Goal: Task Accomplishment & Management: Complete application form

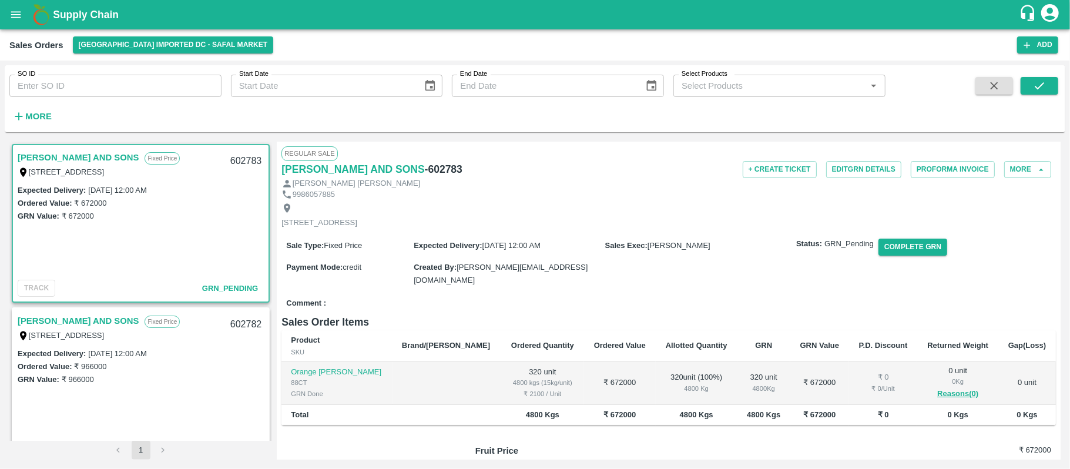
click at [566, 193] on div "9986057885" at bounding box center [668, 194] width 774 height 11
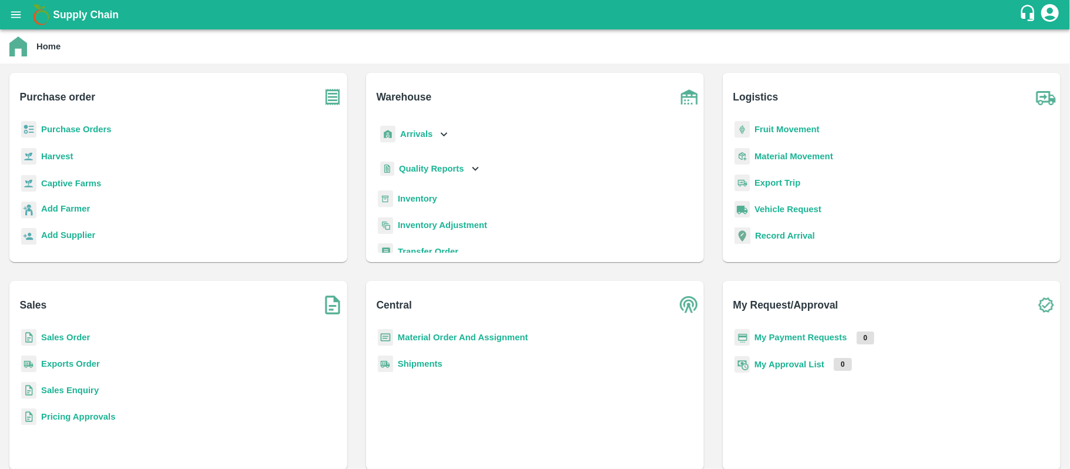
click at [88, 125] on b "Purchase Orders" at bounding box center [76, 129] width 70 height 9
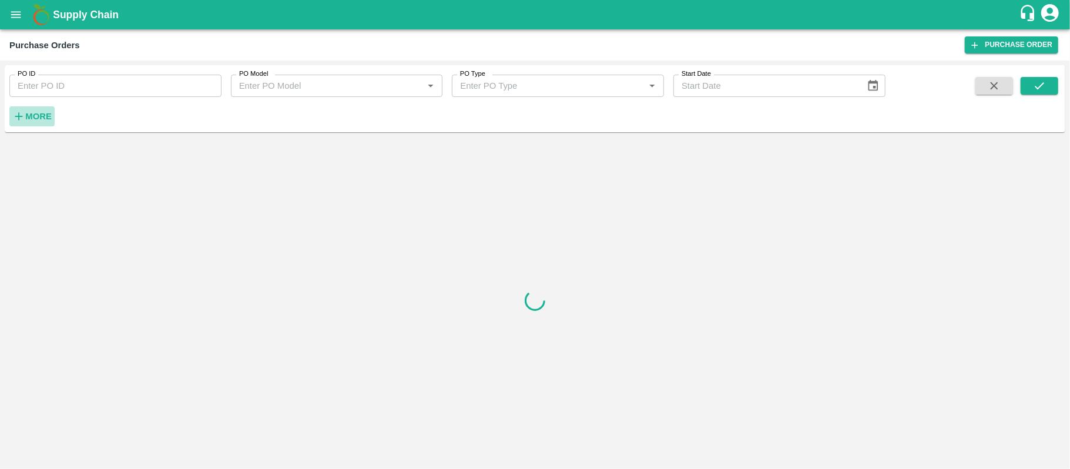
click at [28, 113] on strong "More" at bounding box center [38, 116] width 26 height 9
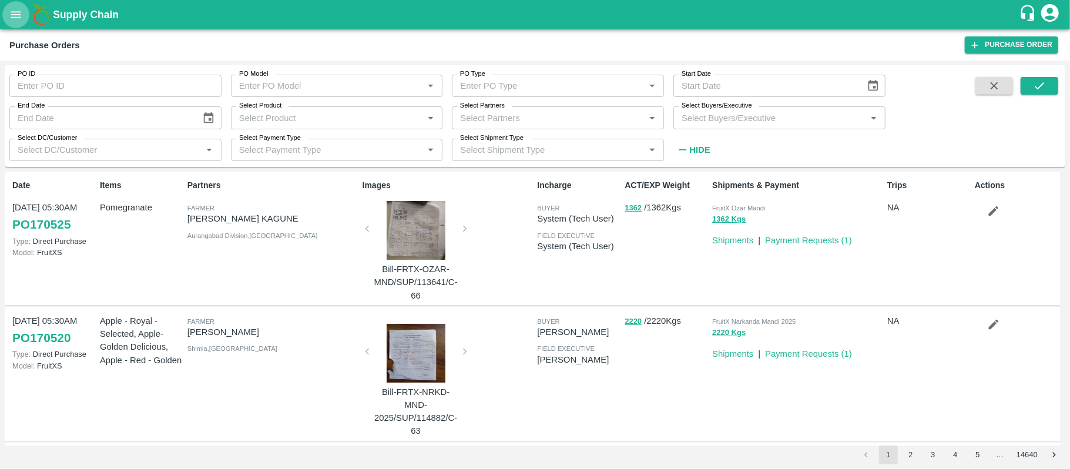
click at [11, 14] on icon "open drawer" at bounding box center [15, 14] width 13 height 13
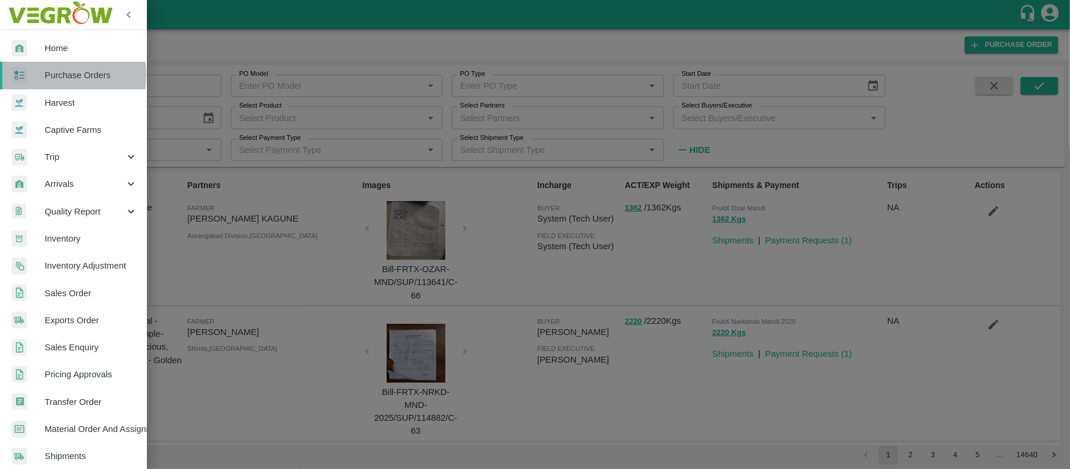
click at [61, 75] on span "Purchase Orders" at bounding box center [91, 75] width 93 height 13
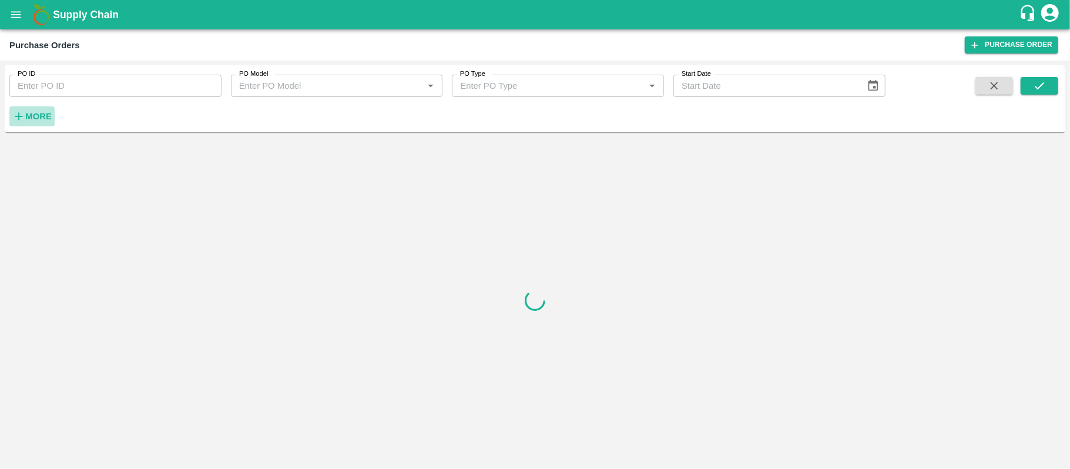
click at [33, 117] on strong "More" at bounding box center [38, 116] width 26 height 9
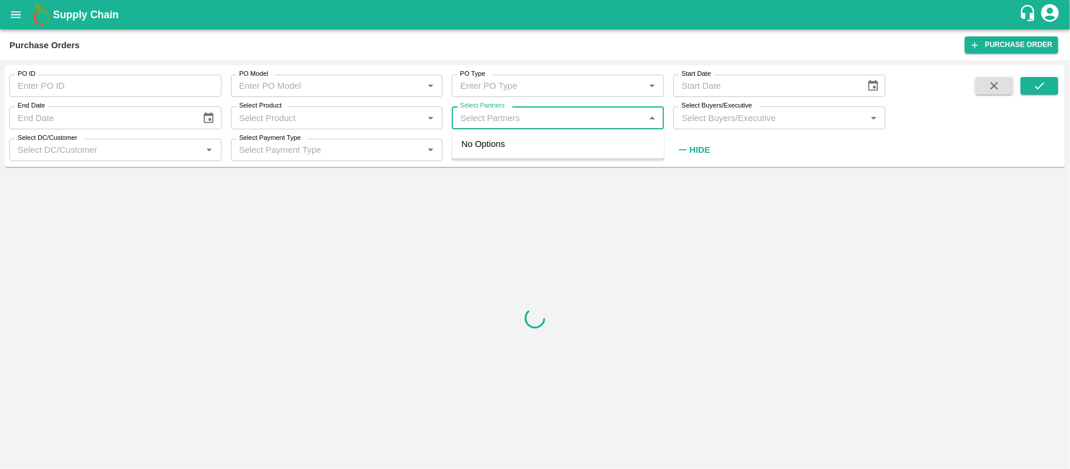
click at [545, 115] on input "Select Partners" at bounding box center [548, 117] width 186 height 15
type input "i.g."
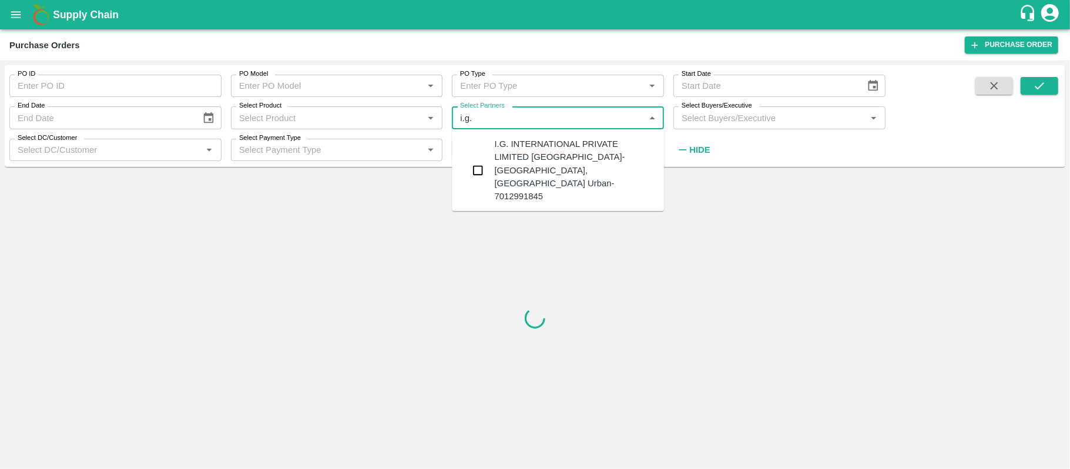
click at [518, 155] on div "I.G. INTERNATIONAL PRIVATE LIMITED BANGALORE-Singsena, Bangalore Urban-70129918…" at bounding box center [575, 169] width 160 height 65
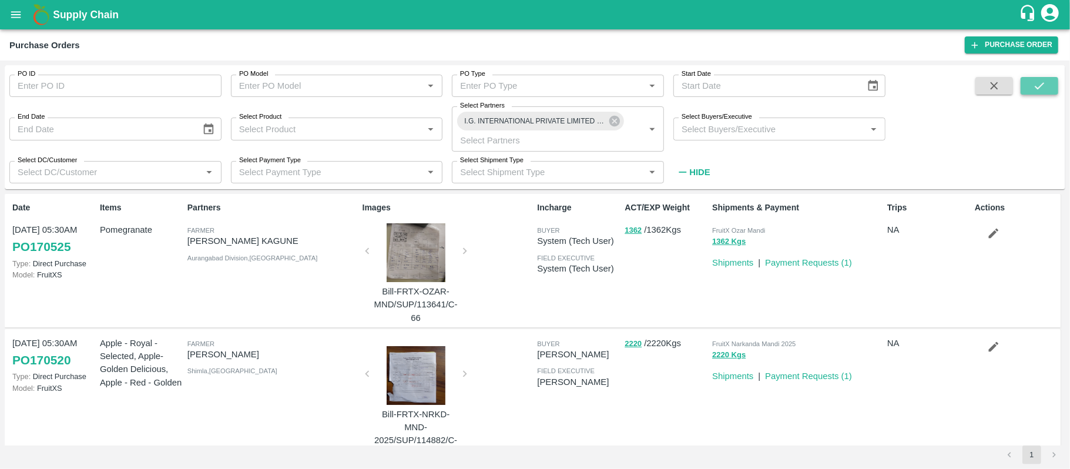
click at [1039, 80] on icon "submit" at bounding box center [1039, 85] width 13 height 13
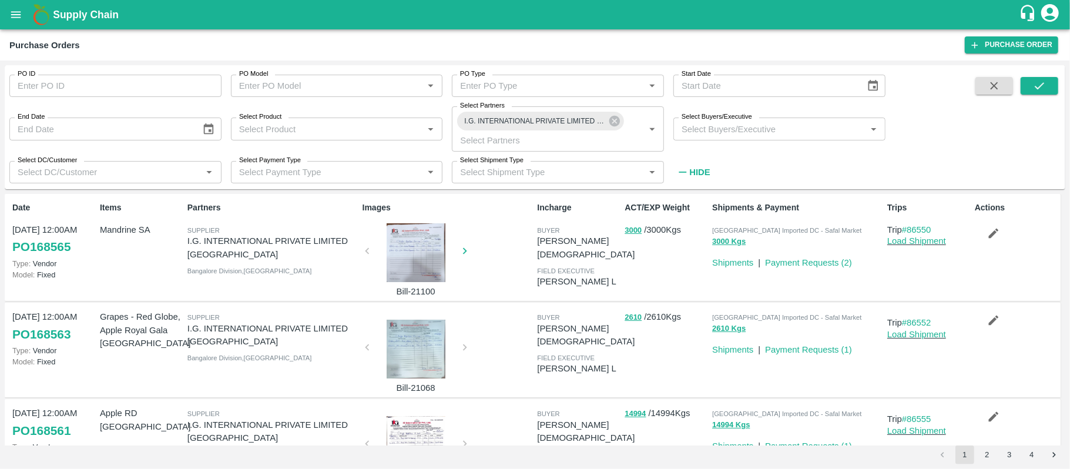
click at [427, 259] on div at bounding box center [416, 252] width 88 height 59
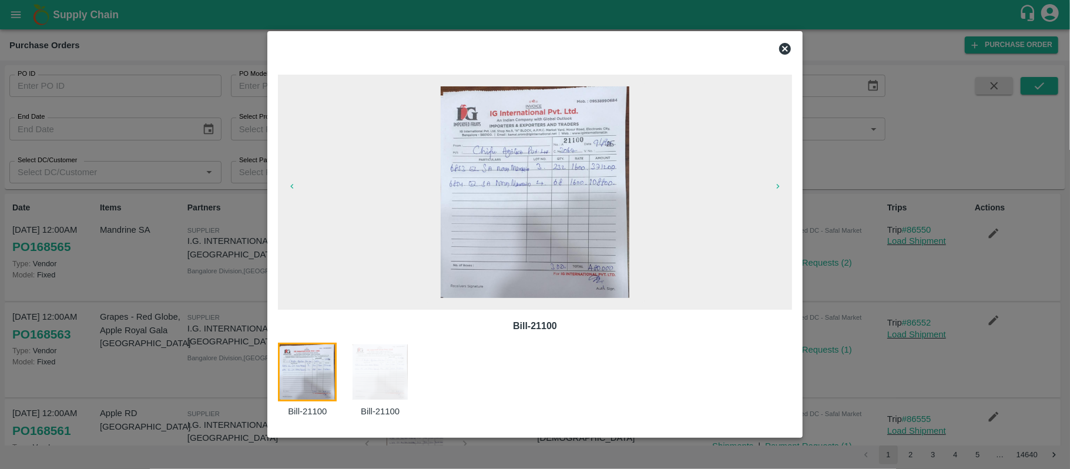
click at [790, 49] on icon at bounding box center [785, 49] width 12 height 12
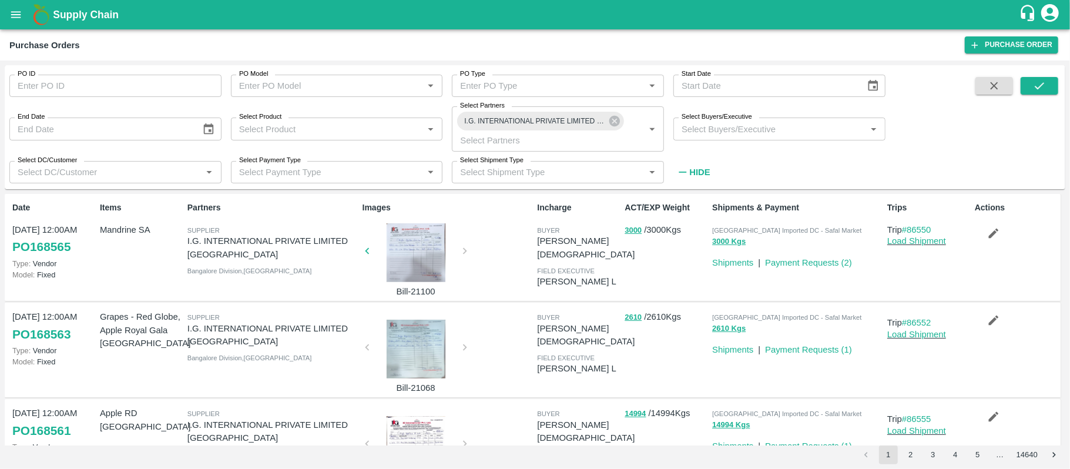
click at [415, 254] on div at bounding box center [416, 252] width 88 height 59
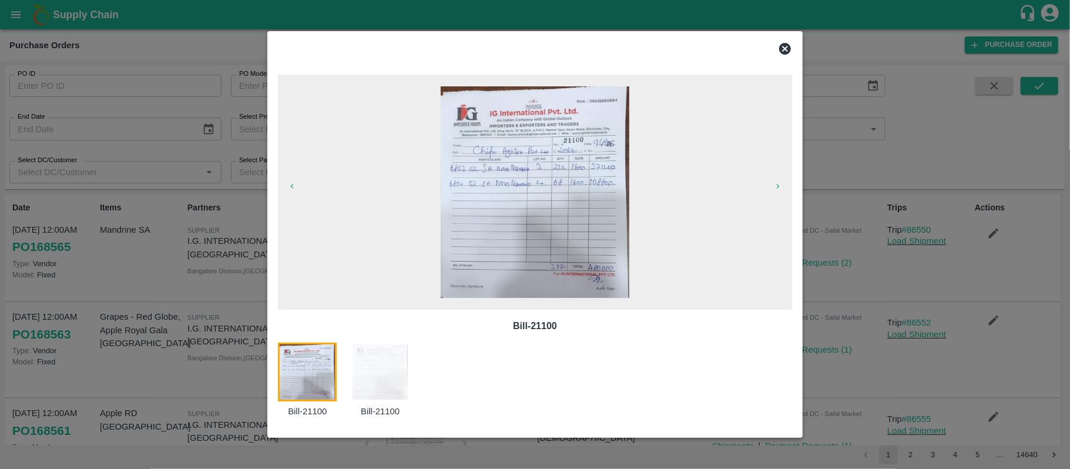
click at [786, 46] on icon at bounding box center [785, 49] width 12 height 12
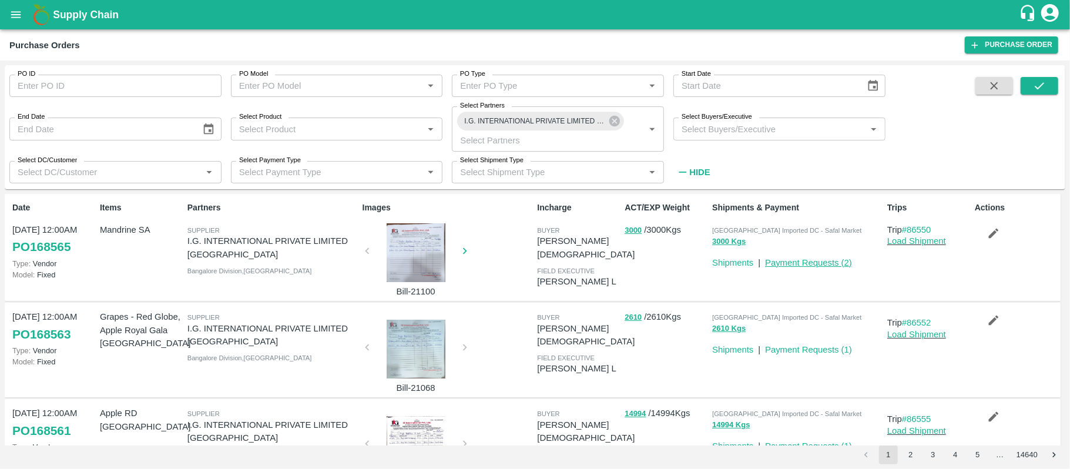
click at [803, 261] on link "Payment Requests ( 2 )" at bounding box center [808, 262] width 87 height 9
click at [419, 350] on div at bounding box center [416, 349] width 88 height 59
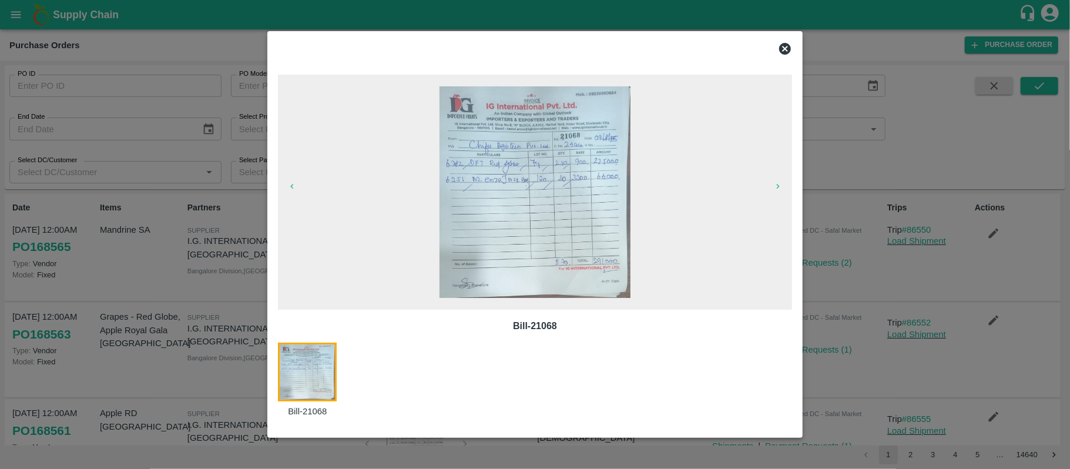
click at [788, 50] on icon at bounding box center [785, 49] width 12 height 12
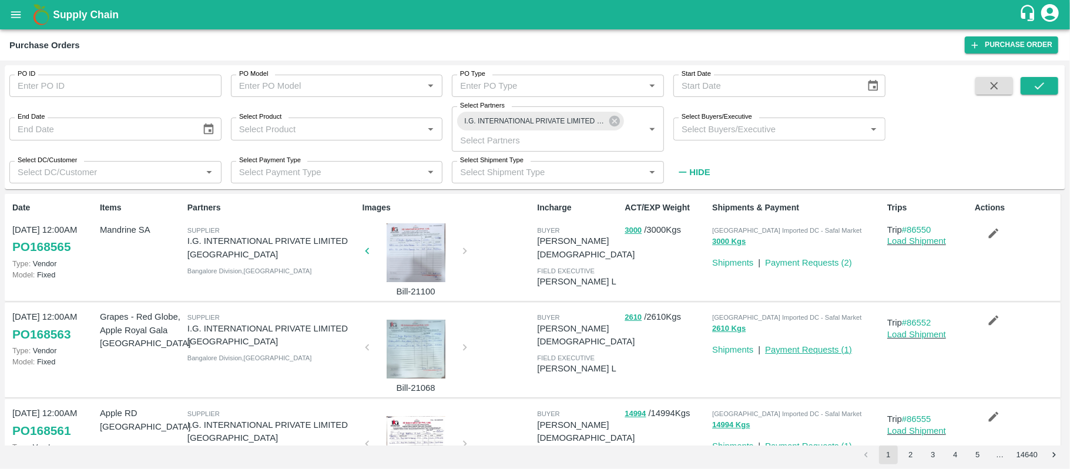
click at [815, 346] on link "Payment Requests ( 1 )" at bounding box center [808, 349] width 87 height 9
click at [411, 343] on div at bounding box center [416, 349] width 88 height 59
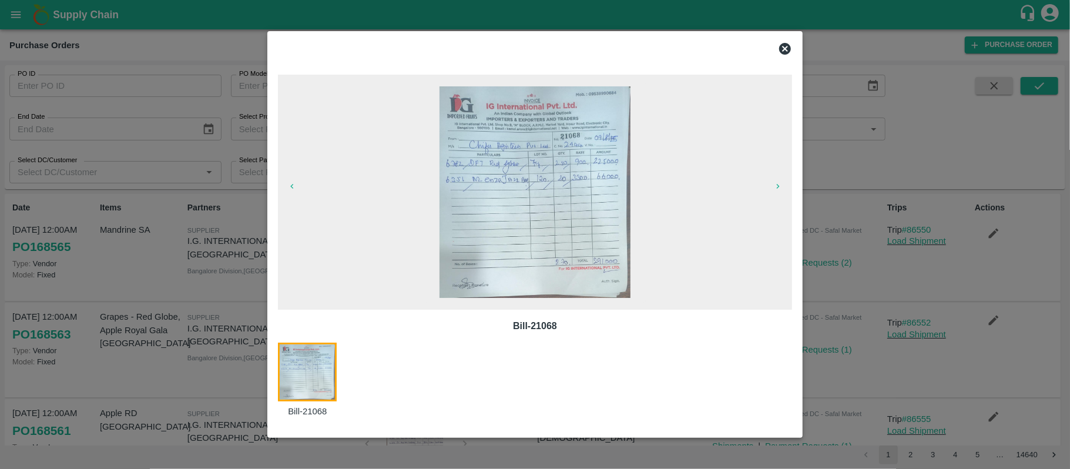
click at [788, 51] on icon at bounding box center [785, 49] width 12 height 12
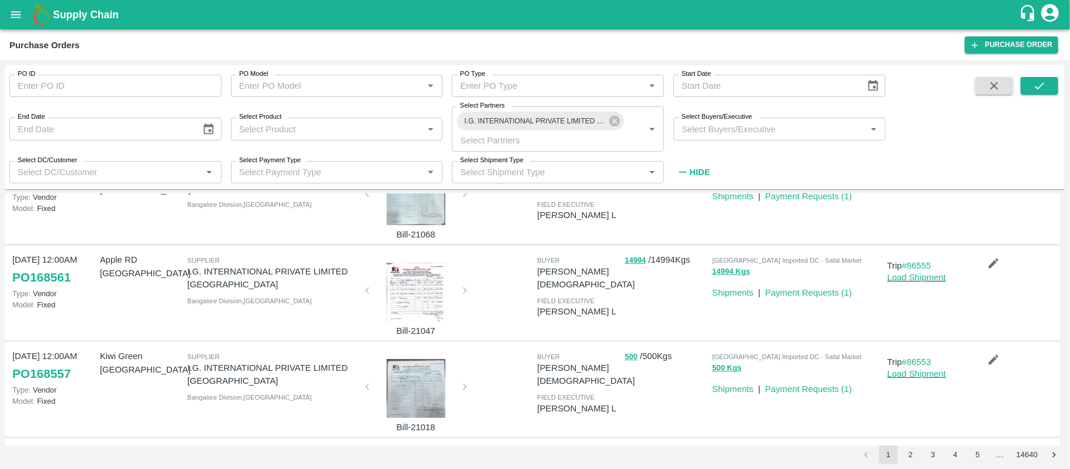
scroll to position [156, 0]
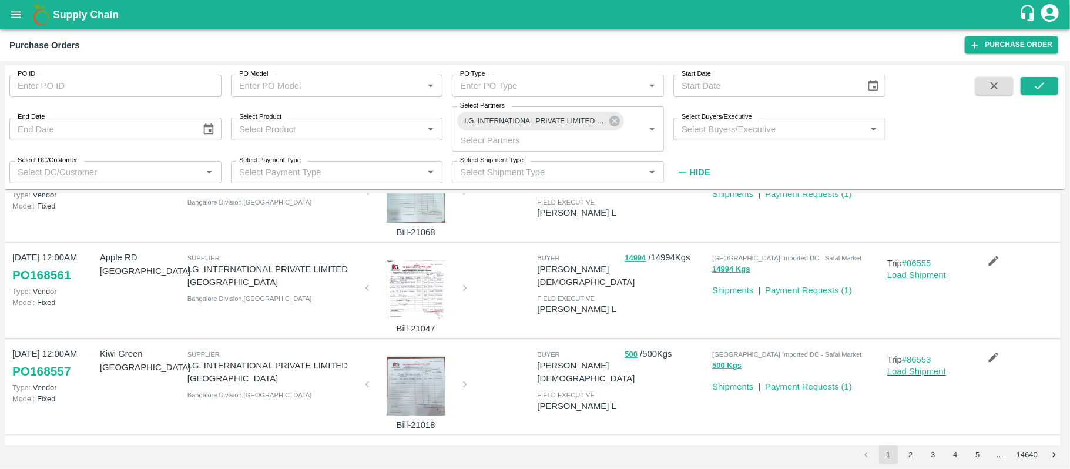
click at [429, 294] on div at bounding box center [416, 289] width 88 height 59
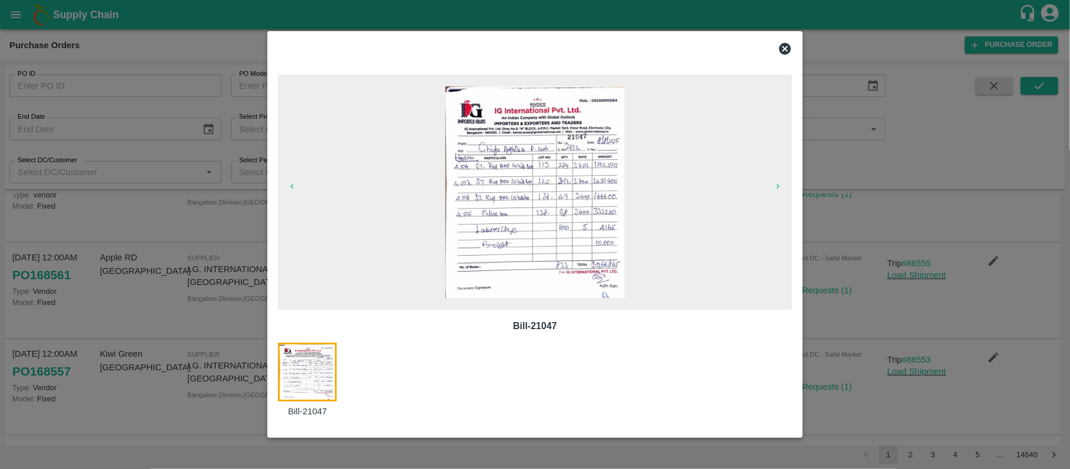
click at [783, 43] on icon at bounding box center [785, 49] width 14 height 14
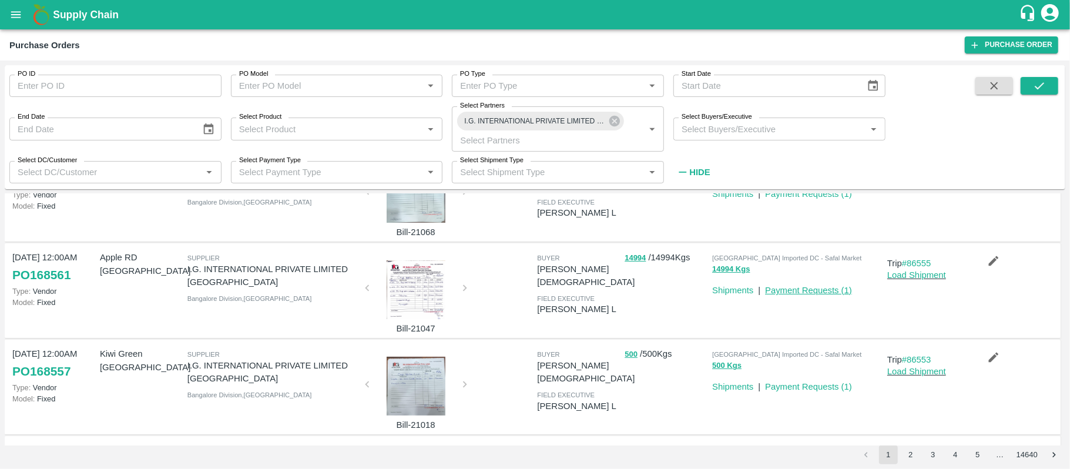
click at [785, 290] on link "Payment Requests ( 1 )" at bounding box center [808, 290] width 87 height 9
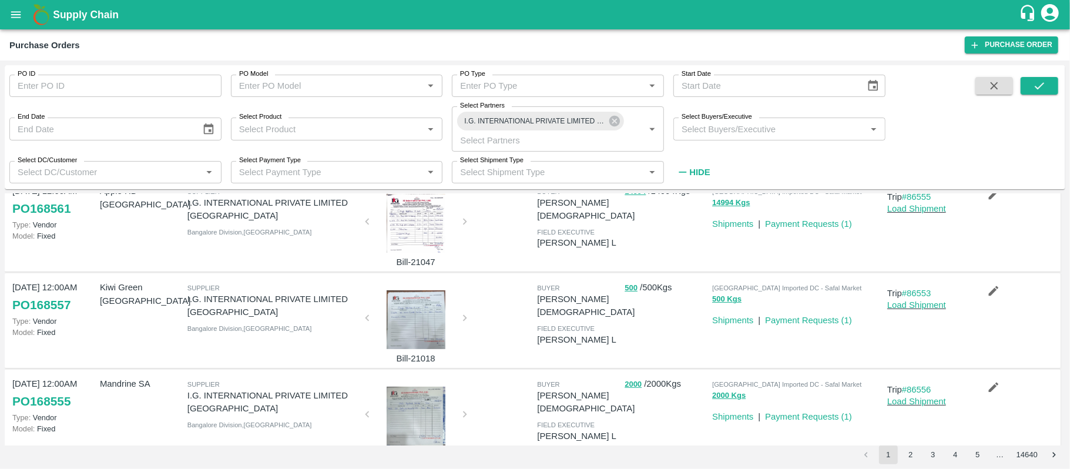
scroll to position [223, 0]
click at [412, 317] on div at bounding box center [416, 318] width 88 height 59
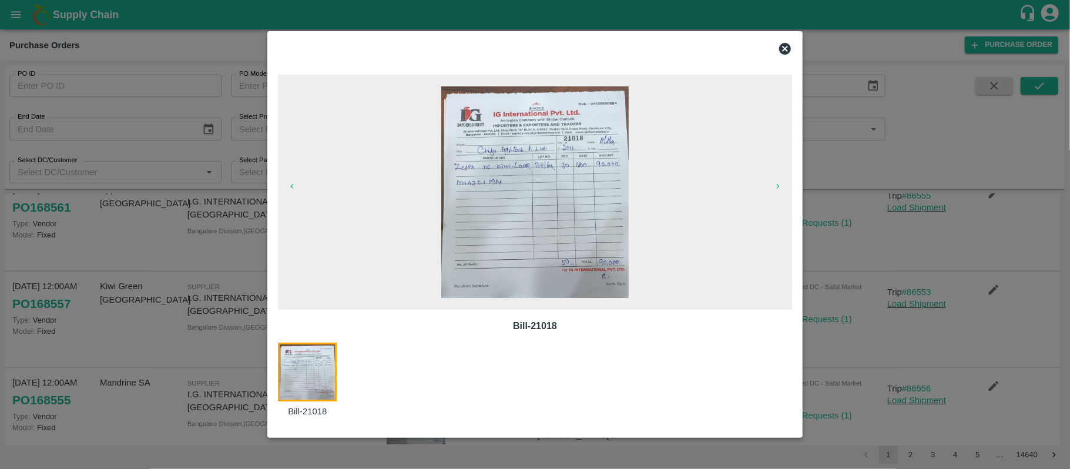
click at [786, 49] on icon at bounding box center [785, 49] width 12 height 12
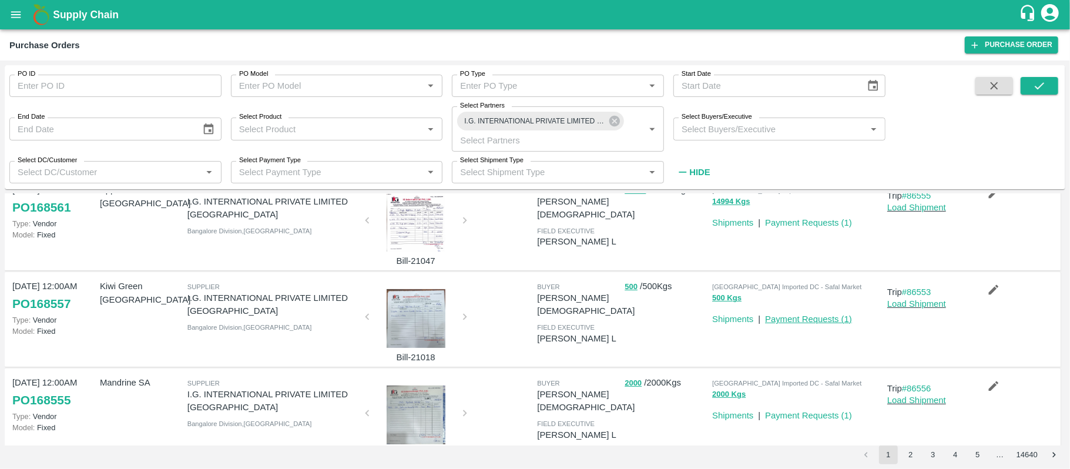
click at [811, 322] on link "Payment Requests ( 1 )" at bounding box center [808, 318] width 87 height 9
click at [404, 327] on div at bounding box center [416, 318] width 88 height 59
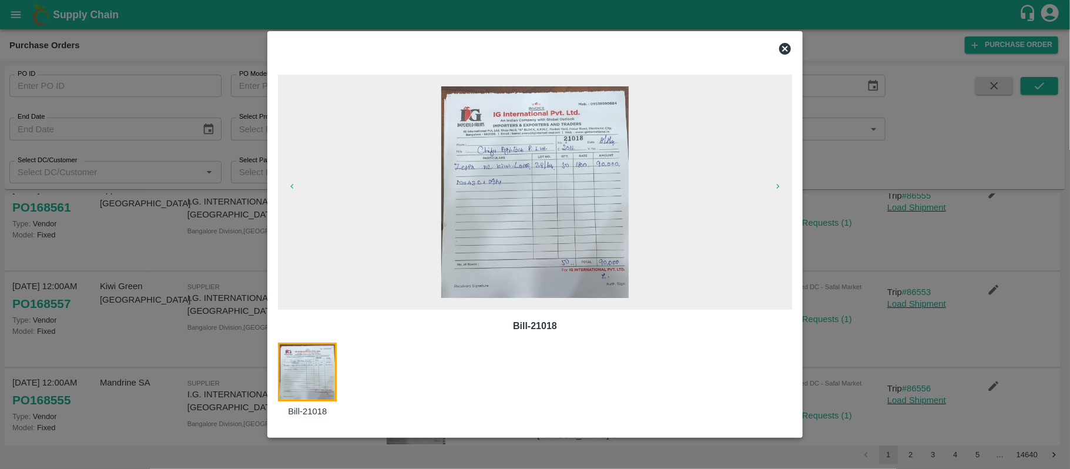
click at [783, 47] on icon at bounding box center [785, 49] width 14 height 14
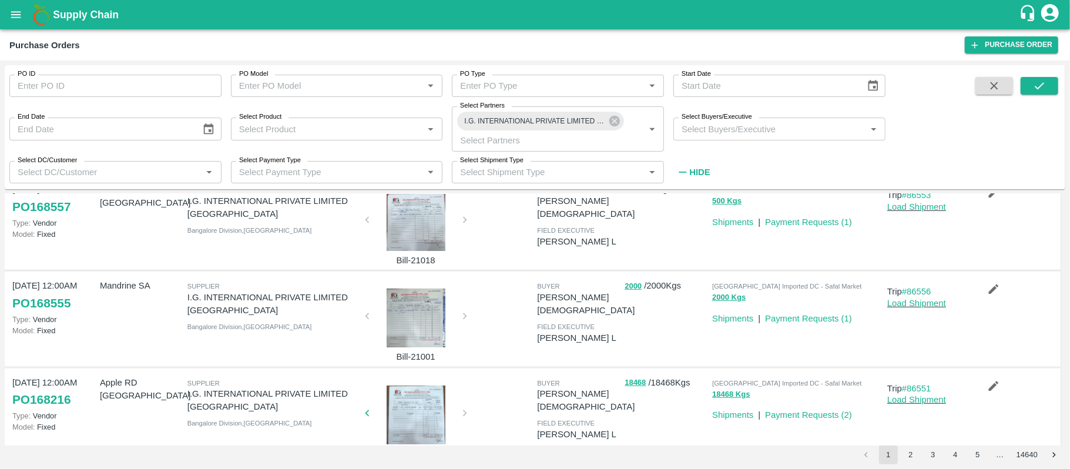
scroll to position [321, 0]
click at [423, 322] on div at bounding box center [416, 317] width 88 height 59
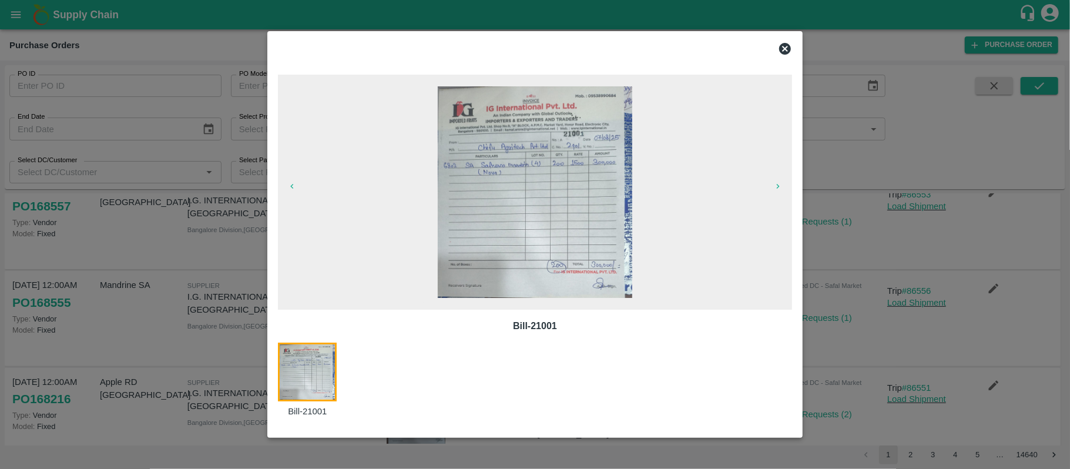
click at [787, 45] on icon at bounding box center [785, 49] width 12 height 12
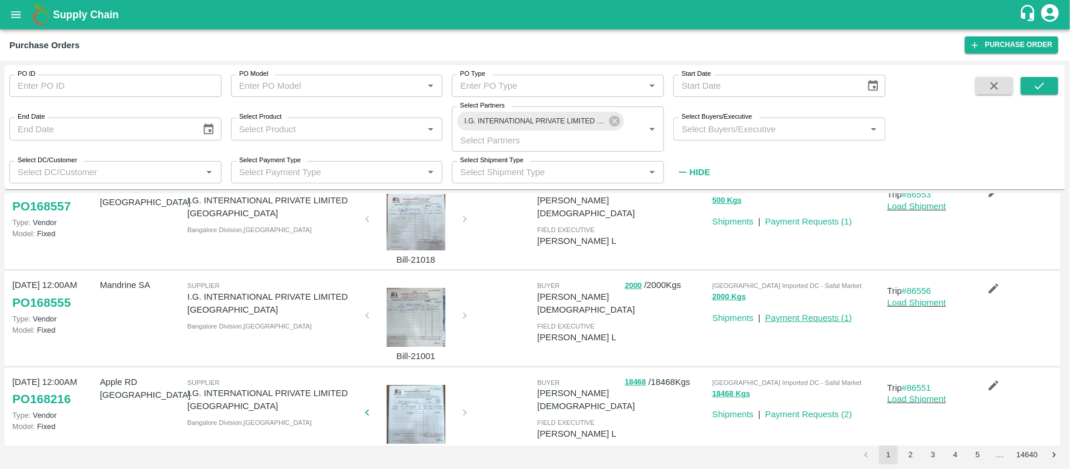
click at [807, 318] on link "Payment Requests ( 1 )" at bounding box center [808, 317] width 87 height 9
click at [419, 323] on div at bounding box center [416, 317] width 88 height 59
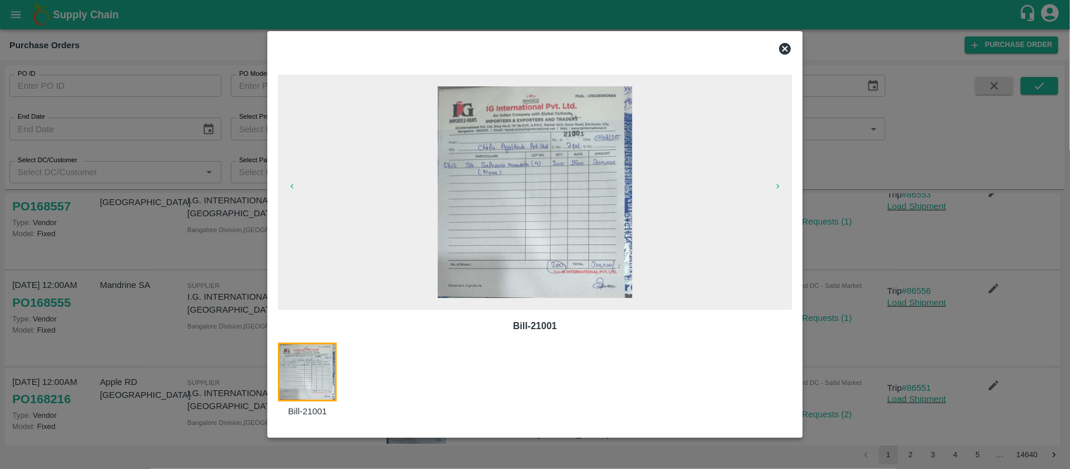
click at [787, 42] on icon at bounding box center [785, 49] width 14 height 14
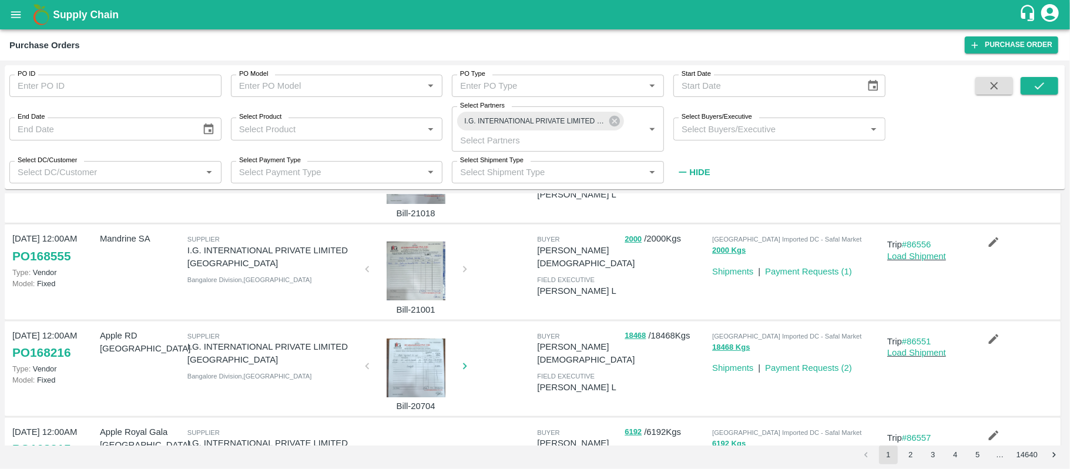
scroll to position [392, 0]
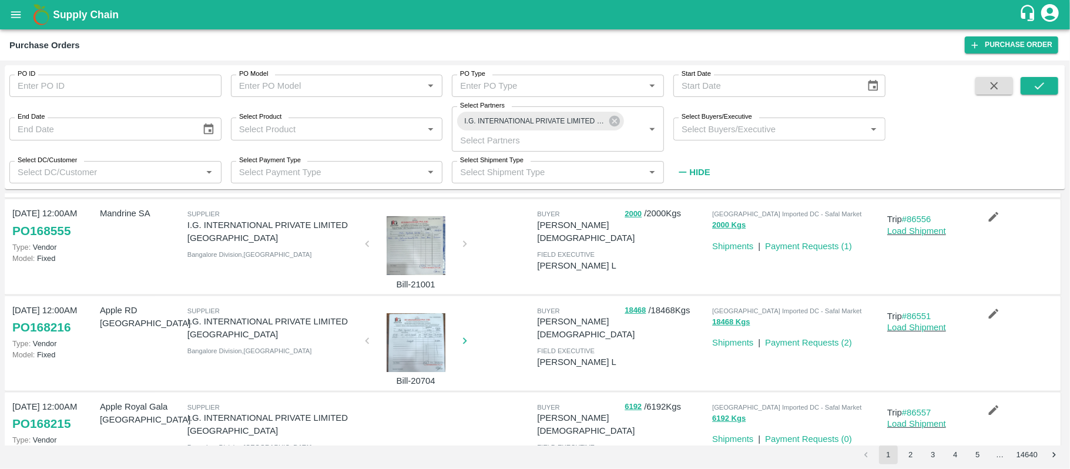
click at [429, 346] on div at bounding box center [416, 342] width 88 height 59
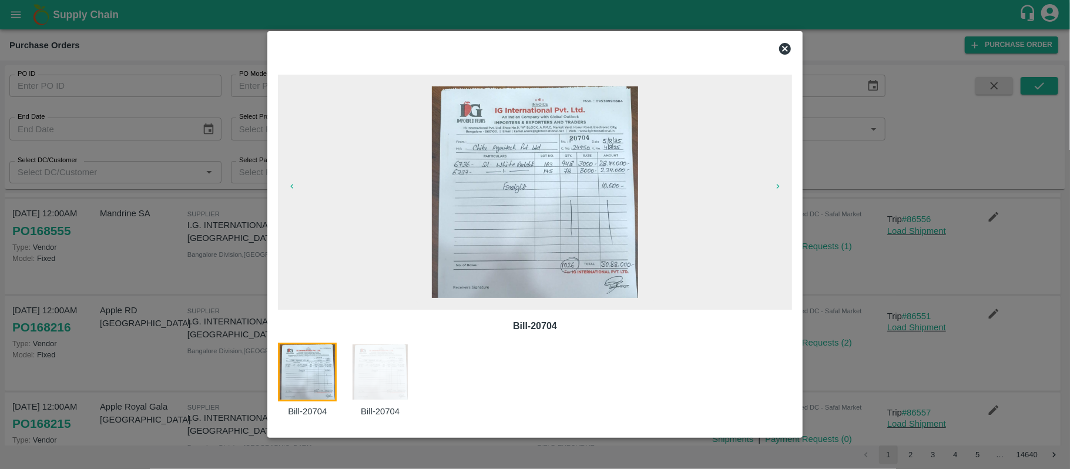
click at [785, 46] on icon at bounding box center [785, 49] width 12 height 12
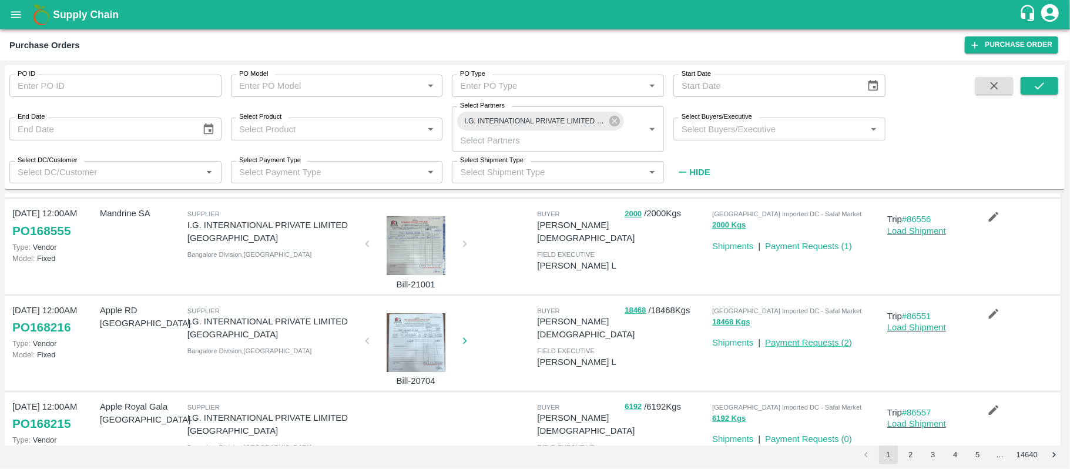
click at [809, 343] on link "Payment Requests ( 2 )" at bounding box center [808, 342] width 87 height 9
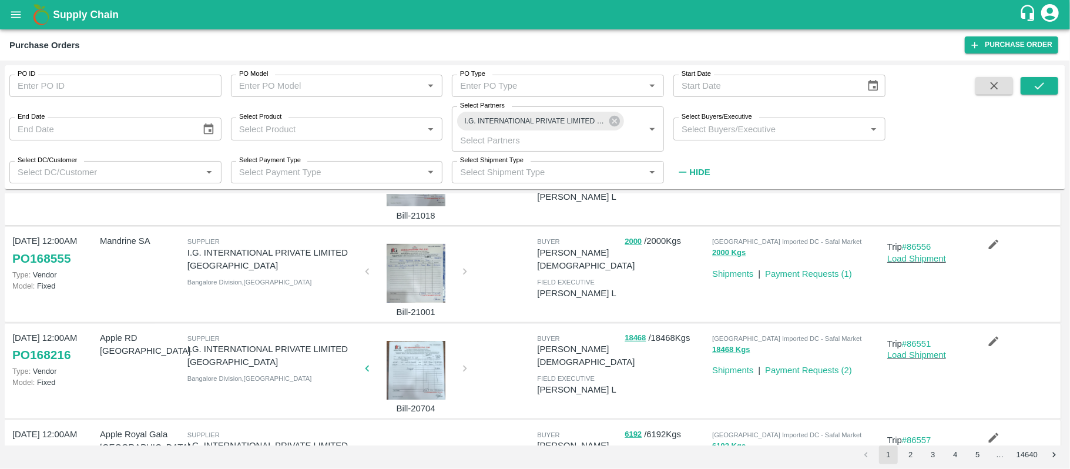
scroll to position [364, 0]
click at [409, 372] on div at bounding box center [416, 370] width 88 height 59
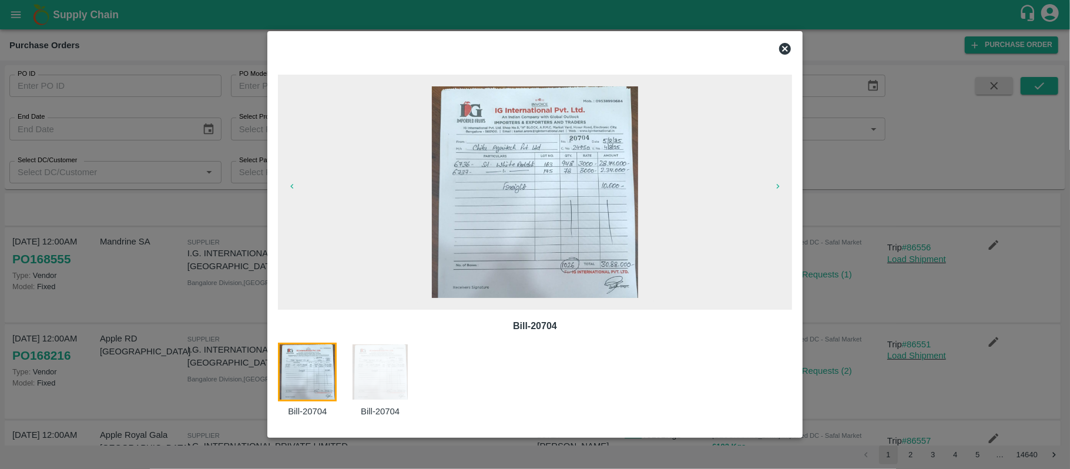
click at [783, 47] on icon at bounding box center [785, 49] width 14 height 14
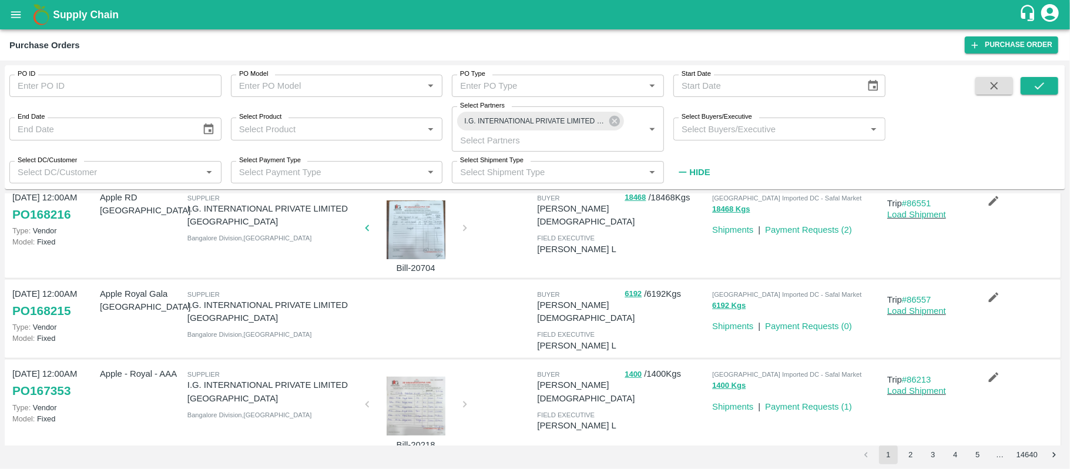
scroll to position [535, 0]
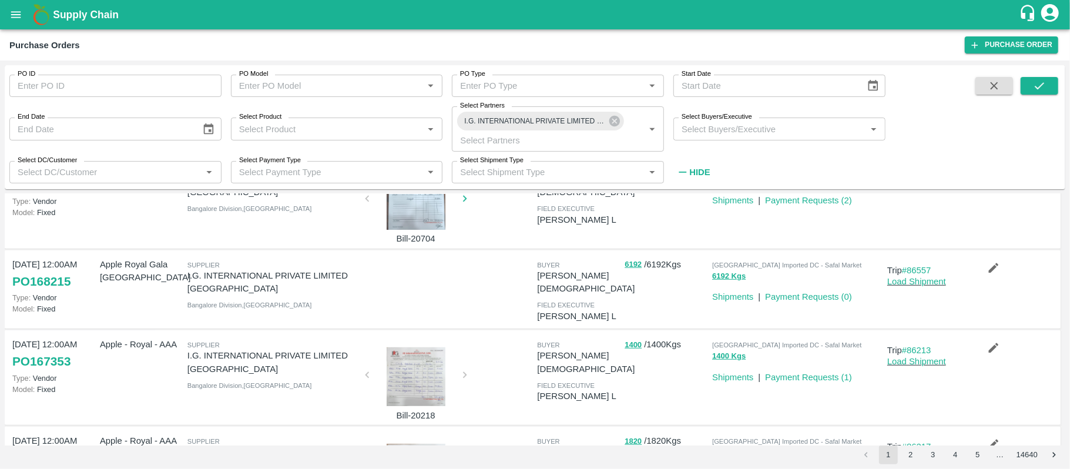
click at [402, 365] on div at bounding box center [416, 376] width 88 height 59
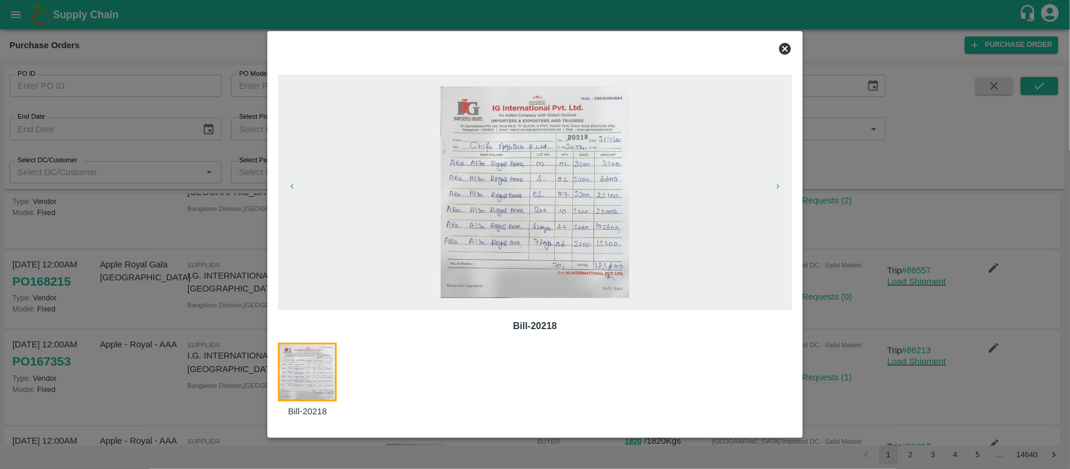
click at [783, 43] on icon at bounding box center [785, 49] width 14 height 14
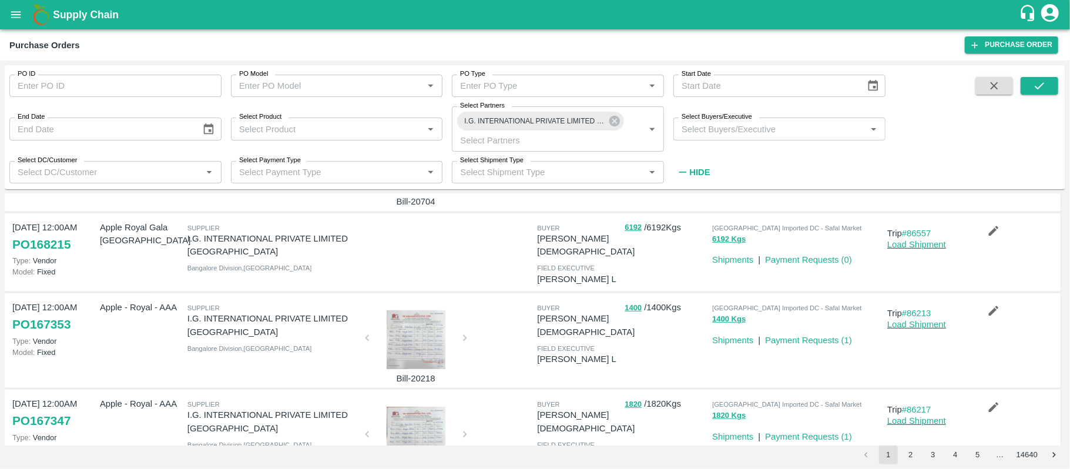
scroll to position [572, 0]
click at [421, 325] on div at bounding box center [416, 339] width 88 height 59
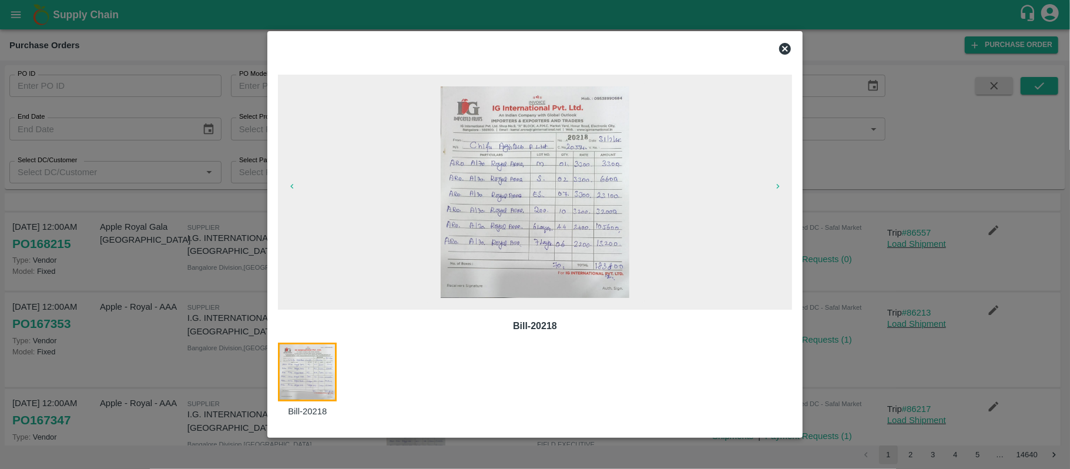
click at [781, 49] on icon at bounding box center [785, 49] width 12 height 12
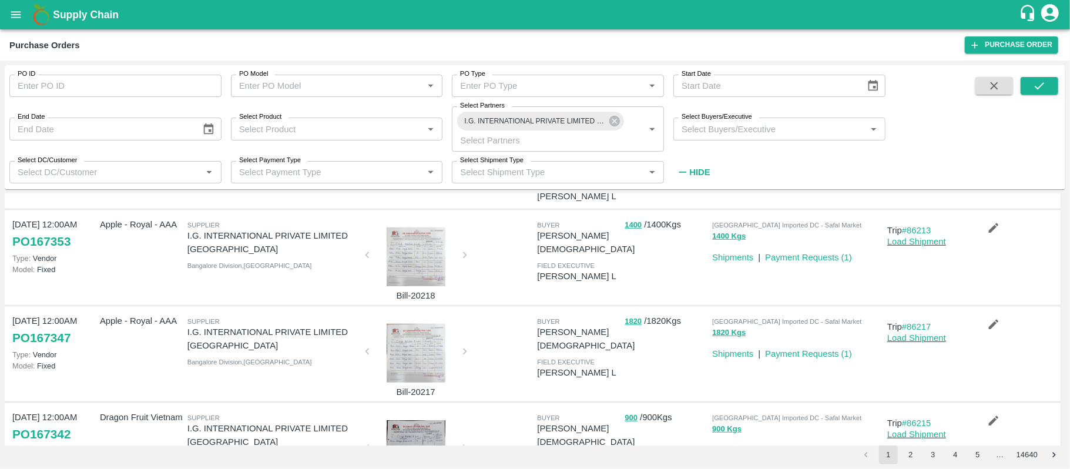
scroll to position [709, 0]
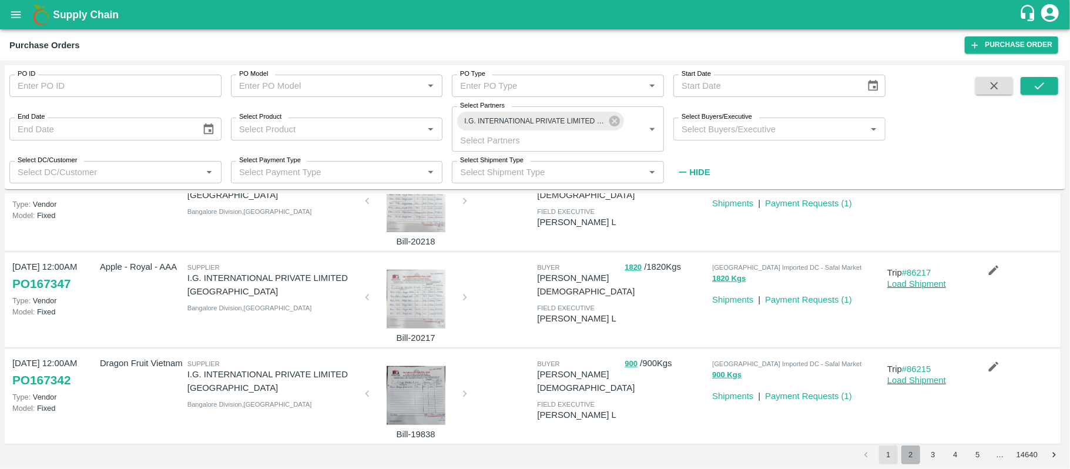
click at [915, 454] on button "2" at bounding box center [910, 454] width 19 height 19
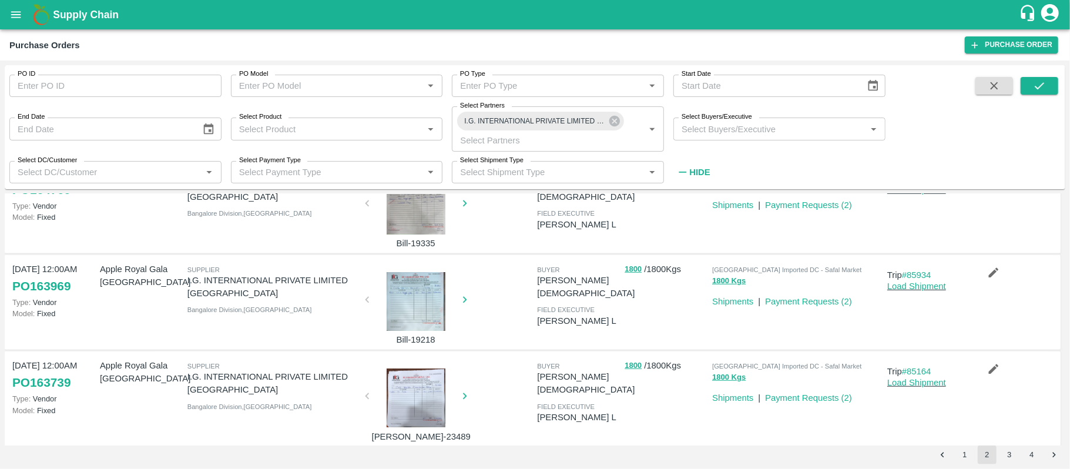
scroll to position [529, 0]
click at [1008, 455] on button "3" at bounding box center [1009, 454] width 19 height 19
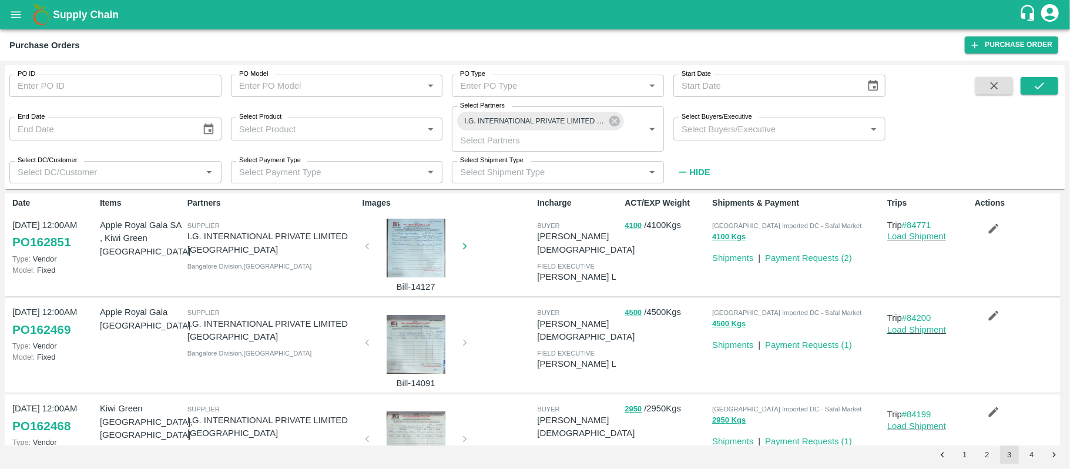
scroll to position [0, 0]
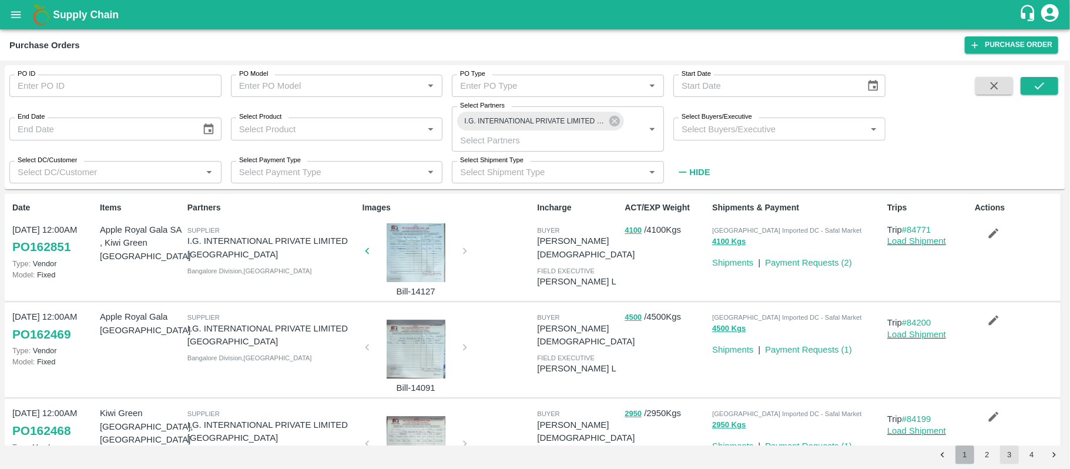
click at [967, 450] on button "1" at bounding box center [964, 454] width 19 height 19
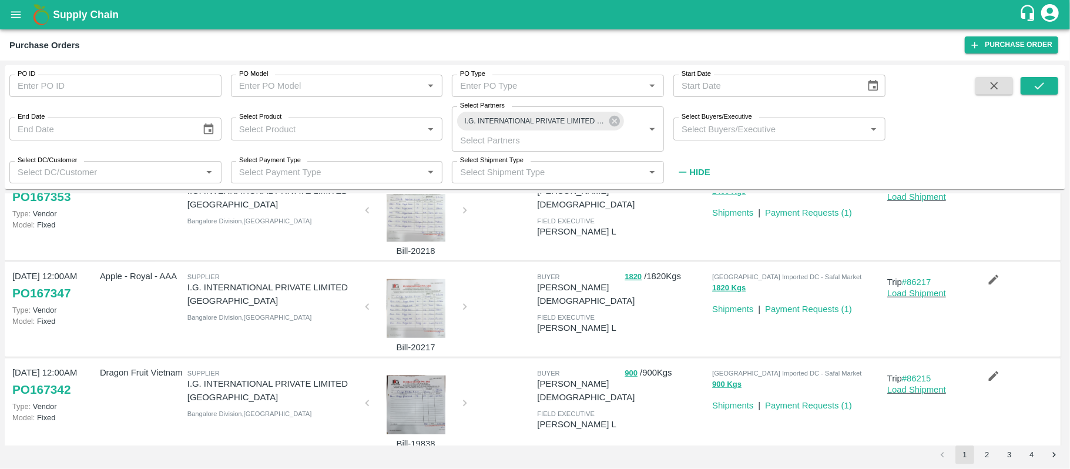
scroll to position [709, 0]
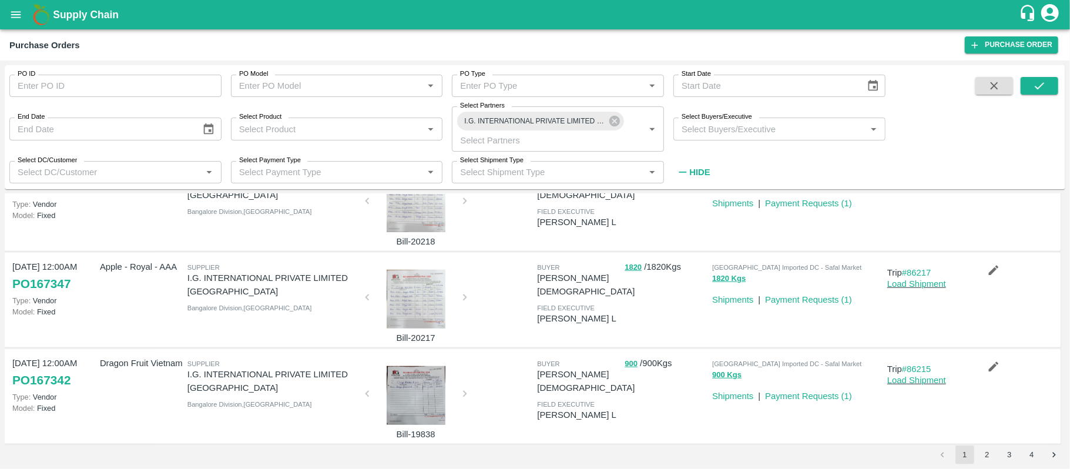
drag, startPoint x: 1065, startPoint y: 390, endPoint x: 1065, endPoint y: 405, distance: 15.3
click at [1065, 405] on div "PO ID PO ID PO Model PO Model   * PO Type PO Type   * Start Date Start Date End…" at bounding box center [535, 265] width 1070 height 408
drag, startPoint x: 1065, startPoint y: 405, endPoint x: 913, endPoint y: 389, distance: 153.0
click at [913, 389] on div "PO ID PO ID PO Model PO Model   * PO Type PO Type   * Start Date Start Date End…" at bounding box center [535, 265] width 1070 height 408
click at [844, 407] on div "Bangalore Imported DC - Safal Market 900 Kgs Shipments | Payment Requests ( 1 )" at bounding box center [794, 396] width 175 height 89
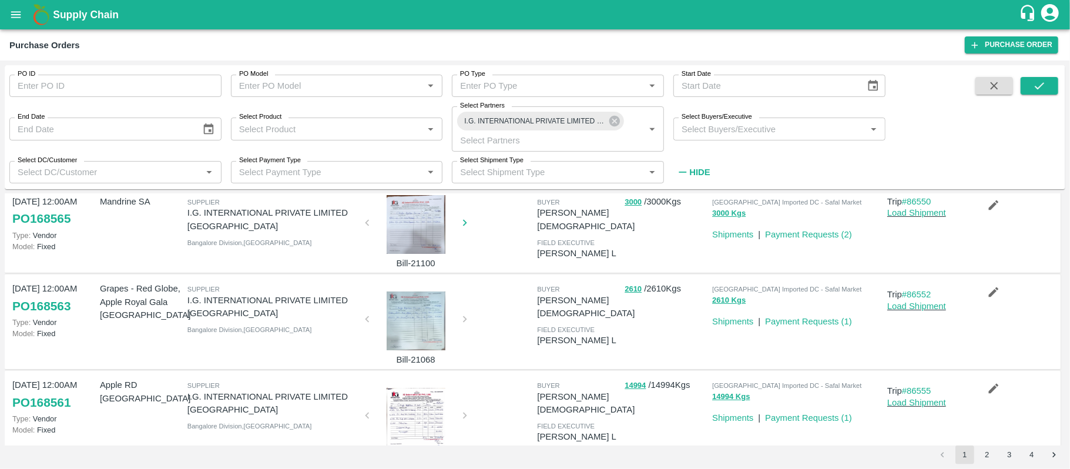
scroll to position [0, 0]
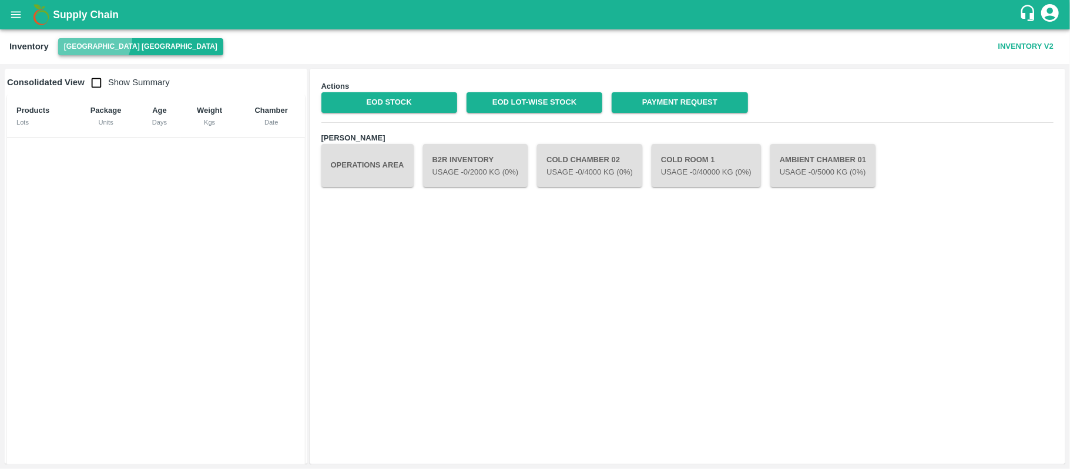
click at [87, 38] on button "[GEOGRAPHIC_DATA] [GEOGRAPHIC_DATA]" at bounding box center [140, 46] width 165 height 17
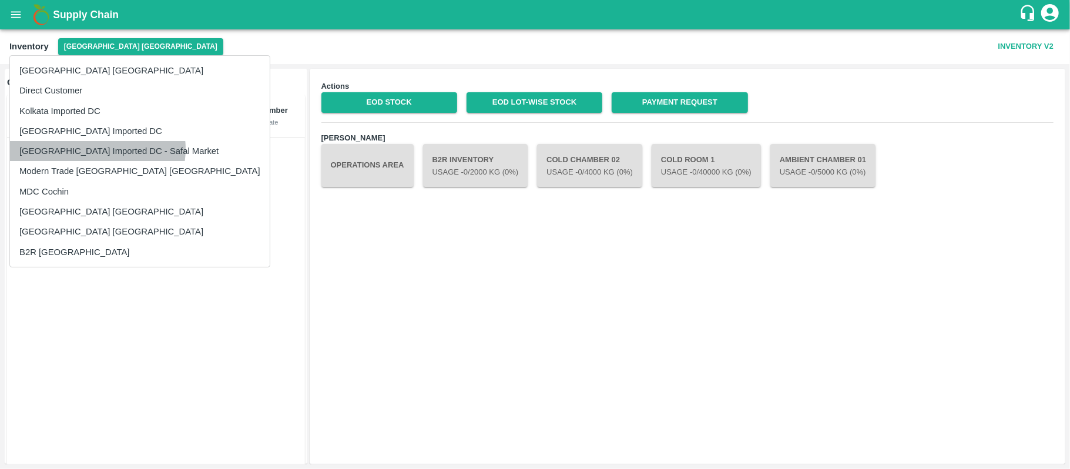
click at [97, 149] on li "[GEOGRAPHIC_DATA] Imported DC - Safal Market" at bounding box center [140, 151] width 260 height 20
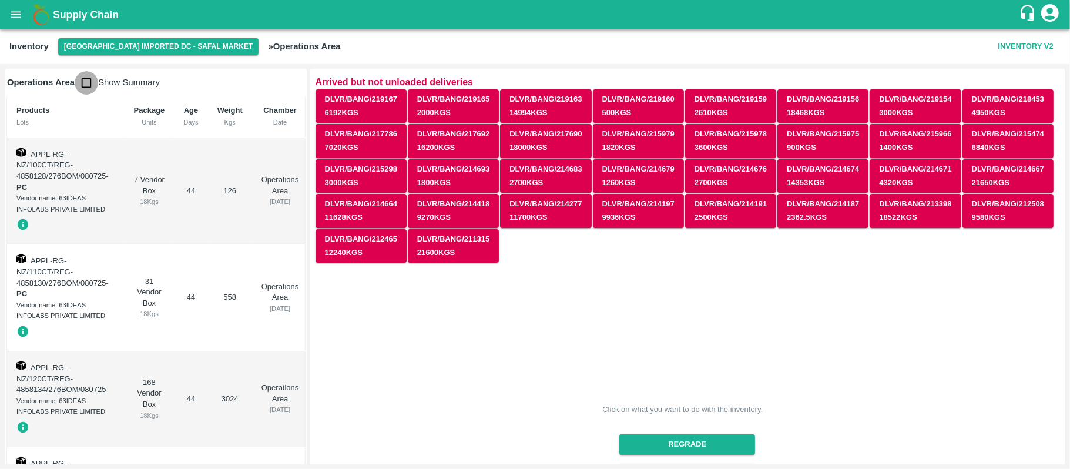
click at [82, 88] on input "checkbox" at bounding box center [86, 82] width 23 height 23
checkbox input "true"
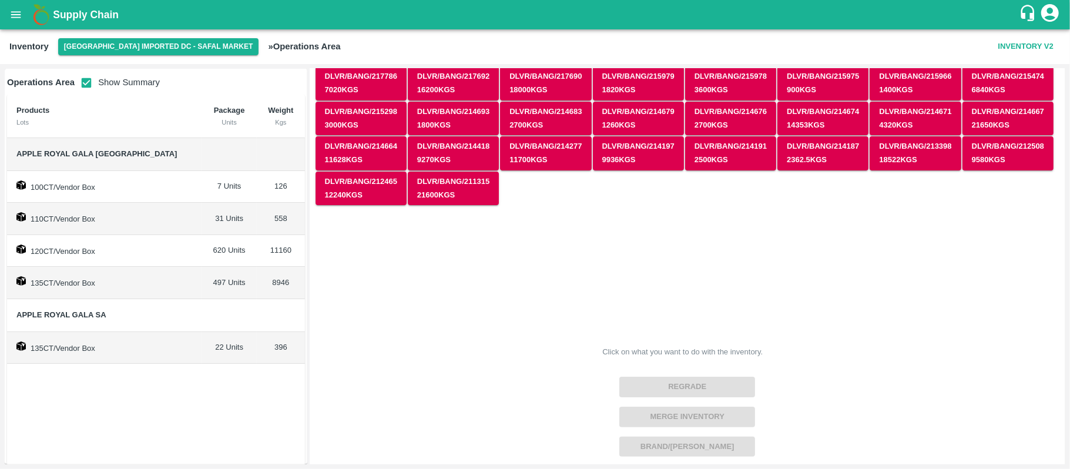
scroll to position [59, 0]
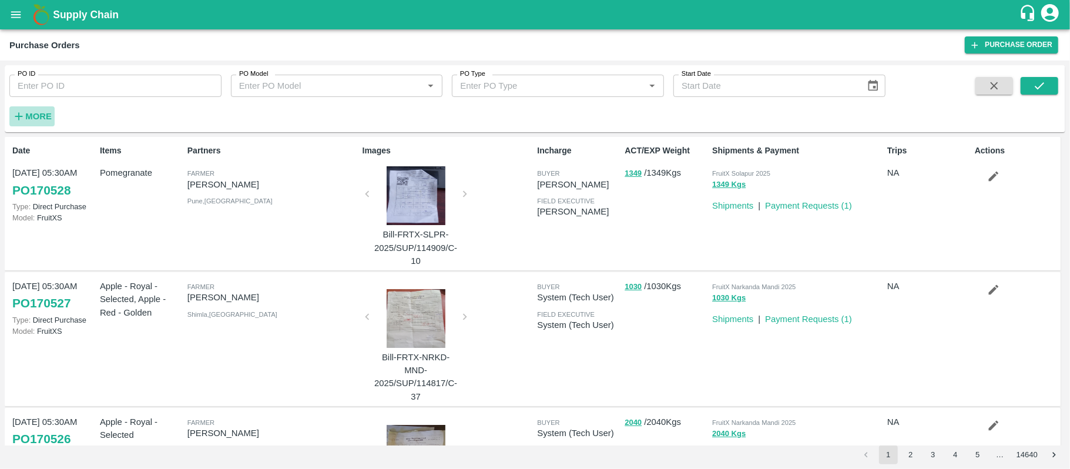
click at [23, 110] on icon "button" at bounding box center [18, 116] width 13 height 13
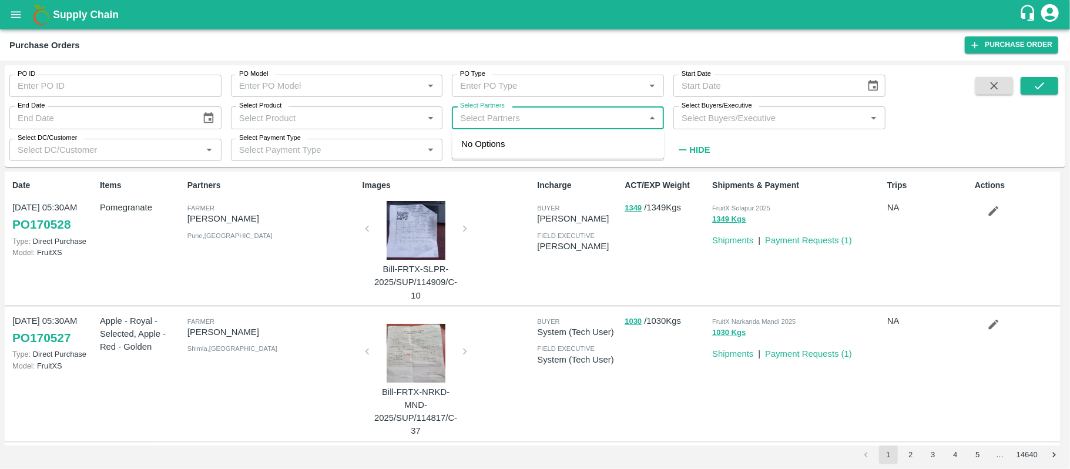
click at [529, 120] on input "Select Partners" at bounding box center [548, 117] width 186 height 15
type input "i.g."
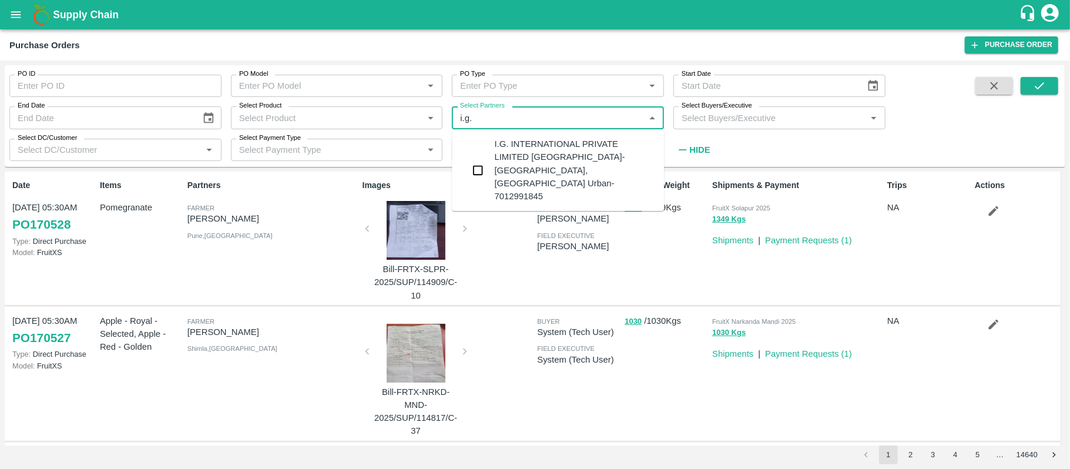
click at [522, 153] on div "I.G. INTERNATIONAL PRIVATE LIMITED [GEOGRAPHIC_DATA]-[GEOGRAPHIC_DATA], [GEOGRA…" at bounding box center [575, 169] width 160 height 65
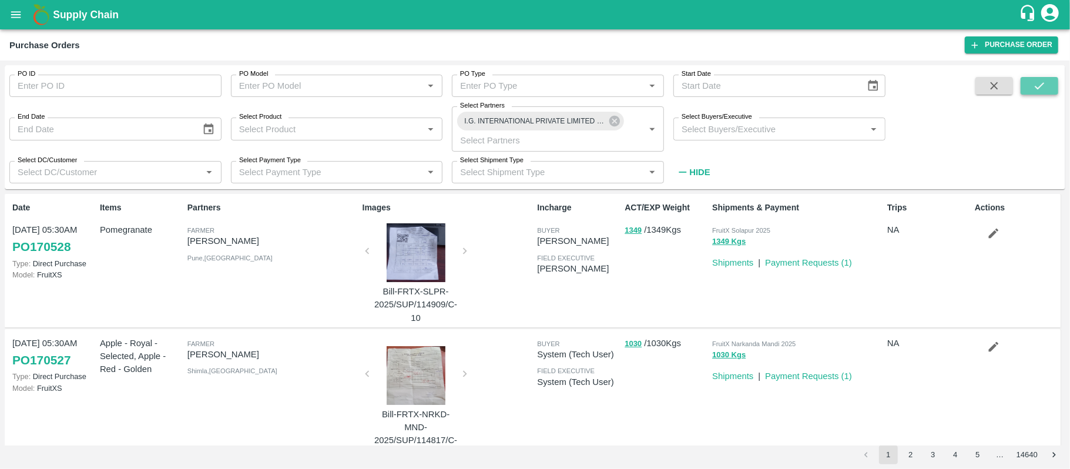
click at [1040, 93] on button "submit" at bounding box center [1039, 86] width 38 height 18
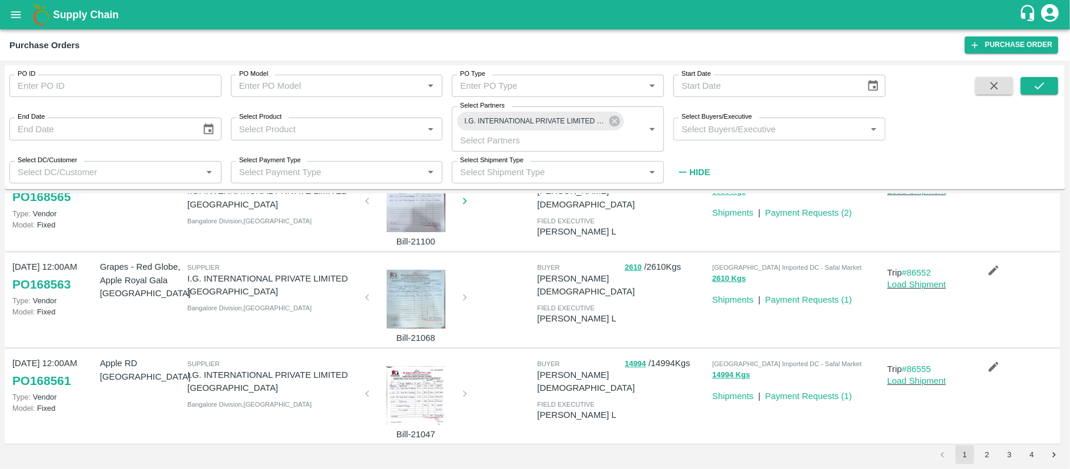
scroll to position [97, 0]
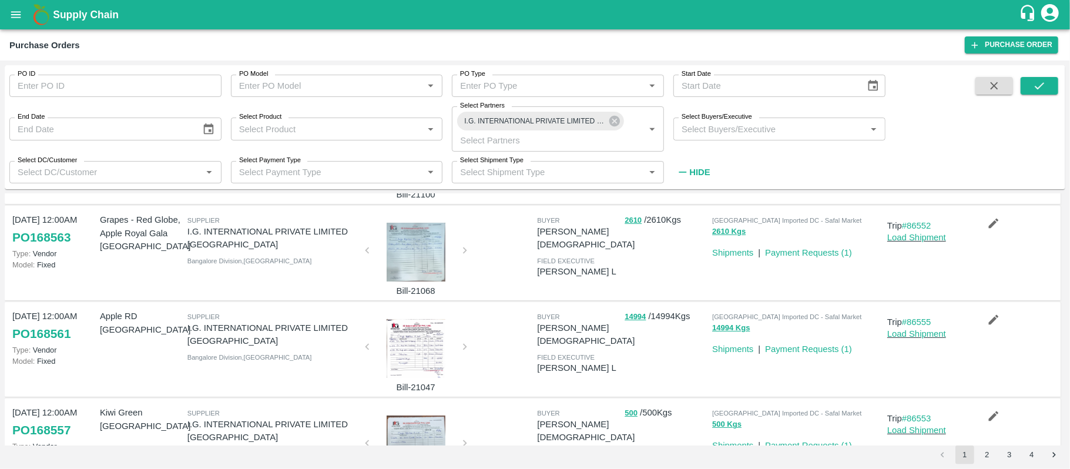
click at [414, 341] on div at bounding box center [416, 348] width 88 height 59
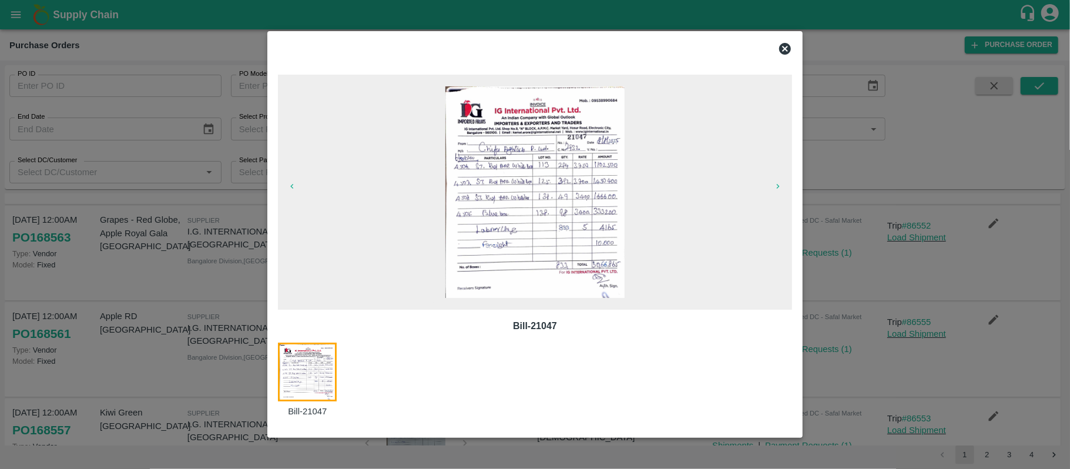
click at [786, 45] on icon at bounding box center [785, 49] width 12 height 12
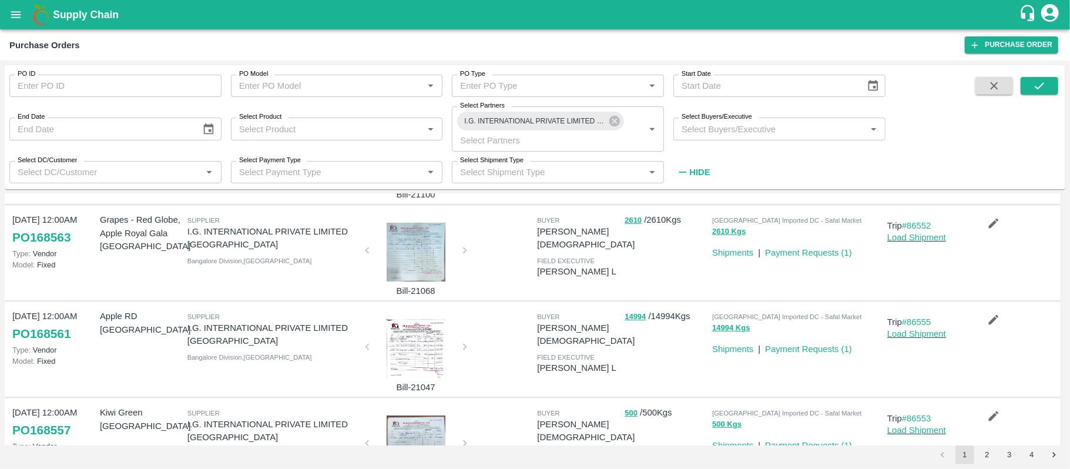
click at [419, 341] on div at bounding box center [416, 348] width 88 height 59
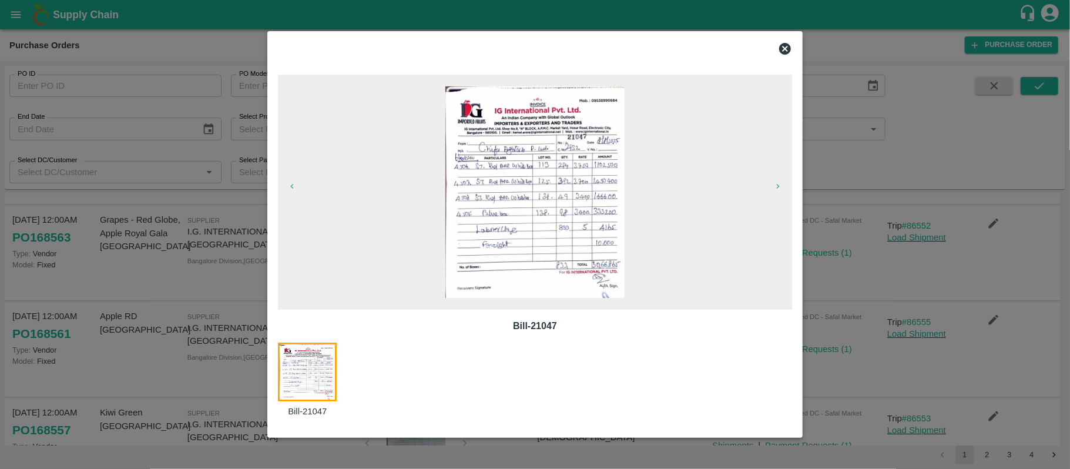
click at [786, 49] on icon at bounding box center [785, 49] width 12 height 12
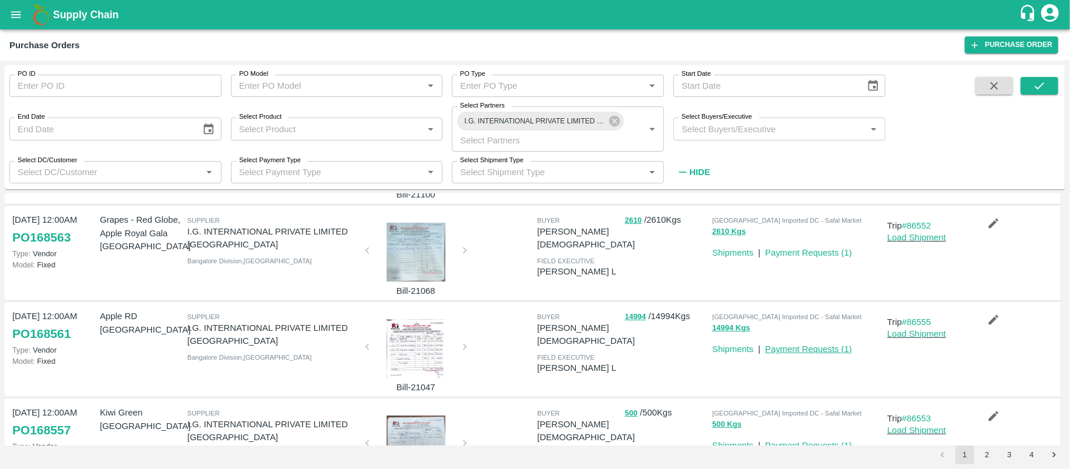
click at [803, 351] on link "Payment Requests ( 1 )" at bounding box center [808, 348] width 87 height 9
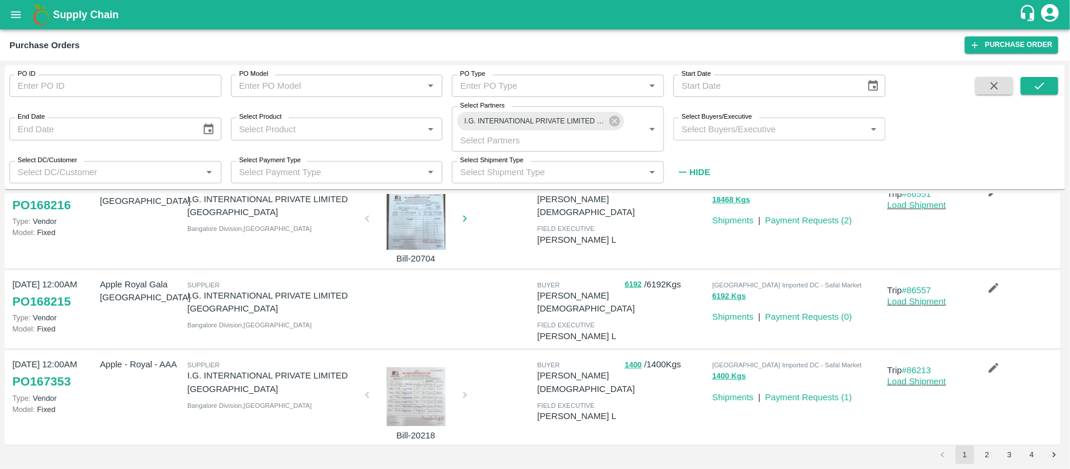
scroll to position [516, 0]
click at [449, 287] on div at bounding box center [445, 308] width 175 height 72
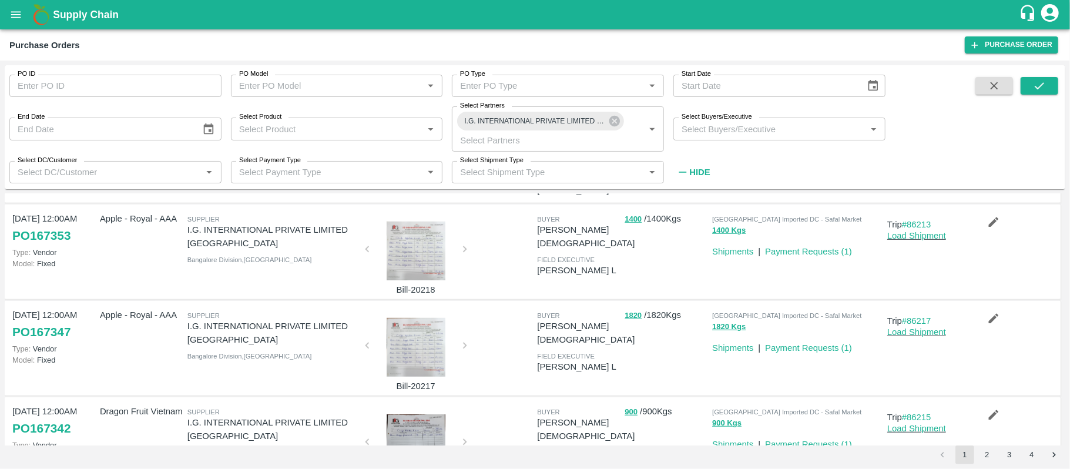
scroll to position [709, 0]
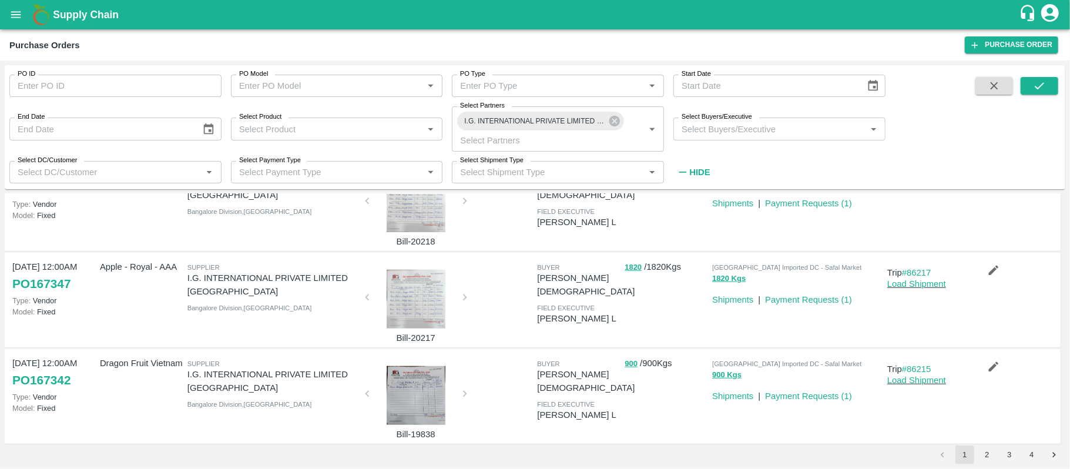
click at [404, 394] on div at bounding box center [416, 395] width 88 height 59
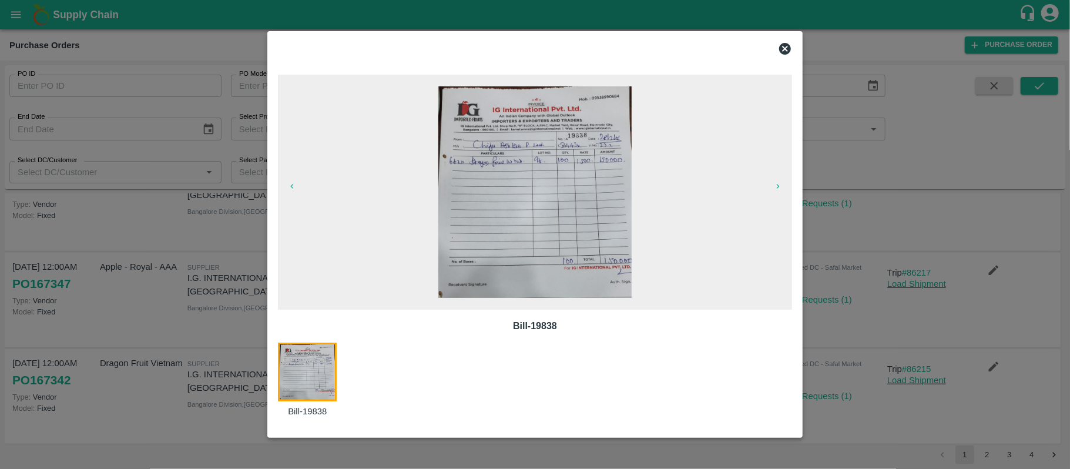
click at [779, 48] on icon at bounding box center [785, 49] width 12 height 12
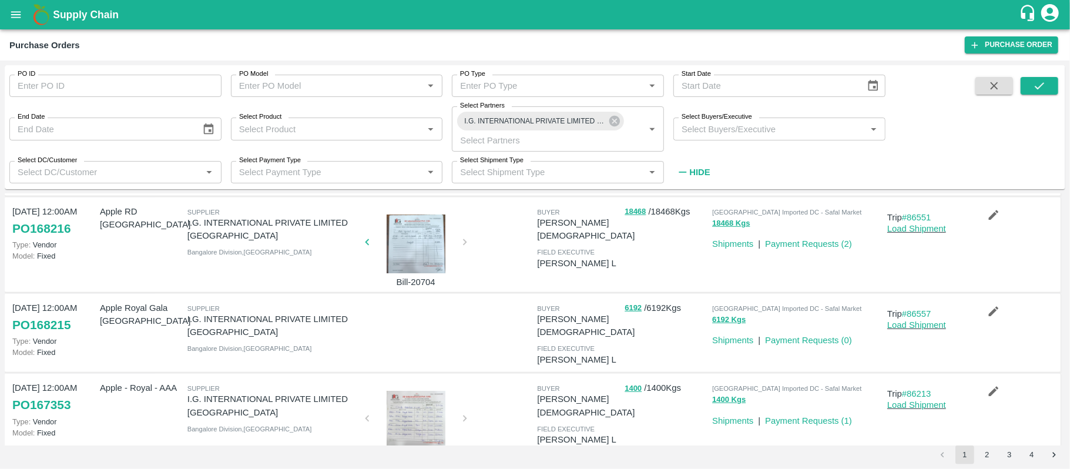
scroll to position [490, 0]
click at [987, 314] on icon "button" at bounding box center [993, 312] width 13 height 13
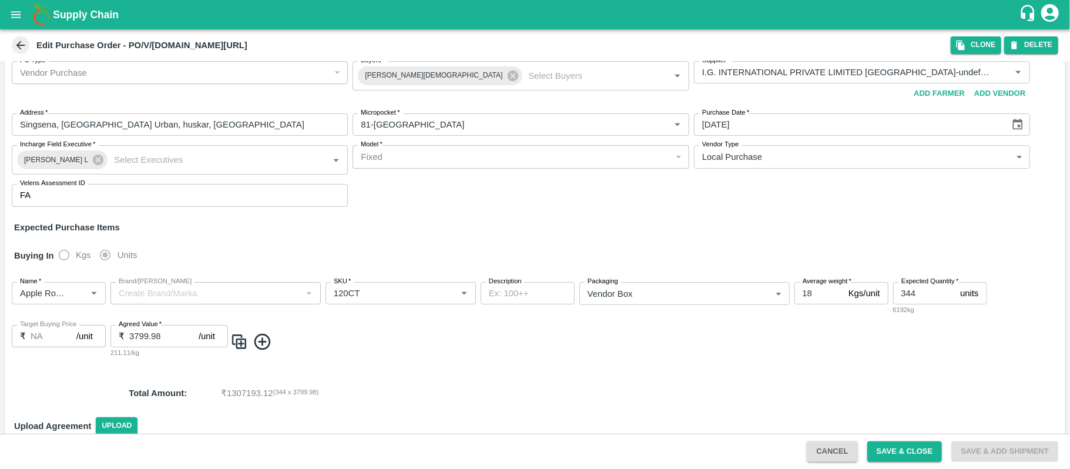
scroll to position [15, 0]
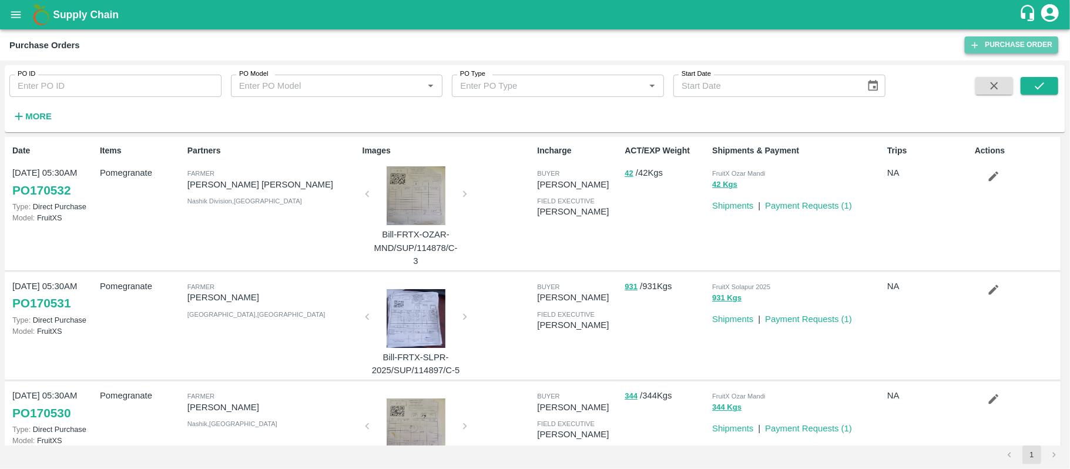
click at [1035, 42] on link "Purchase Order" at bounding box center [1011, 44] width 93 height 17
click at [1006, 47] on link "Purchase Order" at bounding box center [1011, 44] width 93 height 17
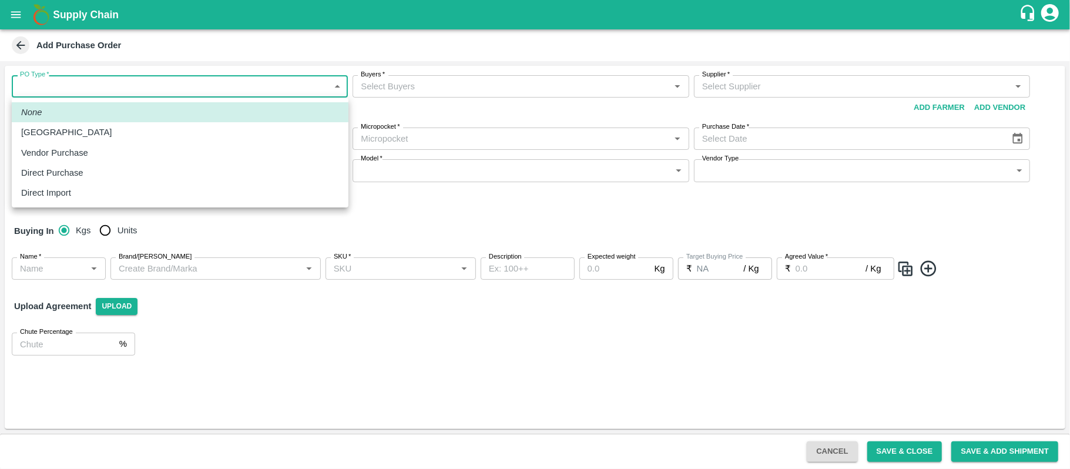
click at [116, 87] on body "Supply Chain Add Purchase Order PO Type   * ​ PO Type Buyers   * Buyers   * Sup…" at bounding box center [535, 234] width 1070 height 469
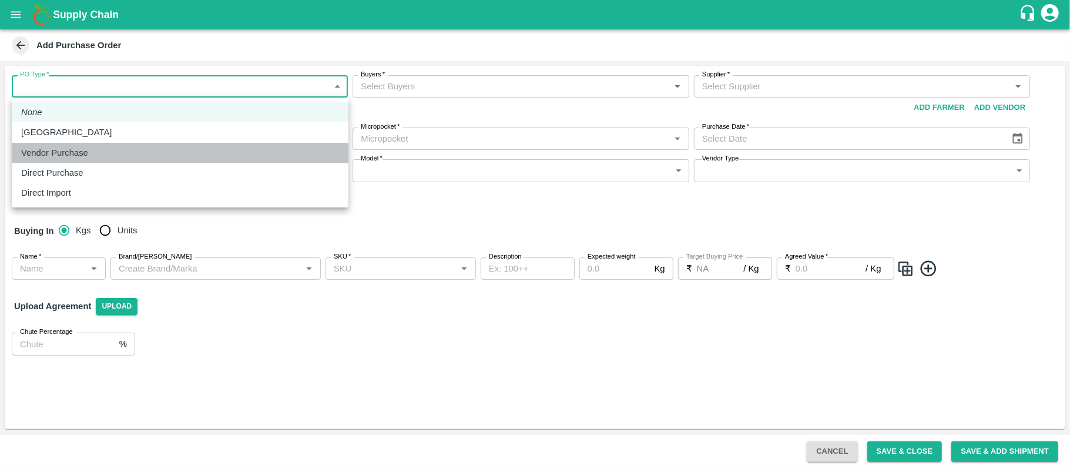
click at [75, 153] on p "Vendor Purchase" at bounding box center [54, 152] width 67 height 13
type input "2"
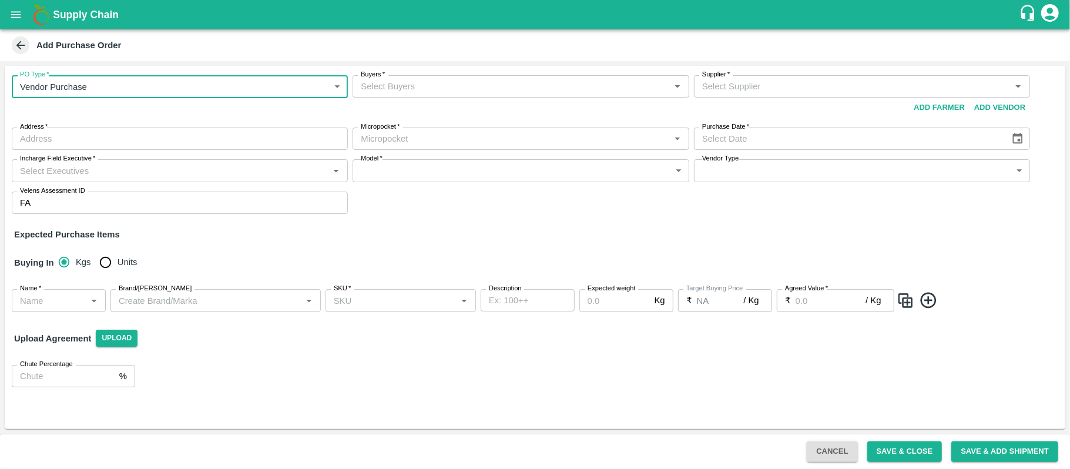
click at [394, 90] on input "Buyers   *" at bounding box center [511, 86] width 310 height 15
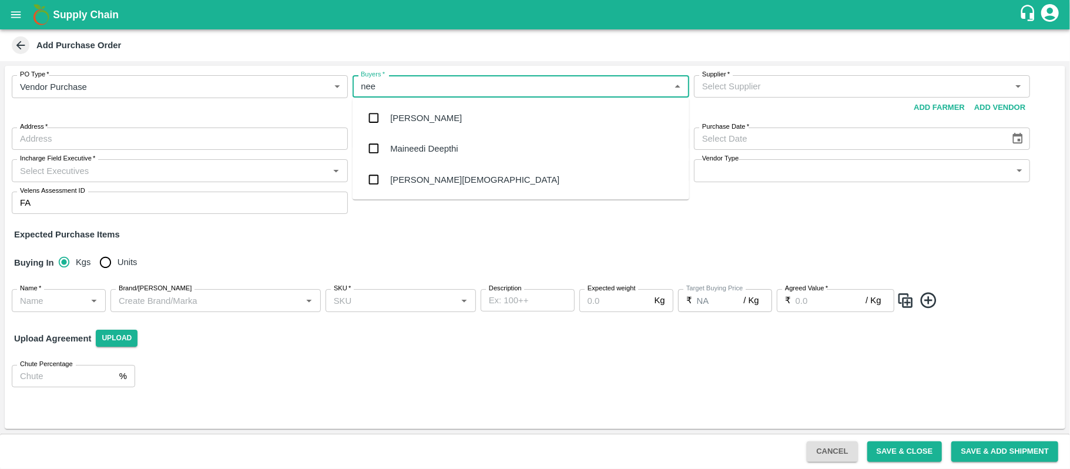
type input "neet"
click at [415, 140] on div "[PERSON_NAME][DEMOGRAPHIC_DATA]" at bounding box center [520, 148] width 337 height 31
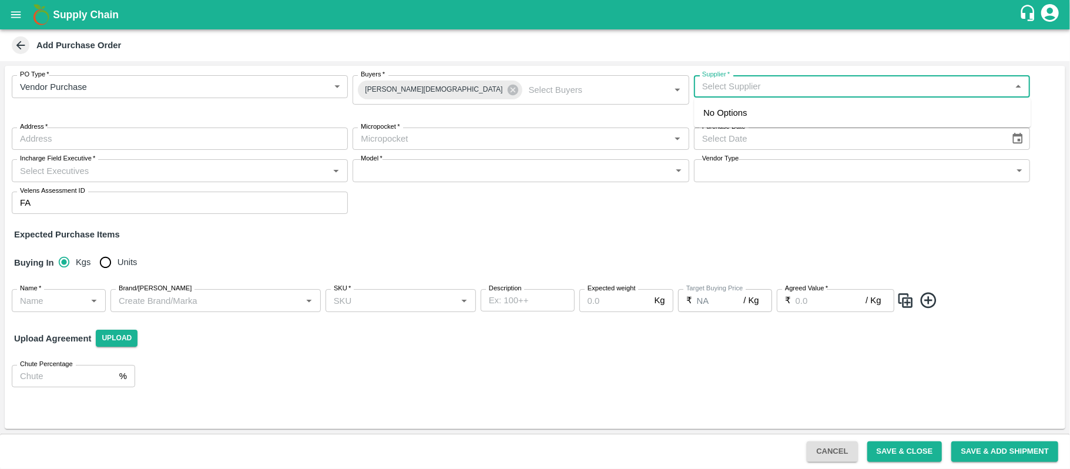
click at [774, 92] on input "Supplier   *" at bounding box center [852, 86] width 310 height 15
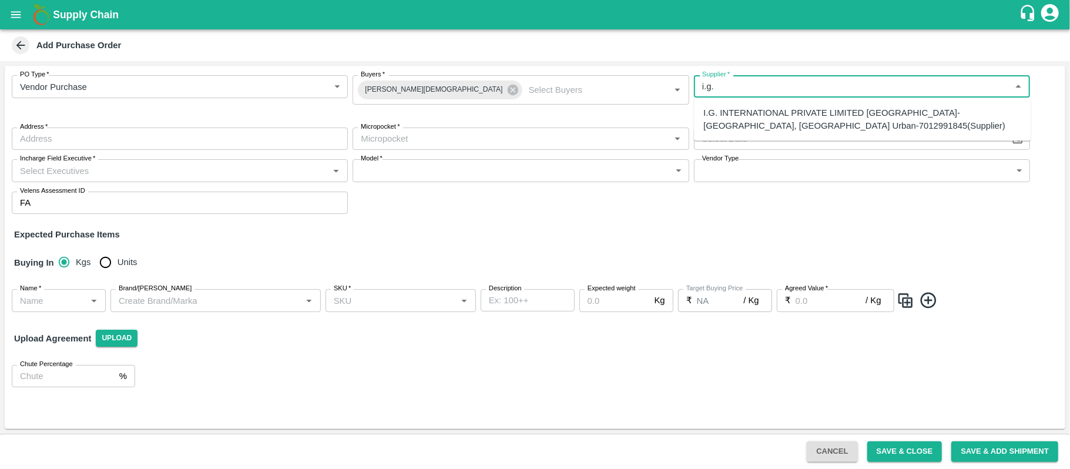
click at [750, 119] on div "I.G. INTERNATIONAL PRIVATE LIMITED BANGALORE-Singsena, Bangalore Urban-70129918…" at bounding box center [862, 119] width 318 height 26
type input "I.G. INTERNATIONAL PRIVATE LIMITED BANGALORE-Singsena, Bangalore Urban-70129918…"
type input "Singsena, Bangalore Urban, huskar, Karnataka"
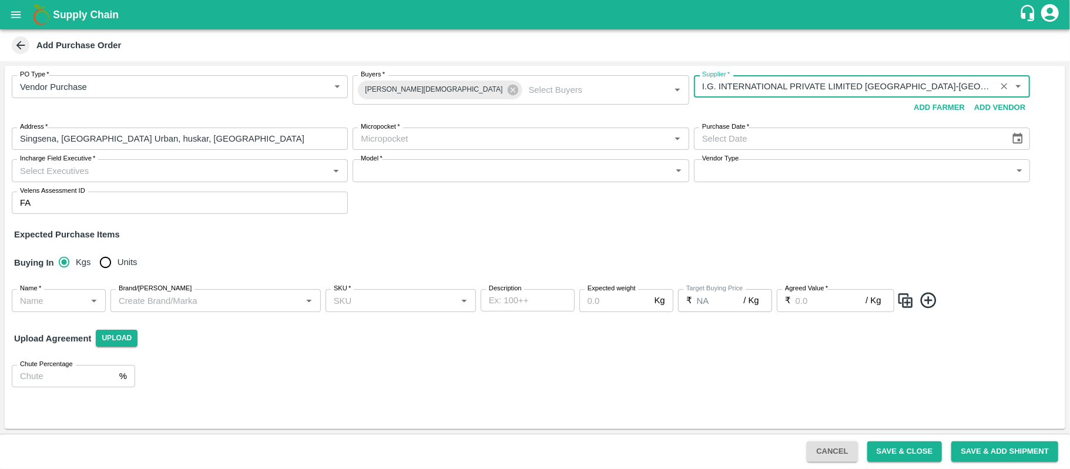
type input "I.G. INTERNATIONAL PRIVATE LIMITED BANGALORE-Singsena, Bangalore Urban-70129918…"
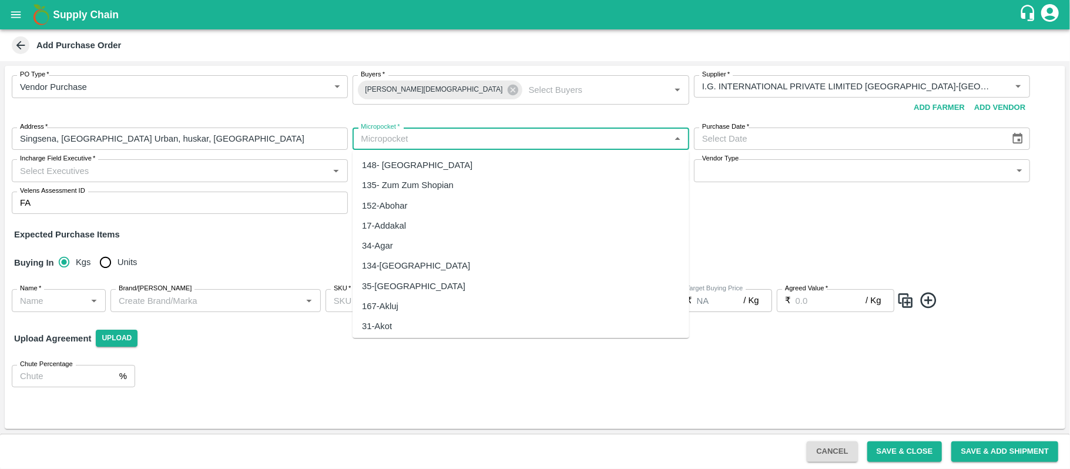
click at [418, 140] on input "Micropocket   *" at bounding box center [511, 138] width 310 height 15
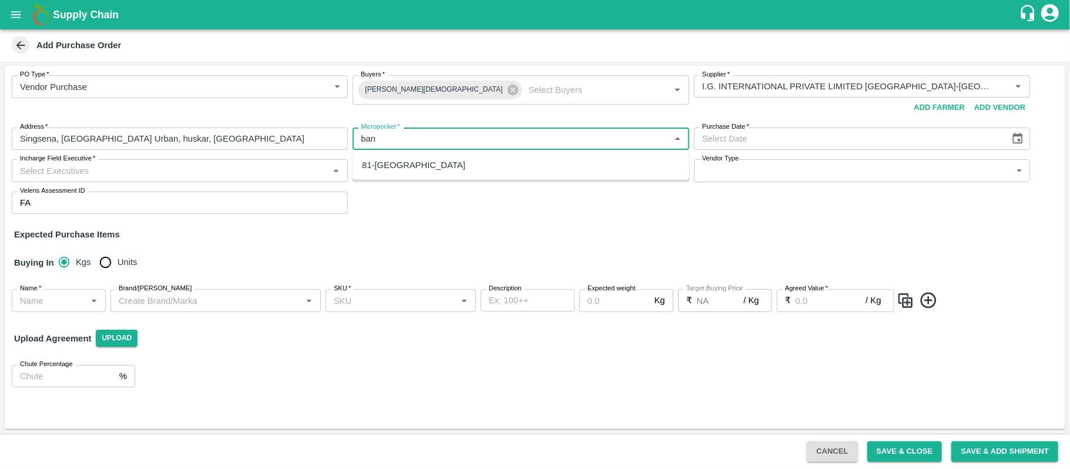
click at [410, 160] on div "81-Bangalore" at bounding box center [413, 165] width 103 height 13
type input "81-Bangalore"
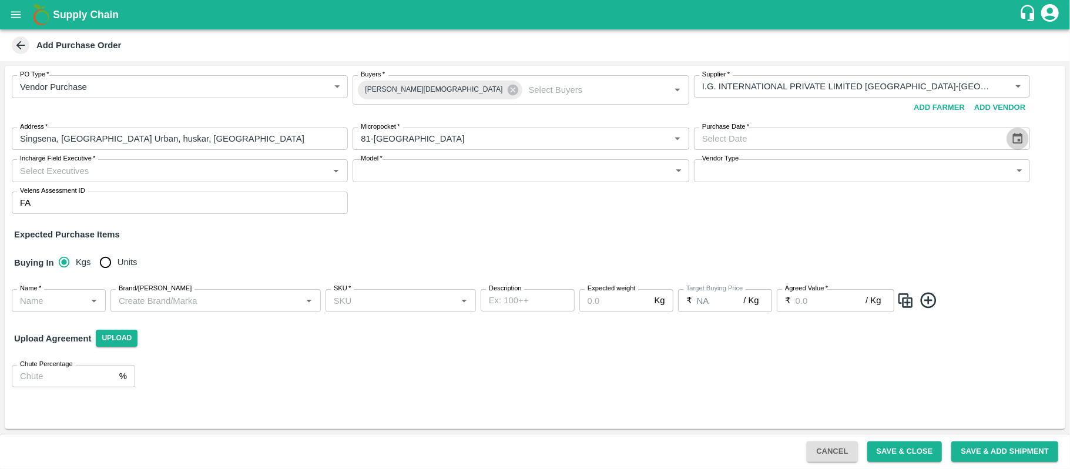
click at [1012, 137] on icon "Choose date" at bounding box center [1017, 138] width 13 height 13
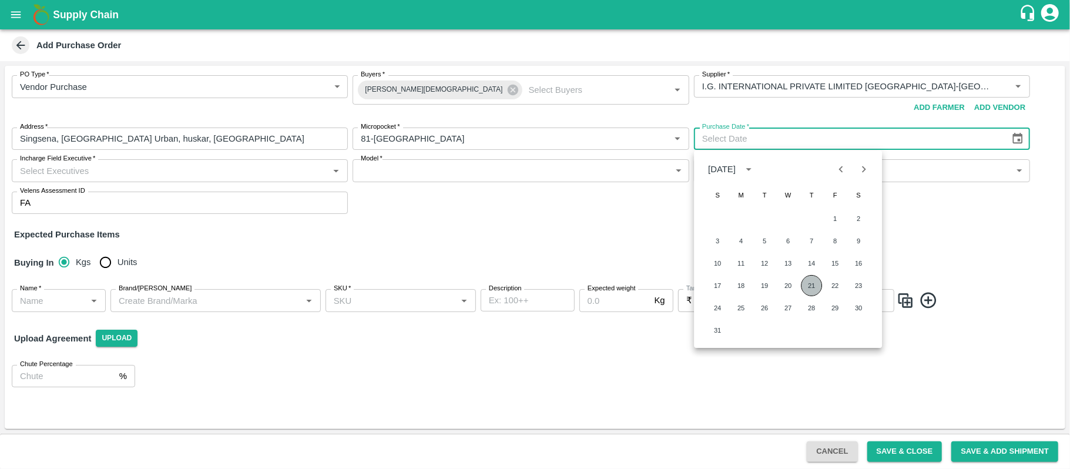
click at [813, 287] on button "21" at bounding box center [811, 285] width 21 height 21
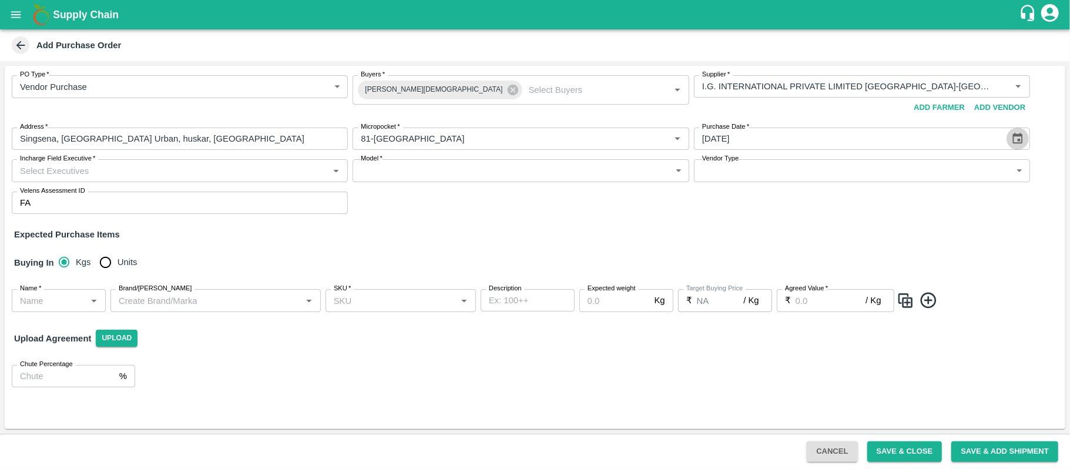
click at [1014, 140] on icon "Choose date, selected date is Aug 21, 2025" at bounding box center [1017, 138] width 13 height 13
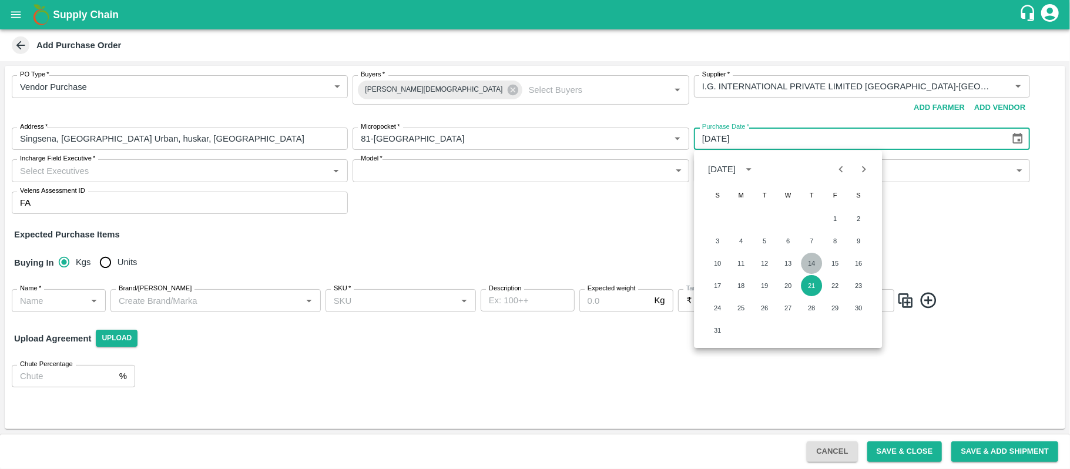
click at [811, 263] on button "14" at bounding box center [811, 263] width 21 height 21
type input "14/08/2025"
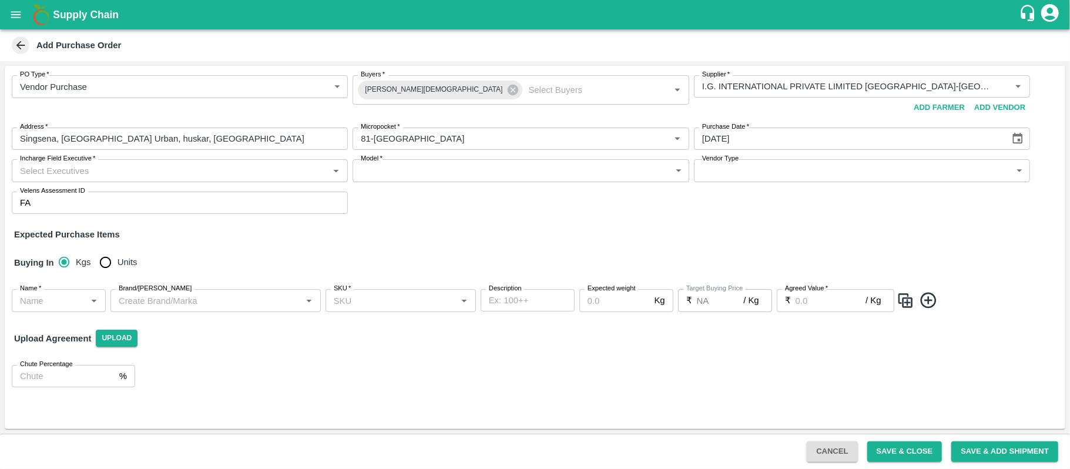
click at [281, 170] on input "Incharge Field Executive   *" at bounding box center [170, 170] width 310 height 15
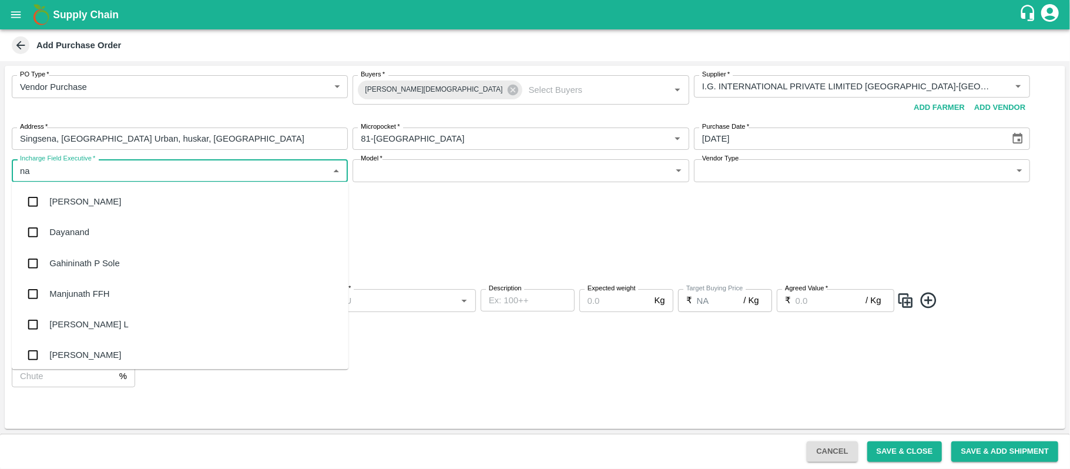
type input "nan"
click at [182, 236] on div "[PERSON_NAME] L" at bounding box center [180, 232] width 337 height 31
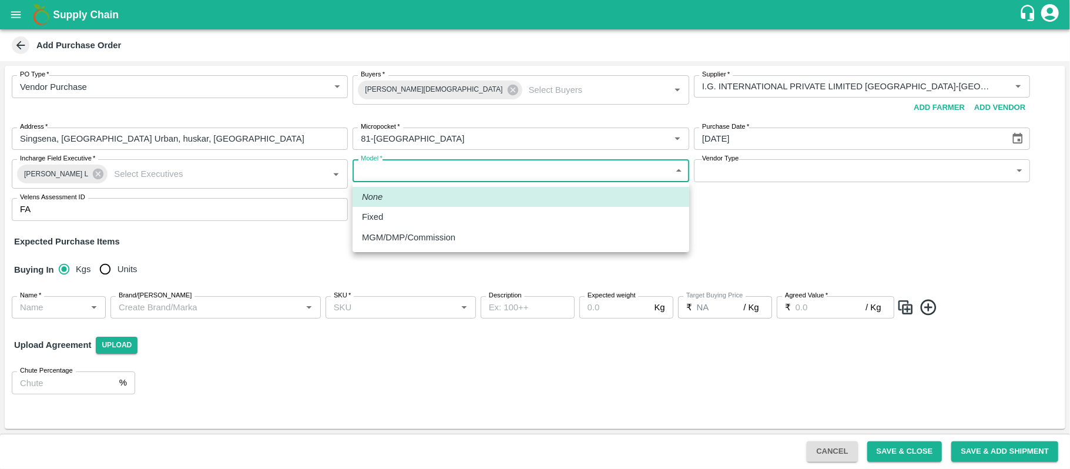
click at [446, 172] on body "Supply Chain Add Purchase Order PO Type   * Vendor Purchase 2 PO Type Buyers   …" at bounding box center [535, 234] width 1070 height 469
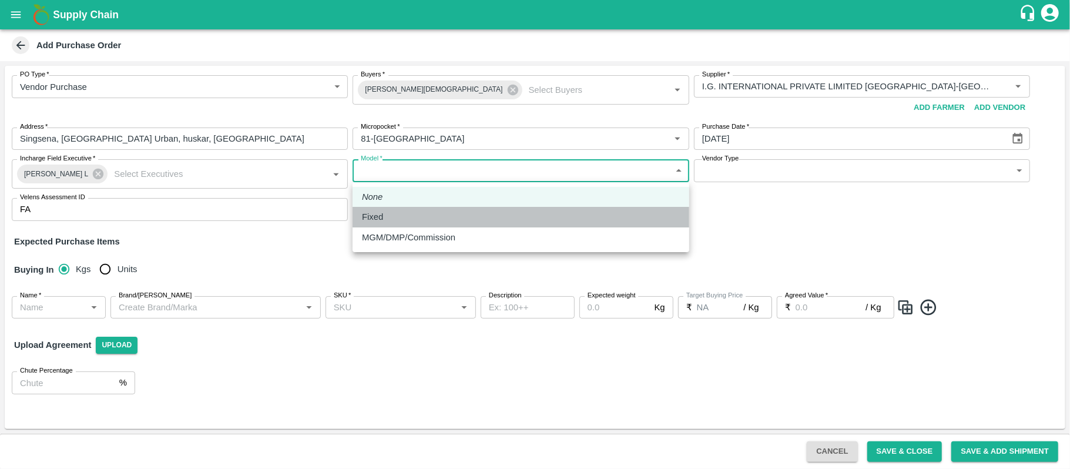
click at [428, 214] on div "Fixed" at bounding box center [521, 216] width 318 height 13
type input "Fixed"
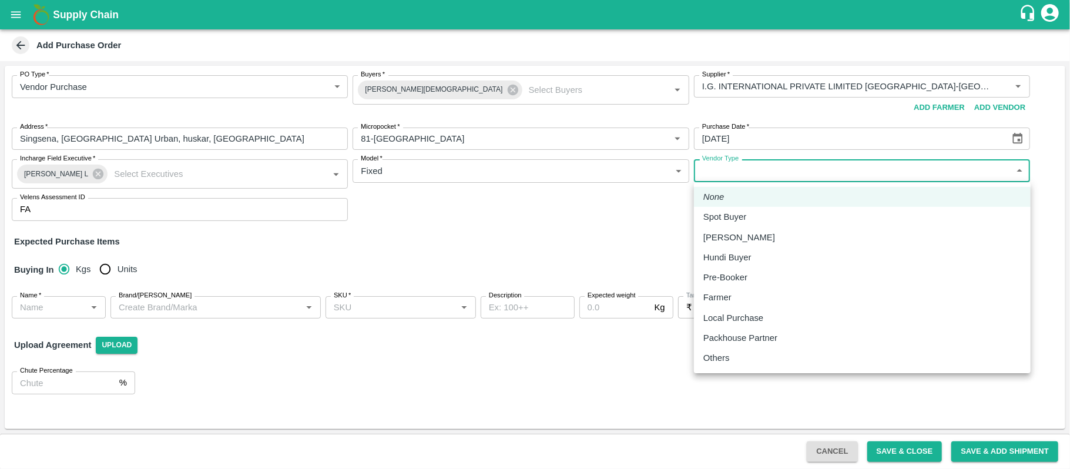
click at [716, 170] on body "Supply Chain Add Purchase Order PO Type   * Vendor Purchase 2 PO Type Buyers   …" at bounding box center [535, 234] width 1070 height 469
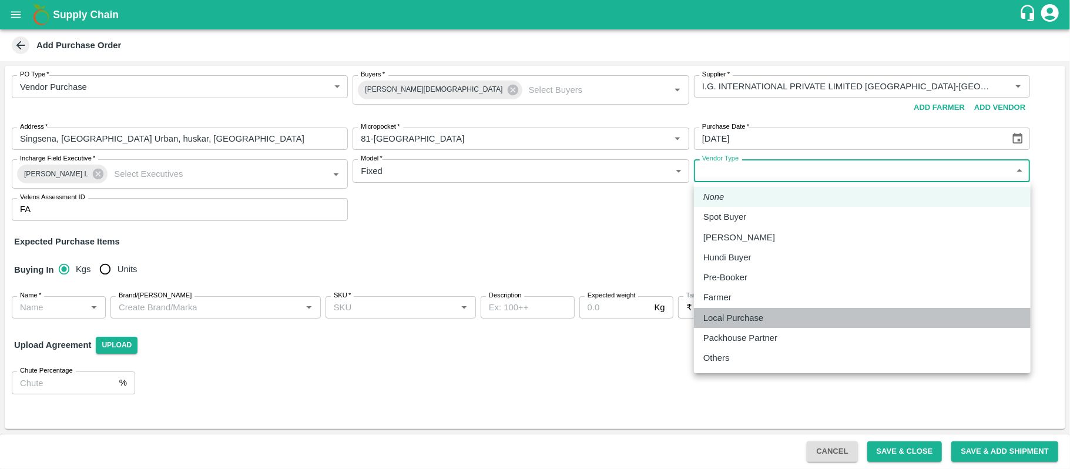
click at [729, 314] on p "Local Purchase" at bounding box center [733, 317] width 60 height 13
type input "LOCAL_PURCHASE"
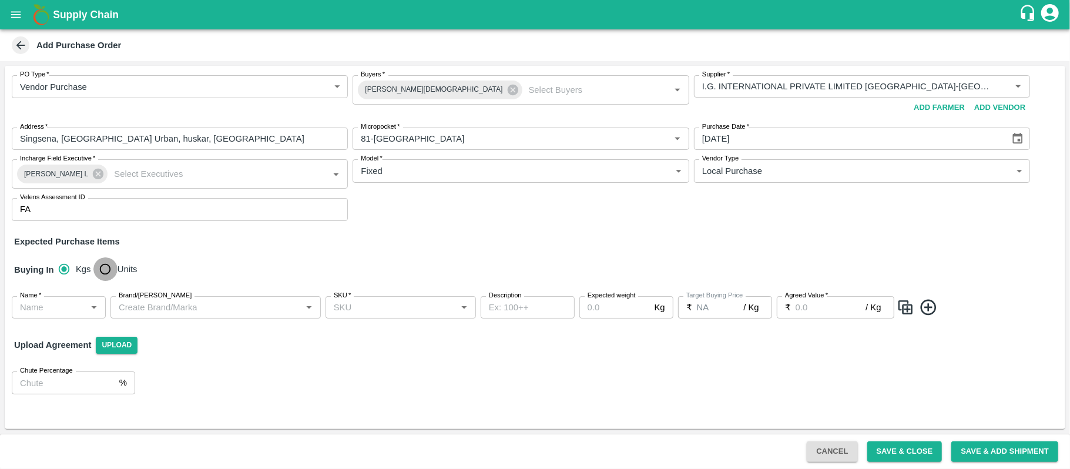
click at [114, 269] on input "Units" at bounding box center [104, 268] width 23 height 23
radio input "true"
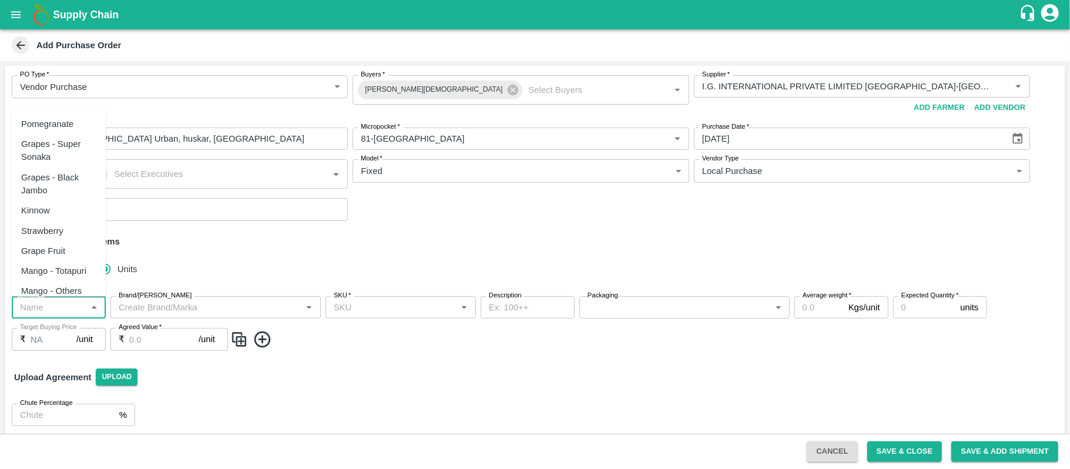
click at [68, 304] on input "Name   *" at bounding box center [49, 307] width 68 height 15
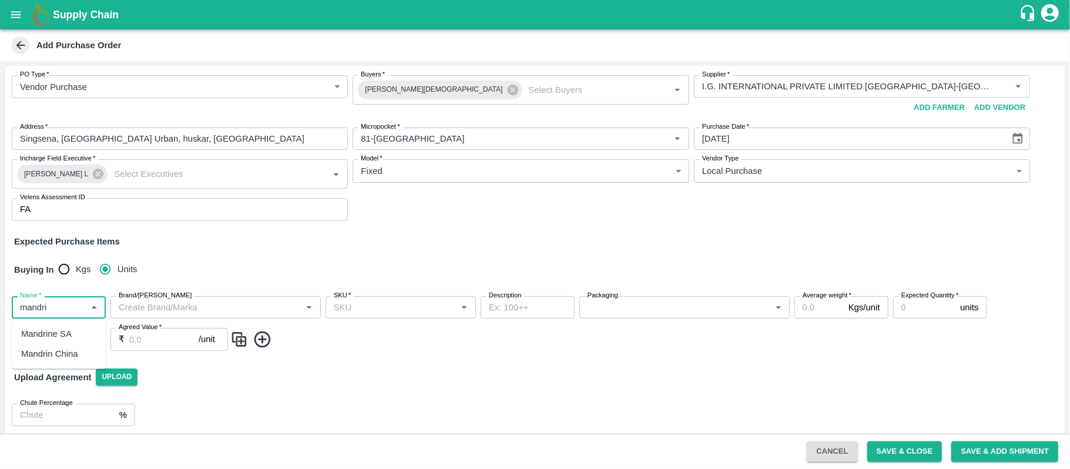
click at [72, 337] on div "Mandrine SA" at bounding box center [59, 334] width 94 height 20
type input "Mandrine SA"
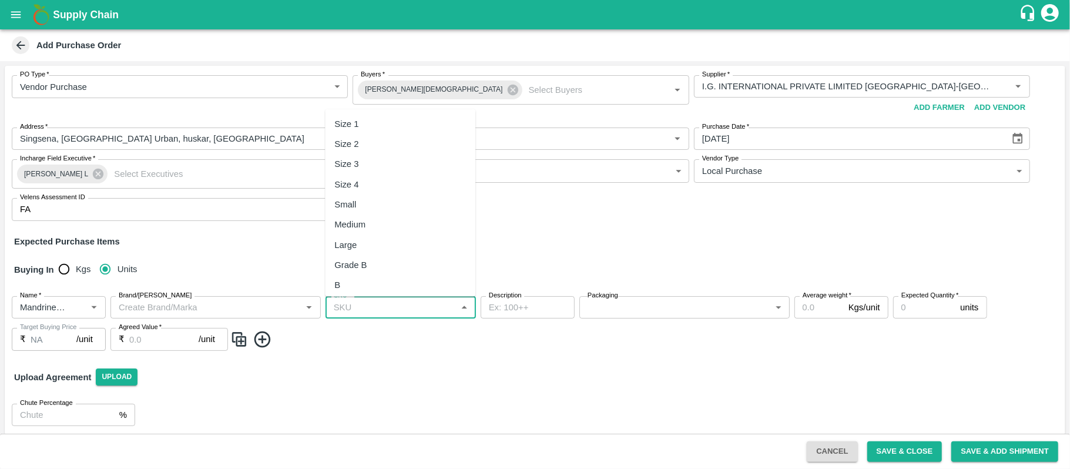
click at [365, 302] on input "SKU   *" at bounding box center [391, 307] width 124 height 15
click at [367, 166] on div "Size 3" at bounding box center [400, 164] width 150 height 20
type input "Size 3"
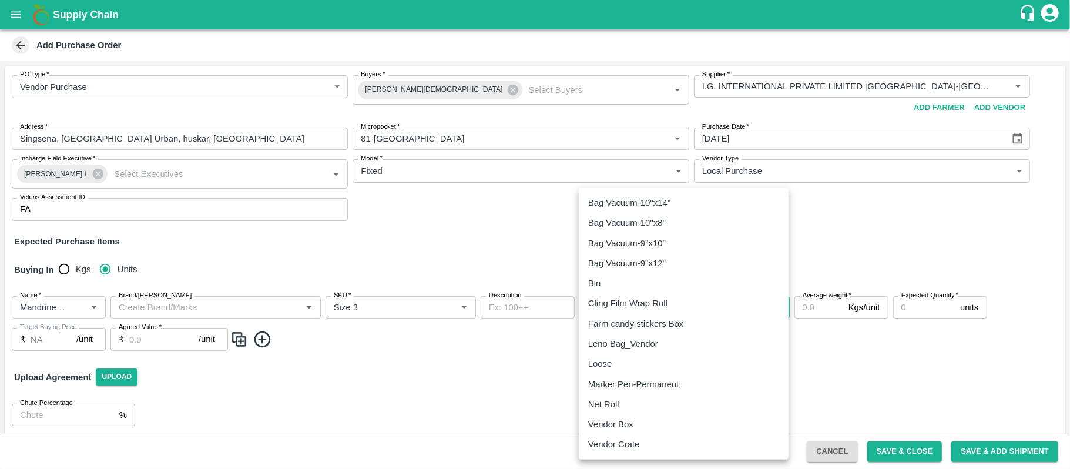
click at [633, 308] on body "Supply Chain Add Purchase Order PO Type   * Vendor Purchase 2 PO Type Buyers   …" at bounding box center [535, 234] width 1070 height 469
click at [616, 415] on li "Vendor Box" at bounding box center [684, 424] width 210 height 20
type input "276"
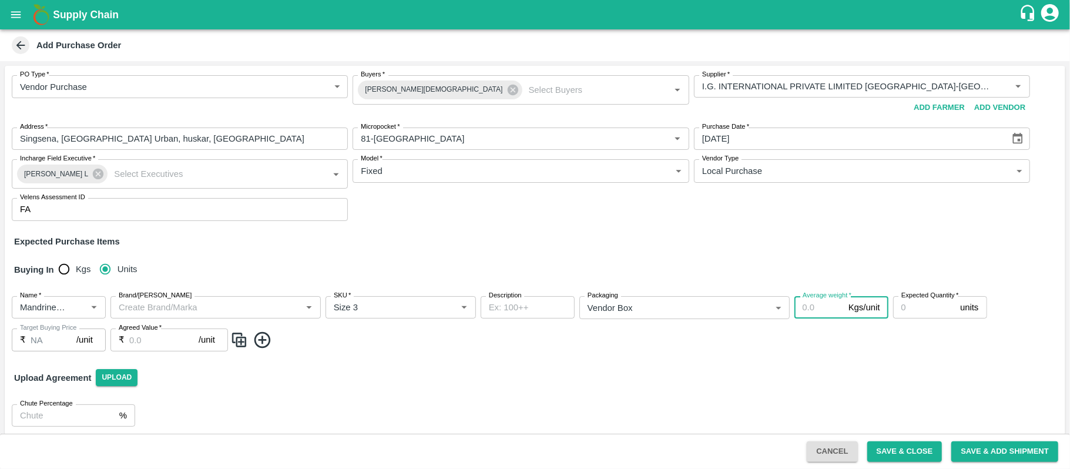
click at [816, 306] on input "Average weight   *" at bounding box center [818, 307] width 49 height 22
type input "10"
click at [919, 311] on input "Expected Quantity   *" at bounding box center [924, 307] width 63 height 22
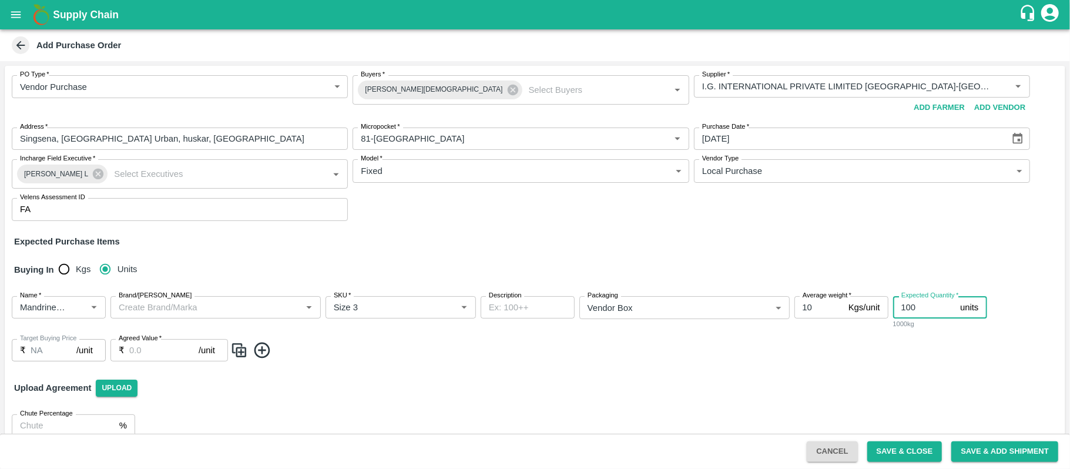
type input "100"
click at [160, 346] on input "Agreed Value   *" at bounding box center [163, 350] width 69 height 22
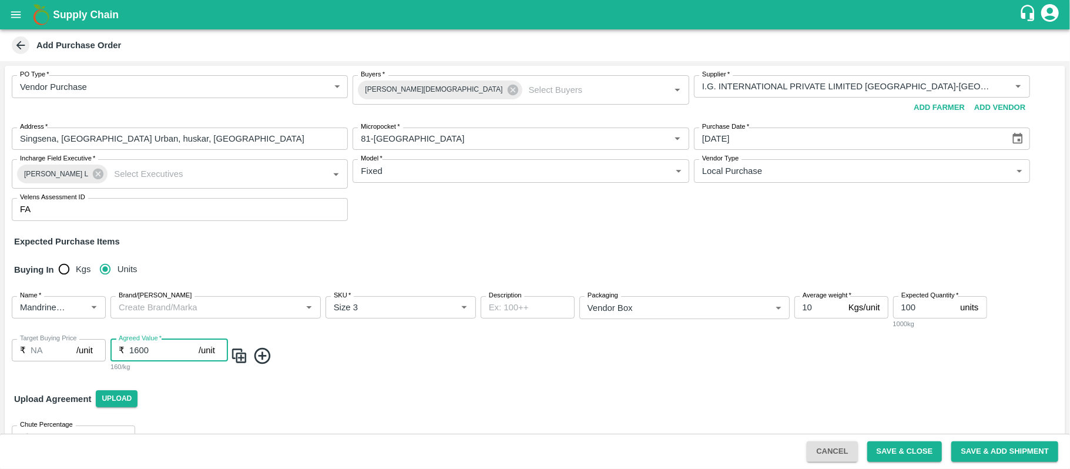
scroll to position [28, 0]
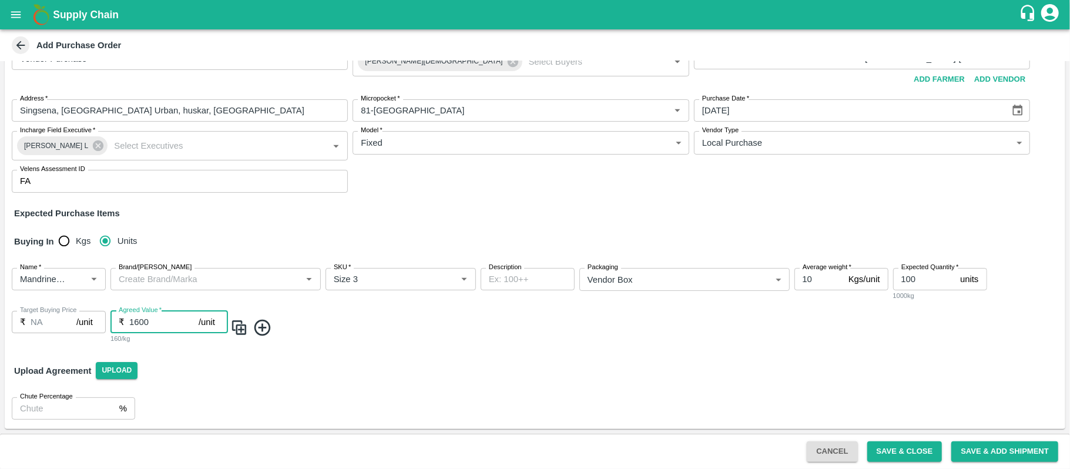
type input "1600"
click at [267, 327] on icon at bounding box center [262, 327] width 19 height 19
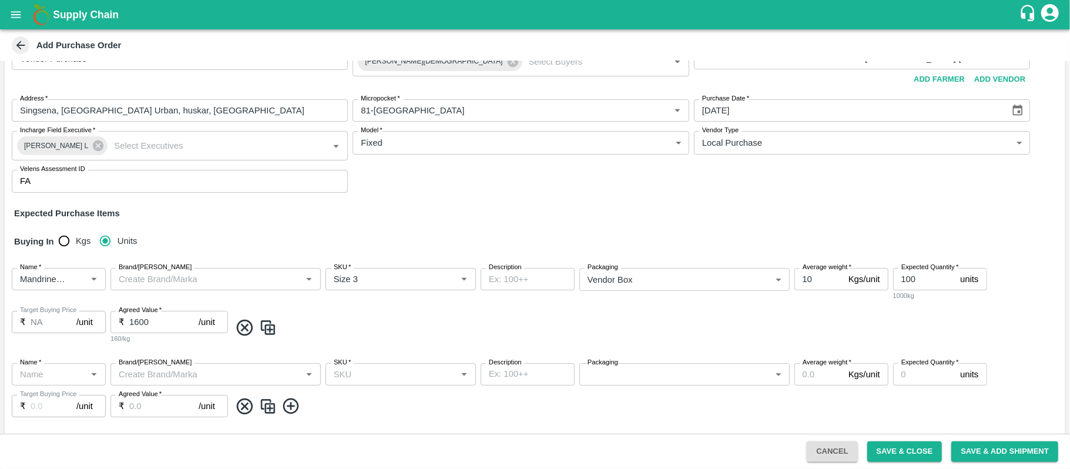
scroll to position [101, 0]
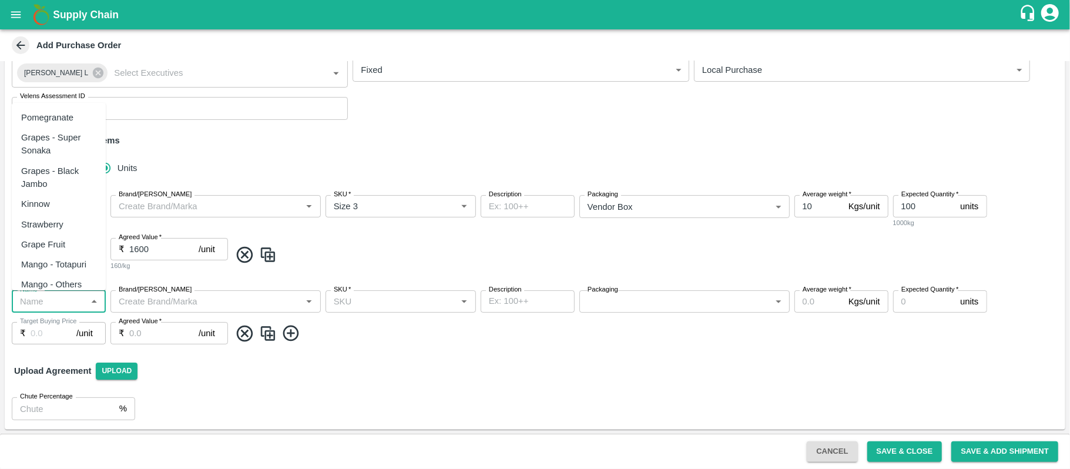
click at [65, 304] on input "Name   *" at bounding box center [49, 301] width 68 height 15
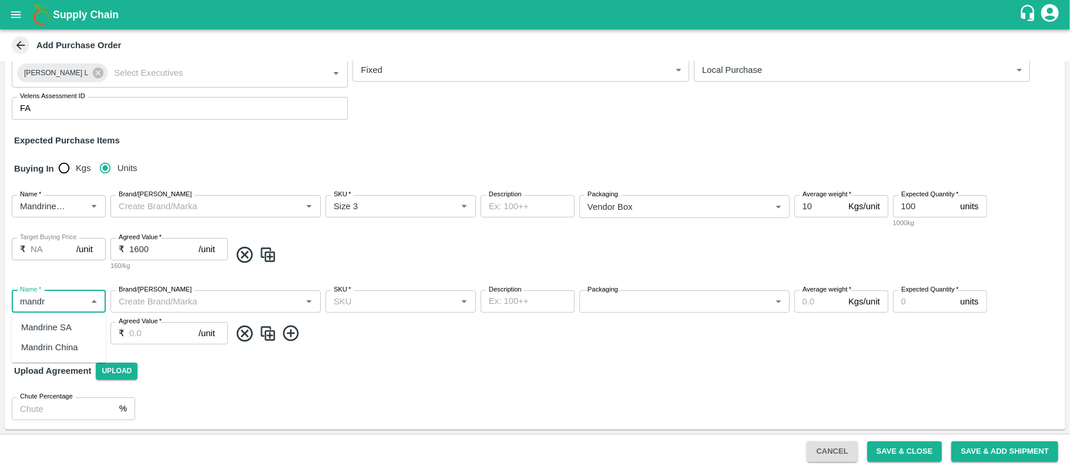
click at [60, 329] on div "Mandrine SA" at bounding box center [46, 327] width 51 height 13
type input "Mandrine SA"
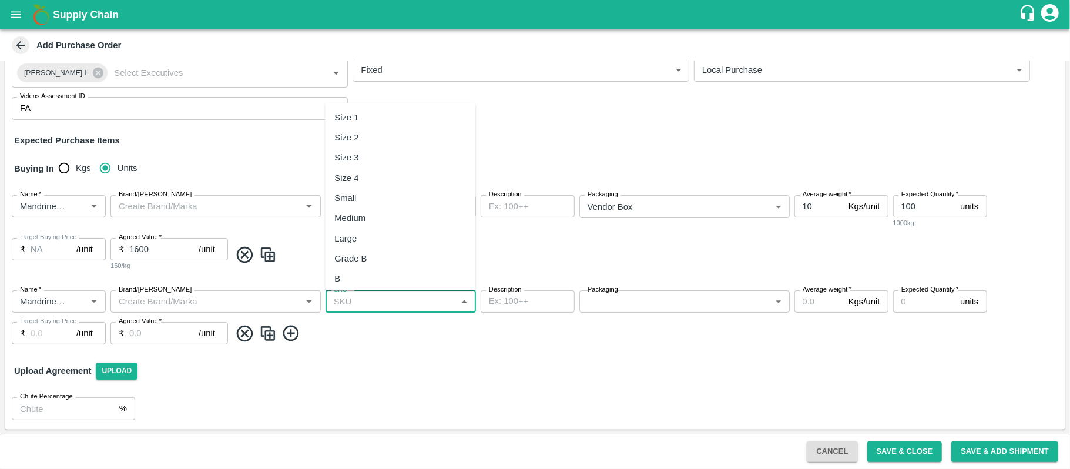
click at [358, 298] on input "SKU   *" at bounding box center [391, 301] width 124 height 15
click at [367, 179] on div "Size 4" at bounding box center [400, 178] width 150 height 20
type input "Size 4"
type input "NA"
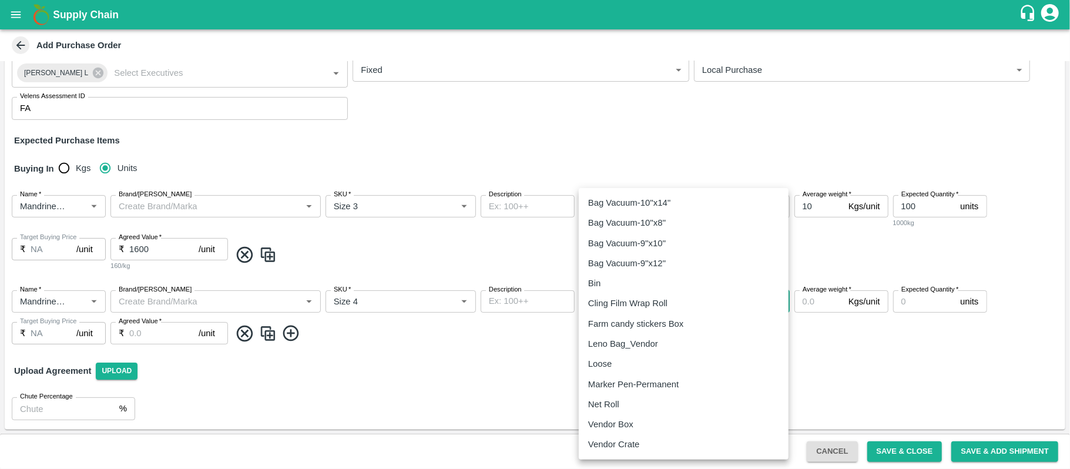
click at [609, 300] on body "Supply Chain Add Purchase Order PO Type   * Vendor Purchase 2 PO Type Buyers   …" at bounding box center [535, 234] width 1070 height 469
click at [617, 422] on p "Vendor Box" at bounding box center [610, 424] width 45 height 13
type input "276"
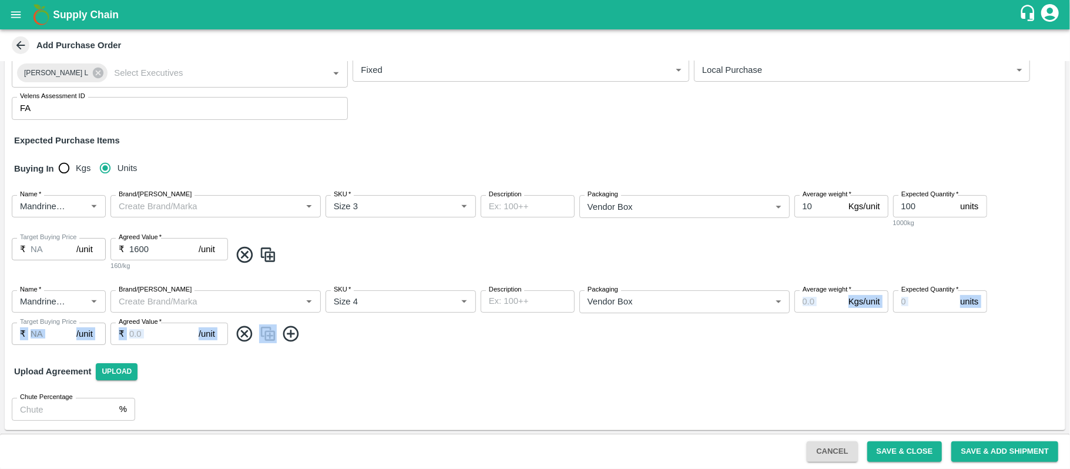
drag, startPoint x: 830, startPoint y: 349, endPoint x: 805, endPoint y: 300, distance: 55.4
click at [805, 300] on div "Name   * Name   * Brand/Marka Brand/Marka SKU   * SKU   * Description x Descrip…" at bounding box center [535, 318] width 1060 height 74
click at [805, 300] on input "Average weight   *" at bounding box center [818, 301] width 49 height 22
type input "10"
click at [918, 305] on input "Expected Quantity   *" at bounding box center [924, 301] width 63 height 22
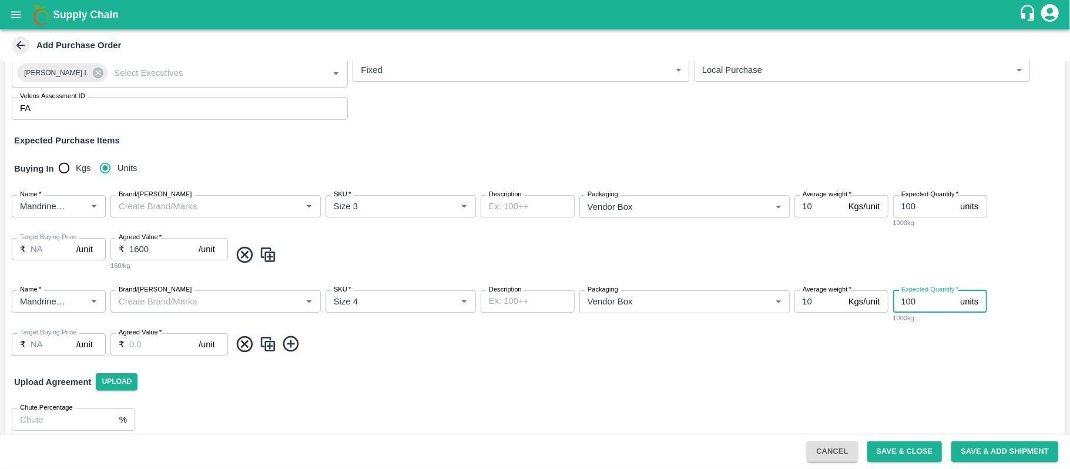
type input "100"
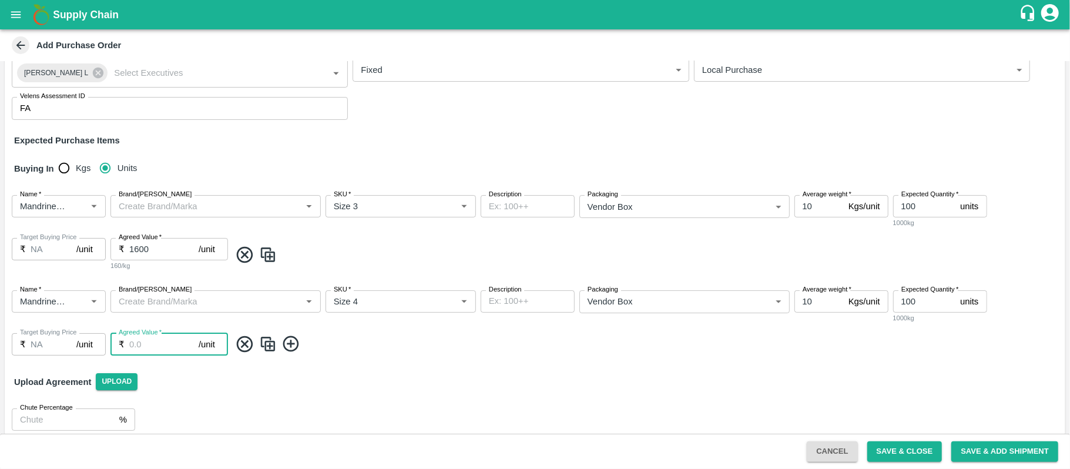
click at [156, 347] on input "Agreed Value   *" at bounding box center [163, 344] width 69 height 22
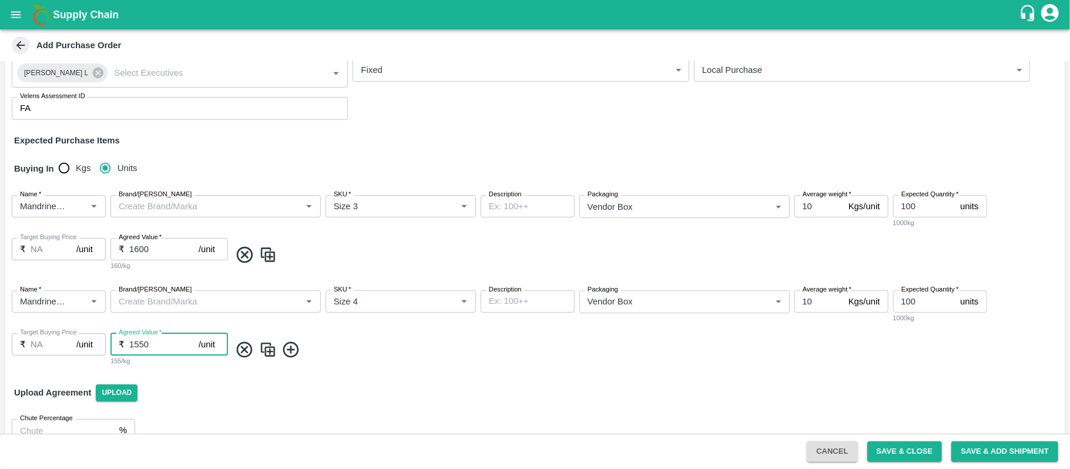
type input "1550"
click at [288, 351] on icon at bounding box center [290, 349] width 19 height 19
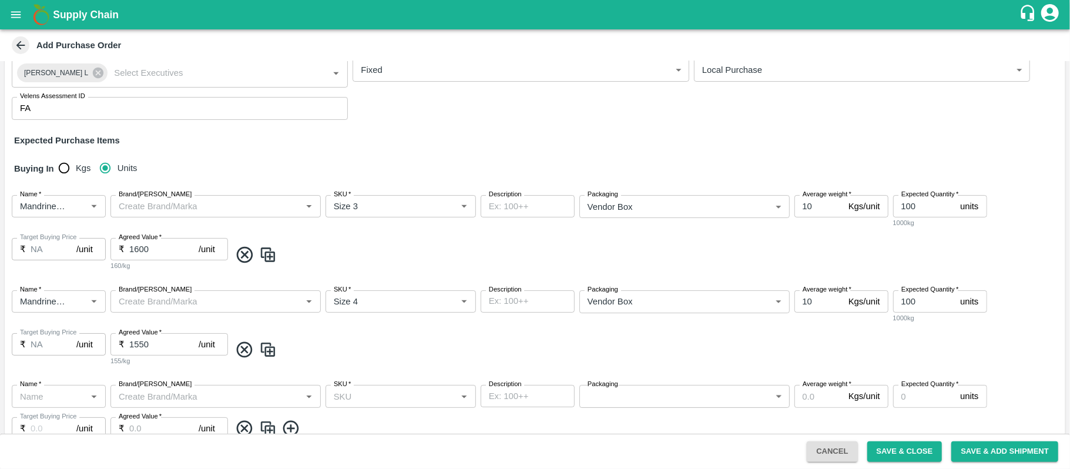
scroll to position [196, 0]
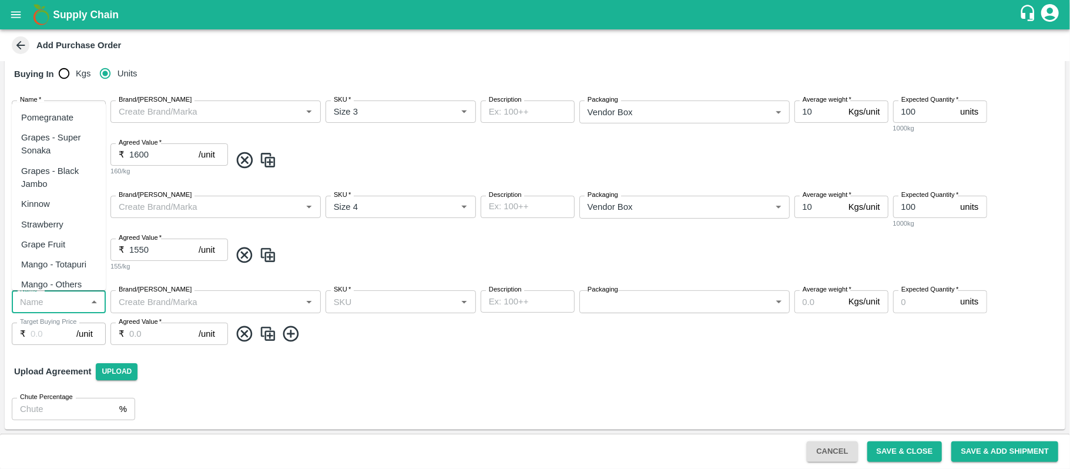
click at [48, 301] on input "Name   *" at bounding box center [49, 301] width 68 height 15
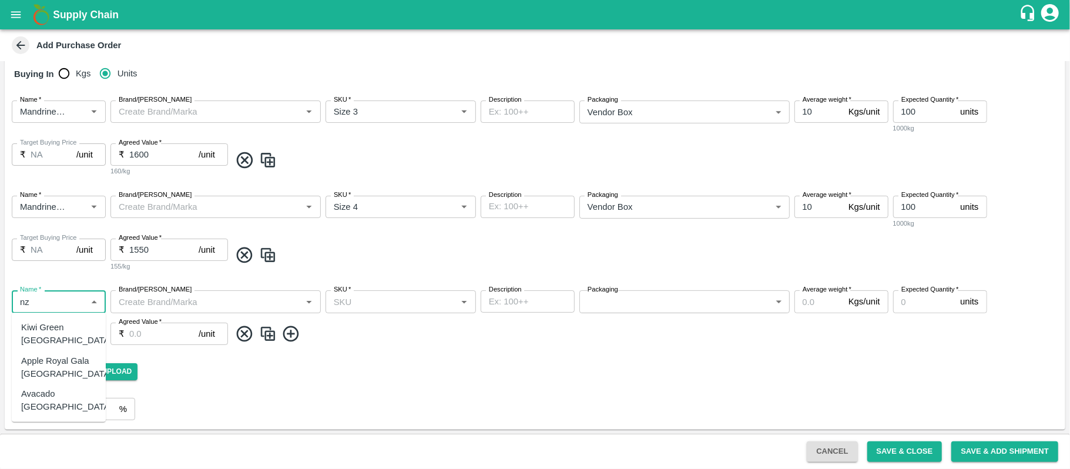
click at [42, 356] on div "Apple Royal Gala [GEOGRAPHIC_DATA]" at bounding box center [66, 367] width 91 height 26
type input "Apple Royal Gala [GEOGRAPHIC_DATA]"
click at [348, 307] on input "SKU   *" at bounding box center [391, 301] width 124 height 15
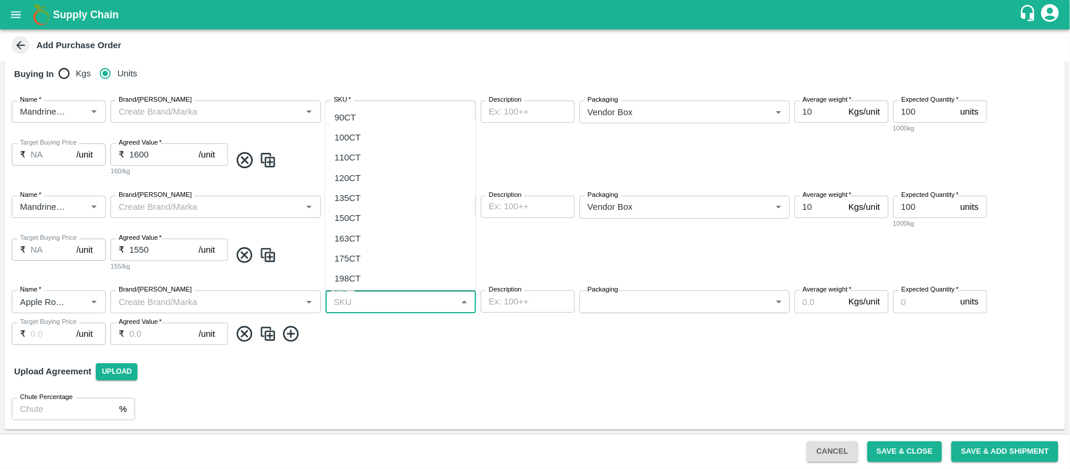
click at [352, 240] on div "163CT" at bounding box center [347, 238] width 26 height 13
type input "163CT"
type input "NA"
click at [593, 306] on body "Supply Chain Add Purchase Order PO Type   * Vendor Purchase 2 PO Type Buyers   …" at bounding box center [535, 234] width 1070 height 469
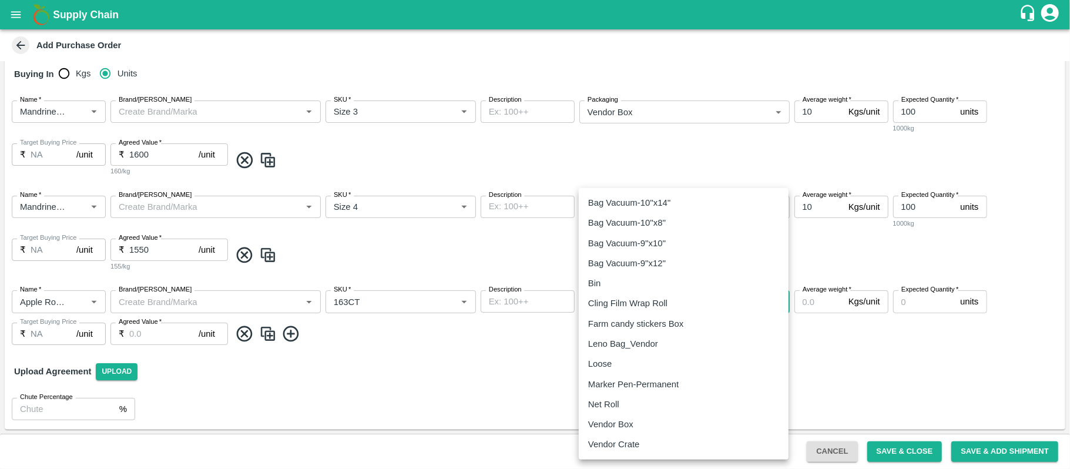
click at [628, 424] on p "Vendor Box" at bounding box center [610, 424] width 45 height 13
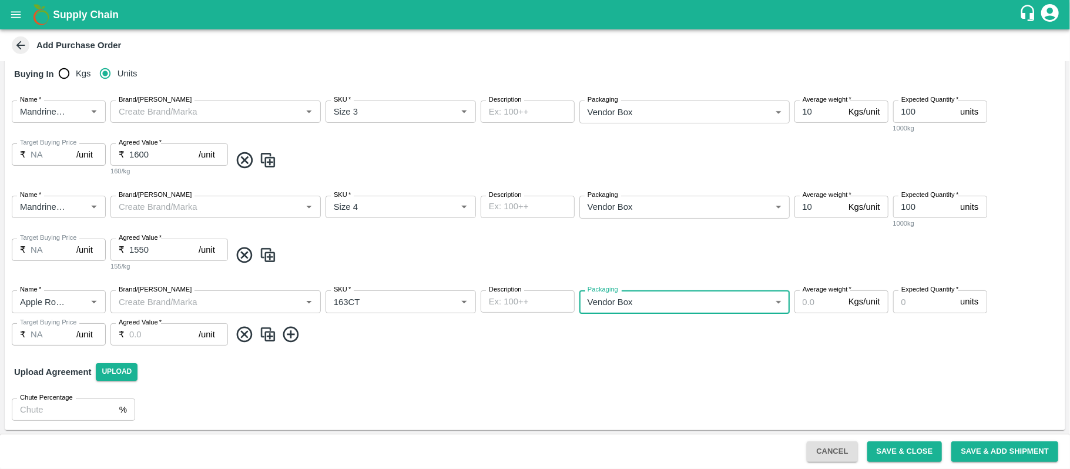
type input "276"
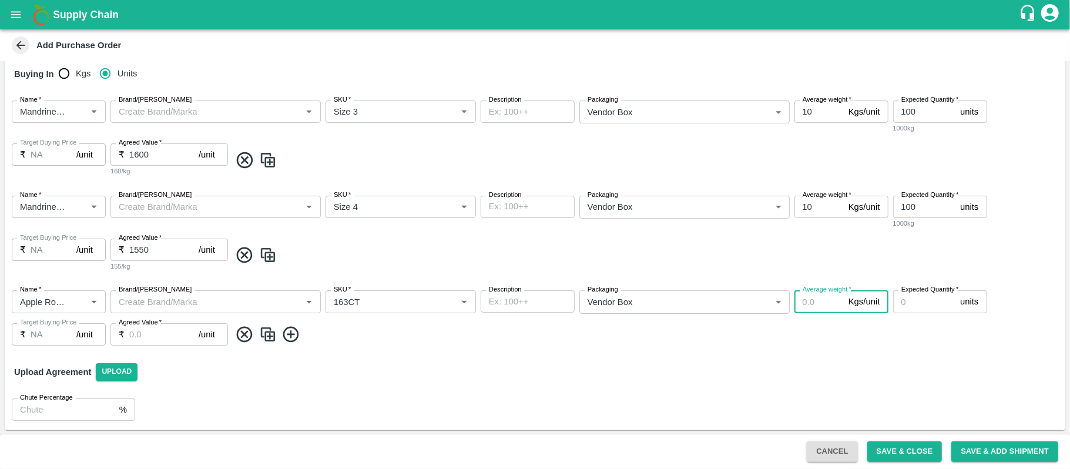
click at [803, 304] on input "Average weight   *" at bounding box center [818, 301] width 49 height 22
type input "18"
click at [910, 303] on input "Expected Quantity   *" at bounding box center [924, 301] width 63 height 22
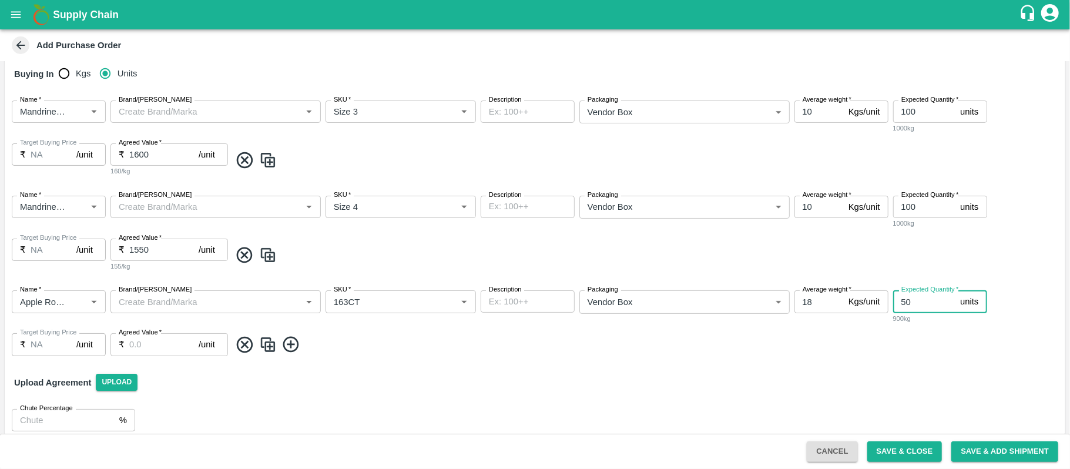
type input "50"
click at [154, 343] on input "Agreed Value   *" at bounding box center [163, 344] width 69 height 22
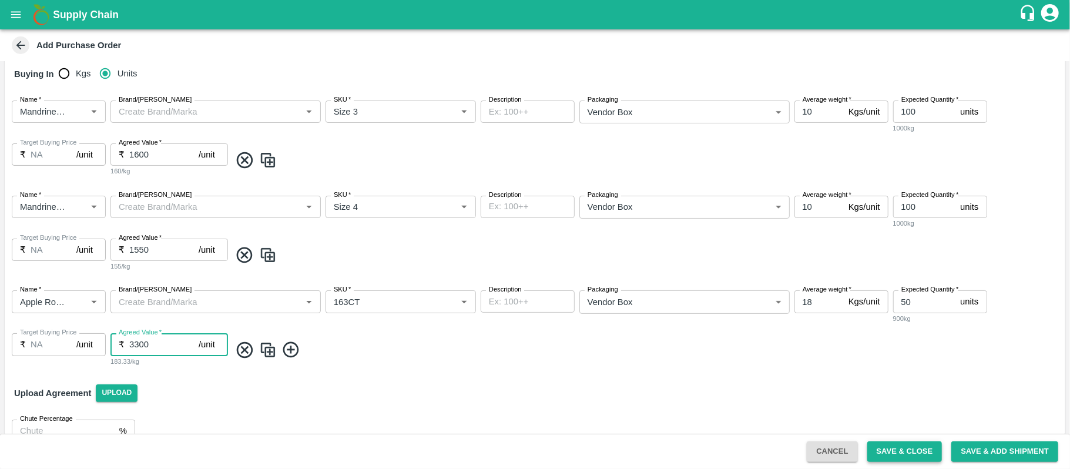
type input "3300"
click at [884, 448] on button "Save & Close" at bounding box center [904, 451] width 75 height 21
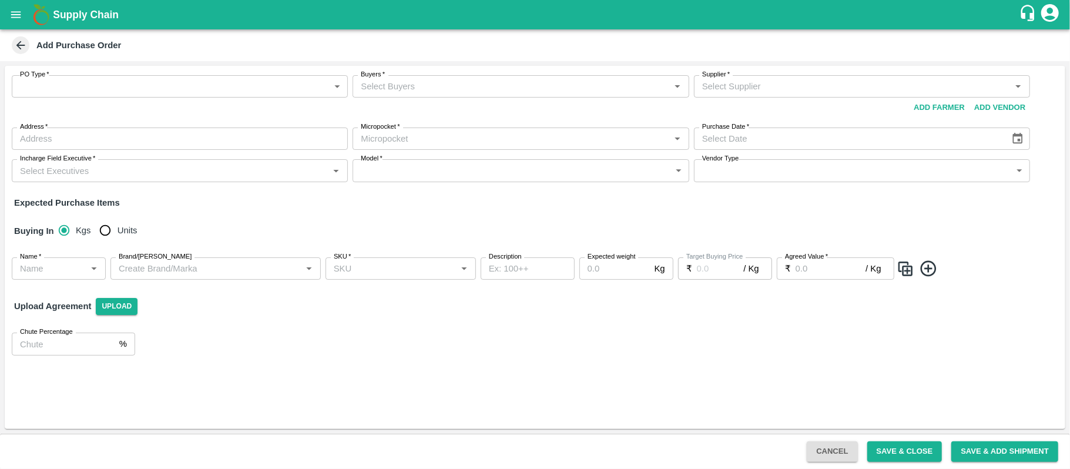
type input "NA"
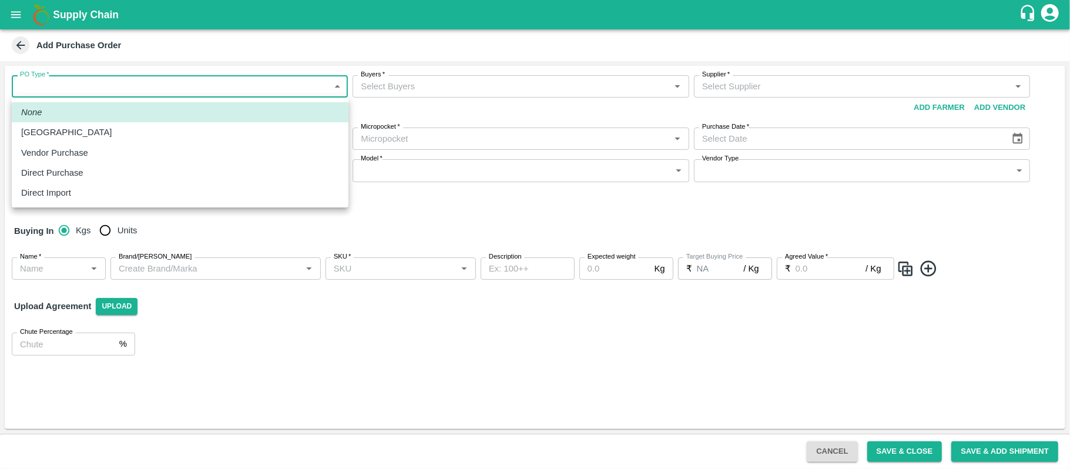
click at [130, 88] on body "Supply Chain Add Purchase Order PO Type   * ​ PO Type Buyers   * Buyers   * Sup…" at bounding box center [535, 234] width 1070 height 469
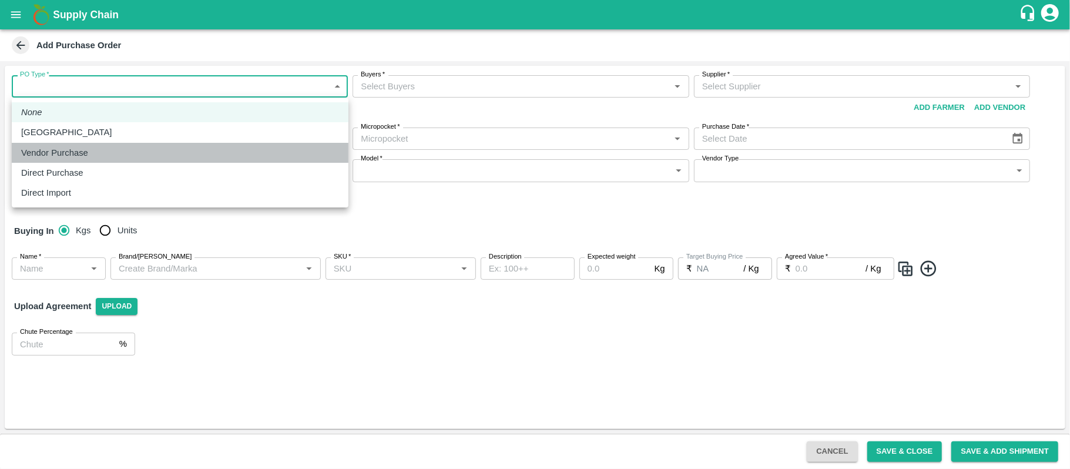
click at [102, 146] on div "Vendor Purchase" at bounding box center [180, 152] width 318 height 13
type input "2"
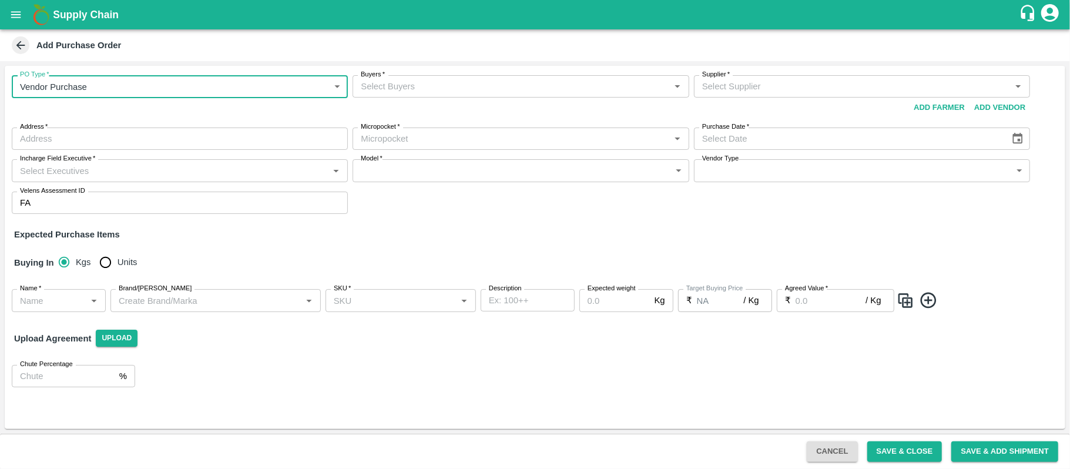
click at [382, 85] on input "Buyers   *" at bounding box center [511, 86] width 310 height 15
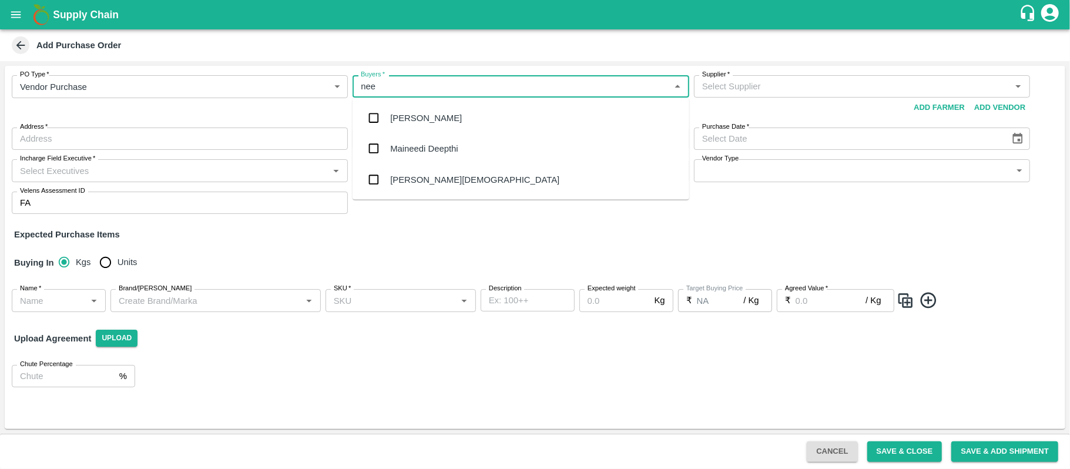
type input "neet"
click at [381, 146] on input "checkbox" at bounding box center [373, 148] width 23 height 23
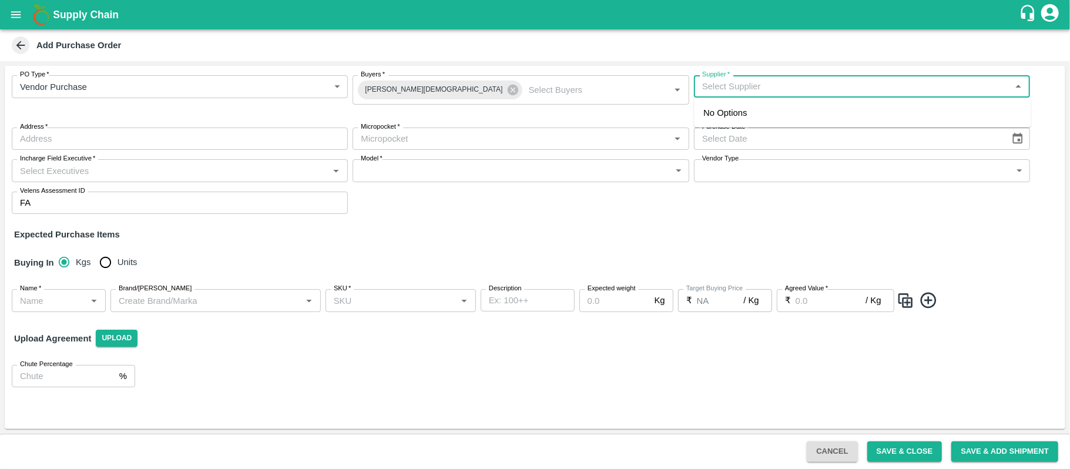
click at [753, 86] on input "Supplier   *" at bounding box center [852, 86] width 310 height 15
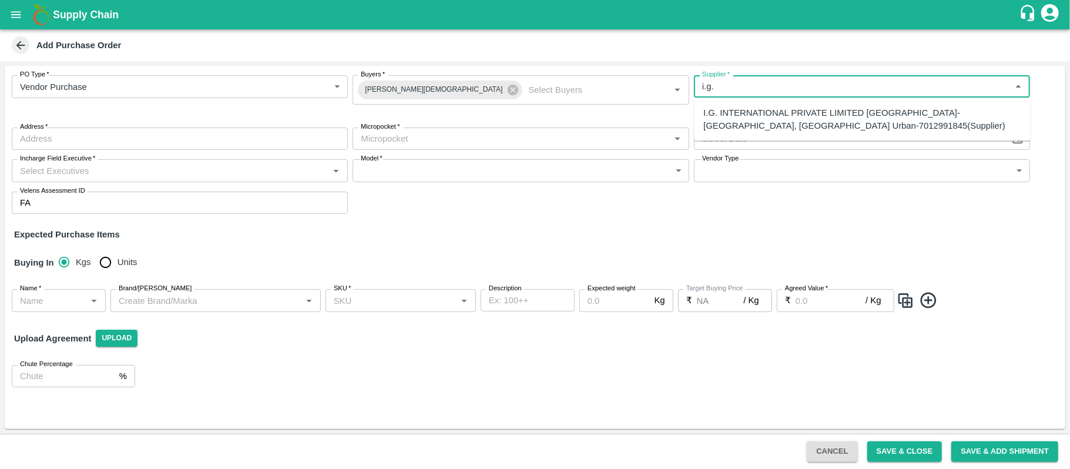
click at [746, 111] on div "I.G. INTERNATIONAL PRIVATE LIMITED [GEOGRAPHIC_DATA]-[GEOGRAPHIC_DATA], [GEOGRA…" at bounding box center [862, 119] width 318 height 26
type input "I.G. INTERNATIONAL PRIVATE LIMITED [GEOGRAPHIC_DATA]-[GEOGRAPHIC_DATA], [GEOGRA…"
type input "Singsena, [GEOGRAPHIC_DATA] Urban, huskar, [GEOGRAPHIC_DATA]"
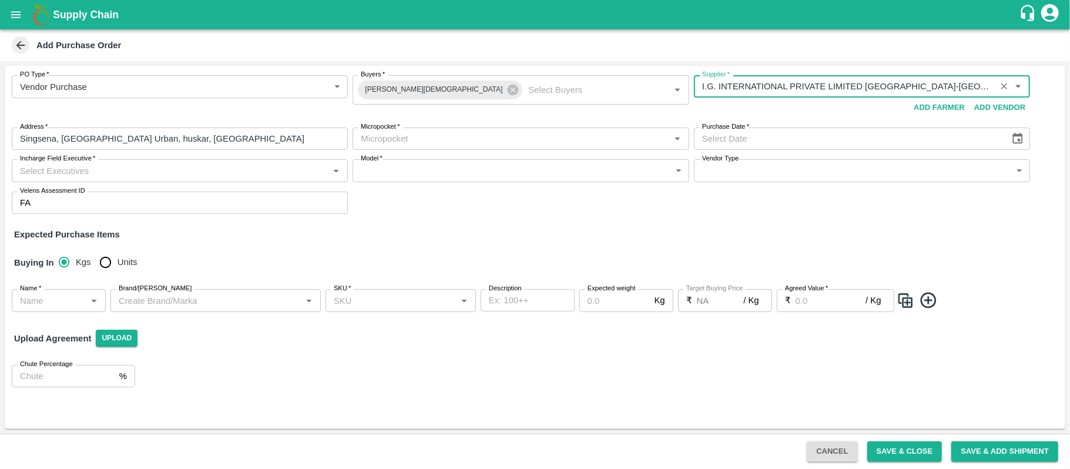
type input "I.G. INTERNATIONAL PRIVATE LIMITED [GEOGRAPHIC_DATA]-[GEOGRAPHIC_DATA], [GEOGRA…"
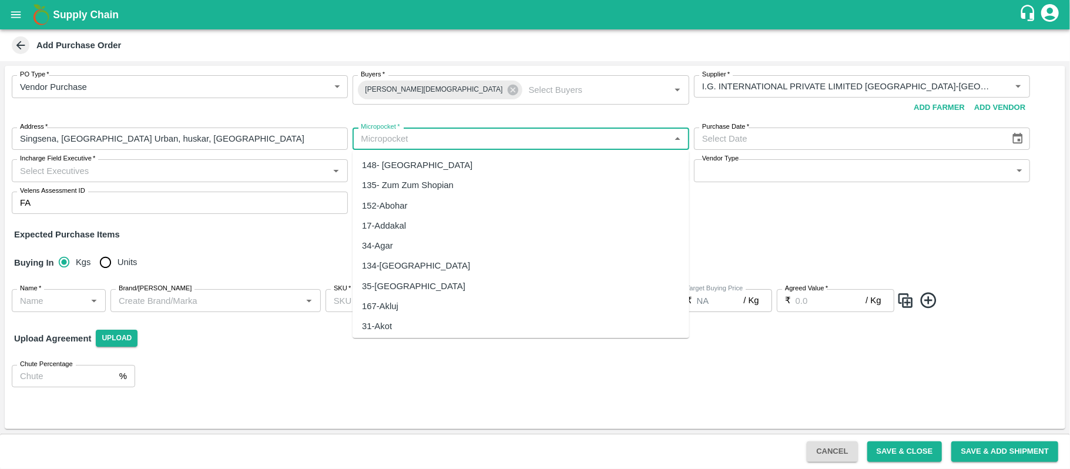
click at [431, 139] on input "Micropocket   *" at bounding box center [511, 138] width 310 height 15
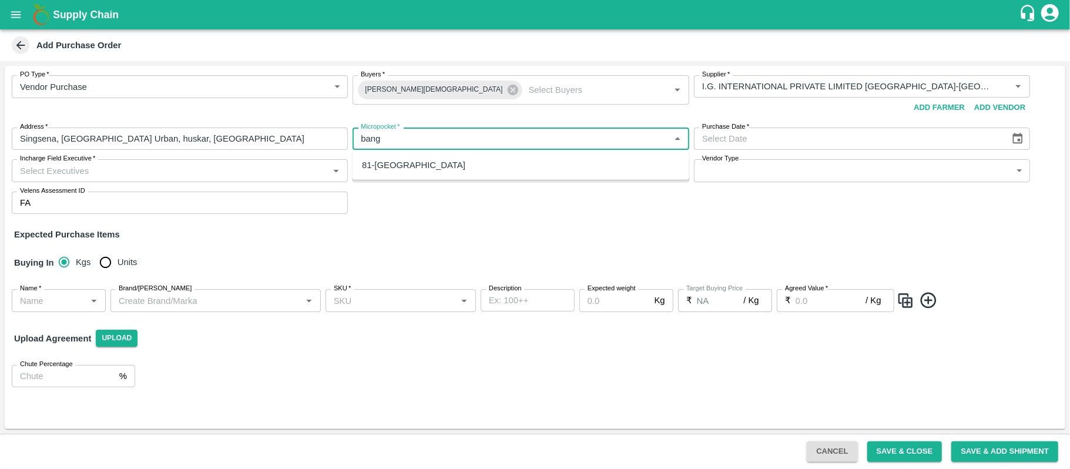
click at [423, 164] on div "81-[GEOGRAPHIC_DATA]" at bounding box center [520, 165] width 337 height 20
type input "81-[GEOGRAPHIC_DATA]"
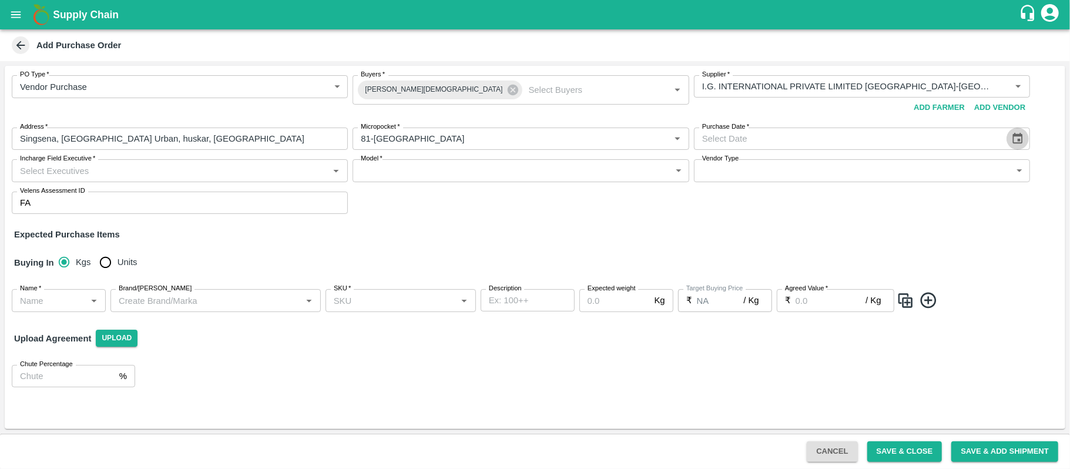
click at [1016, 139] on icon "Choose date" at bounding box center [1017, 138] width 13 height 13
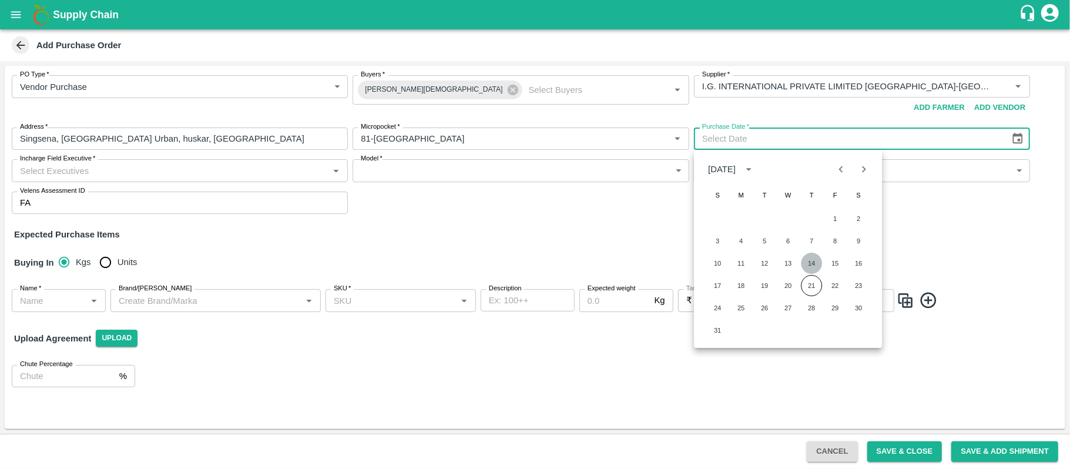
click at [809, 257] on button "14" at bounding box center [811, 263] width 21 height 21
type input "[DATE]"
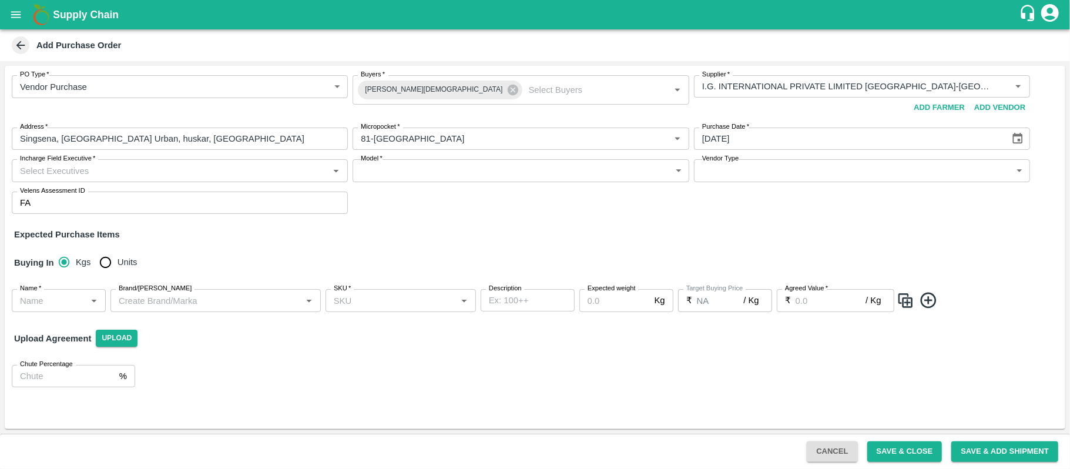
click at [264, 173] on input "Incharge Field Executive   *" at bounding box center [170, 170] width 310 height 15
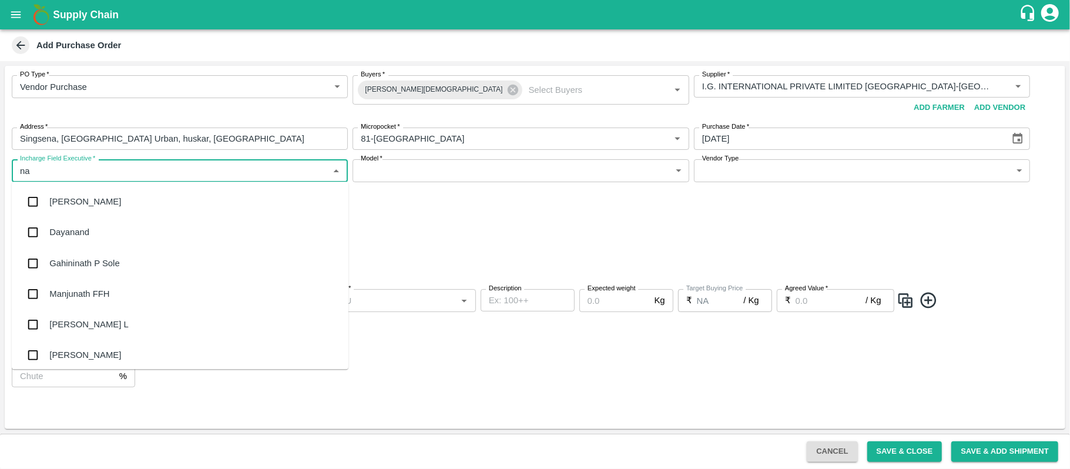
type input "nan"
click at [119, 240] on div "[PERSON_NAME] L" at bounding box center [180, 232] width 337 height 31
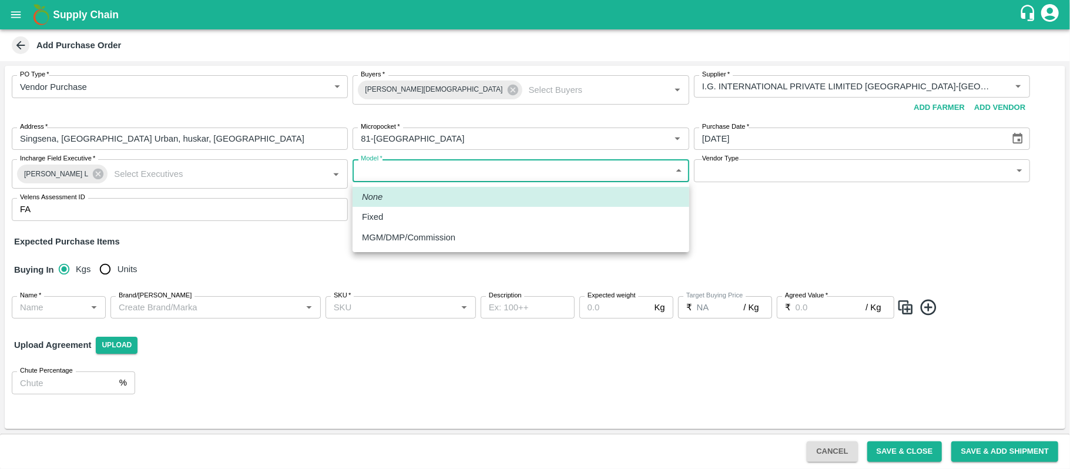
click at [482, 174] on body "Supply Chain Add Purchase Order PO Type   * Vendor Purchase 2 PO Type Buyers   …" at bounding box center [535, 234] width 1070 height 469
click at [451, 219] on div "Fixed" at bounding box center [521, 216] width 318 height 13
type input "Fixed"
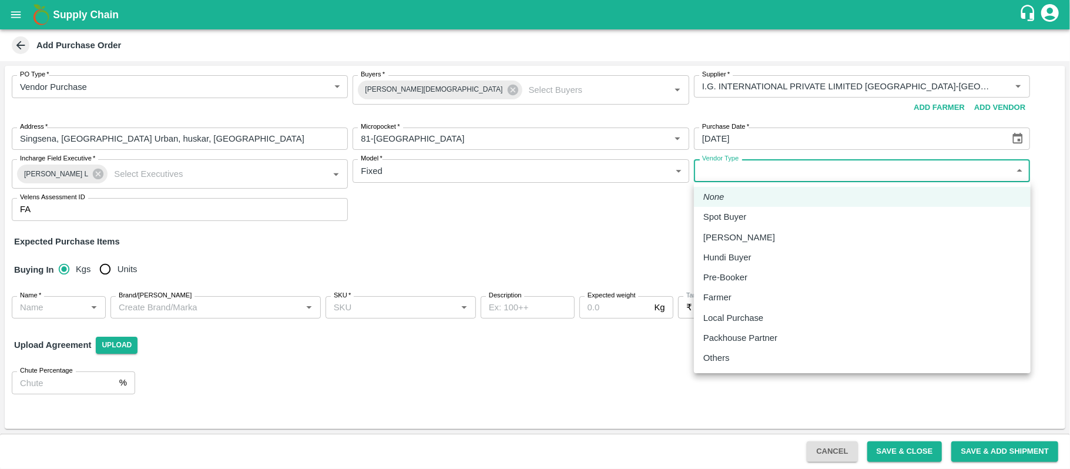
click at [743, 167] on body "Supply Chain Add Purchase Order PO Type   * Vendor Purchase 2 PO Type Buyers   …" at bounding box center [535, 234] width 1070 height 469
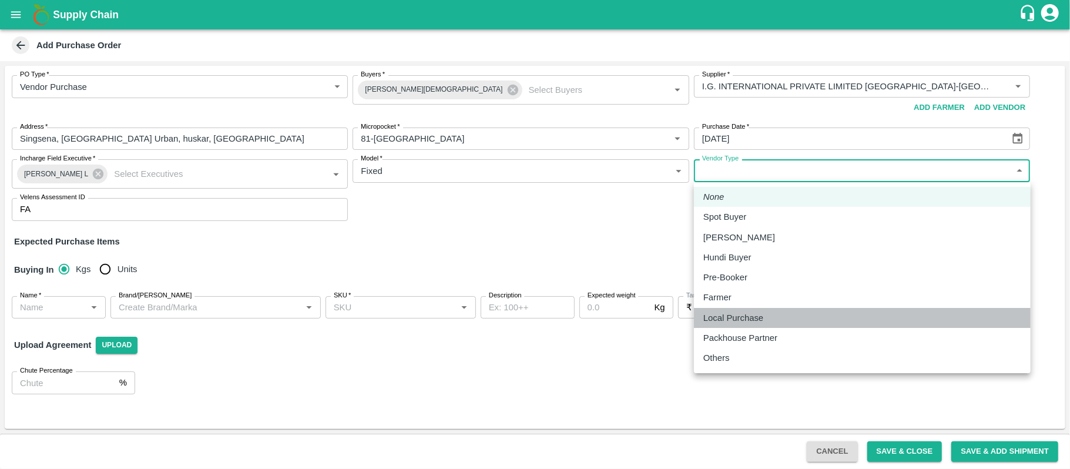
click at [739, 321] on p "Local Purchase" at bounding box center [733, 317] width 60 height 13
type input "LOCAL_PURCHASE"
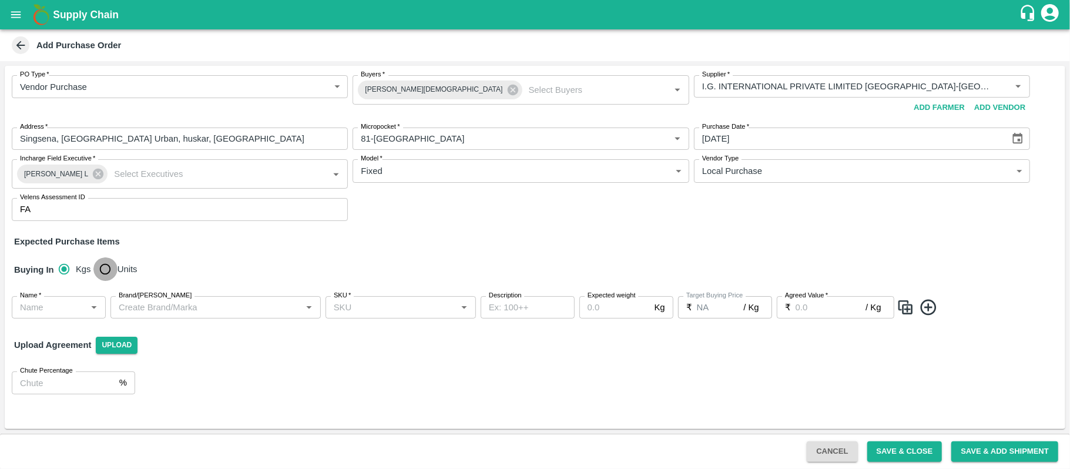
click at [106, 262] on input "Units" at bounding box center [104, 268] width 23 height 23
radio input "true"
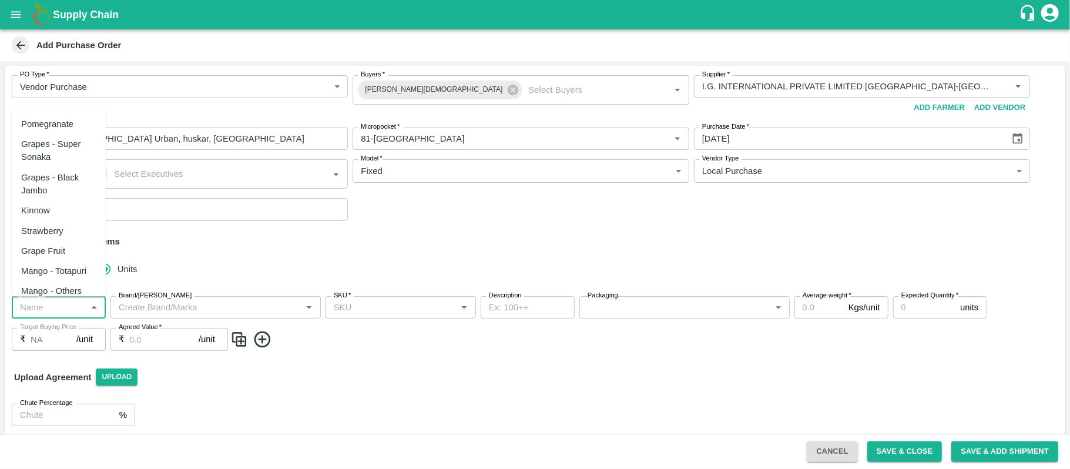
click at [41, 313] on input "Name   *" at bounding box center [49, 307] width 68 height 15
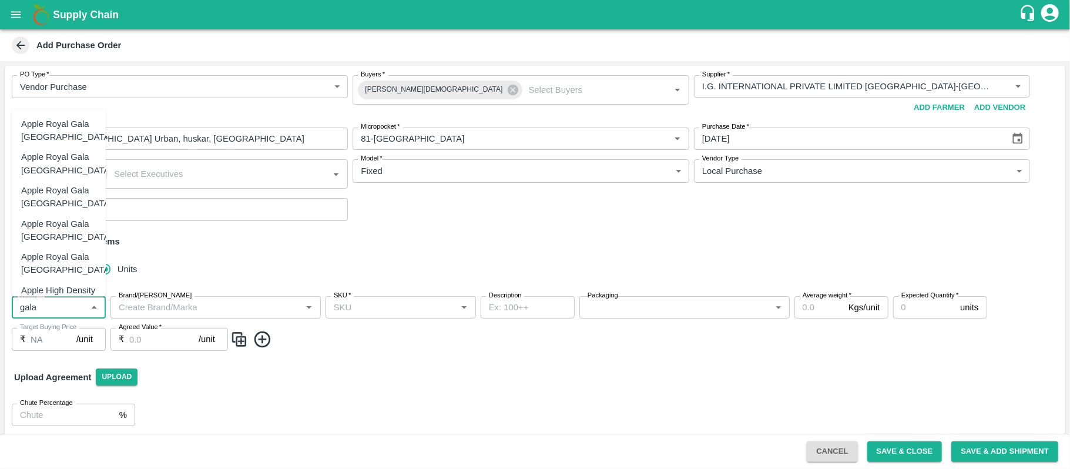
click at [39, 235] on div "Apple Royal Gala [GEOGRAPHIC_DATA]" at bounding box center [66, 230] width 91 height 26
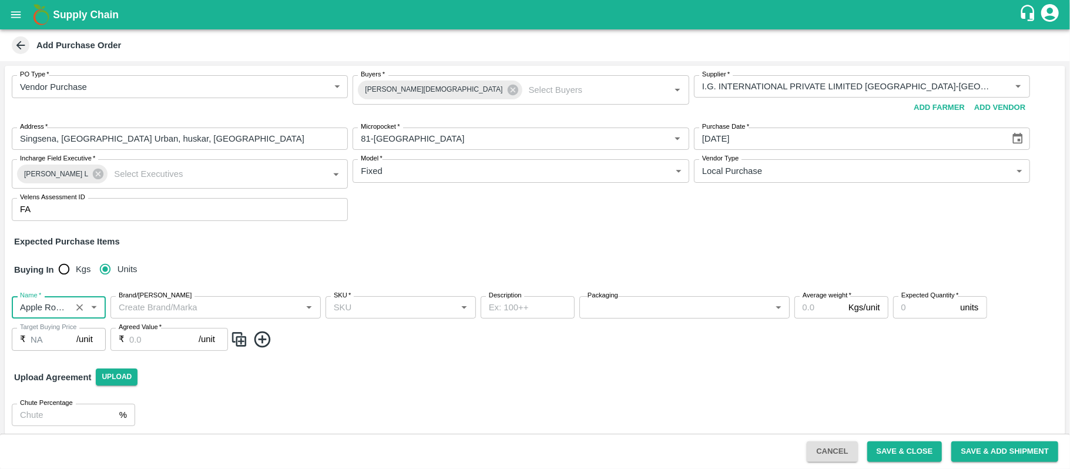
type input "Apple Royal Gala [GEOGRAPHIC_DATA]"
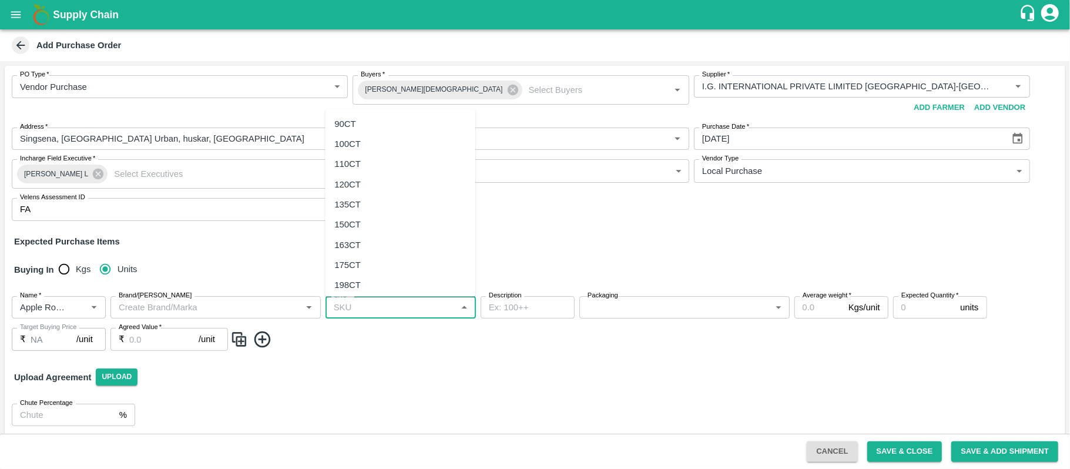
click at [365, 311] on input "SKU   *" at bounding box center [391, 307] width 124 height 15
click at [374, 210] on div "135CT" at bounding box center [400, 204] width 150 height 20
type input "135CT"
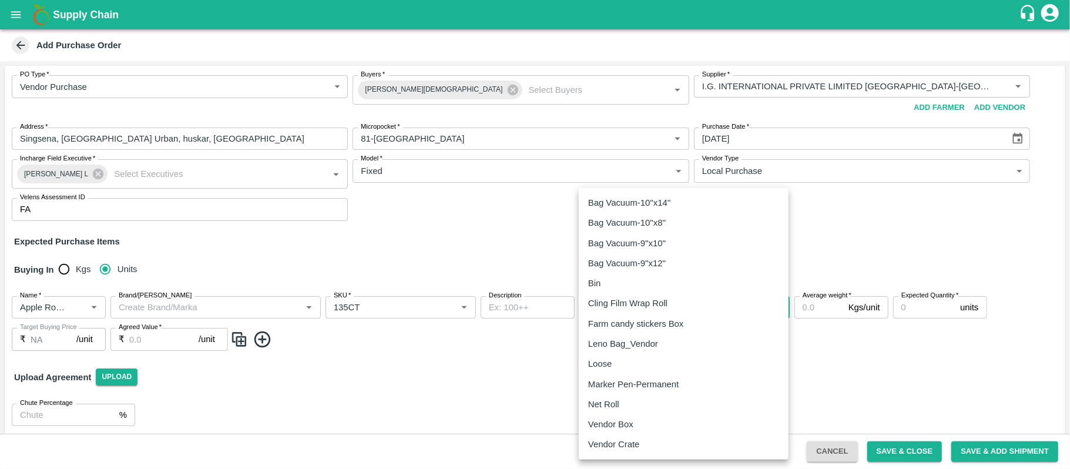
drag, startPoint x: 602, startPoint y: 304, endPoint x: 609, endPoint y: 417, distance: 113.6
click at [609, 417] on body "Supply Chain Add Purchase Order PO Type   * Vendor Purchase 2 PO Type Buyers   …" at bounding box center [535, 234] width 1070 height 469
click at [609, 418] on p "Vendor Box" at bounding box center [610, 424] width 45 height 13
type input "276"
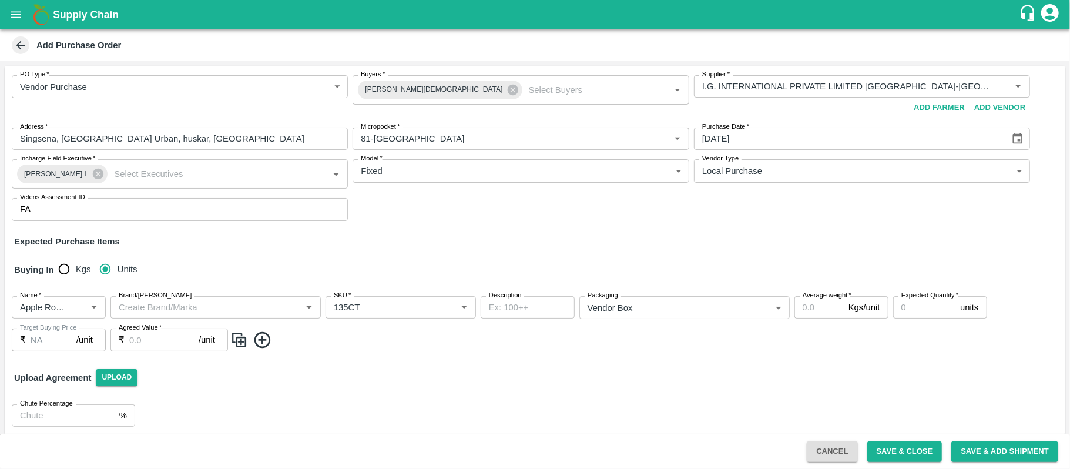
click at [612, 382] on p "Vendor Box" at bounding box center [629, 378] width 34 height 8
click at [813, 304] on input "Average weight   *" at bounding box center [818, 307] width 49 height 22
type input "18"
click at [912, 308] on input "Expected Quantity   *" at bounding box center [924, 307] width 63 height 22
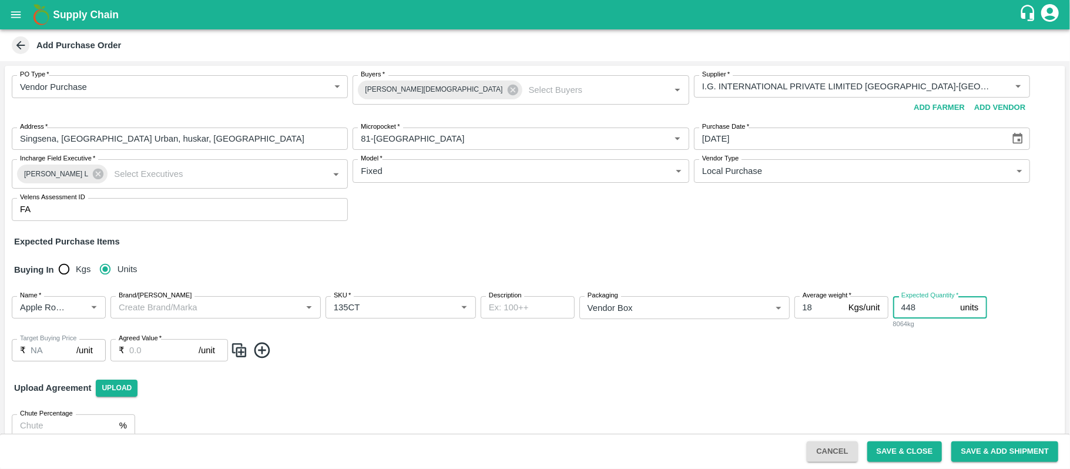
type input "448"
click at [156, 351] on input "Agreed Value   *" at bounding box center [163, 350] width 69 height 22
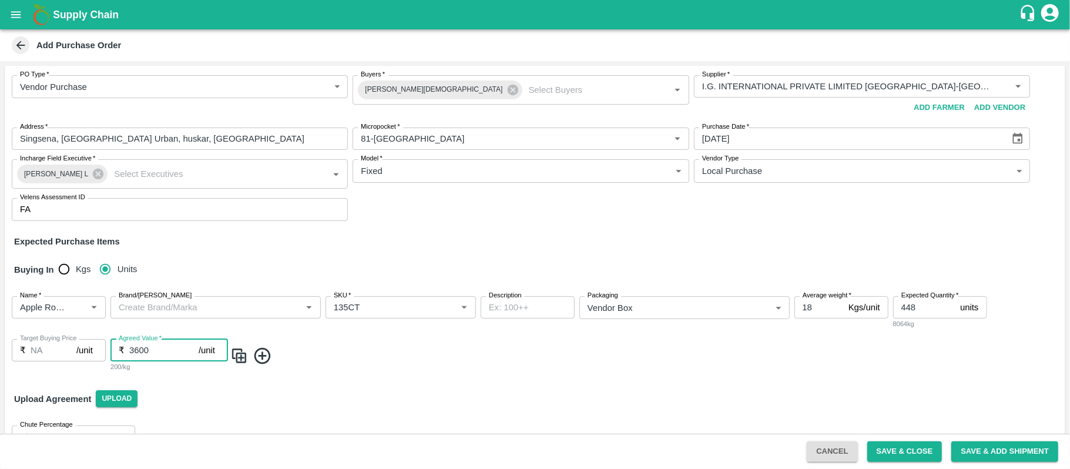
scroll to position [28, 0]
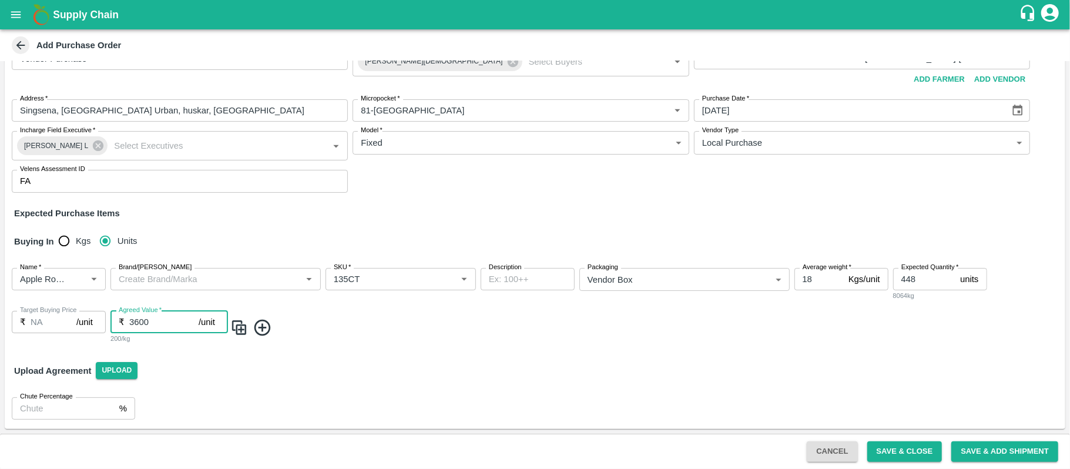
type input "3600"
click at [259, 327] on icon at bounding box center [262, 328] width 16 height 16
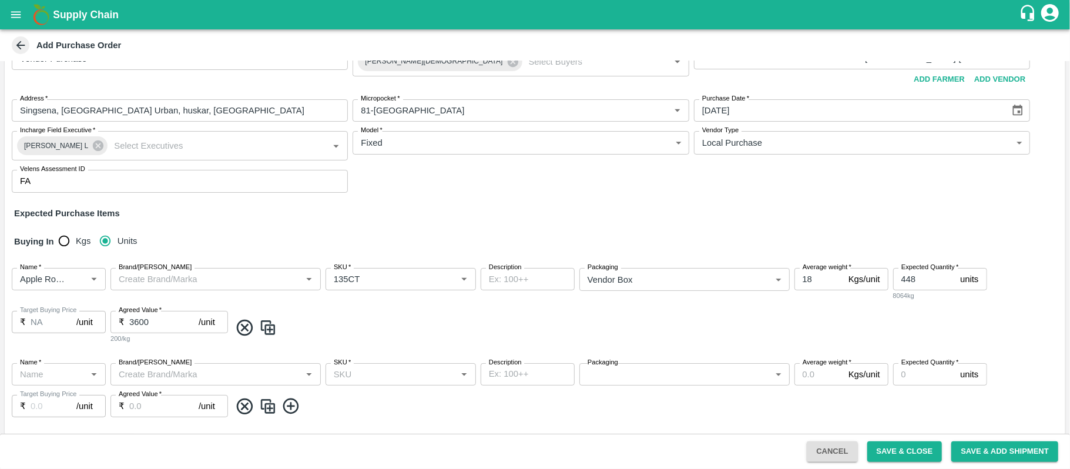
scroll to position [92, 0]
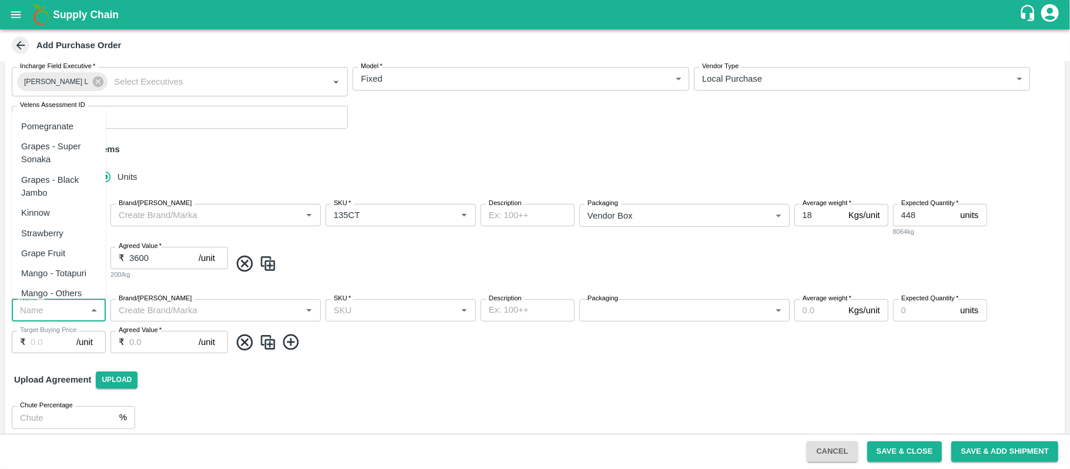
click at [38, 304] on input "Name   *" at bounding box center [49, 310] width 68 height 15
click at [53, 260] on div "Pear Beauty Red SA" at bounding box center [58, 273] width 75 height 26
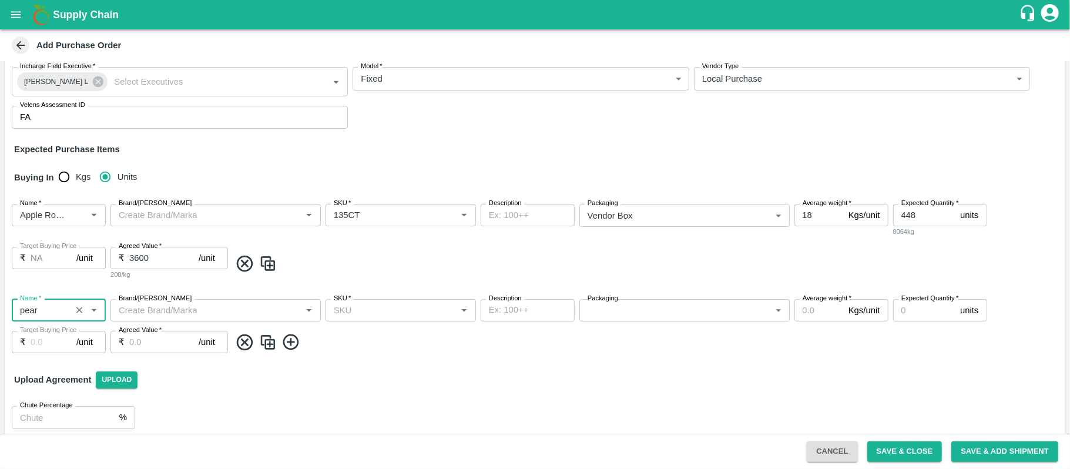
type input "Pear Beauty Red SA"
click at [78, 311] on icon "Clear" at bounding box center [79, 310] width 11 height 11
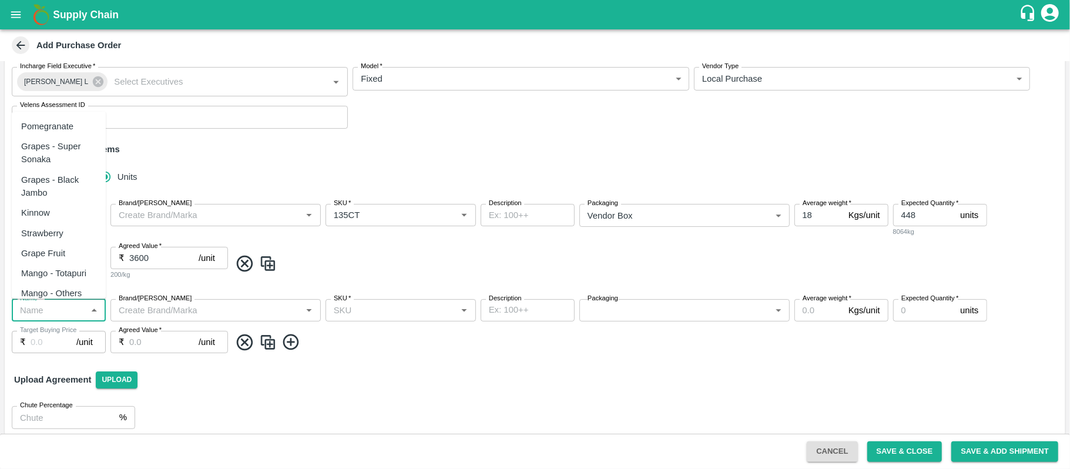
click at [65, 311] on input "Name   *" at bounding box center [49, 310] width 68 height 15
click at [53, 293] on div "Pears Beauty Green SA" at bounding box center [58, 306] width 75 height 26
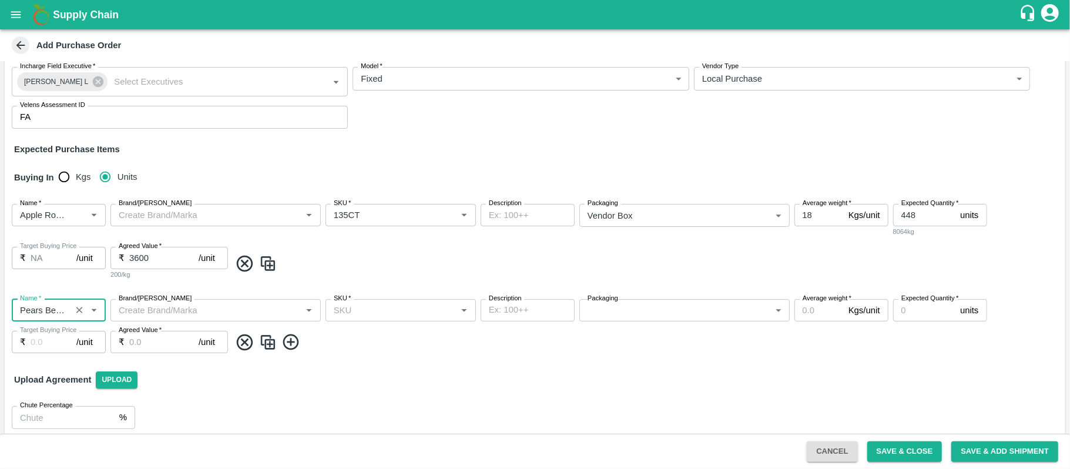
type input "Pears Beauty Green SA"
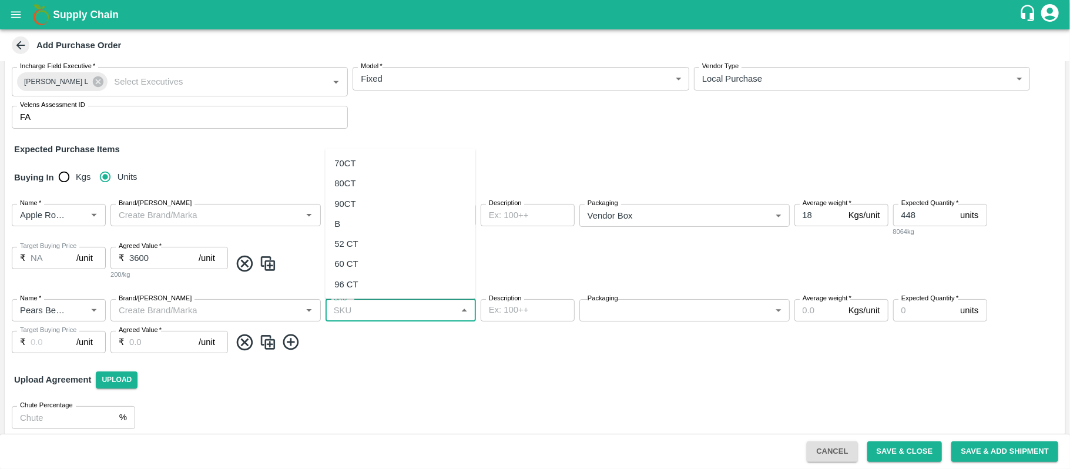
click at [350, 311] on input "SKU   *" at bounding box center [391, 310] width 124 height 15
click at [355, 253] on div "52 CT" at bounding box center [400, 244] width 150 height 20
type input "52 CT"
type input "NA"
click at [448, 305] on icon "Clear" at bounding box center [449, 310] width 11 height 11
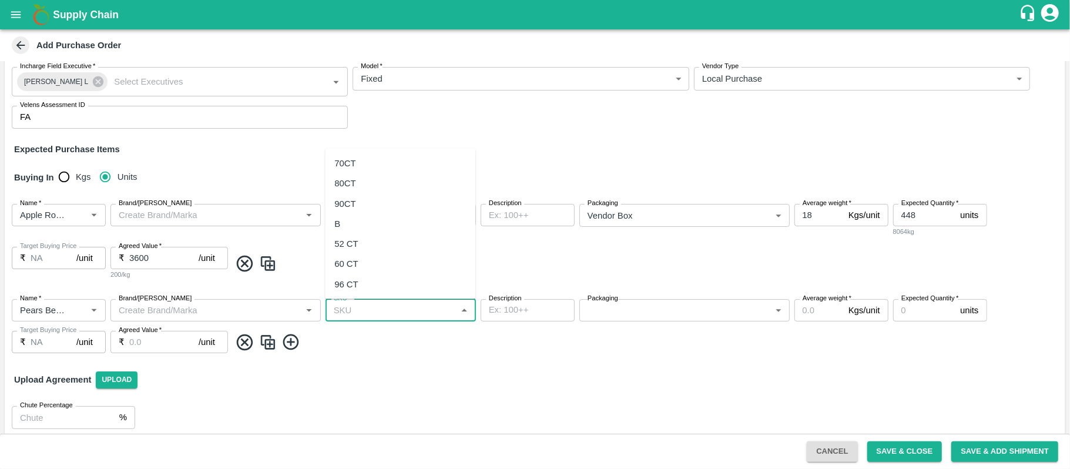
click at [398, 308] on input "SKU   *" at bounding box center [391, 310] width 124 height 15
click at [370, 262] on div "60 CT" at bounding box center [400, 264] width 150 height 20
type input "60 CT"
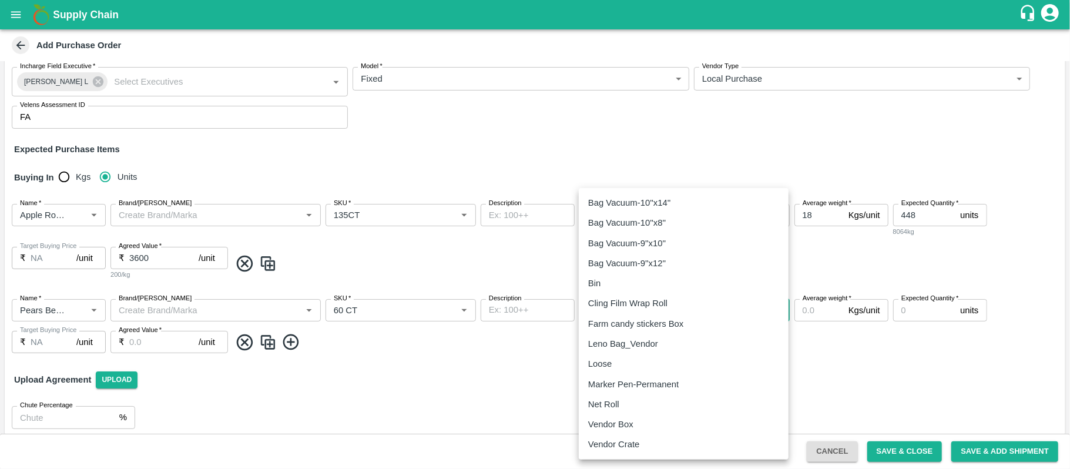
click at [602, 305] on body "Supply Chain Add Purchase Order PO Type   * Vendor Purchase 2 PO Type Buyers   …" at bounding box center [535, 234] width 1070 height 469
click at [614, 421] on p "Vendor Box" at bounding box center [610, 424] width 45 height 13
type input "276"
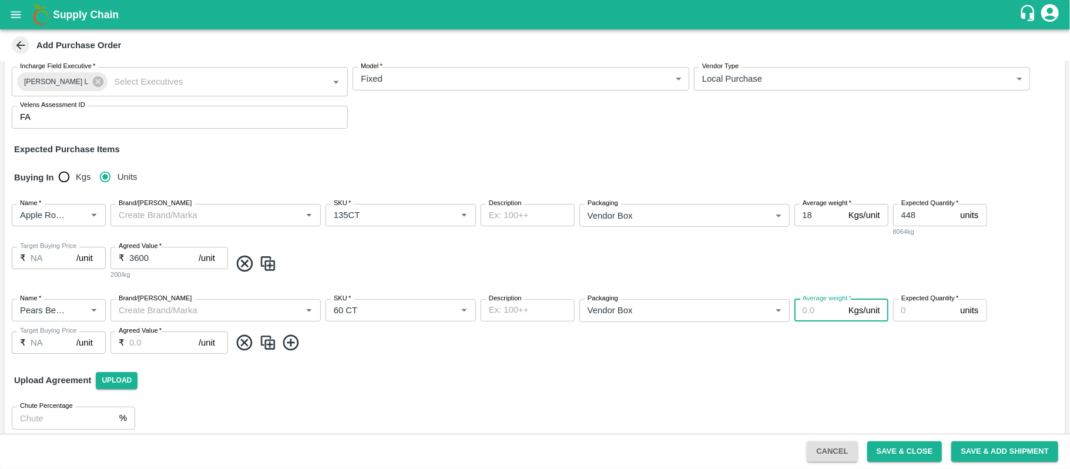
click at [813, 315] on input "Average weight   *" at bounding box center [818, 310] width 49 height 22
type input "12.5"
click at [903, 313] on input "Expected Quantity   *" at bounding box center [924, 310] width 63 height 22
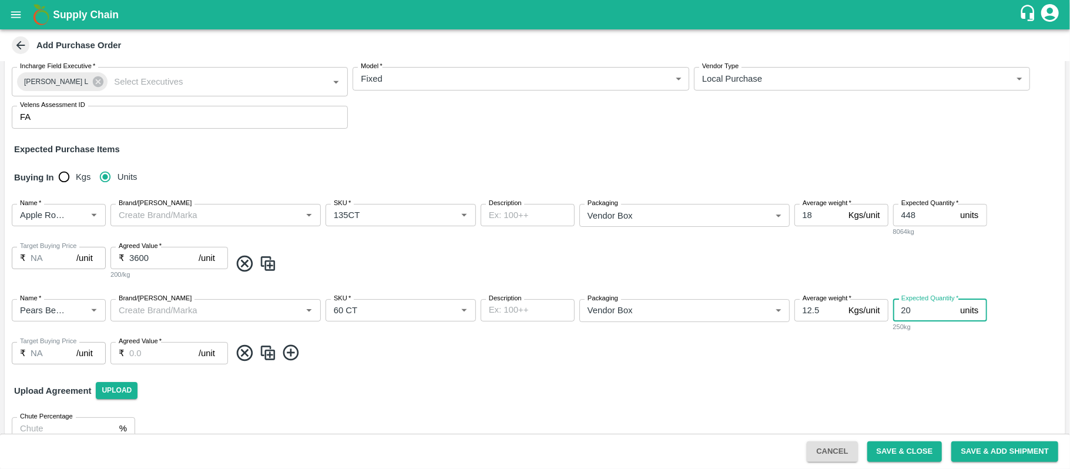
type input "20"
click at [142, 351] on input "Agreed Value   *" at bounding box center [163, 353] width 69 height 22
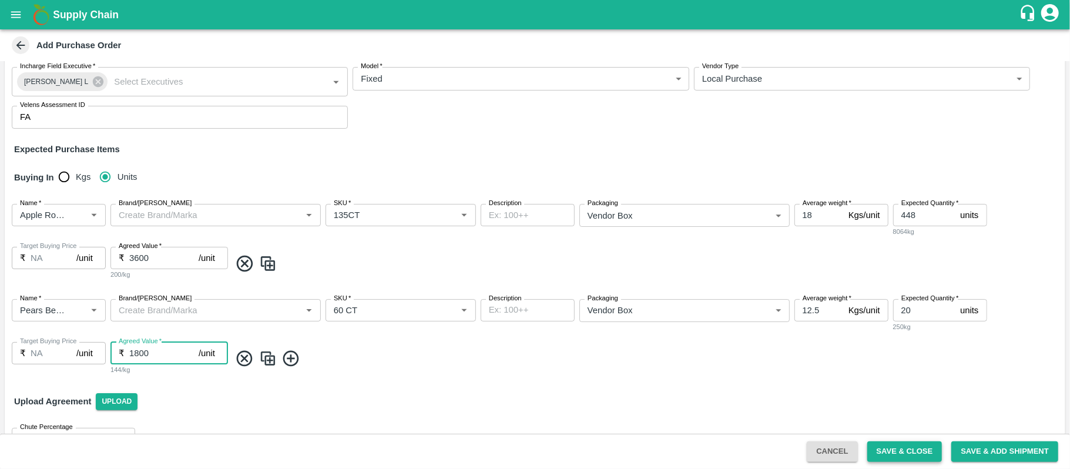
type input "1800"
click at [909, 450] on button "Save & Close" at bounding box center [904, 451] width 75 height 21
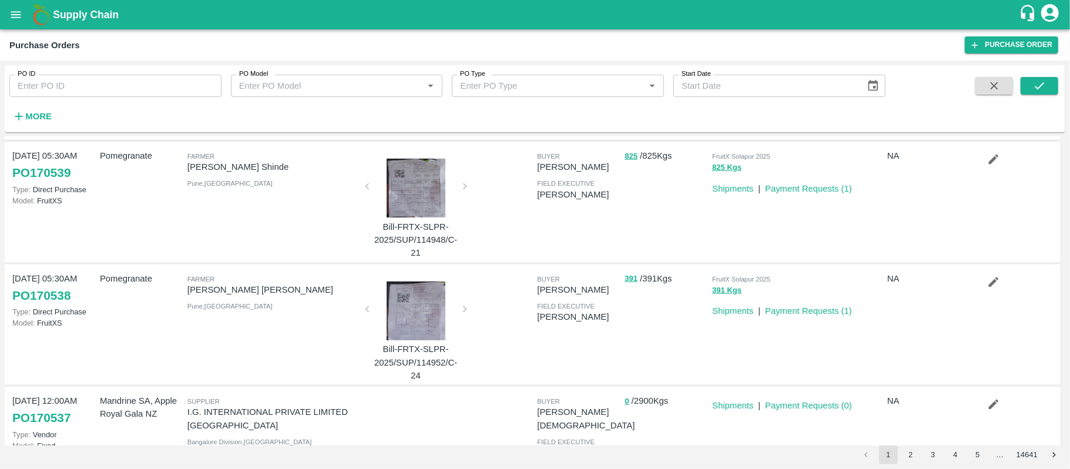
scroll to position [215, 0]
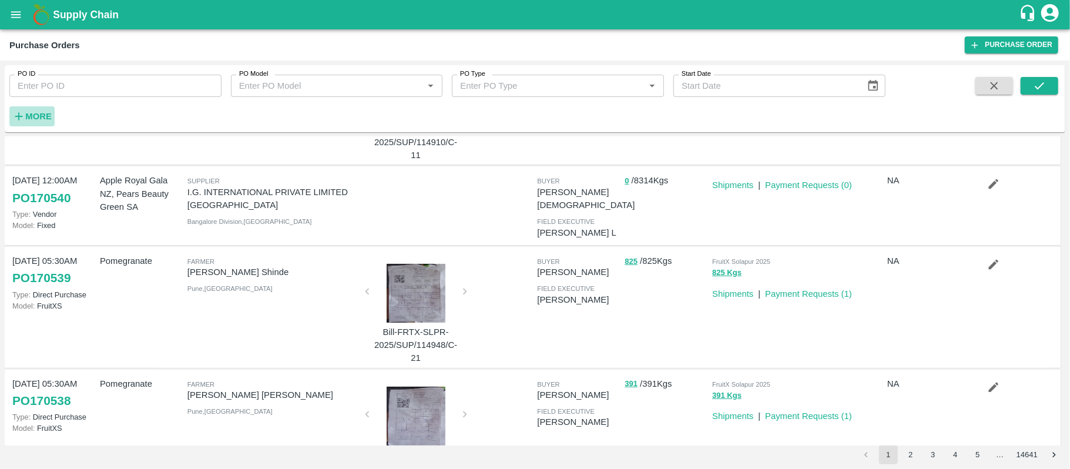
click at [41, 120] on strong "More" at bounding box center [38, 116] width 26 height 9
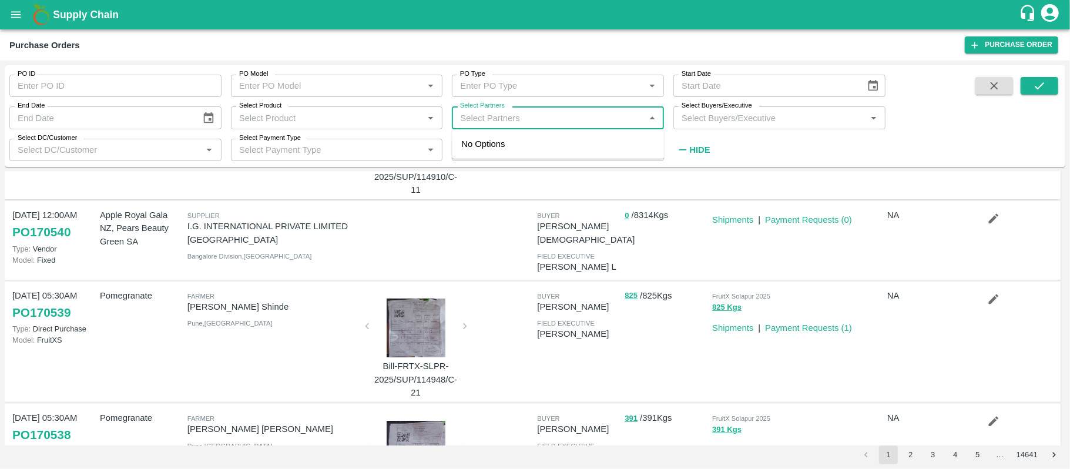
click at [535, 118] on input "Select Partners" at bounding box center [548, 117] width 186 height 15
type input "i.g."
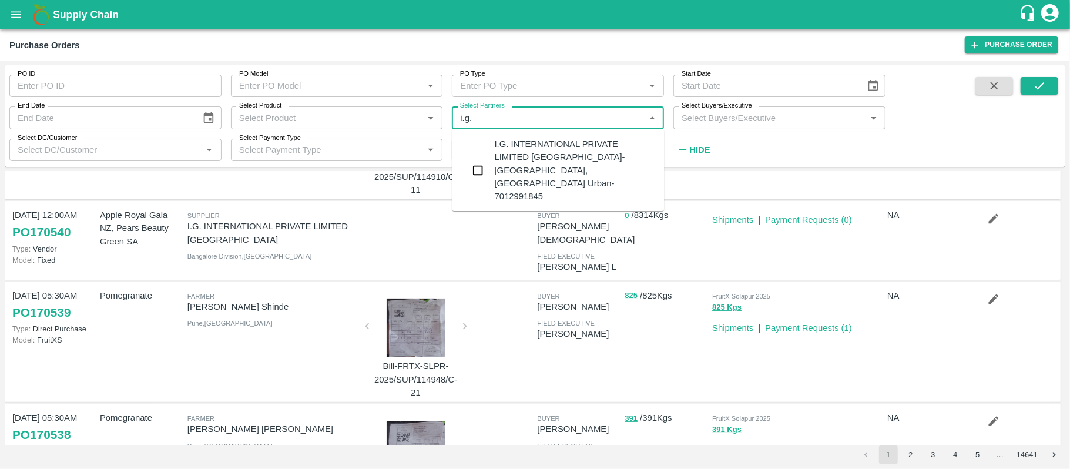
click at [506, 154] on div "I.G. INTERNATIONAL PRIVATE LIMITED [GEOGRAPHIC_DATA]-[GEOGRAPHIC_DATA], [GEOGRA…" at bounding box center [575, 169] width 160 height 65
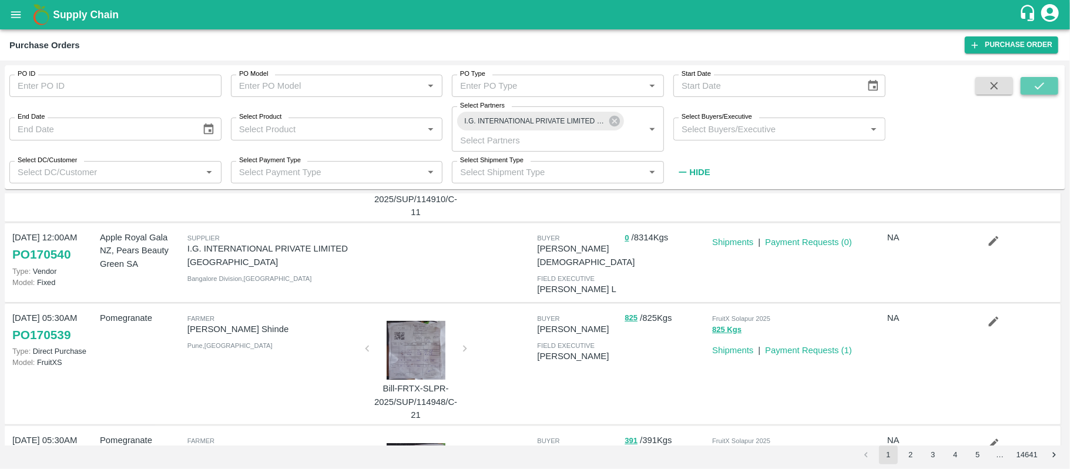
click at [1041, 83] on icon "submit" at bounding box center [1039, 85] width 13 height 13
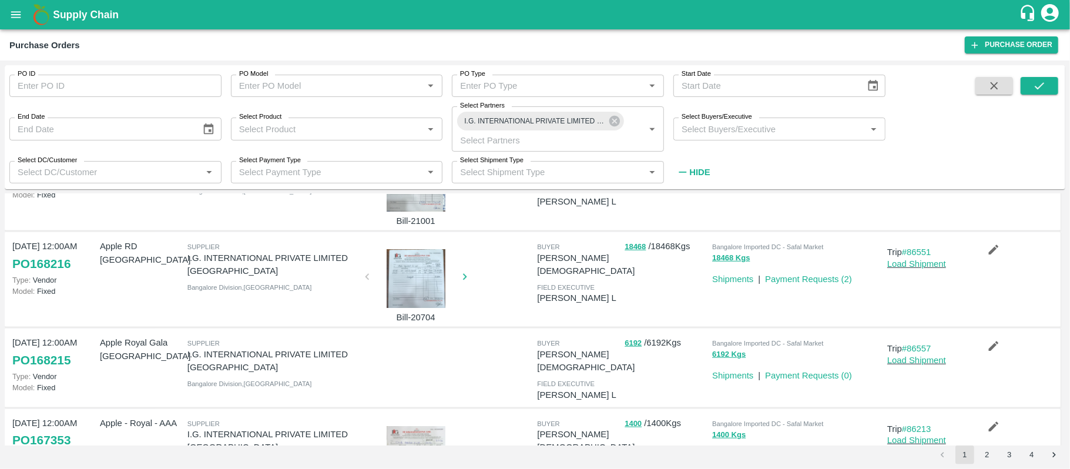
scroll to position [626, 0]
click at [611, 126] on icon at bounding box center [614, 121] width 13 height 13
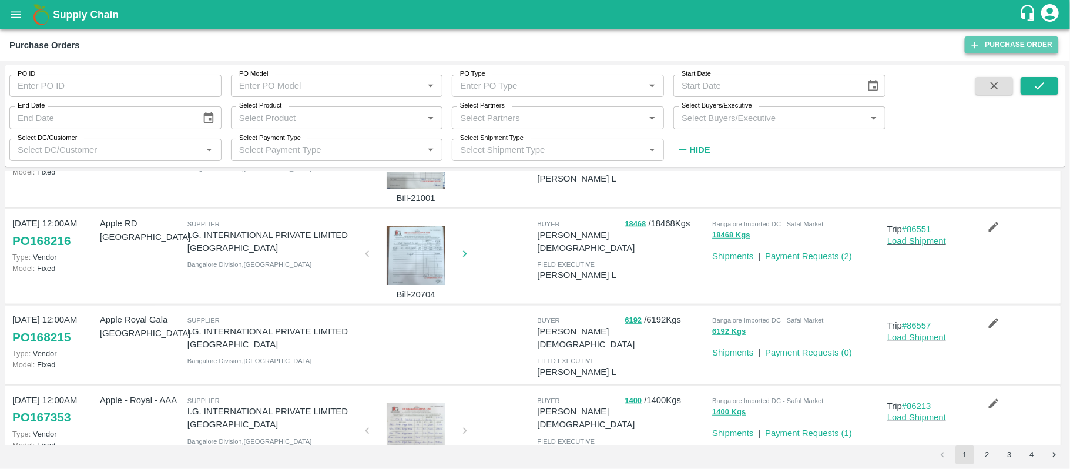
click at [983, 43] on link "Purchase Order" at bounding box center [1011, 44] width 93 height 17
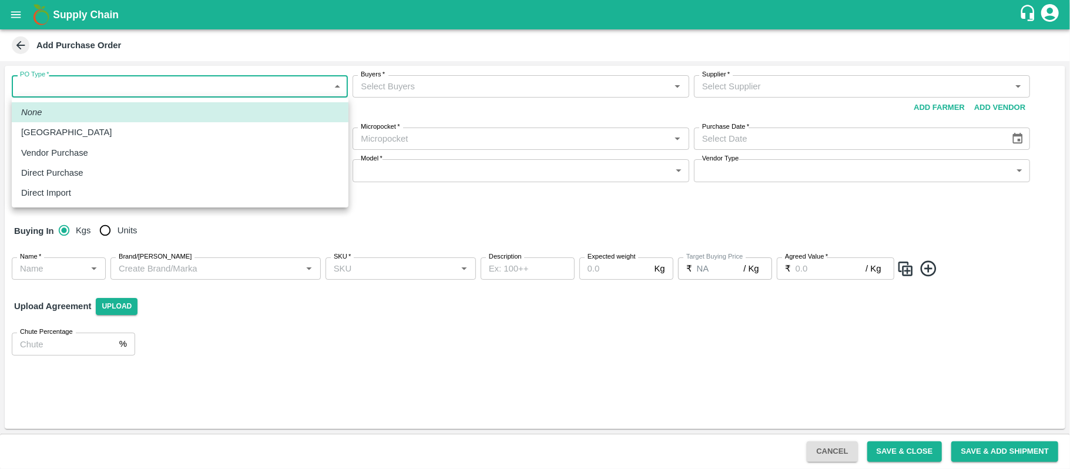
click at [221, 92] on body "Supply Chain Add Purchase Order PO Type   * ​ PO Type Buyers   * Buyers   * Sup…" at bounding box center [535, 234] width 1070 height 469
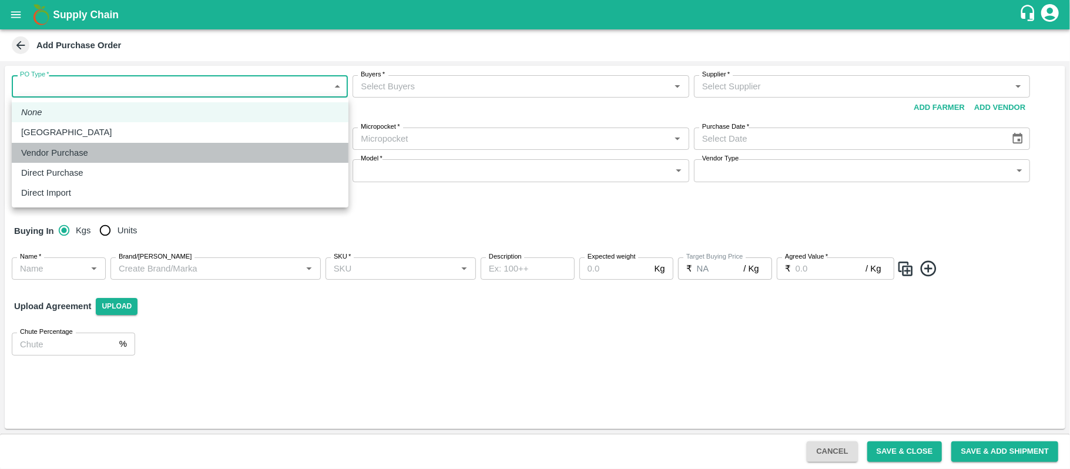
click at [149, 156] on div "Vendor Purchase" at bounding box center [180, 152] width 318 height 13
type input "2"
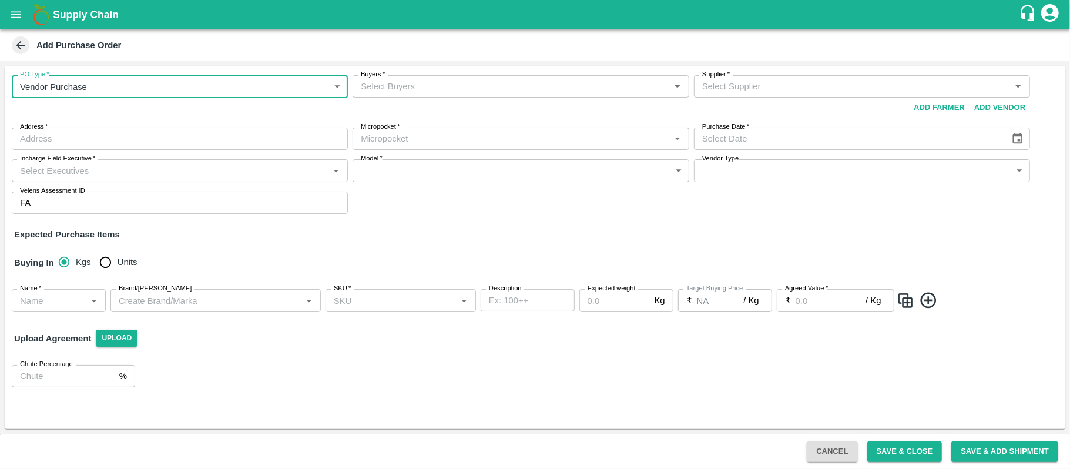
click at [471, 81] on input "Buyers   *" at bounding box center [511, 86] width 310 height 15
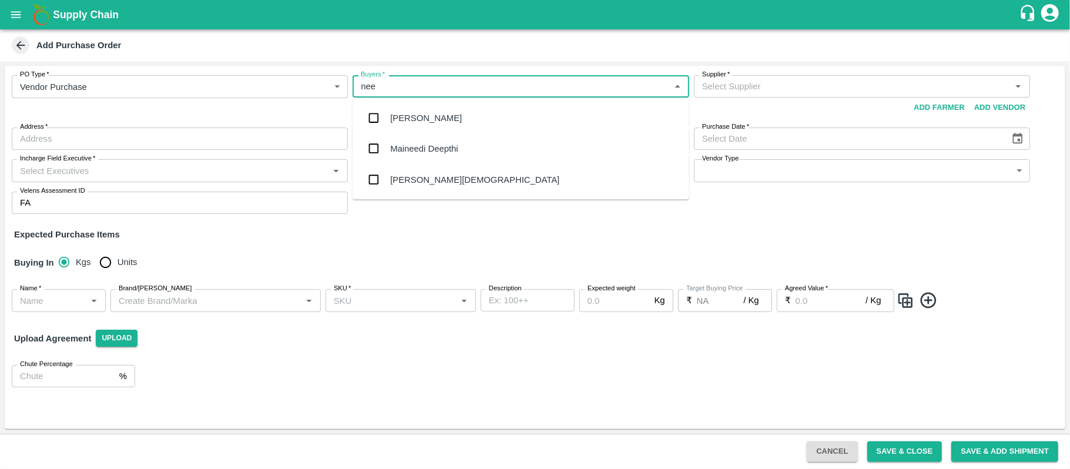
type input "neet"
click at [450, 133] on div "[PERSON_NAME][DEMOGRAPHIC_DATA]" at bounding box center [520, 148] width 337 height 31
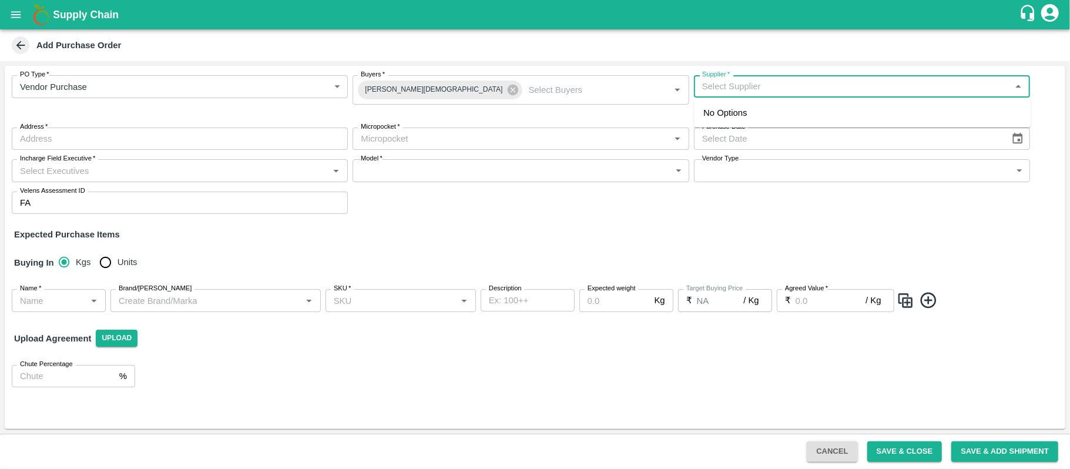
click at [811, 88] on input "Supplier   *" at bounding box center [852, 86] width 310 height 15
click at [793, 93] on input "Supplier   *" at bounding box center [852, 86] width 310 height 15
click at [740, 92] on input "Supplier   *" at bounding box center [852, 86] width 310 height 15
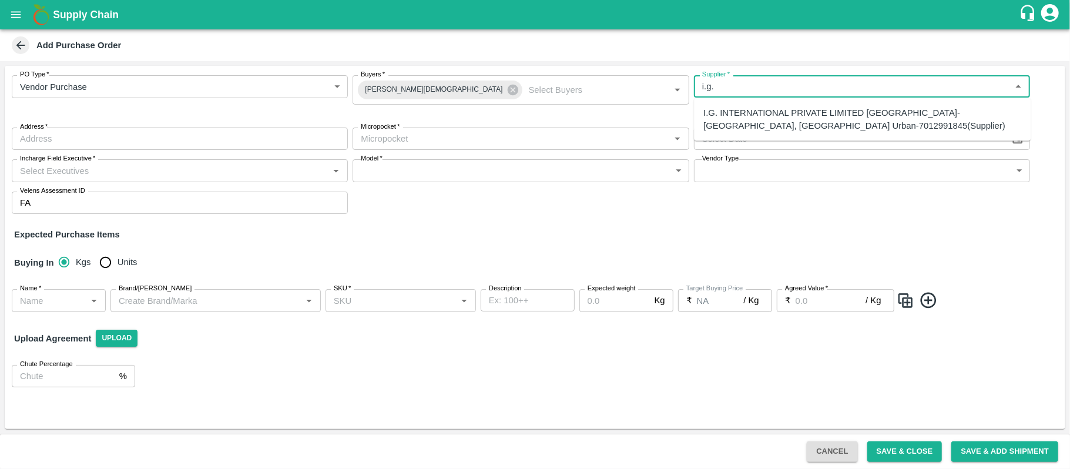
click at [763, 116] on div "I.G. INTERNATIONAL PRIVATE LIMITED [GEOGRAPHIC_DATA]-[GEOGRAPHIC_DATA], [GEOGRA…" at bounding box center [862, 119] width 318 height 26
type input "I.G. INTERNATIONAL PRIVATE LIMITED [GEOGRAPHIC_DATA]-[GEOGRAPHIC_DATA], [GEOGRA…"
type input "Singsena, [GEOGRAPHIC_DATA] Urban, huskar, [GEOGRAPHIC_DATA]"
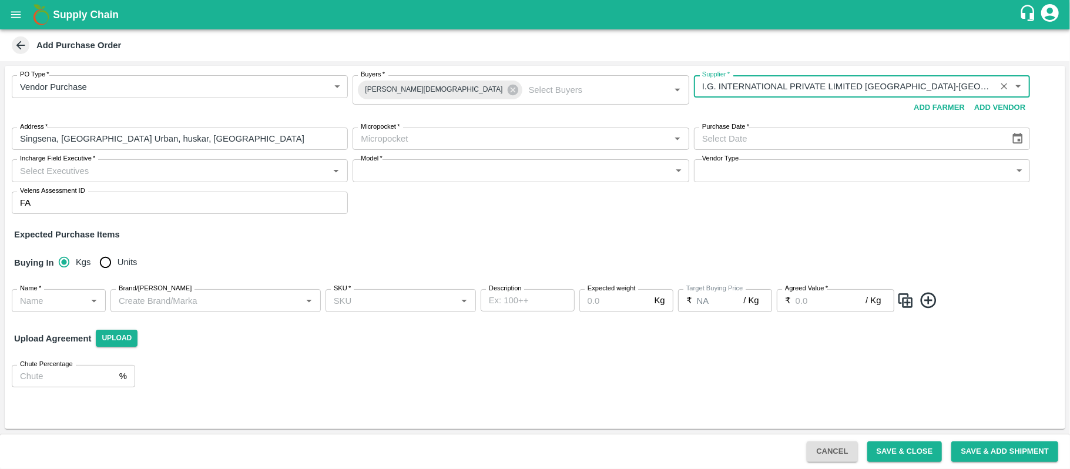
type input "I.G. INTERNATIONAL PRIVATE LIMITED [GEOGRAPHIC_DATA]-[GEOGRAPHIC_DATA], [GEOGRA…"
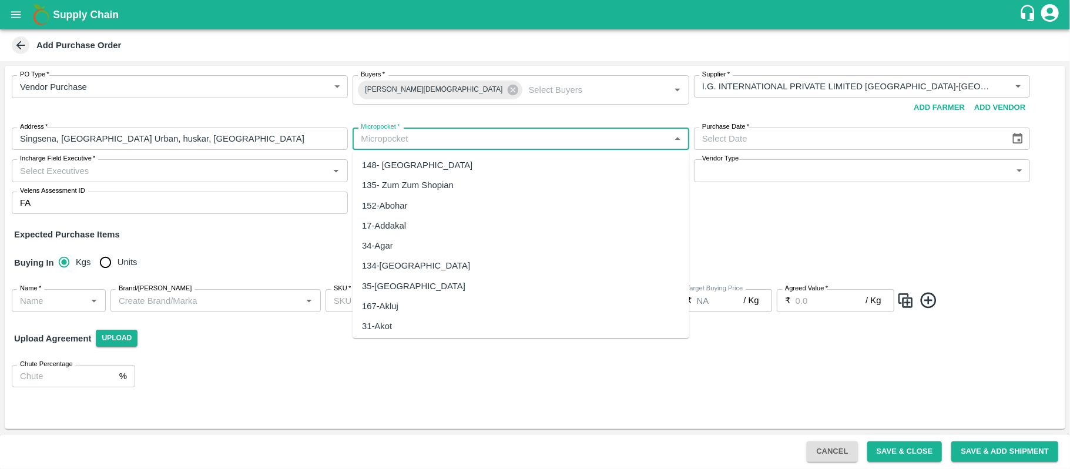
click at [473, 133] on input "Micropocket   *" at bounding box center [511, 138] width 310 height 15
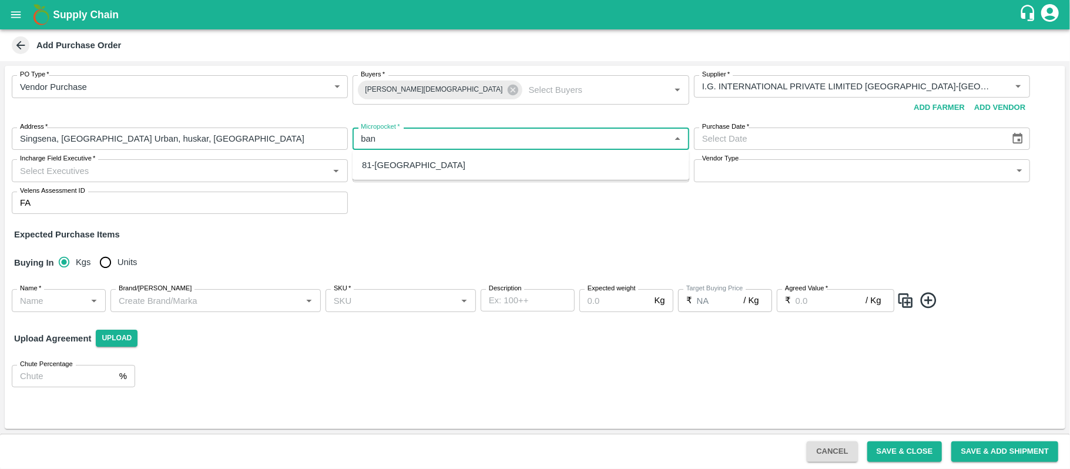
click at [435, 165] on div "81-[GEOGRAPHIC_DATA]" at bounding box center [520, 165] width 337 height 20
type input "81-[GEOGRAPHIC_DATA]"
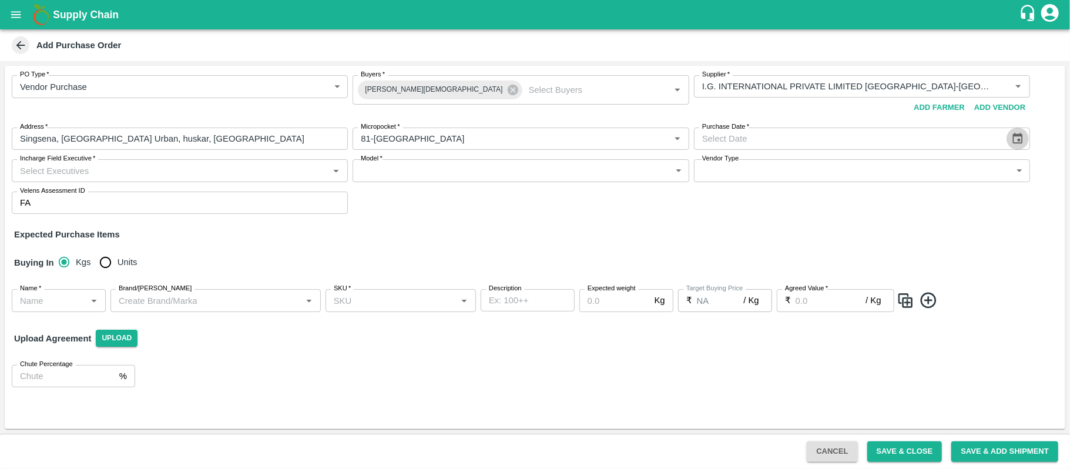
click at [1016, 137] on icon "Choose date" at bounding box center [1017, 138] width 13 height 13
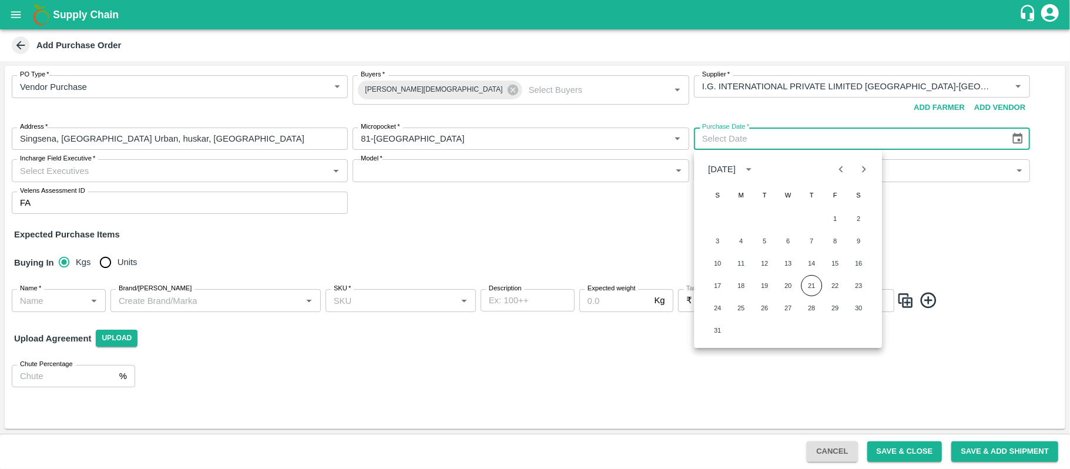
click at [637, 246] on div "Buying In Kgs Units" at bounding box center [535, 263] width 1060 height 34
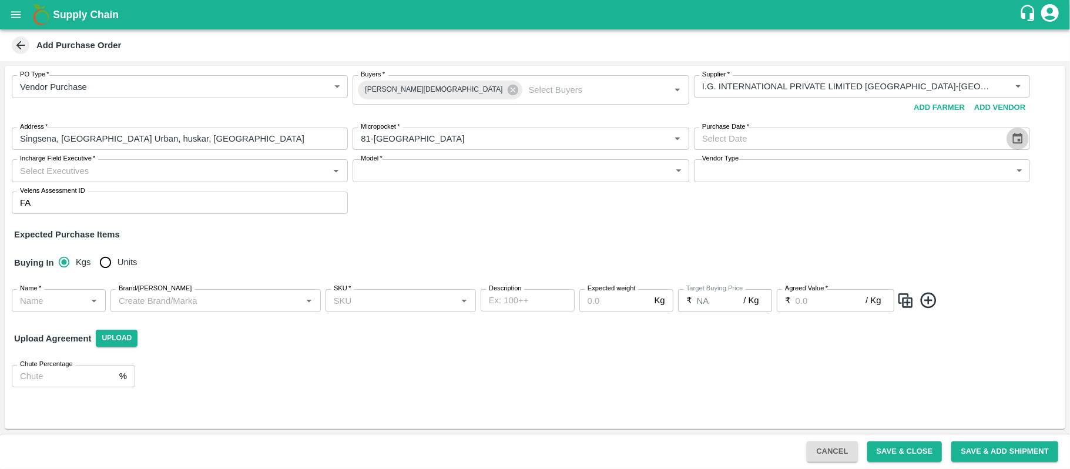
click at [1023, 142] on icon "Choose date" at bounding box center [1017, 138] width 13 height 13
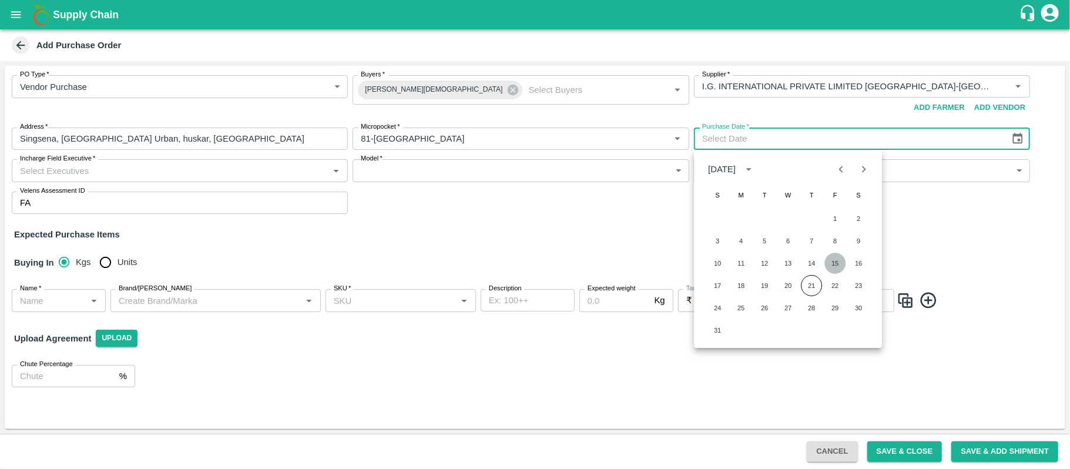
click at [839, 256] on button "15" at bounding box center [834, 263] width 21 height 21
type input "15/08/2025"
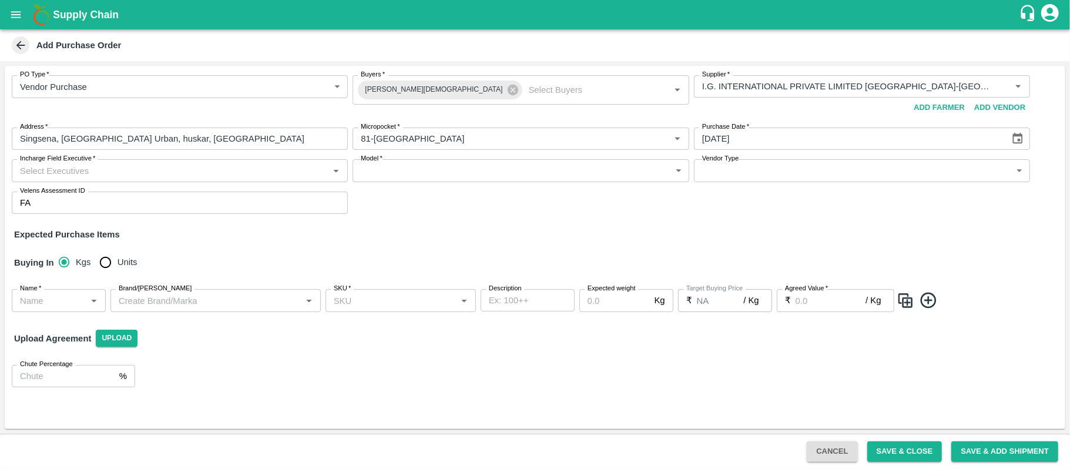
click at [188, 174] on input "Incharge Field Executive   *" at bounding box center [170, 170] width 310 height 15
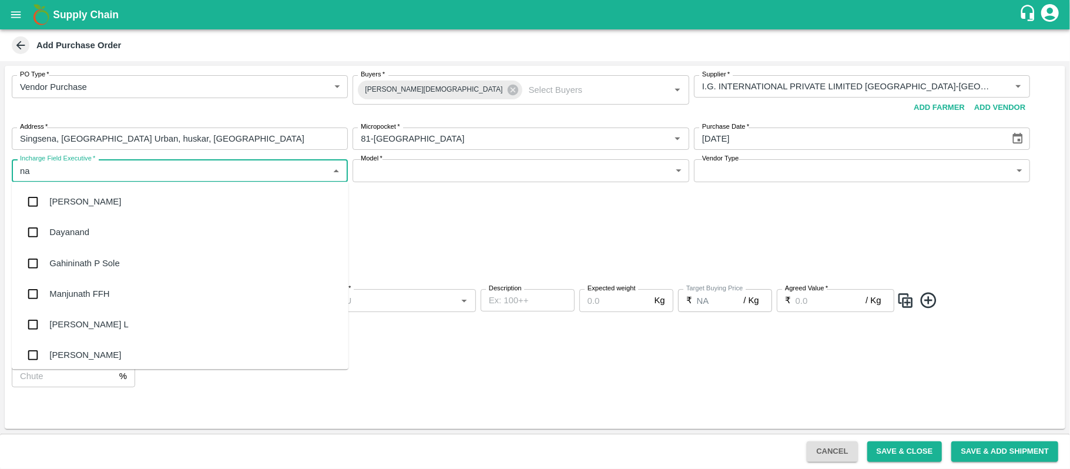
type input "nan"
click at [109, 224] on div "[PERSON_NAME] L" at bounding box center [180, 232] width 337 height 31
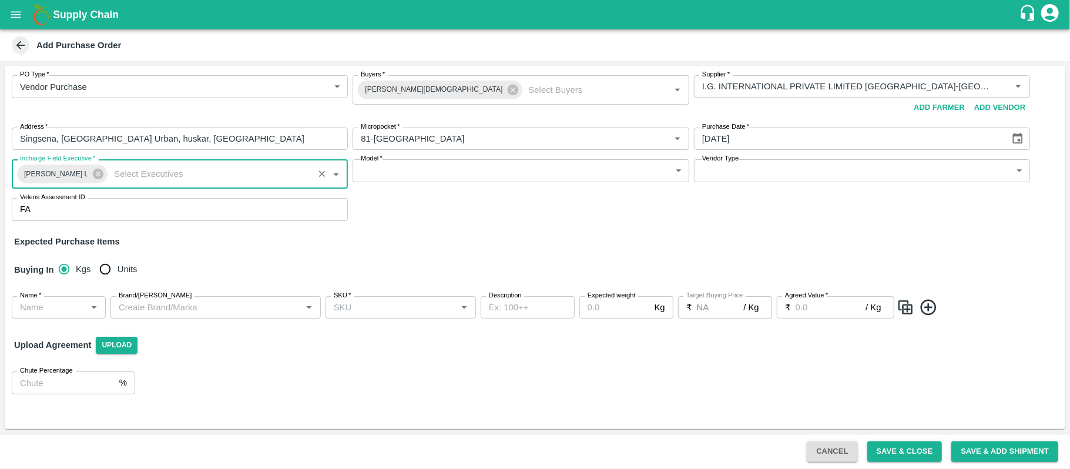
click at [463, 167] on body "Supply Chain Add Purchase Order PO Type   * Vendor Purchase 2 PO Type Buyers   …" at bounding box center [535, 234] width 1070 height 469
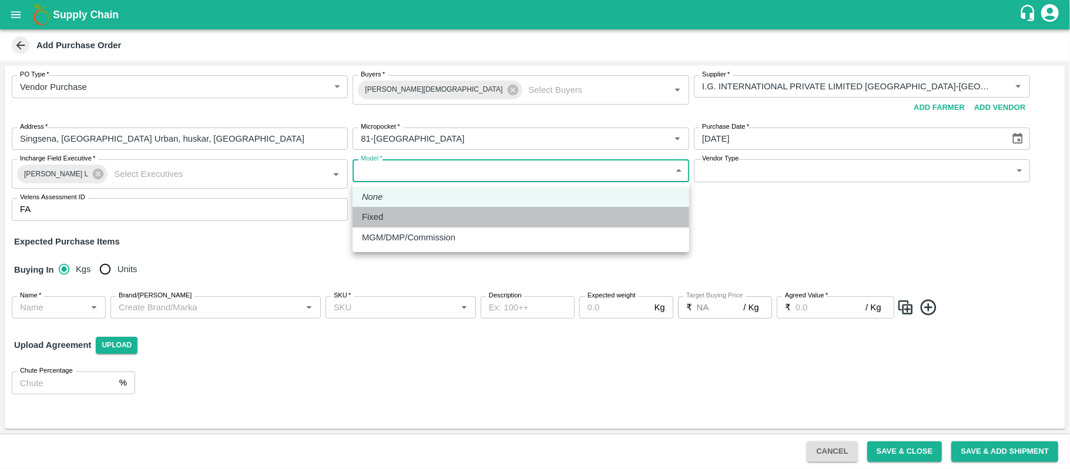
click at [425, 219] on div "Fixed" at bounding box center [521, 216] width 318 height 13
type input "Fixed"
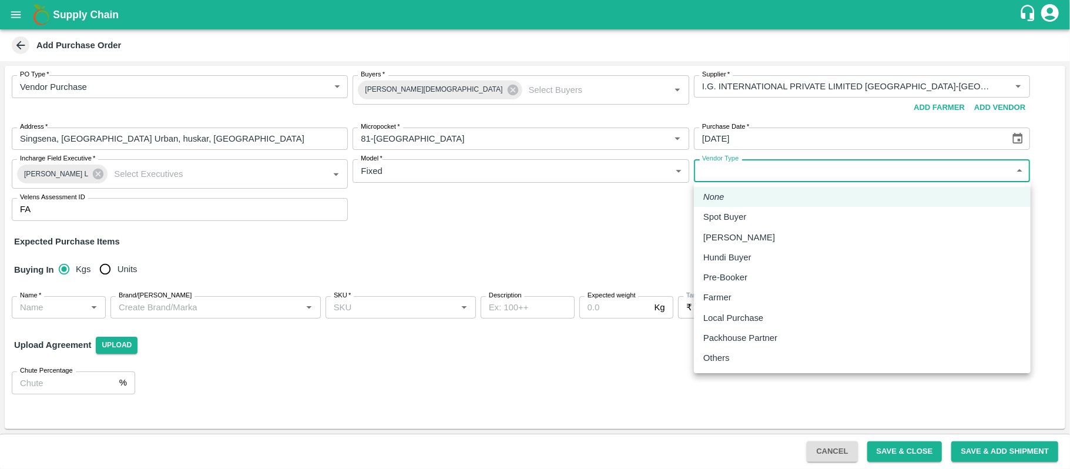
click at [725, 174] on body "Supply Chain Add Purchase Order PO Type   * Vendor Purchase 2 PO Type Buyers   …" at bounding box center [535, 234] width 1070 height 469
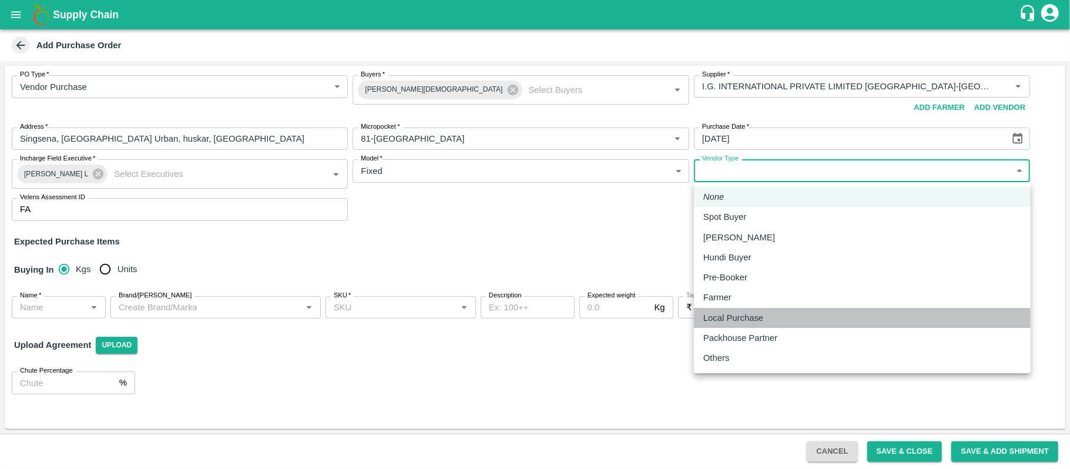
click at [723, 313] on p "Local Purchase" at bounding box center [733, 317] width 60 height 13
type input "LOCAL_PURCHASE"
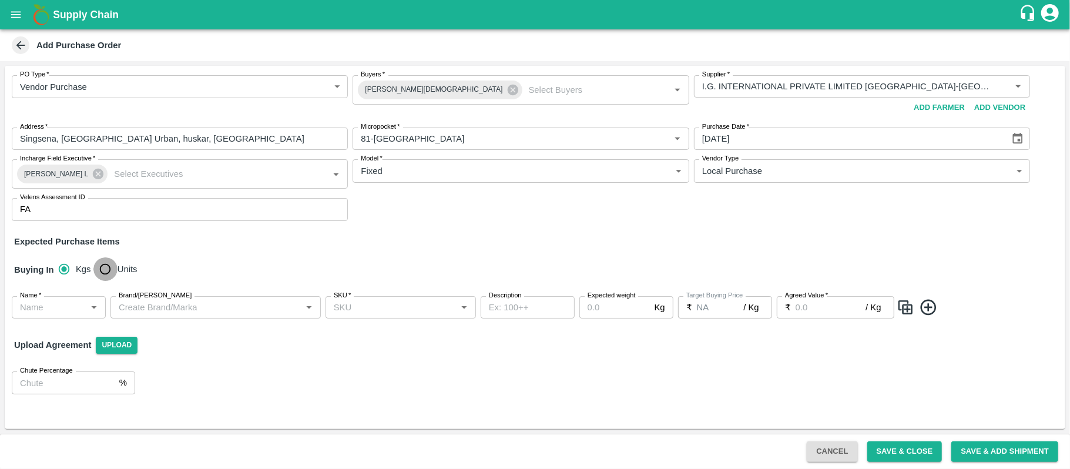
click at [104, 261] on input "Units" at bounding box center [104, 268] width 23 height 23
radio input "true"
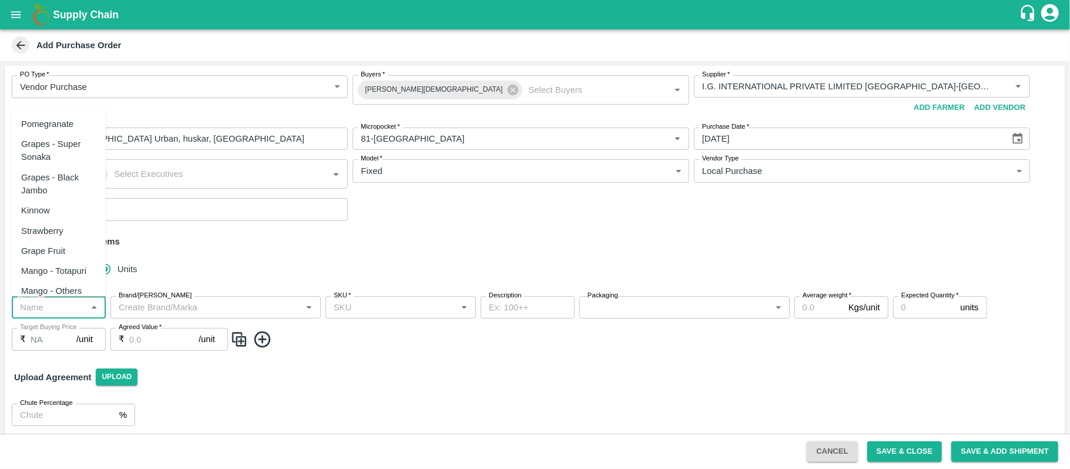
click at [45, 305] on input "Name   *" at bounding box center [49, 307] width 68 height 15
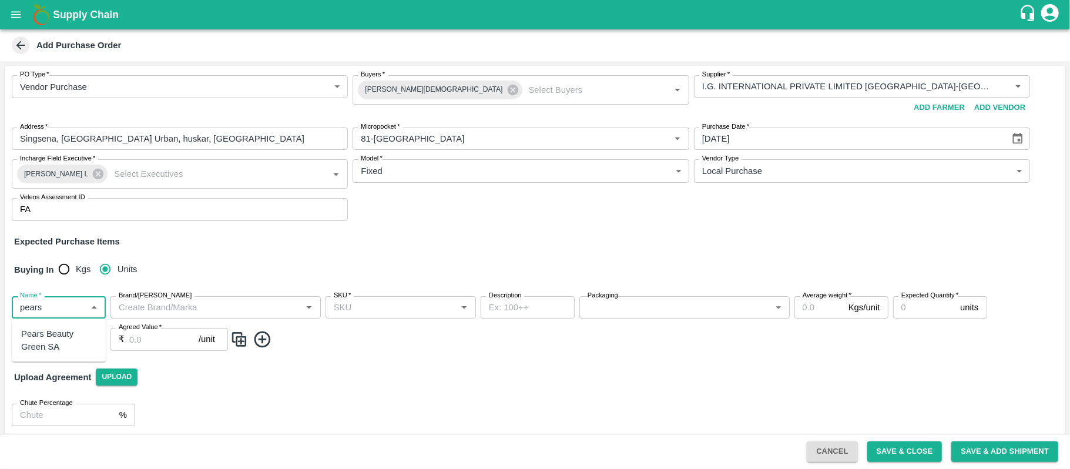
click at [40, 345] on div "Pears Beauty Green SA" at bounding box center [58, 340] width 75 height 26
type input "Pears Beauty Green SA"
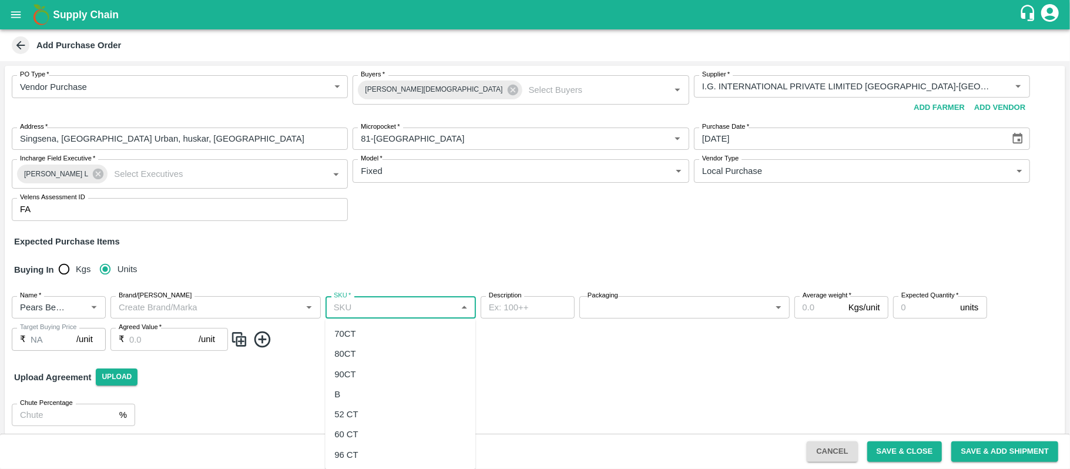
click at [392, 315] on input "SKU   *" at bounding box center [391, 307] width 124 height 15
click at [360, 353] on div "80CT" at bounding box center [400, 354] width 150 height 20
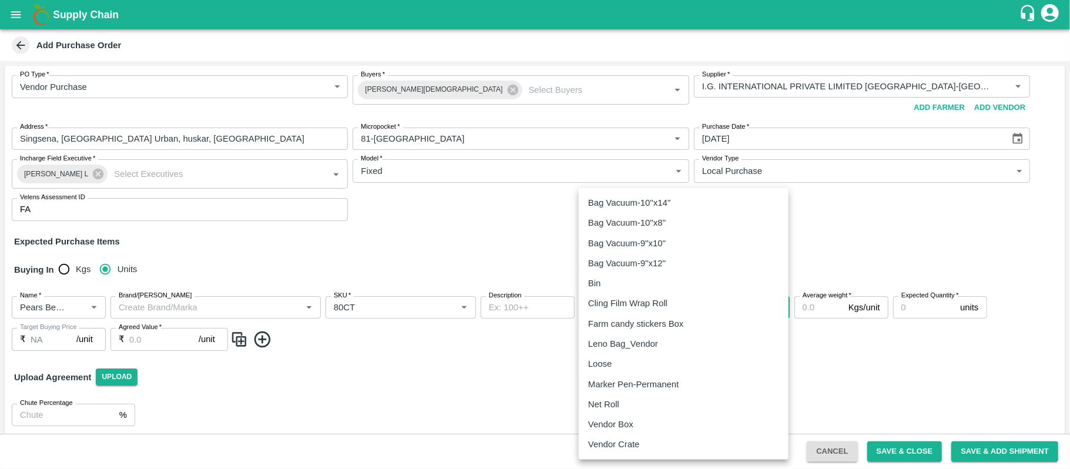
click at [625, 314] on body "Supply Chain Add Purchase Order PO Type   * Vendor Purchase 2 PO Type Buyers   …" at bounding box center [535, 234] width 1070 height 469
click at [384, 313] on div at bounding box center [535, 234] width 1070 height 469
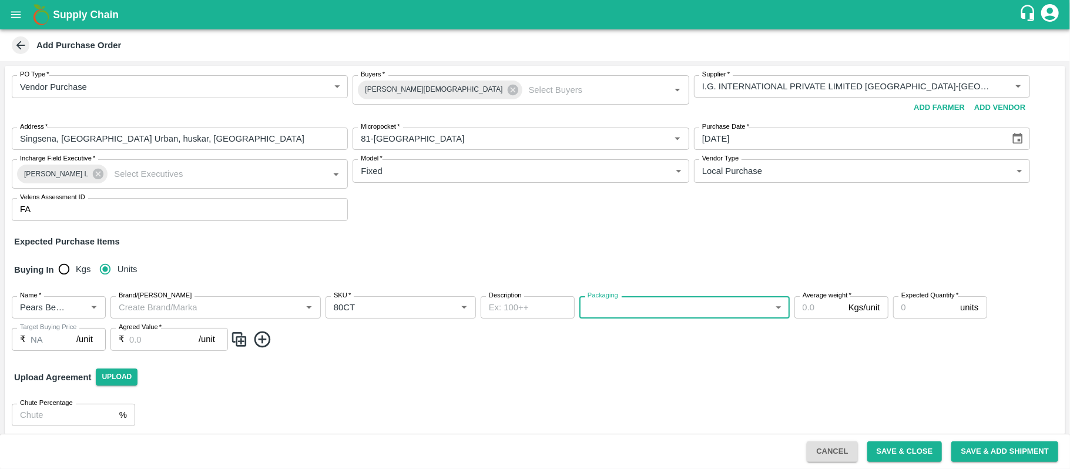
click at [384, 313] on input "SKU   *" at bounding box center [383, 307] width 109 height 15
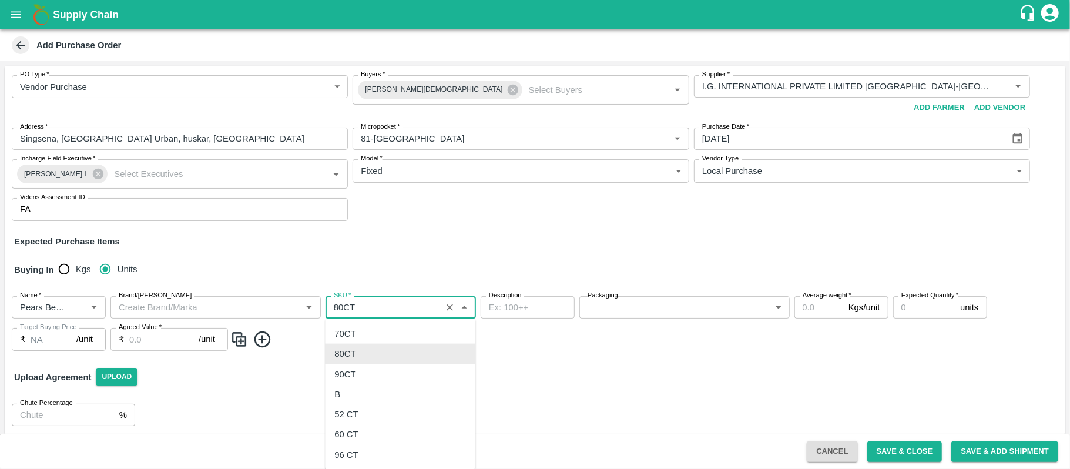
click at [384, 313] on input "SKU   *" at bounding box center [383, 307] width 109 height 15
click at [358, 412] on div "52 CT" at bounding box center [400, 414] width 150 height 20
type input "52 CT"
click at [610, 306] on body "Supply Chain Add Purchase Order PO Type   * Vendor Purchase 2 PO Type Buyers   …" at bounding box center [535, 234] width 1070 height 469
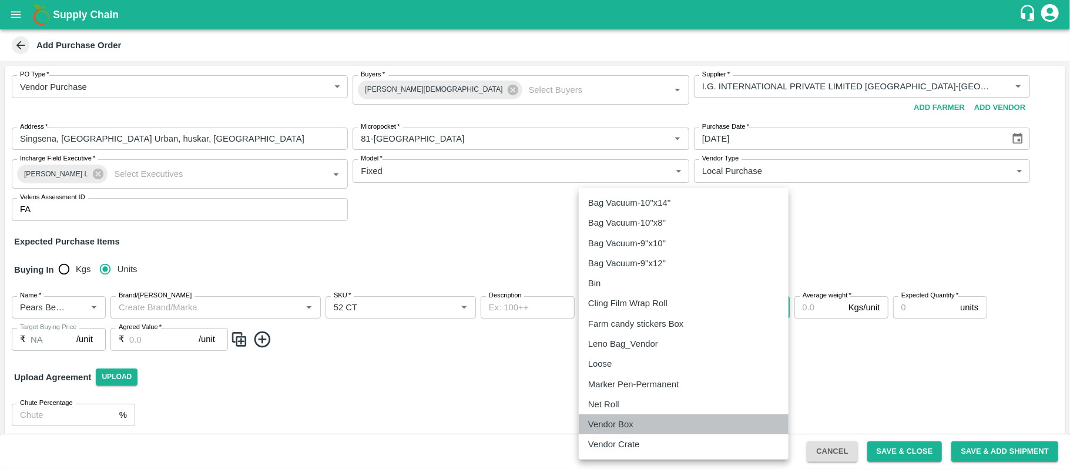
click at [616, 418] on p "Vendor Box" at bounding box center [610, 424] width 45 height 13
type input "276"
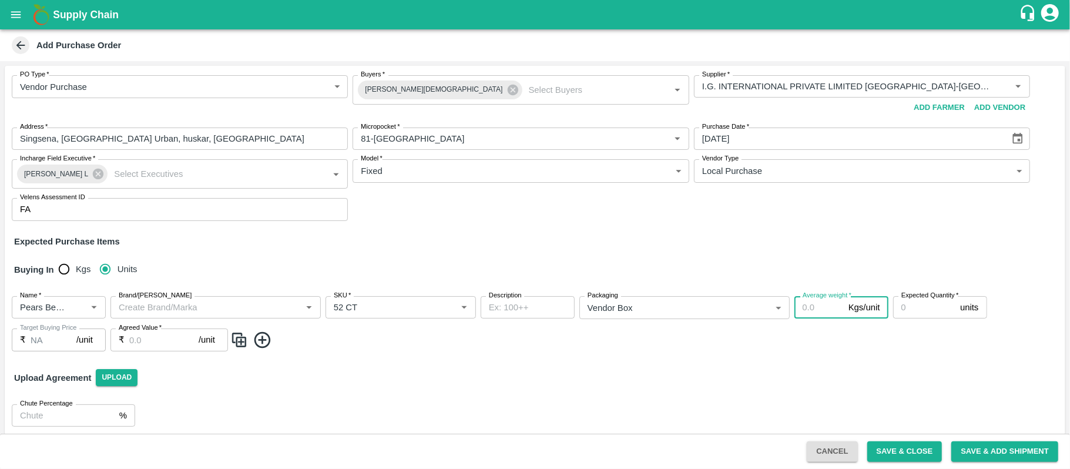
click at [810, 314] on input "Average weight   *" at bounding box center [818, 307] width 49 height 22
type input "12.5"
click at [905, 313] on input "Expected Quantity   *" at bounding box center [924, 307] width 63 height 22
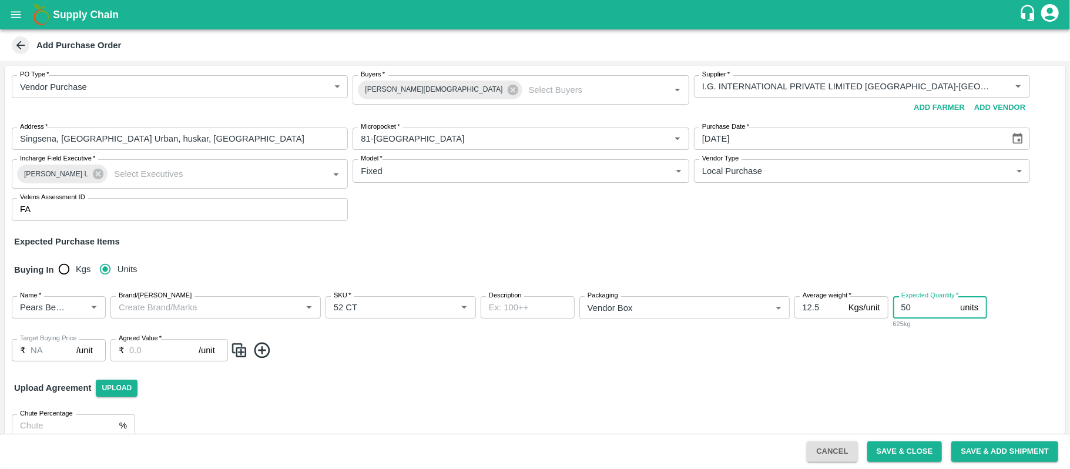
type input "50"
click at [170, 355] on input "Agreed Value   *" at bounding box center [163, 350] width 69 height 22
click at [170, 353] on input "Agreed Value   *" at bounding box center [163, 350] width 69 height 22
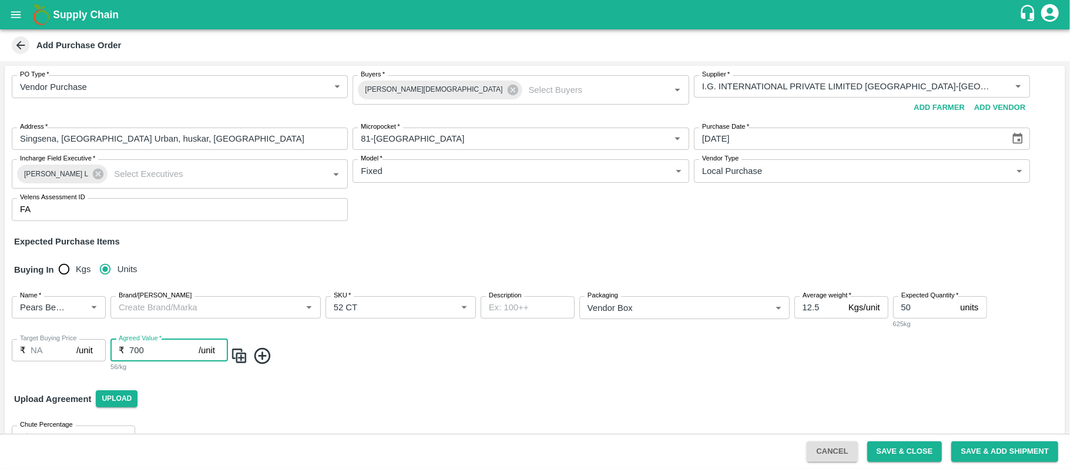
type input "700"
click at [262, 358] on icon at bounding box center [262, 356] width 16 height 16
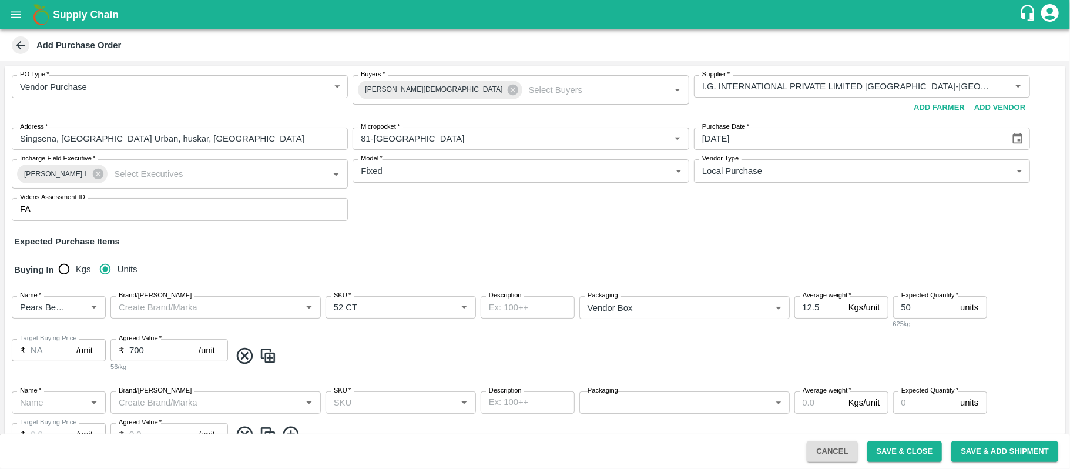
scroll to position [101, 0]
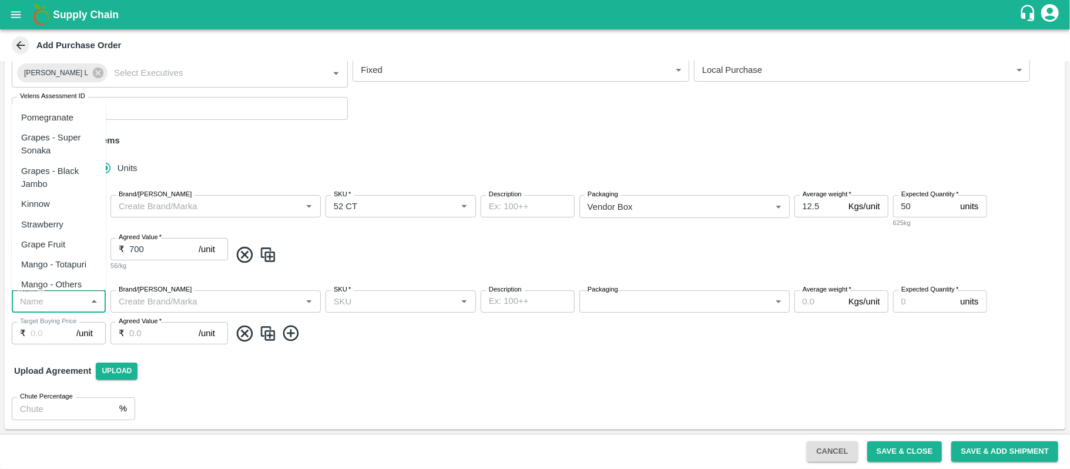
click at [59, 307] on input "Name   *" at bounding box center [49, 301] width 68 height 15
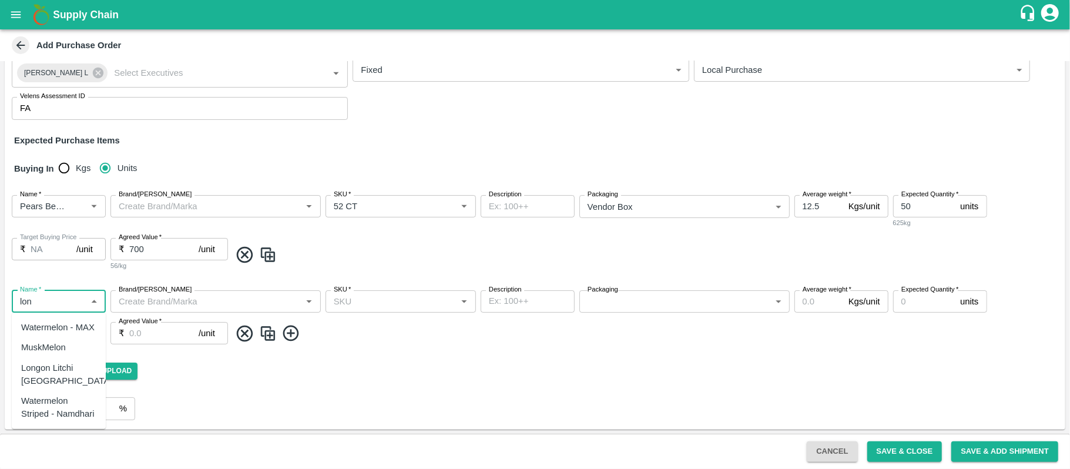
click at [62, 374] on div "Longon Litchi [GEOGRAPHIC_DATA]" at bounding box center [66, 374] width 91 height 26
type input "Longon Litchi [GEOGRAPHIC_DATA]"
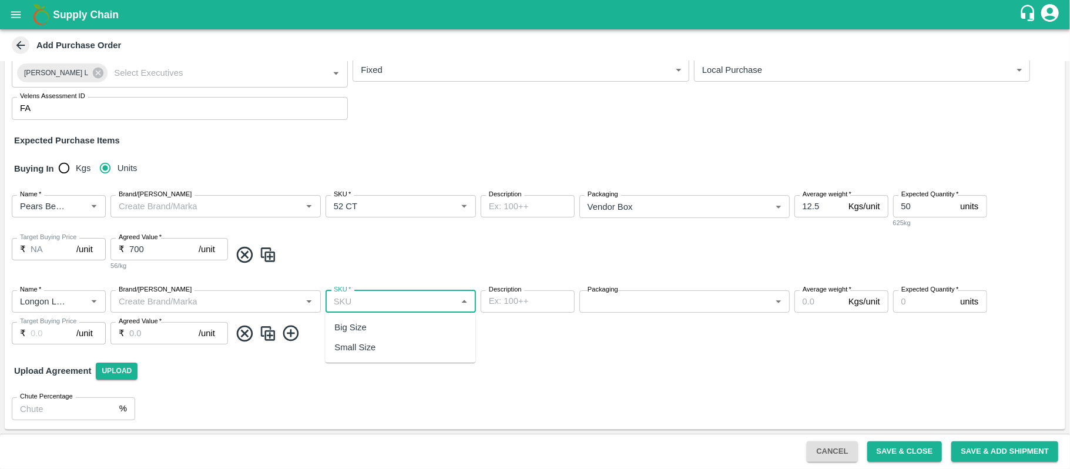
click at [349, 307] on input "SKU   *" at bounding box center [391, 301] width 124 height 15
click at [365, 323] on div "Big Size" at bounding box center [350, 327] width 32 height 13
type input "Big Size"
type input "NA"
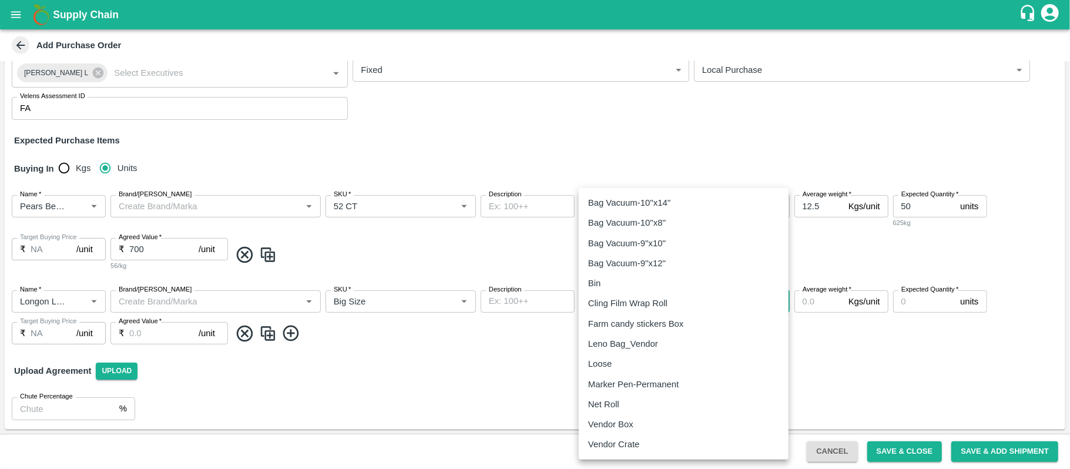
click at [631, 294] on body "Supply Chain Add Purchase Order PO Type   * Vendor Purchase 2 PO Type Buyers   …" at bounding box center [535, 234] width 1070 height 469
click at [614, 424] on p "Vendor Box" at bounding box center [610, 424] width 45 height 13
type input "276"
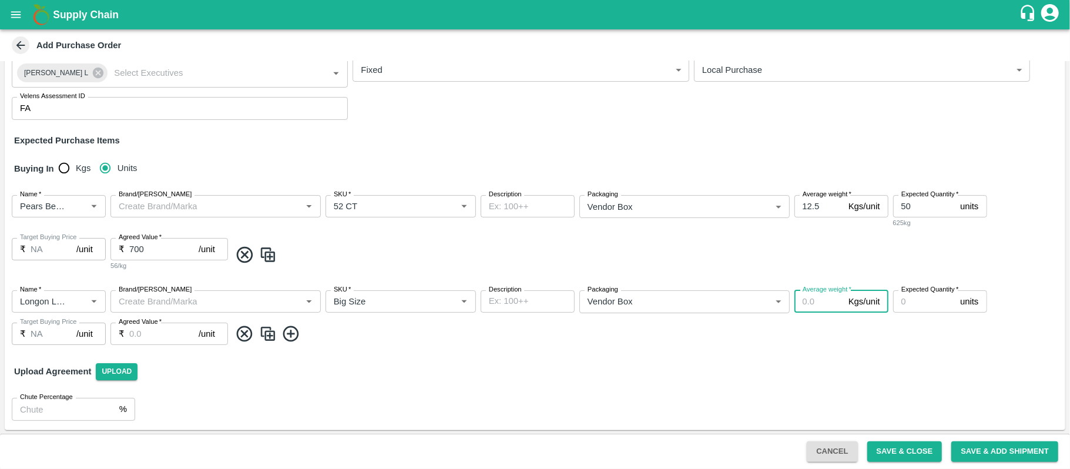
click at [808, 302] on input "Average weight   *" at bounding box center [818, 301] width 49 height 22
type input "10"
click at [905, 302] on input "Expected Quantity   *" at bounding box center [924, 301] width 63 height 22
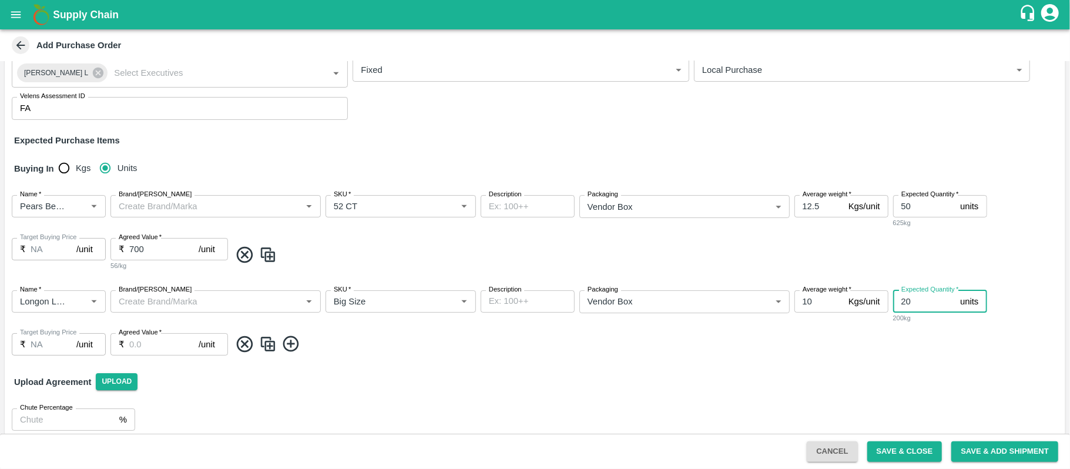
type input "20"
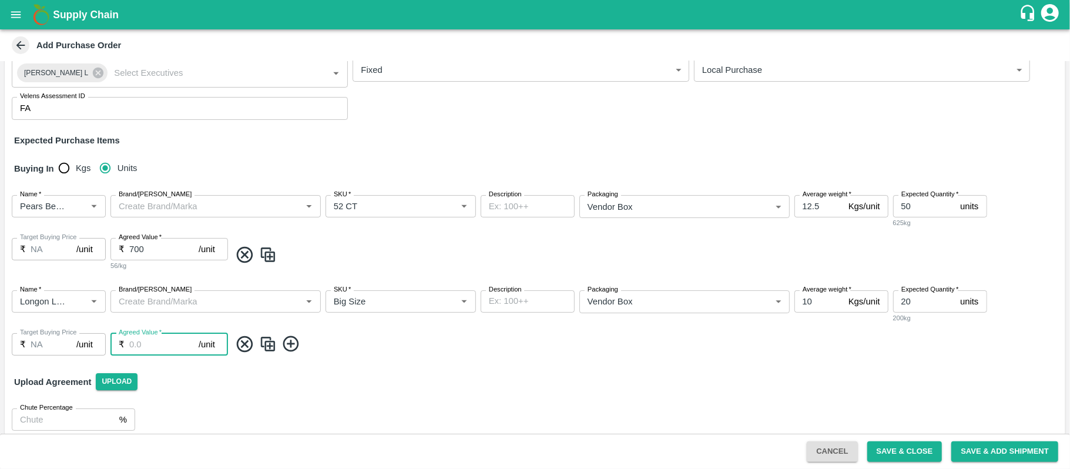
click at [159, 341] on input "Agreed Value   *" at bounding box center [163, 344] width 69 height 22
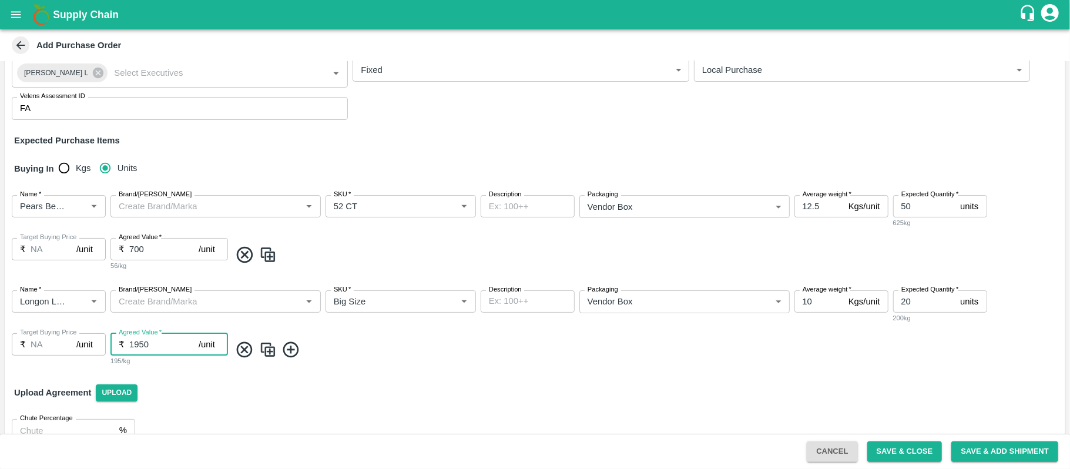
type input "1950"
click at [294, 352] on icon at bounding box center [290, 349] width 19 height 19
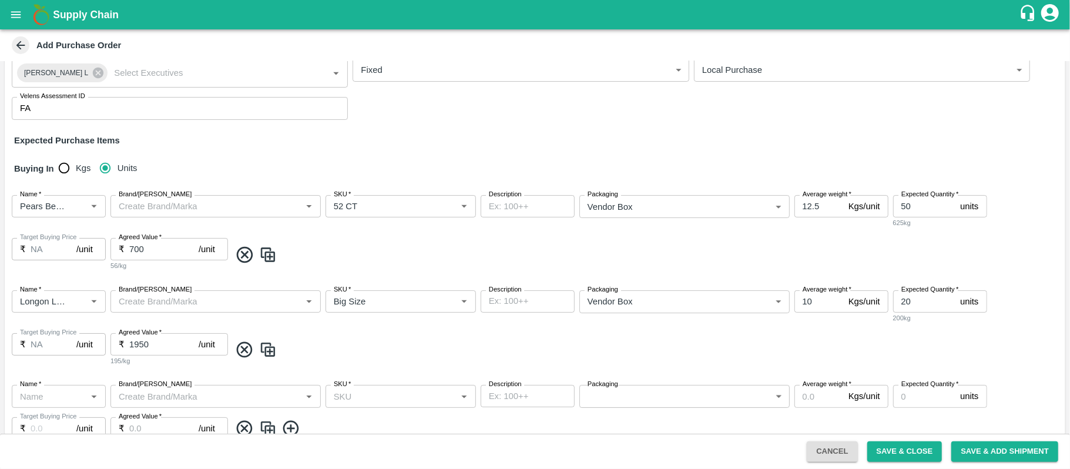
scroll to position [196, 0]
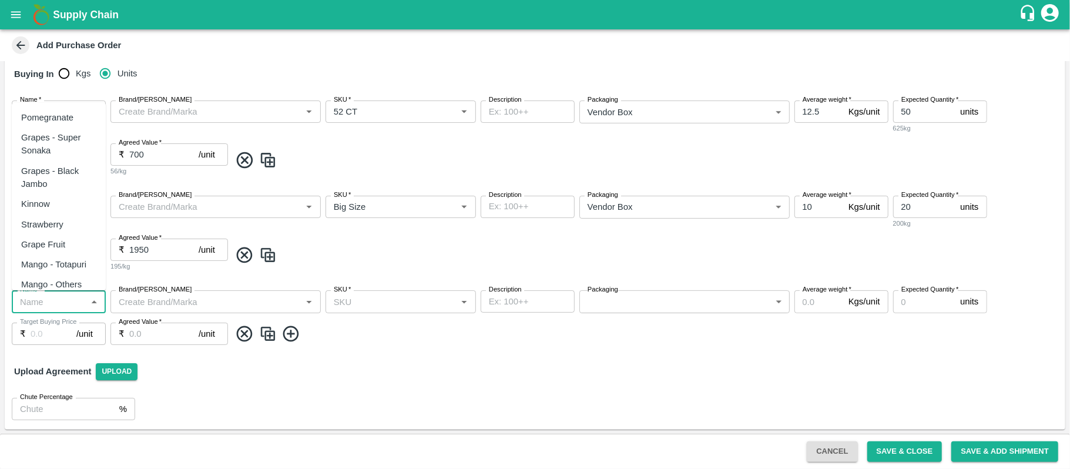
click at [69, 301] on input "Name   *" at bounding box center [49, 301] width 68 height 15
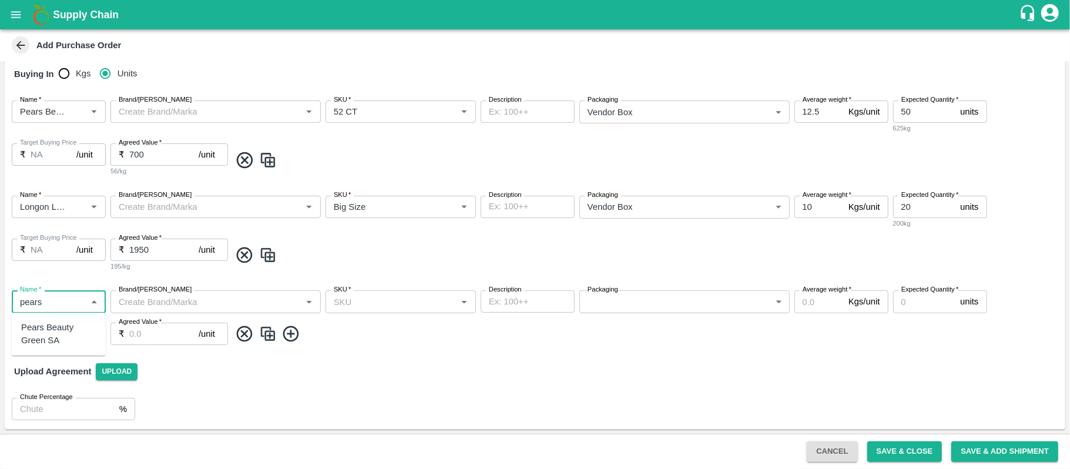
click at [61, 341] on div "Pears Beauty Green SA" at bounding box center [58, 334] width 75 height 26
type input "Pears Beauty Green SA"
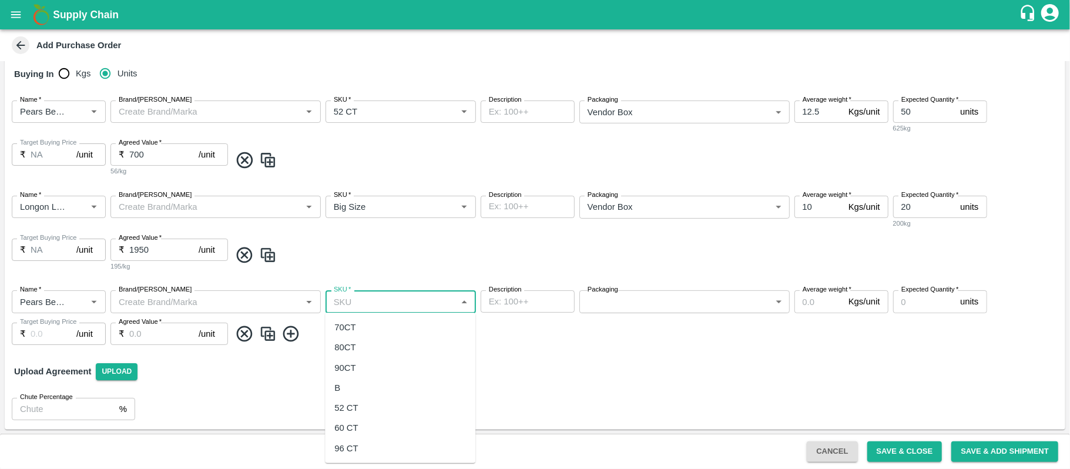
click at [358, 301] on input "SKU   *" at bounding box center [391, 301] width 124 height 15
click at [347, 364] on div "90CT" at bounding box center [344, 367] width 21 height 13
type input "90CT"
type input "NA"
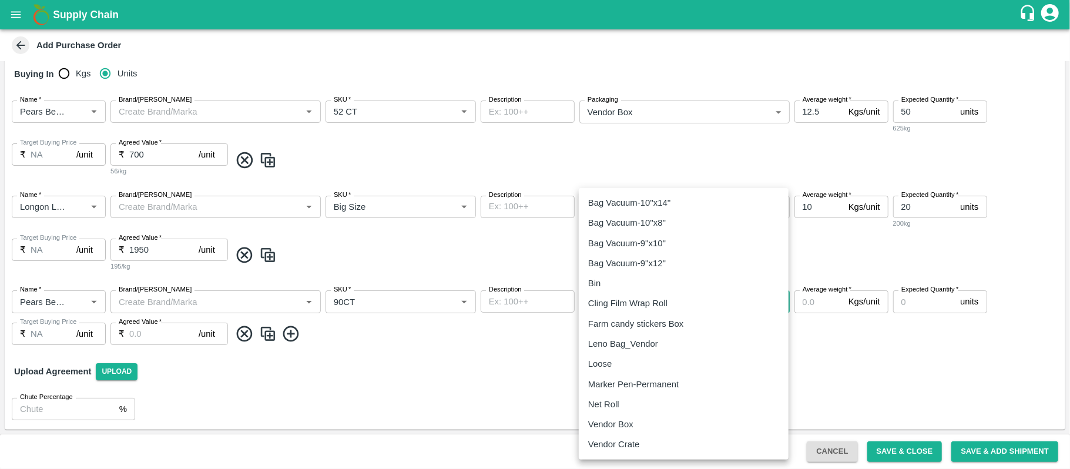
click at [619, 307] on body "Supply Chain Add Purchase Order PO Type   * Vendor Purchase 2 PO Type Buyers   …" at bounding box center [535, 234] width 1070 height 469
click at [612, 418] on p "Vendor Box" at bounding box center [610, 424] width 45 height 13
type input "276"
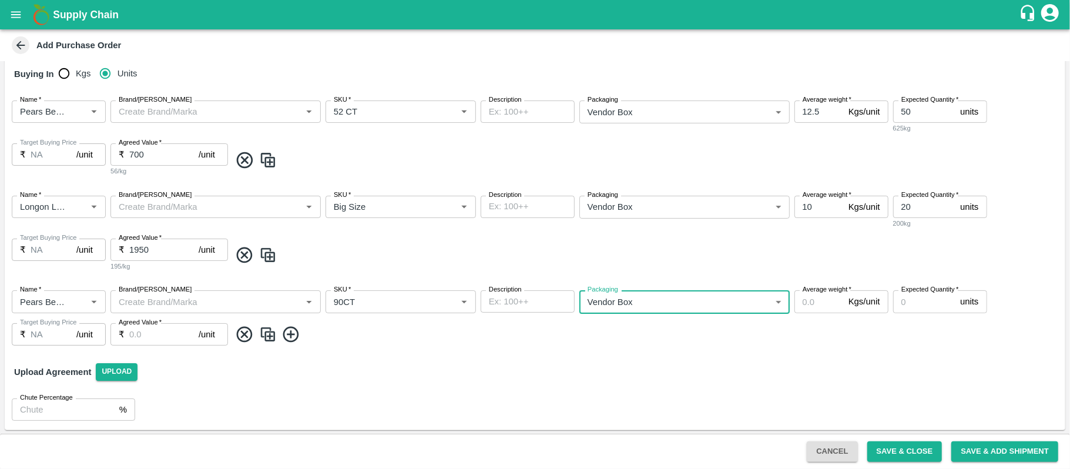
click at [807, 301] on input "Average weight   *" at bounding box center [818, 301] width 49 height 22
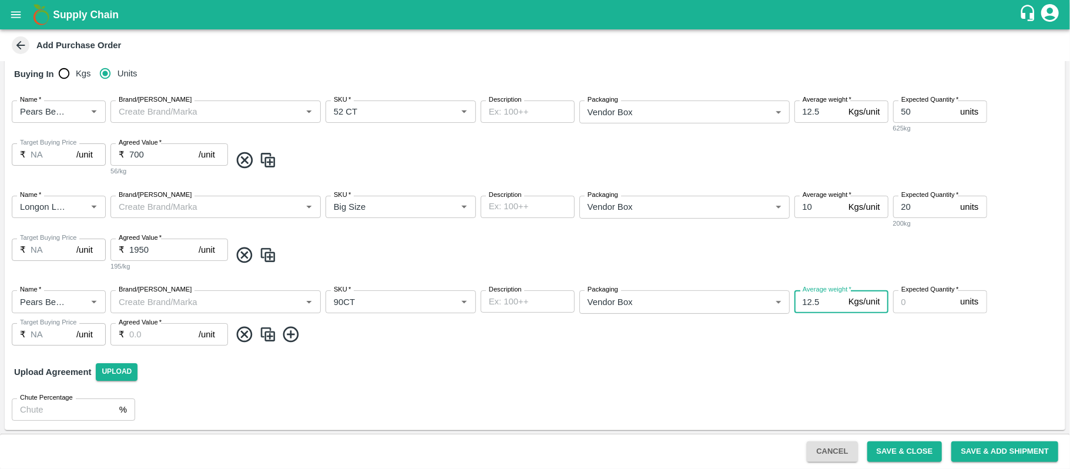
type input "12.5"
click at [925, 305] on input "Expected Quantity   *" at bounding box center [924, 301] width 63 height 22
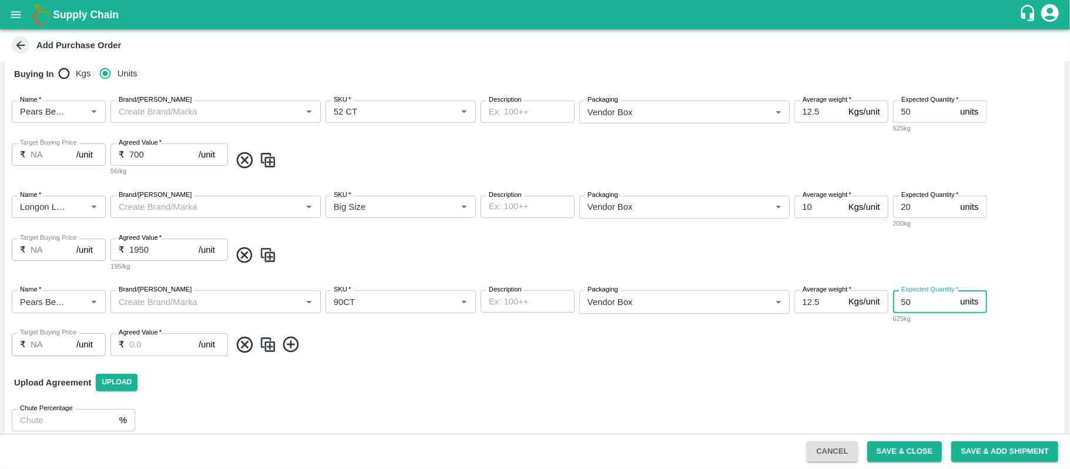
type input "50"
click at [139, 346] on input "Agreed Value   *" at bounding box center [163, 344] width 69 height 22
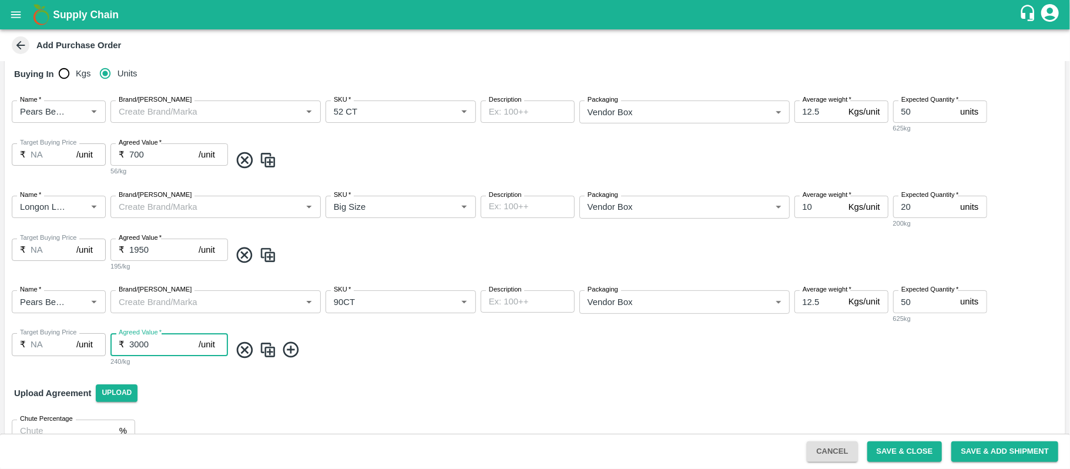
scroll to position [217, 0]
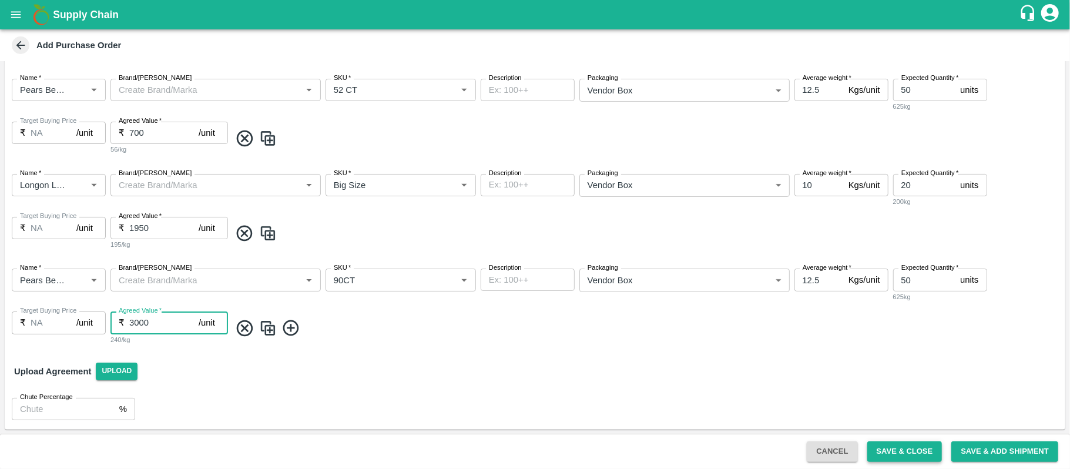
type input "3000"
click at [892, 449] on button "Save & Close" at bounding box center [904, 451] width 75 height 21
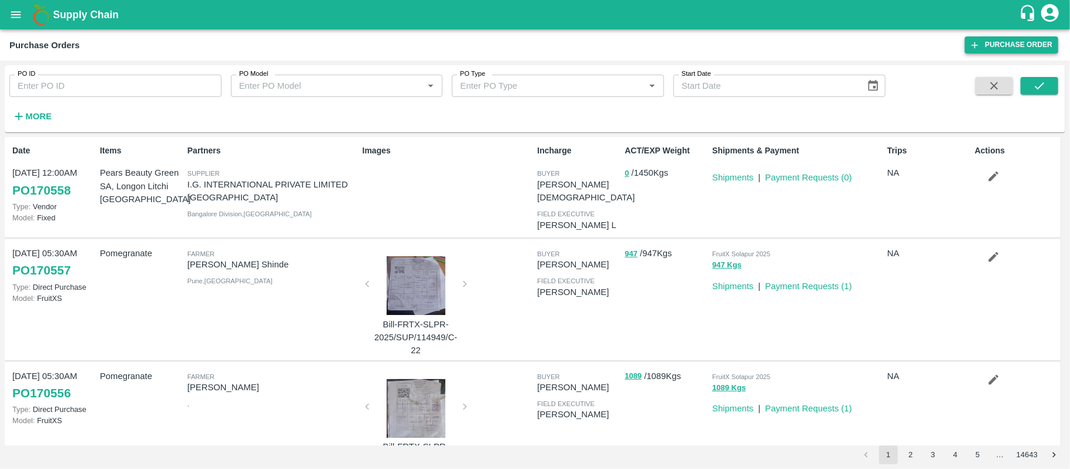
click at [1010, 42] on link "Purchase Order" at bounding box center [1011, 44] width 93 height 17
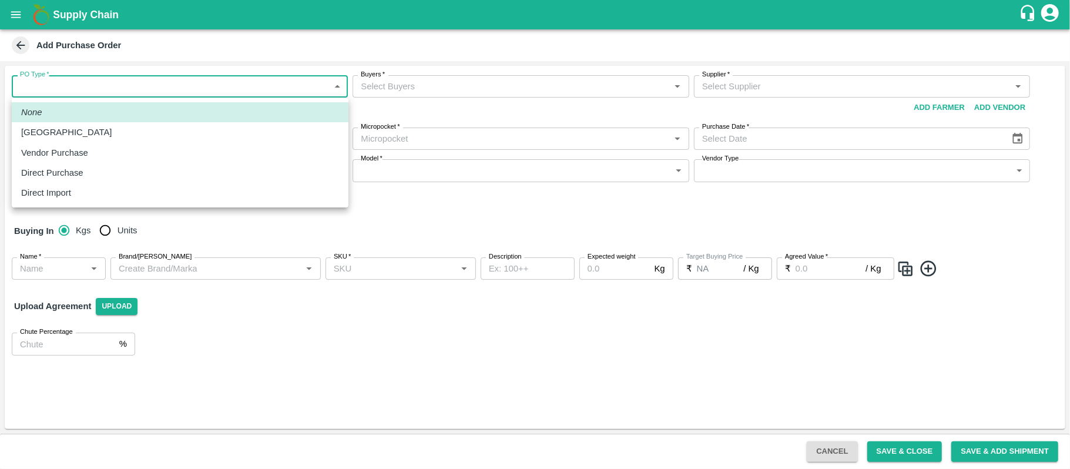
click at [165, 88] on body "Supply Chain Add Purchase Order PO Type   * ​ PO Type Buyers   * Buyers   * Sup…" at bounding box center [535, 234] width 1070 height 469
click at [116, 149] on div "Vendor Purchase" at bounding box center [180, 152] width 318 height 13
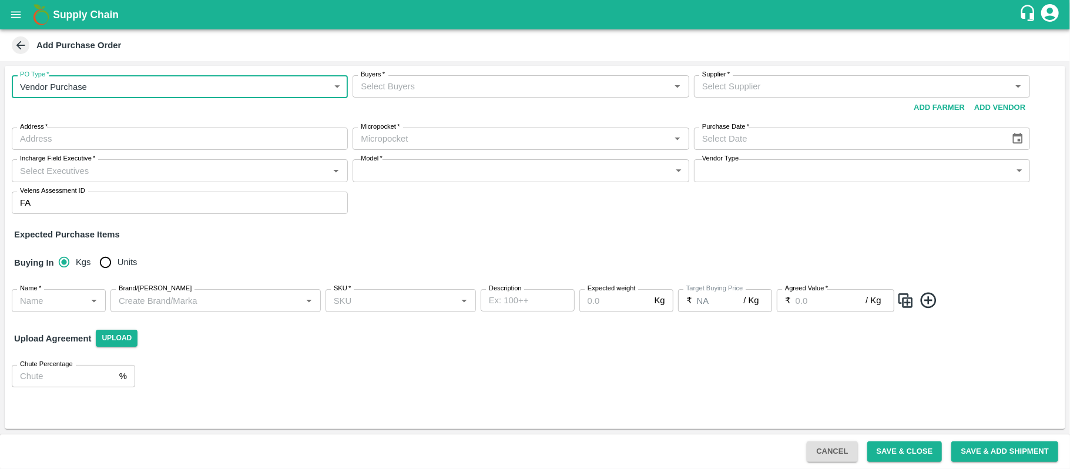
type input "2"
click at [409, 90] on input "Buyers   *" at bounding box center [511, 86] width 310 height 15
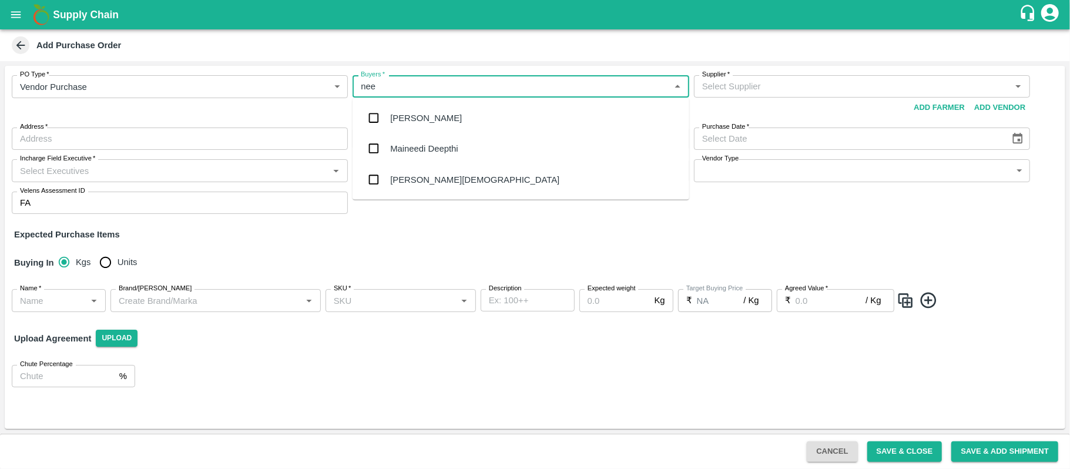
type input "neet"
click at [407, 139] on div "[PERSON_NAME][DEMOGRAPHIC_DATA]" at bounding box center [520, 148] width 337 height 31
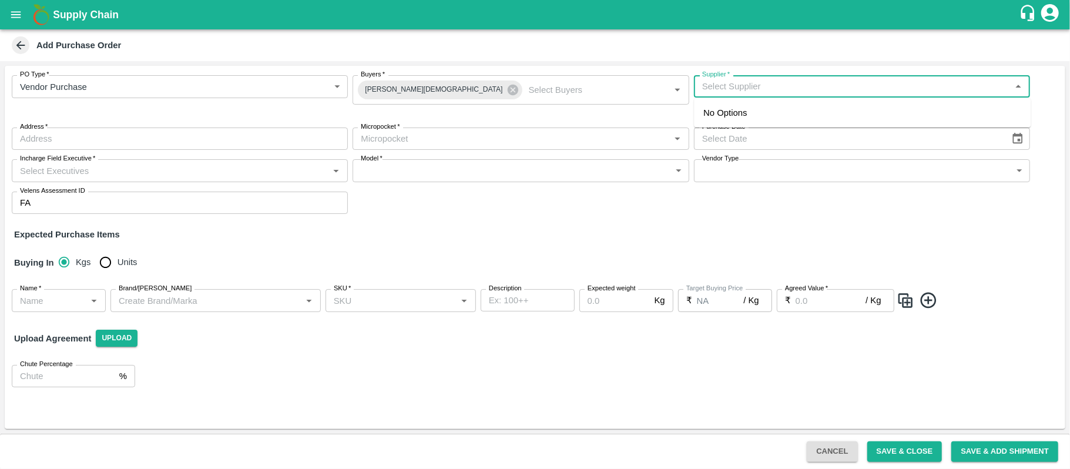
click at [757, 93] on input "Supplier   *" at bounding box center [852, 86] width 310 height 15
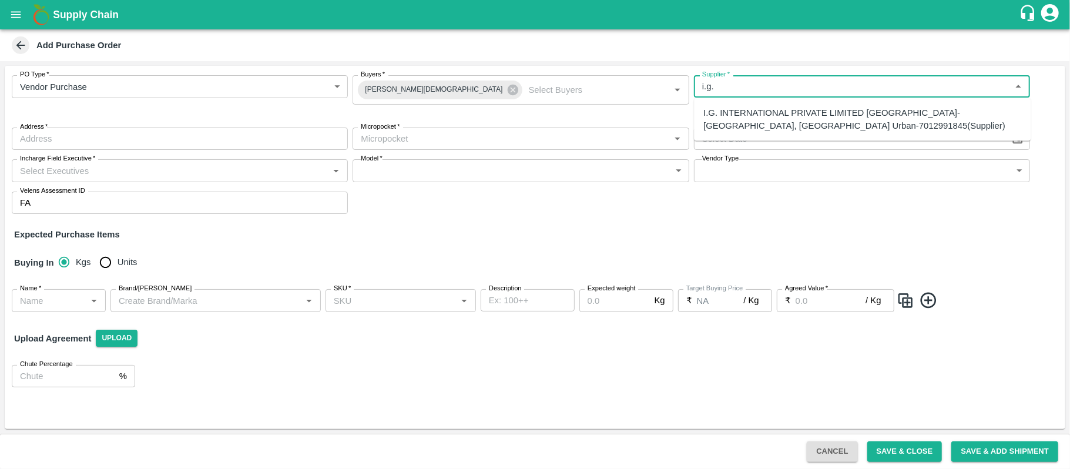
click at [757, 109] on div "I.G. INTERNATIONAL PRIVATE LIMITED BANGALORE-Singsena, Bangalore Urban-70129918…" at bounding box center [862, 119] width 318 height 26
type input "I.G. INTERNATIONAL PRIVATE LIMITED BANGALORE-Singsena, Bangalore Urban-70129918…"
type input "Singsena, Bangalore Urban, huskar, Karnataka"
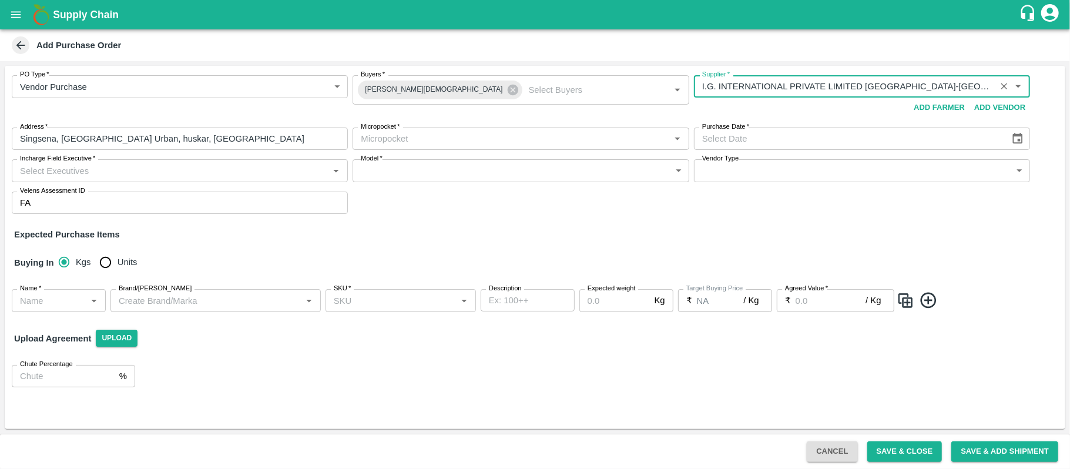
type input "I.G. INTERNATIONAL PRIVATE LIMITED BANGALORE-Singsena, Bangalore Urban-70129918…"
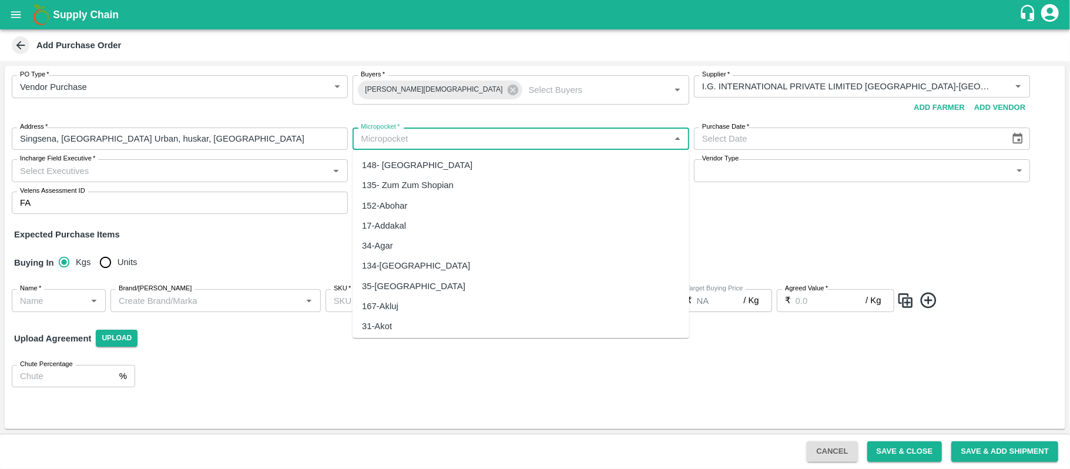
click at [549, 134] on input "Micropocket   *" at bounding box center [511, 138] width 310 height 15
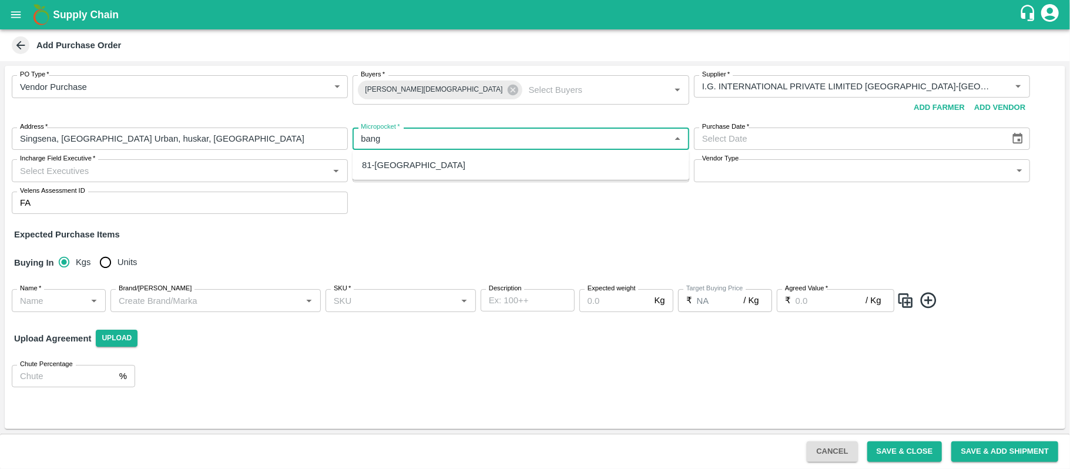
click at [505, 173] on div "81-Bangalore" at bounding box center [520, 165] width 337 height 20
type input "81-Bangalore"
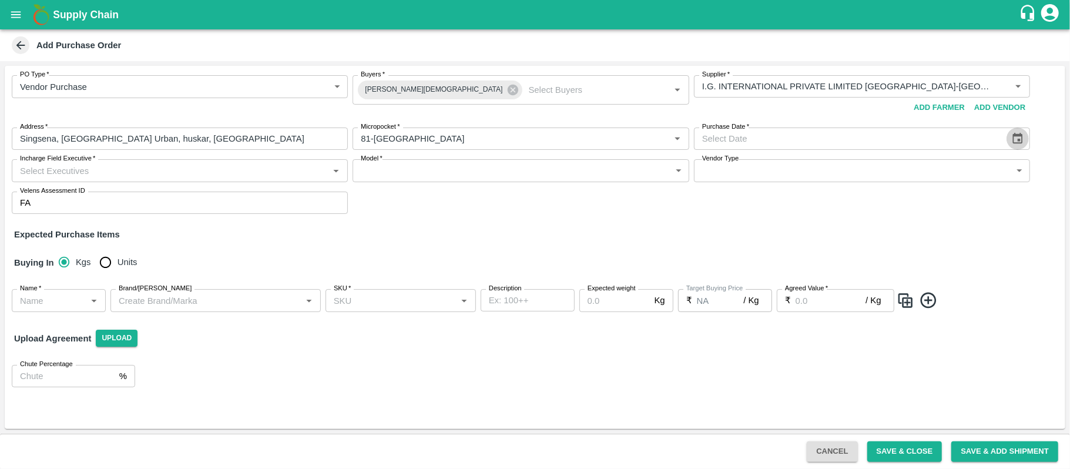
click at [1018, 135] on icon "Choose date" at bounding box center [1018, 138] width 10 height 11
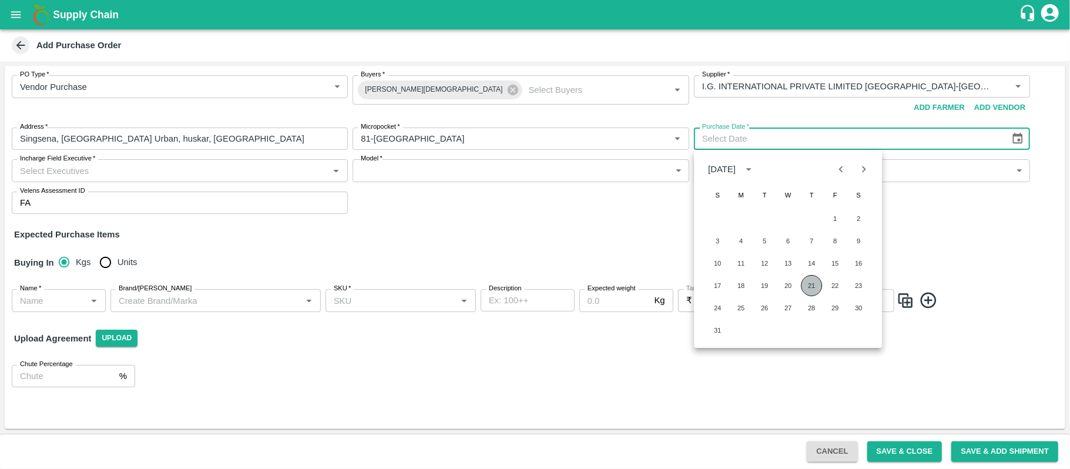
click at [814, 282] on button "21" at bounding box center [811, 285] width 21 height 21
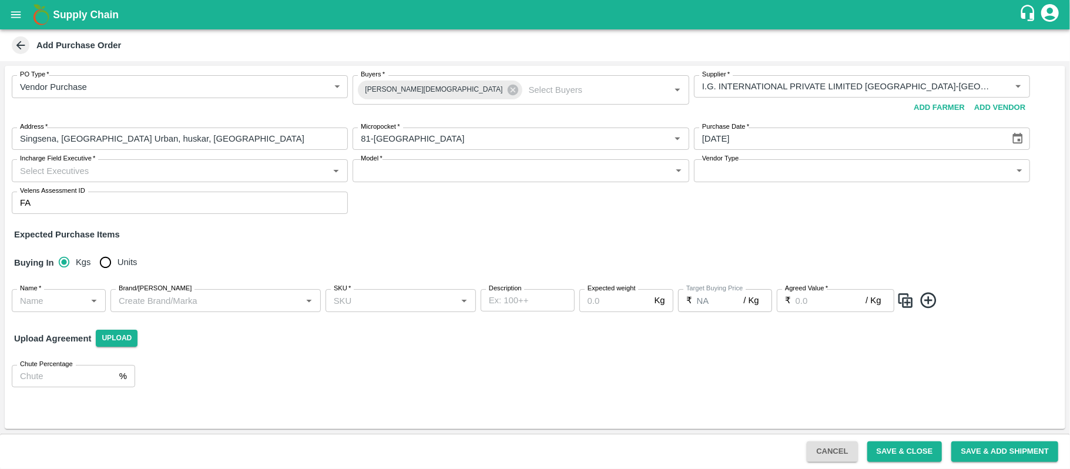
click at [1016, 135] on icon "Choose date, selected date is Aug 21, 2025" at bounding box center [1018, 138] width 10 height 11
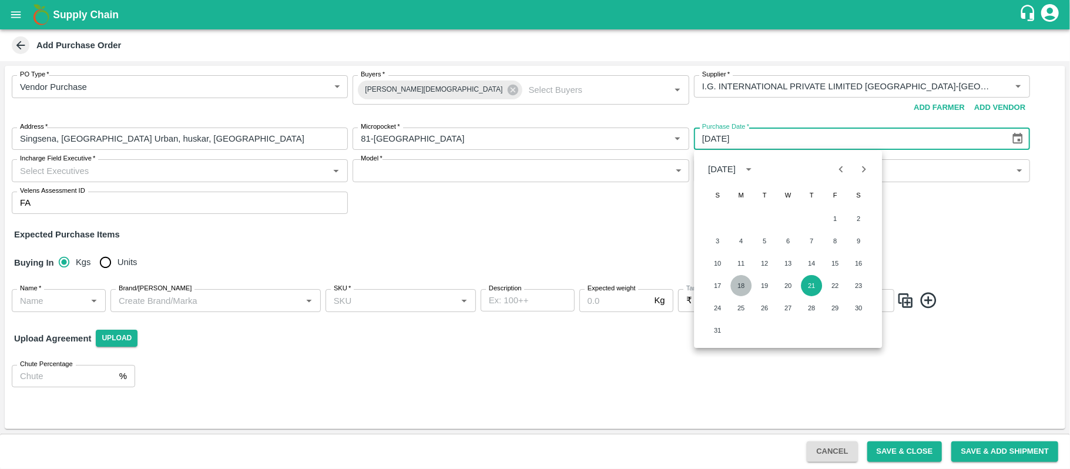
click at [738, 284] on button "18" at bounding box center [740, 285] width 21 height 21
type input "18/08/2025"
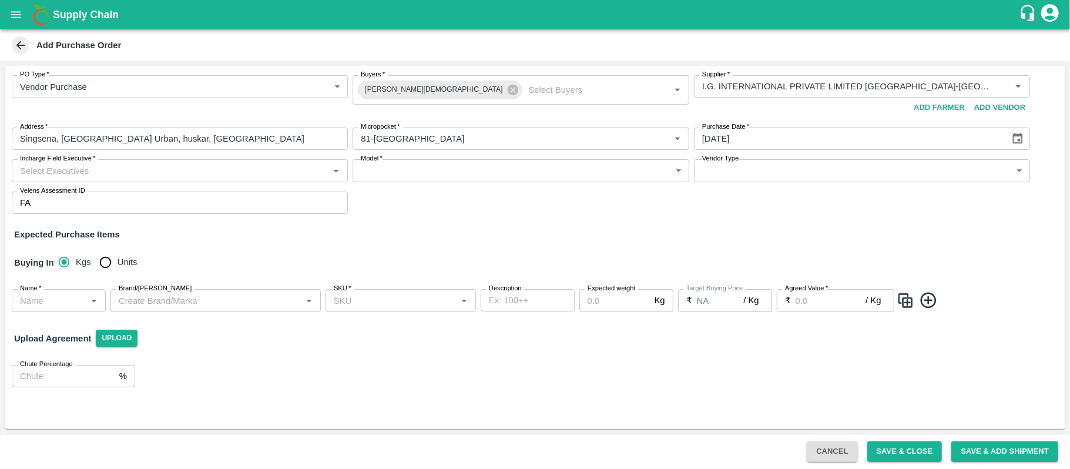
click at [296, 168] on input "Incharge Field Executive   *" at bounding box center [170, 170] width 310 height 15
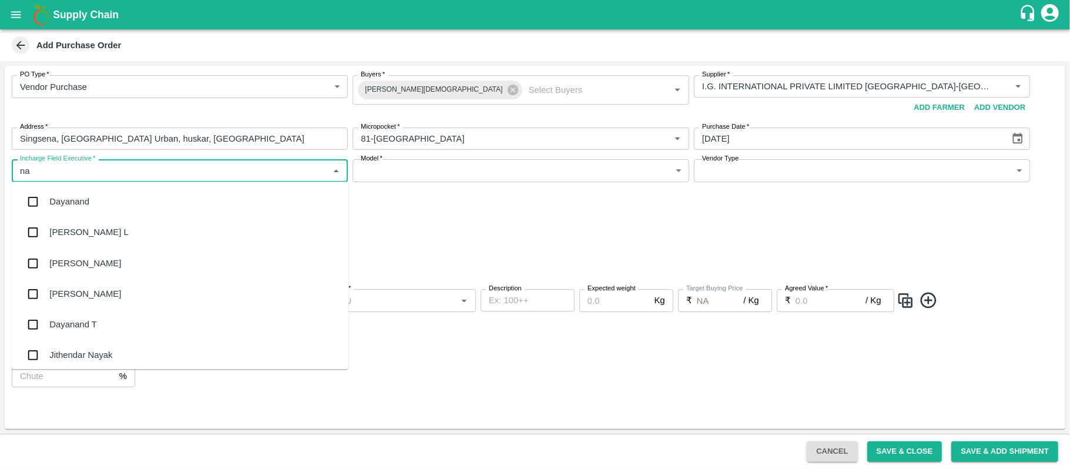
type input "nan"
click at [144, 233] on div "[PERSON_NAME] L" at bounding box center [180, 232] width 337 height 31
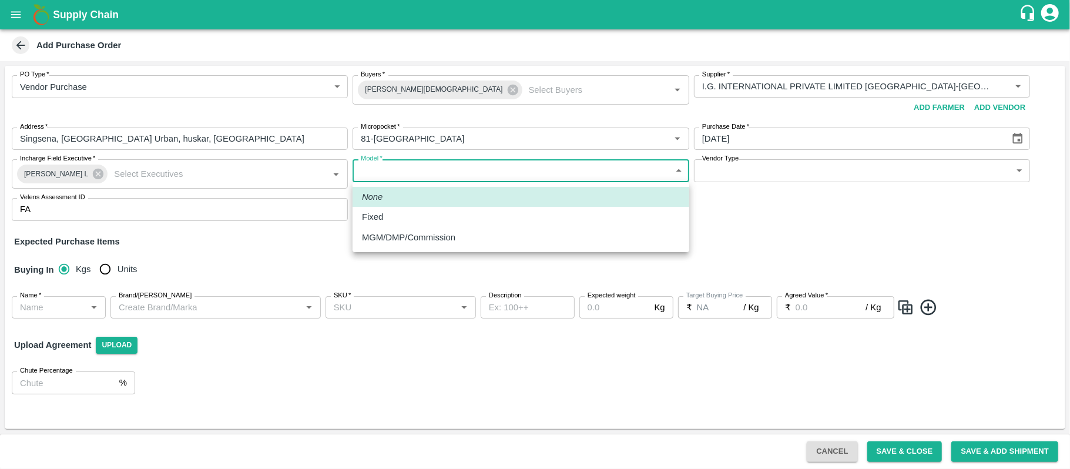
click at [496, 167] on body "Supply Chain Add Purchase Order PO Type   * Vendor Purchase 2 PO Type Buyers   …" at bounding box center [535, 234] width 1070 height 469
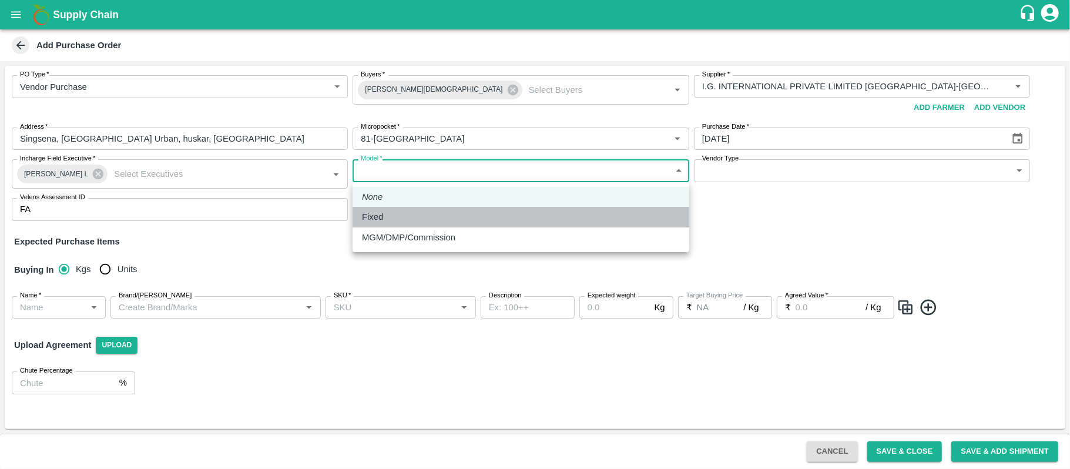
click at [450, 208] on li "Fixed" at bounding box center [520, 217] width 337 height 20
type input "Fixed"
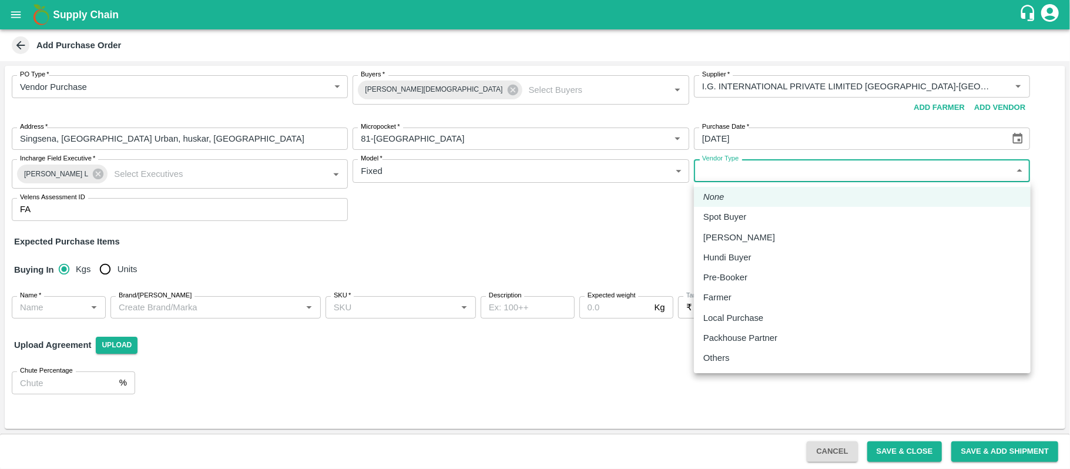
click at [783, 172] on body "Supply Chain Add Purchase Order PO Type   * Vendor Purchase 2 PO Type Buyers   …" at bounding box center [535, 234] width 1070 height 469
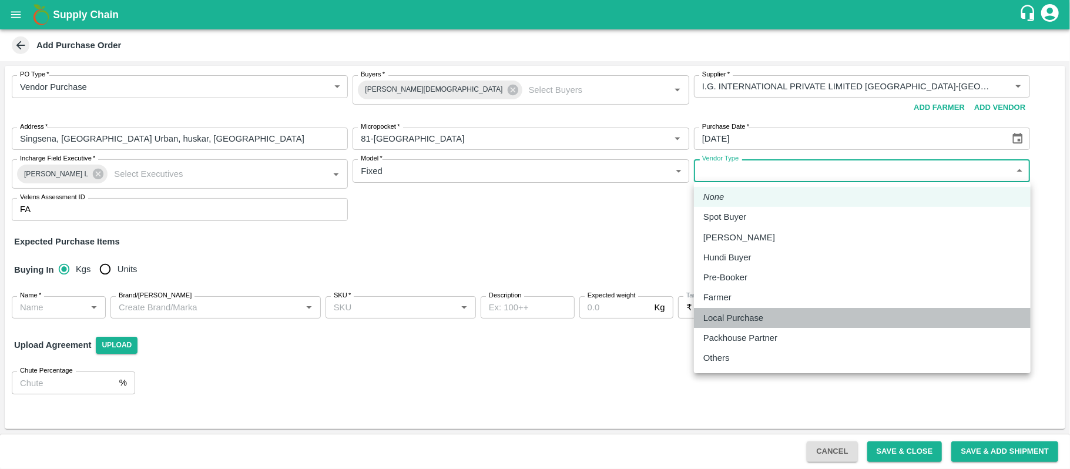
click at [736, 320] on p "Local Purchase" at bounding box center [733, 317] width 60 height 13
type input "LOCAL_PURCHASE"
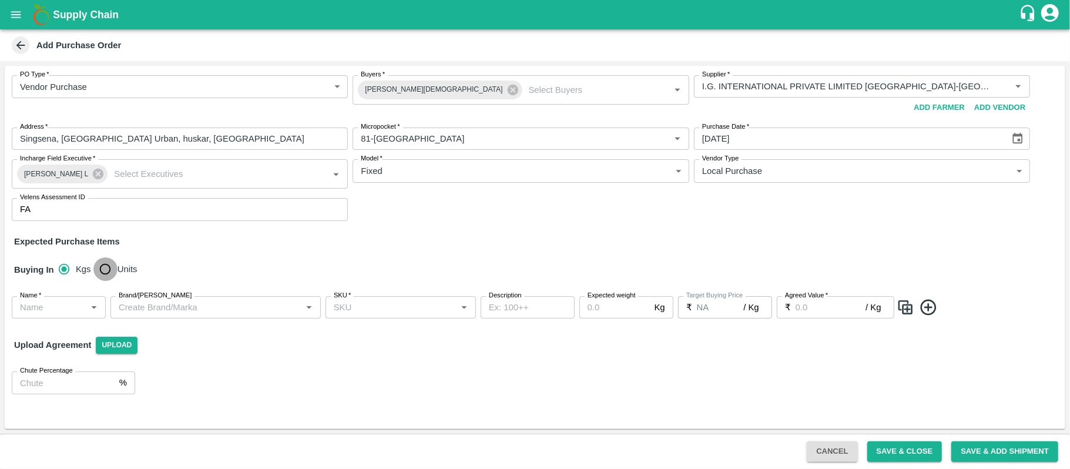
click at [106, 273] on input "Units" at bounding box center [104, 268] width 23 height 23
radio input "true"
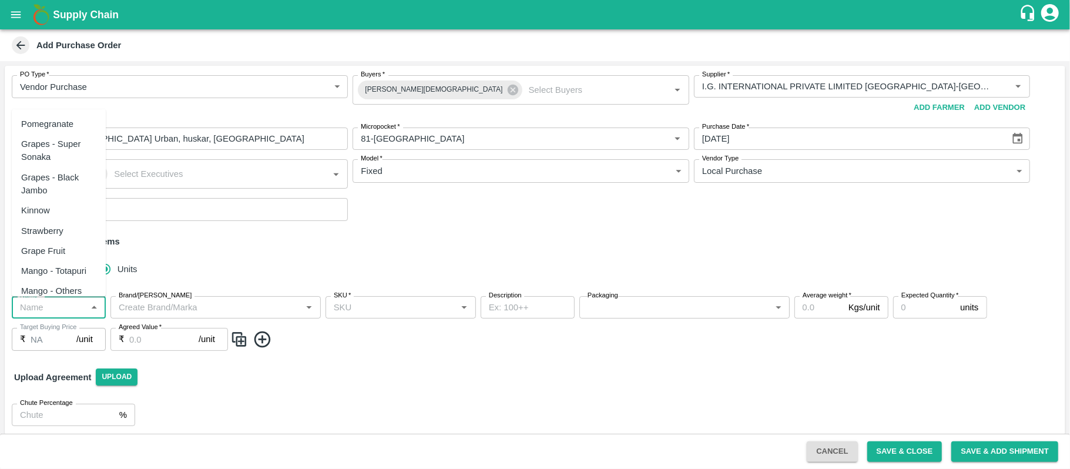
click at [76, 302] on input "Name   *" at bounding box center [49, 307] width 68 height 15
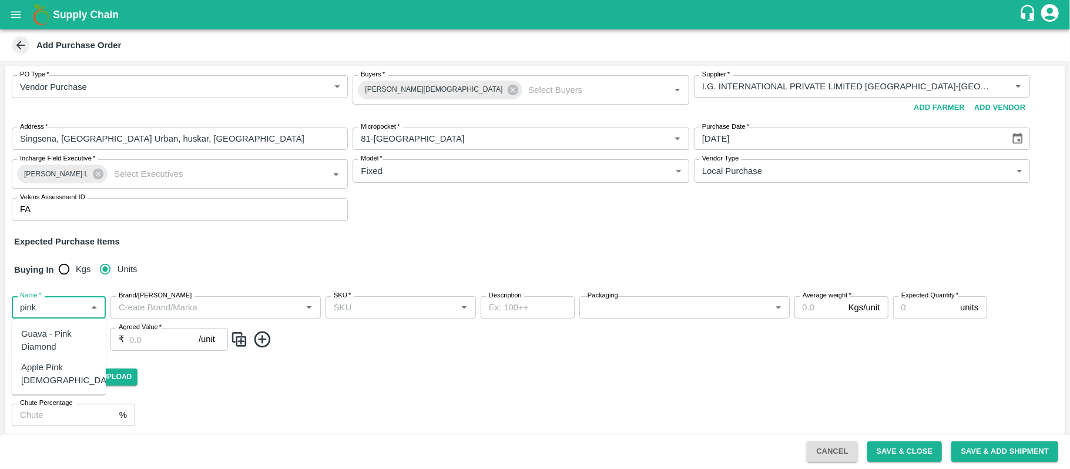
click at [66, 370] on div "Apple Pink [DEMOGRAPHIC_DATA]" at bounding box center [70, 373] width 98 height 26
type input "Apple Pink [DEMOGRAPHIC_DATA]"
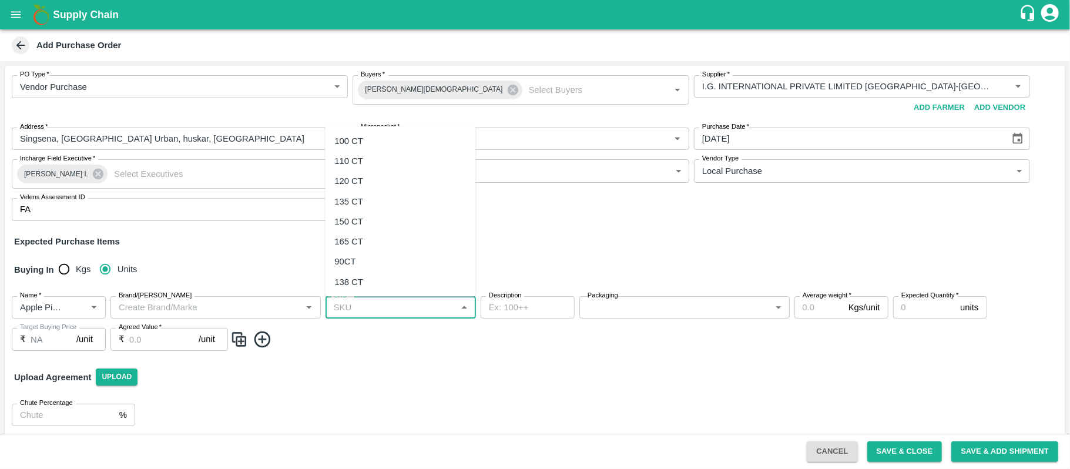
click at [346, 304] on input "SKU   *" at bounding box center [391, 307] width 124 height 15
click at [375, 179] on div "120 CT" at bounding box center [400, 181] width 150 height 20
type input "120 CT"
click at [456, 309] on button "Open" at bounding box center [463, 307] width 15 height 15
click at [449, 309] on icon "Clear" at bounding box center [449, 307] width 11 height 11
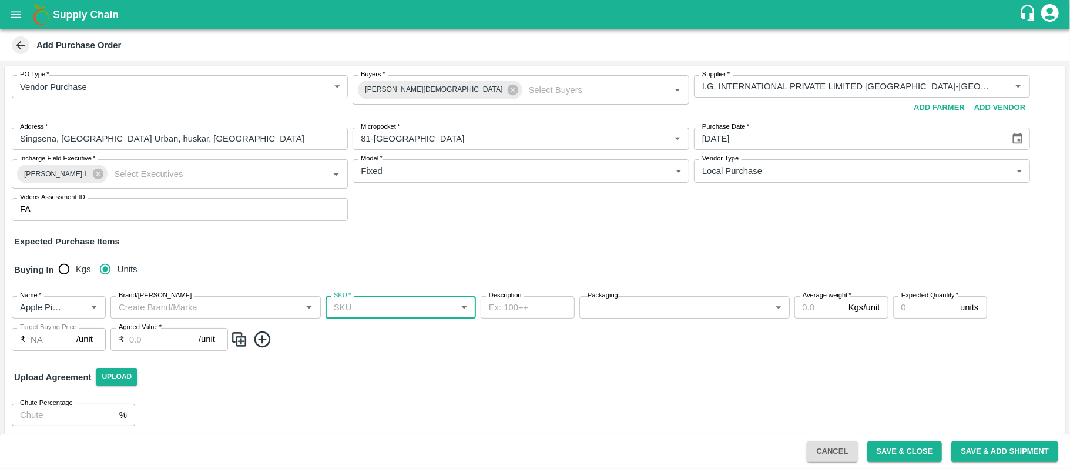
click at [380, 300] on input "SKU   *" at bounding box center [391, 307] width 124 height 15
click at [377, 302] on input "SKU   *" at bounding box center [391, 307] width 124 height 15
click at [372, 163] on div "110 CT" at bounding box center [400, 161] width 150 height 20
type input "110 CT"
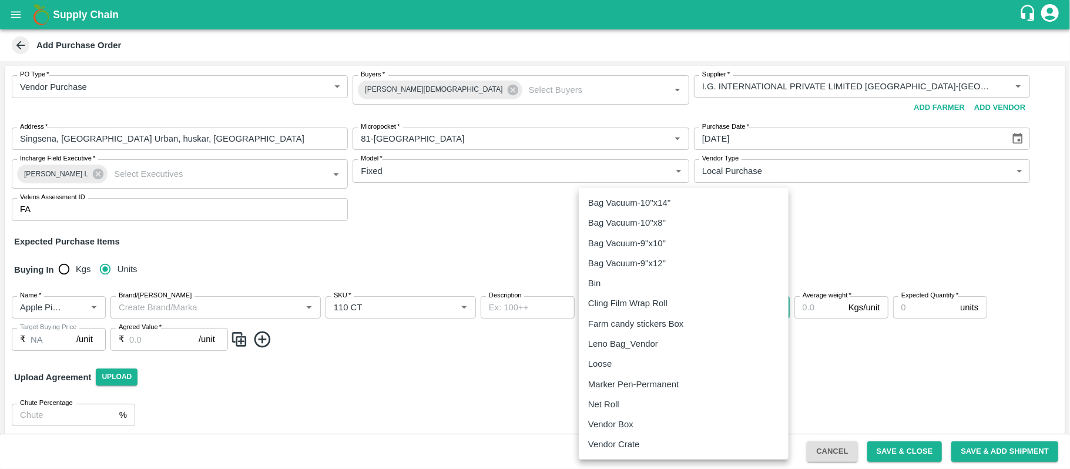
drag, startPoint x: 600, startPoint y: 301, endPoint x: 610, endPoint y: 418, distance: 117.3
click at [610, 418] on body "Supply Chain Add Purchase Order PO Type   * Vendor Purchase 2 PO Type Buyers   …" at bounding box center [535, 234] width 1070 height 469
click at [610, 418] on p "Vendor Box" at bounding box center [610, 424] width 45 height 13
type input "276"
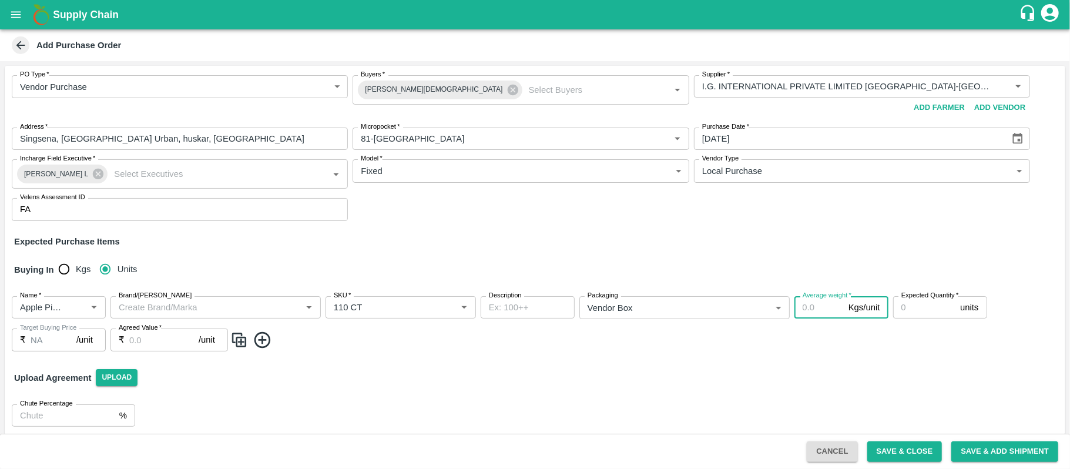
click at [809, 309] on input "Average weight   *" at bounding box center [818, 307] width 49 height 22
type input "18"
click at [905, 304] on input "Expected Quantity   *" at bounding box center [924, 307] width 63 height 22
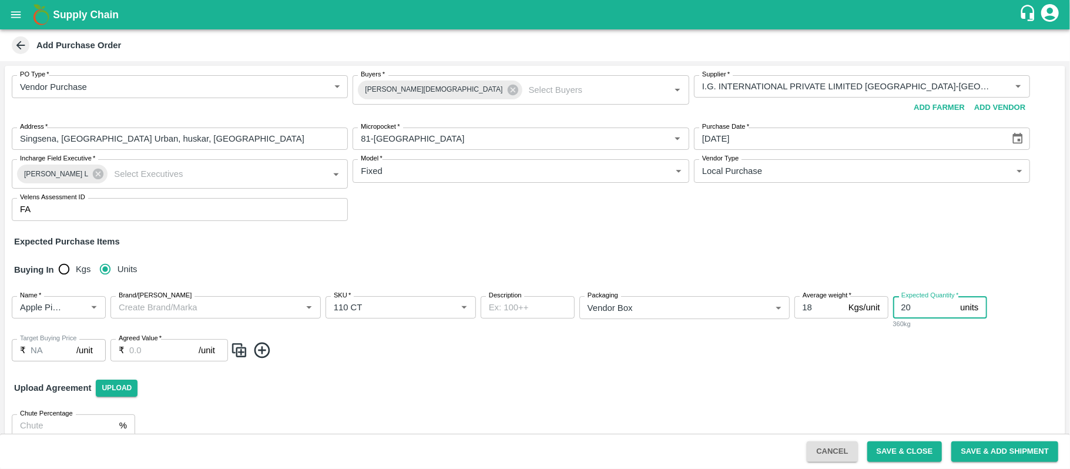
type input "20"
click at [151, 348] on input "Agreed Value   *" at bounding box center [163, 350] width 69 height 22
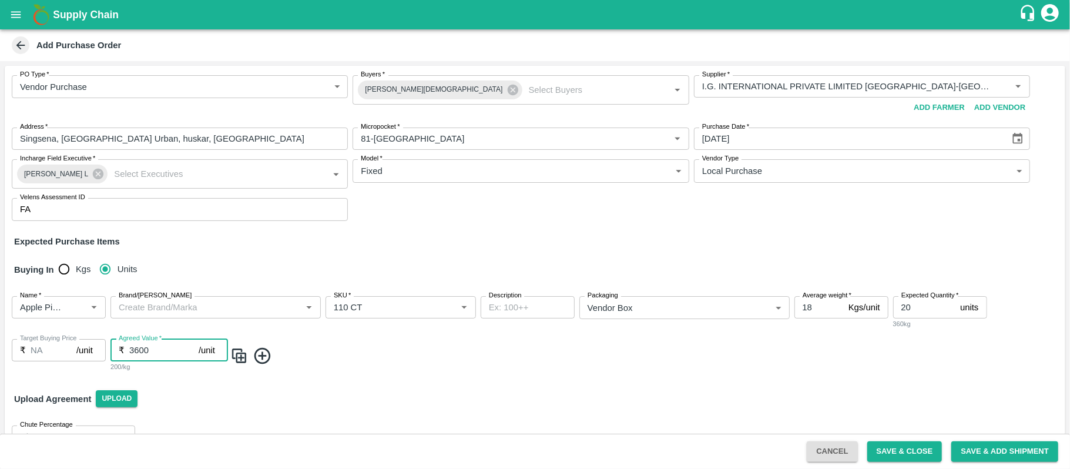
type input "3600"
click at [264, 348] on icon at bounding box center [262, 356] width 16 height 16
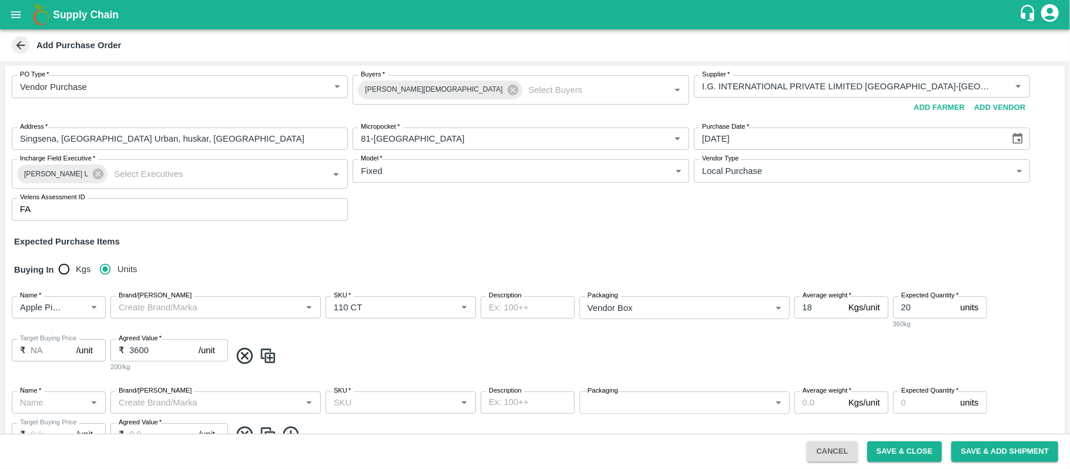
scroll to position [101, 0]
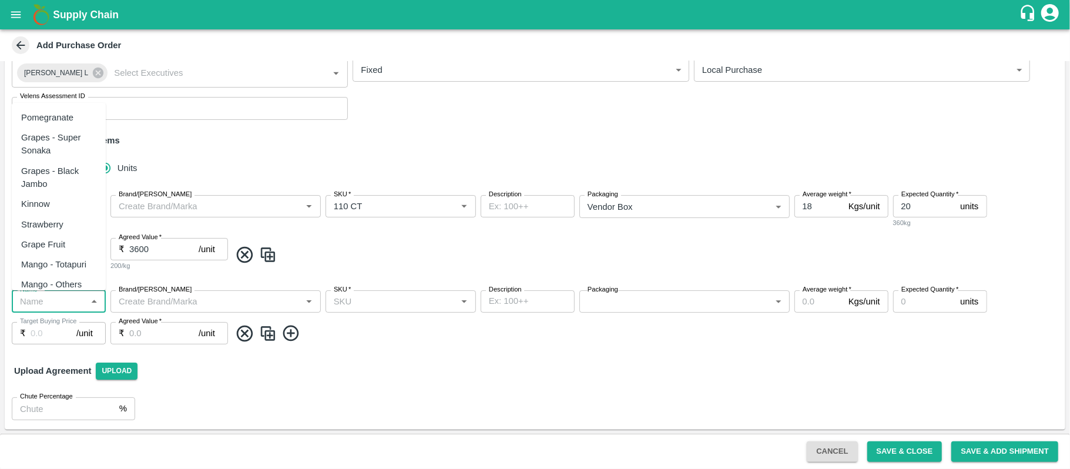
click at [47, 295] on input "Name   *" at bounding box center [49, 301] width 68 height 15
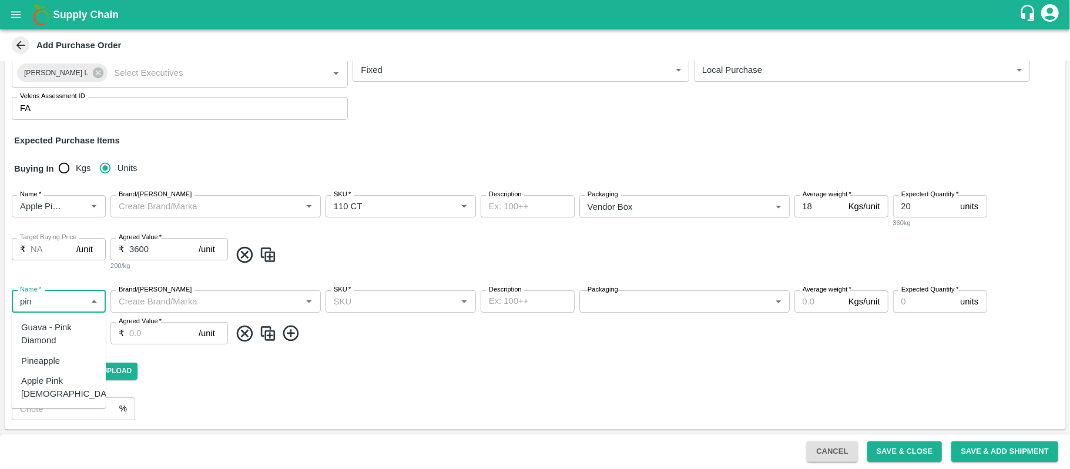
click at [60, 377] on div "Apple Pink [DEMOGRAPHIC_DATA]" at bounding box center [70, 387] width 98 height 26
type input "Apple Pink [DEMOGRAPHIC_DATA]"
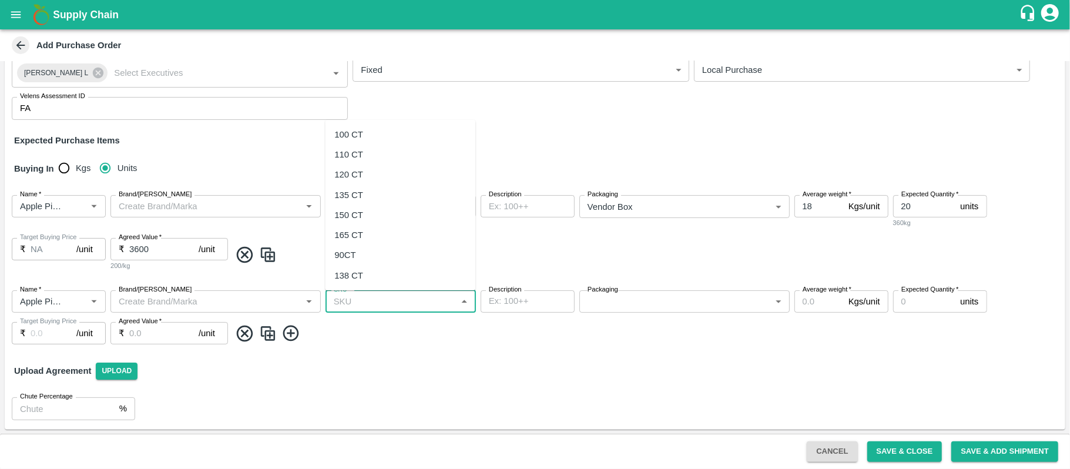
click at [344, 301] on input "SKU   *" at bounding box center [391, 301] width 124 height 15
click at [367, 176] on div "120 CT" at bounding box center [400, 174] width 150 height 20
type input "120 CT"
type input "NA"
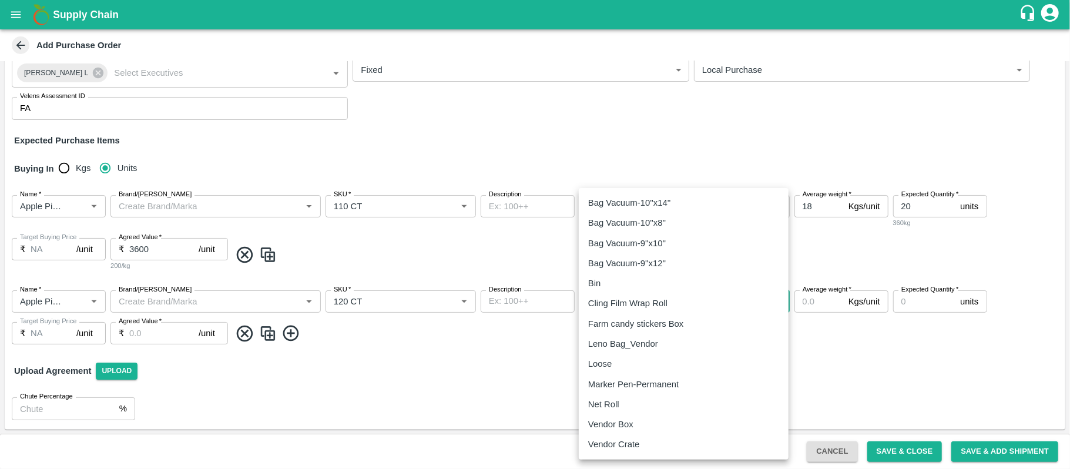
click at [595, 301] on body "Supply Chain Add Purchase Order PO Type   * Vendor Purchase 2 PO Type Buyers   …" at bounding box center [535, 234] width 1070 height 469
click at [612, 414] on li "Vendor Box" at bounding box center [684, 424] width 210 height 20
type input "276"
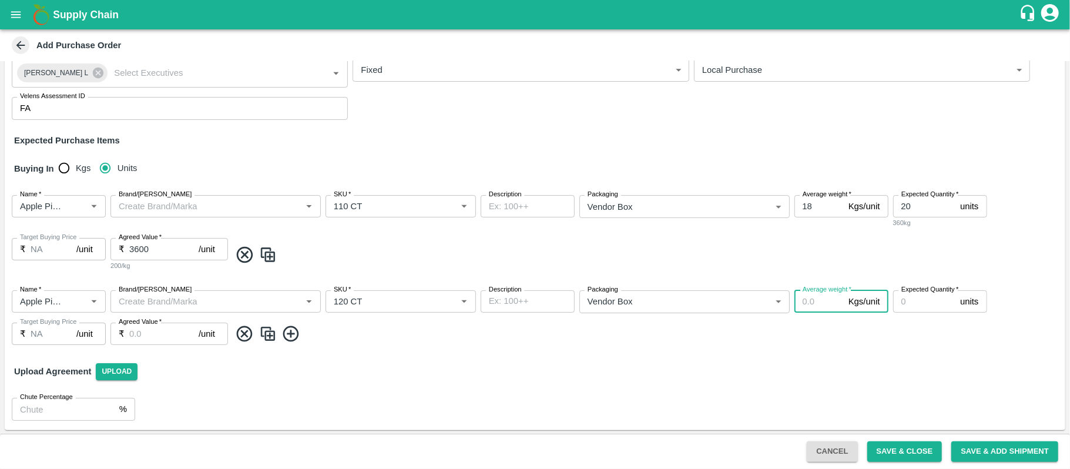
click at [818, 299] on input "Average weight   *" at bounding box center [818, 301] width 49 height 22
type input "18"
click at [921, 307] on input "Expected Quantity   *" at bounding box center [924, 301] width 63 height 22
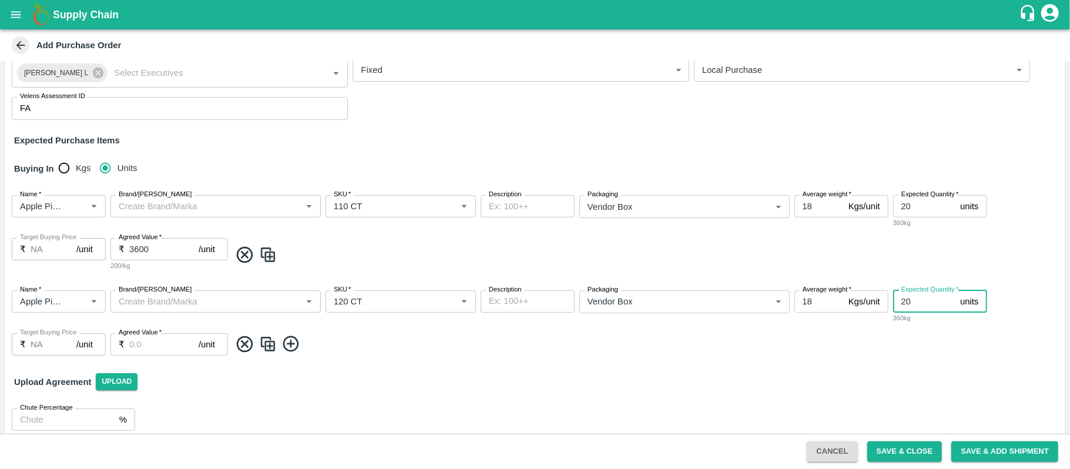
type input "20"
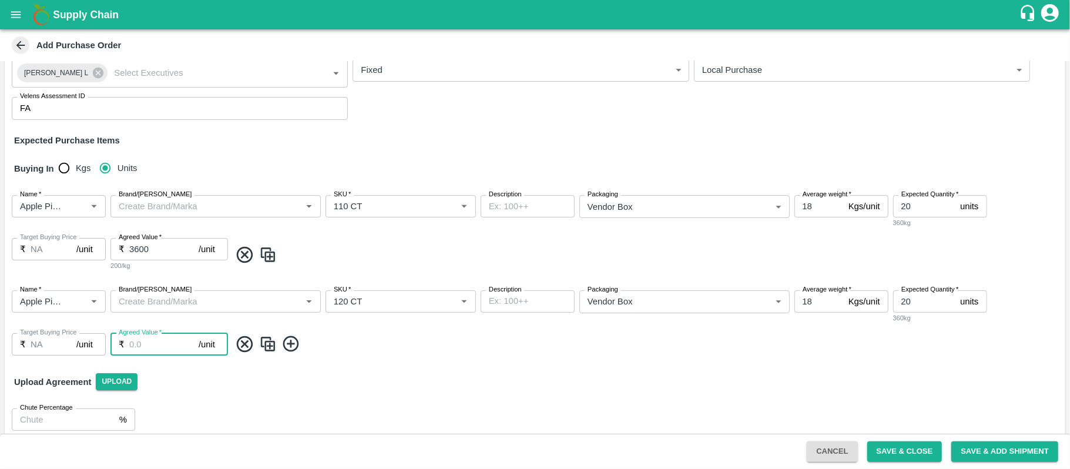
click at [144, 344] on input "Agreed Value   *" at bounding box center [163, 344] width 69 height 22
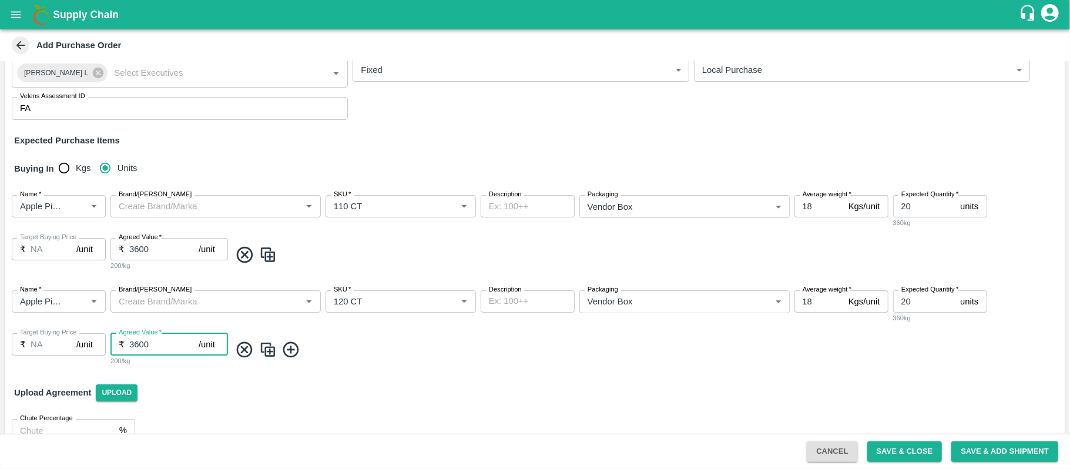
type input "3600"
click at [290, 350] on icon at bounding box center [291, 349] width 16 height 16
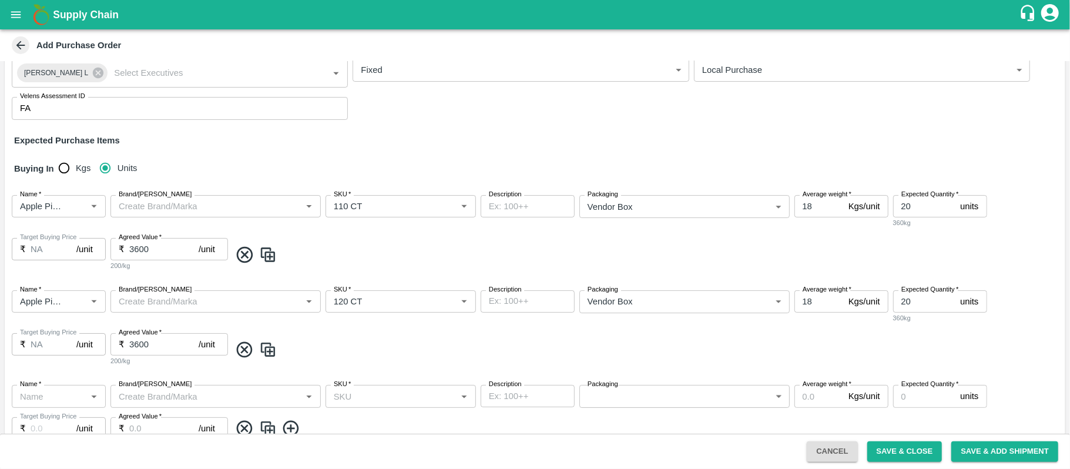
scroll to position [196, 0]
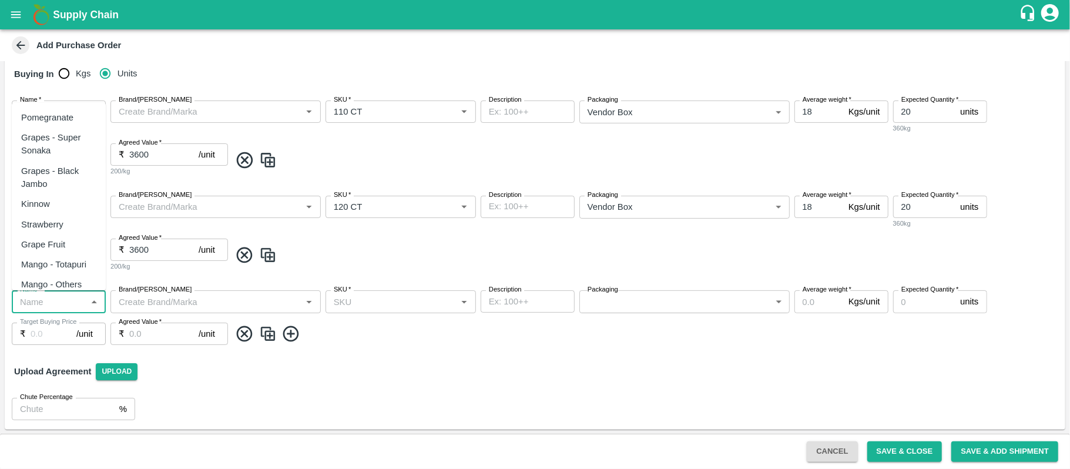
click at [66, 297] on input "Name   *" at bounding box center [49, 301] width 68 height 15
click at [78, 163] on div "Mandrine SA" at bounding box center [59, 169] width 94 height 20
type input "Mandrine SA"
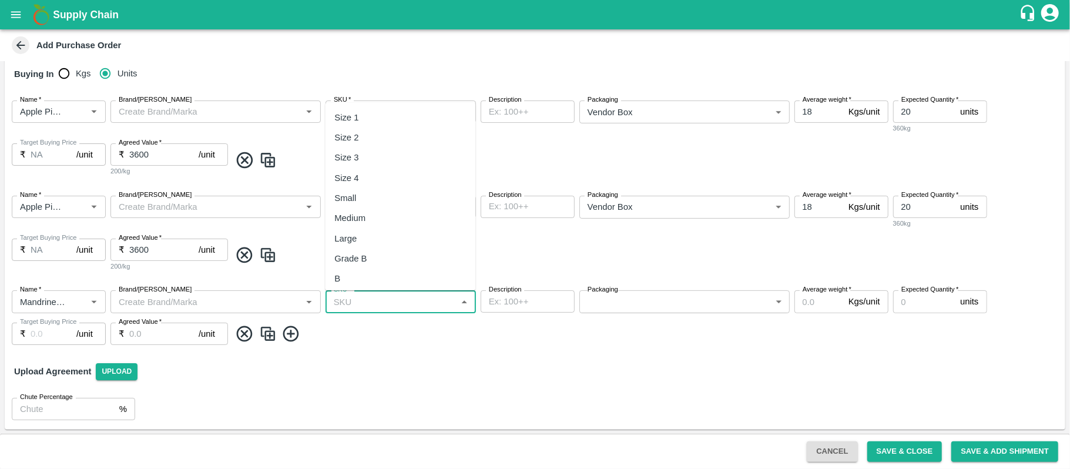
click at [362, 306] on input "SKU   *" at bounding box center [391, 301] width 124 height 15
click at [376, 137] on div "Size 2" at bounding box center [400, 137] width 150 height 20
type input "Size 2"
type input "NA"
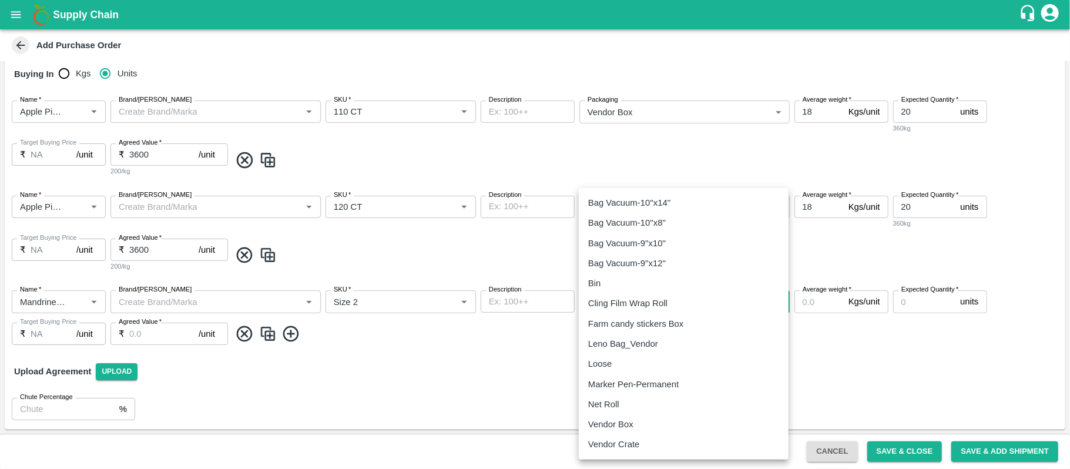
click at [600, 300] on body "Supply Chain Add Purchase Order PO Type   * Vendor Purchase 2 PO Type Buyers   …" at bounding box center [535, 234] width 1070 height 469
click at [612, 422] on p "Vendor Box" at bounding box center [610, 424] width 45 height 13
type input "276"
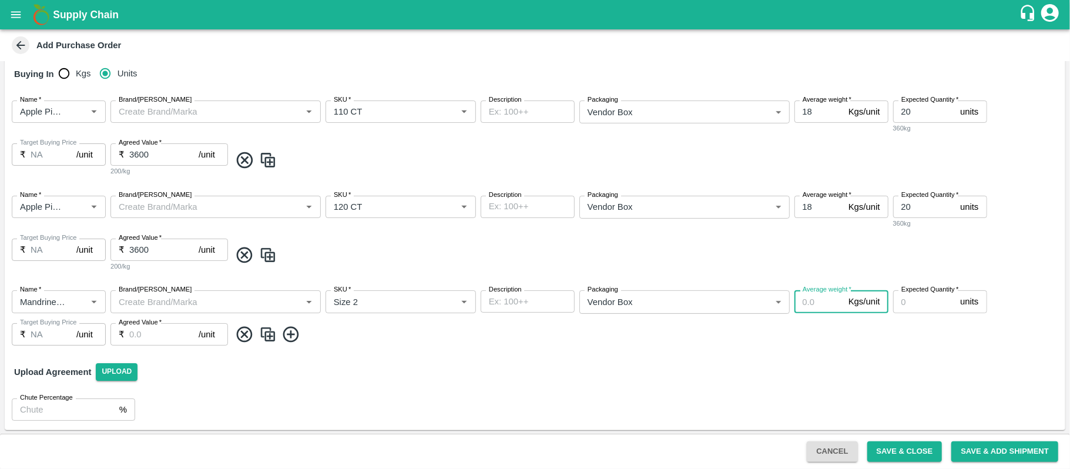
click at [805, 300] on input "Average weight   *" at bounding box center [818, 301] width 49 height 22
type input "10"
click at [905, 305] on input "Expected Quantity   *" at bounding box center [924, 301] width 63 height 22
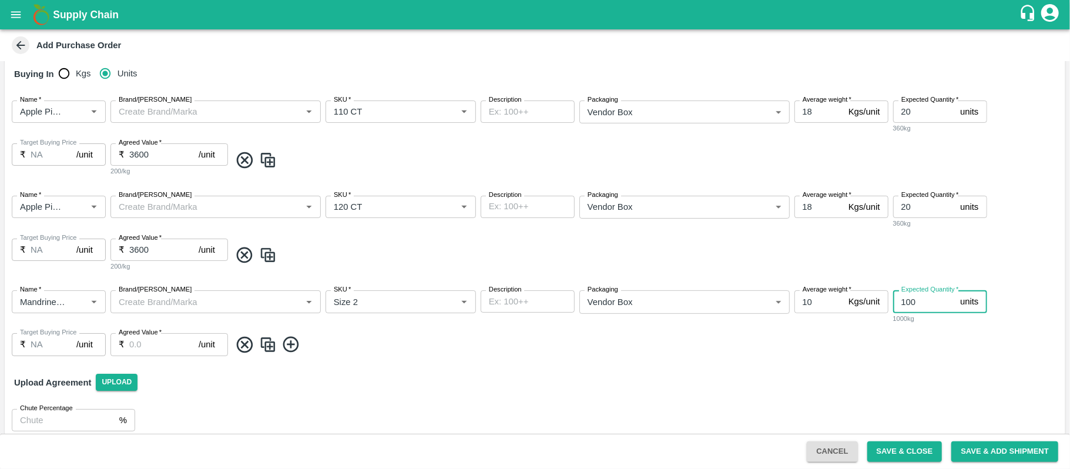
type input "100"
click at [133, 338] on input "Agreed Value   *" at bounding box center [163, 344] width 69 height 22
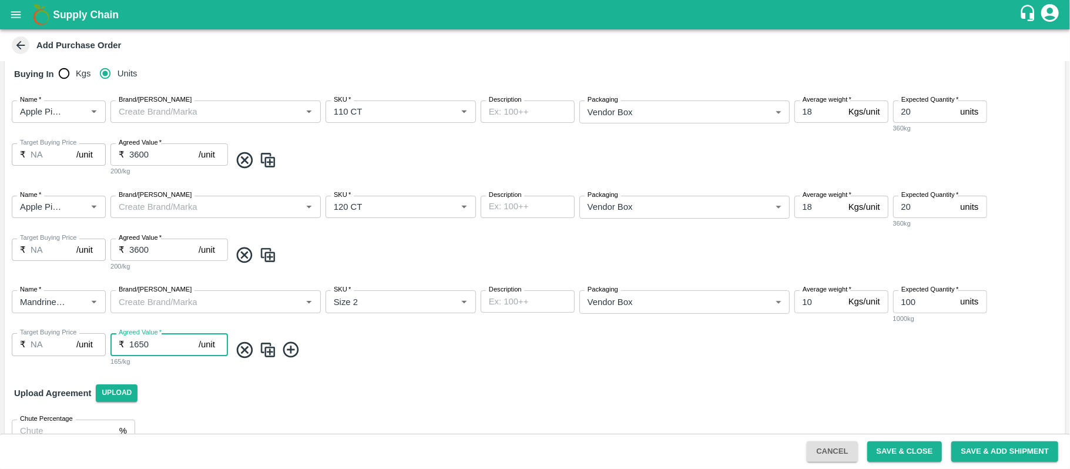
type input "1650"
click at [294, 343] on icon at bounding box center [291, 350] width 16 height 16
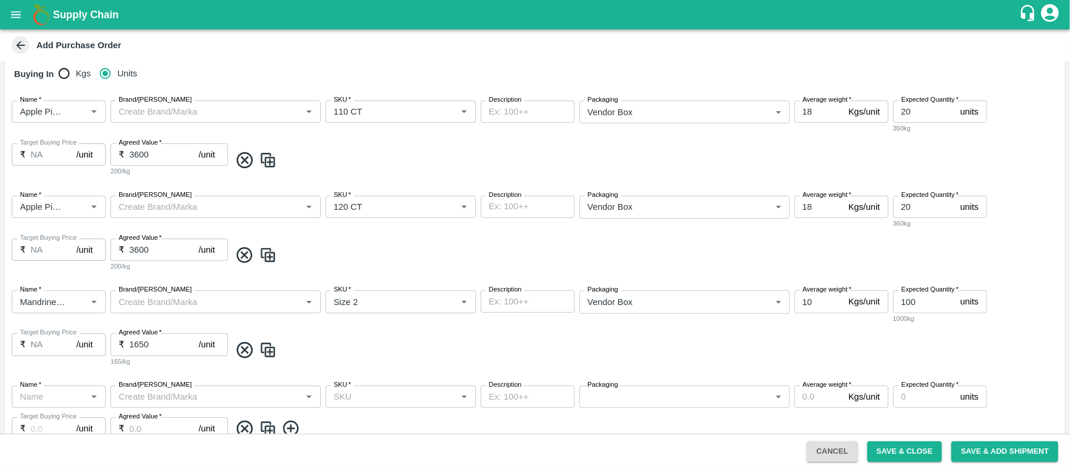
scroll to position [291, 0]
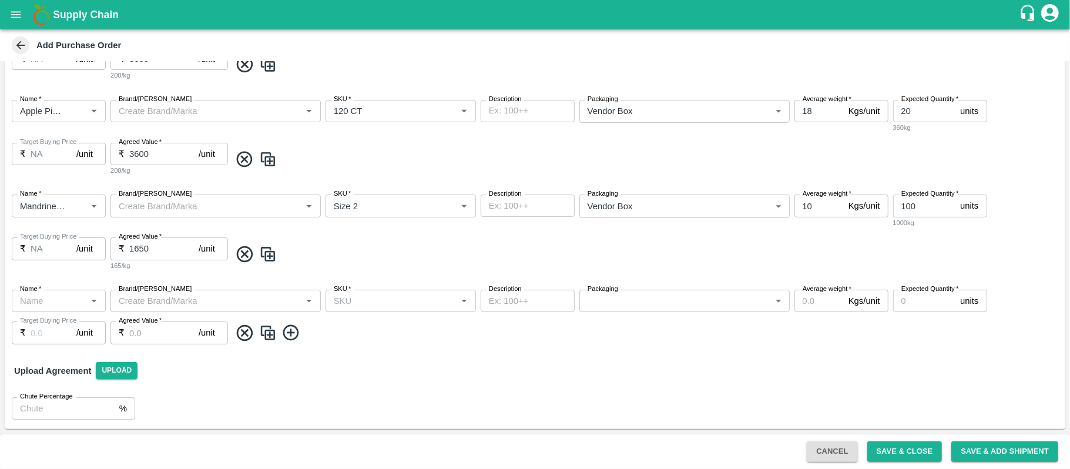
click at [55, 297] on input "Name   *" at bounding box center [49, 300] width 68 height 15
click at [58, 318] on div "Mandrine SA" at bounding box center [59, 327] width 94 height 20
type input "Mandrine SA"
click at [347, 295] on input "SKU   *" at bounding box center [391, 300] width 124 height 15
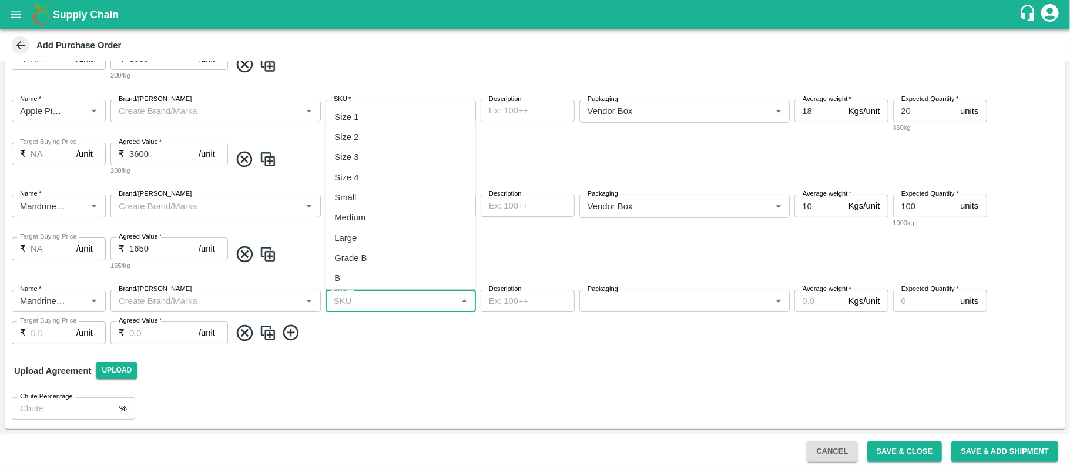
click at [360, 182] on div "Size 4" at bounding box center [400, 177] width 150 height 20
type input "Size 4"
type input "NA"
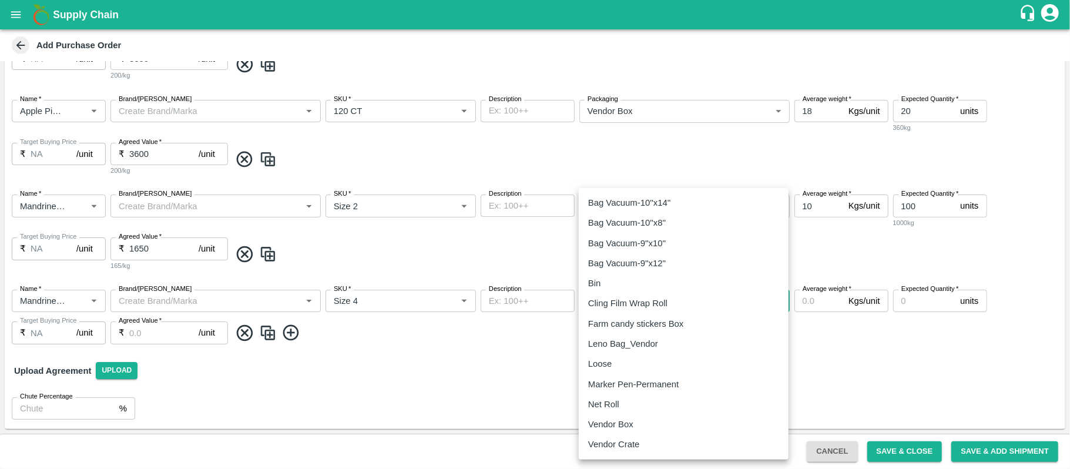
drag, startPoint x: 604, startPoint y: 299, endPoint x: 616, endPoint y: 421, distance: 122.8
click at [616, 421] on body "Supply Chain Add Purchase Order PO Type   * Vendor Purchase 2 PO Type Buyers   …" at bounding box center [535, 234] width 1070 height 469
click at [616, 421] on p "Vendor Box" at bounding box center [610, 424] width 45 height 13
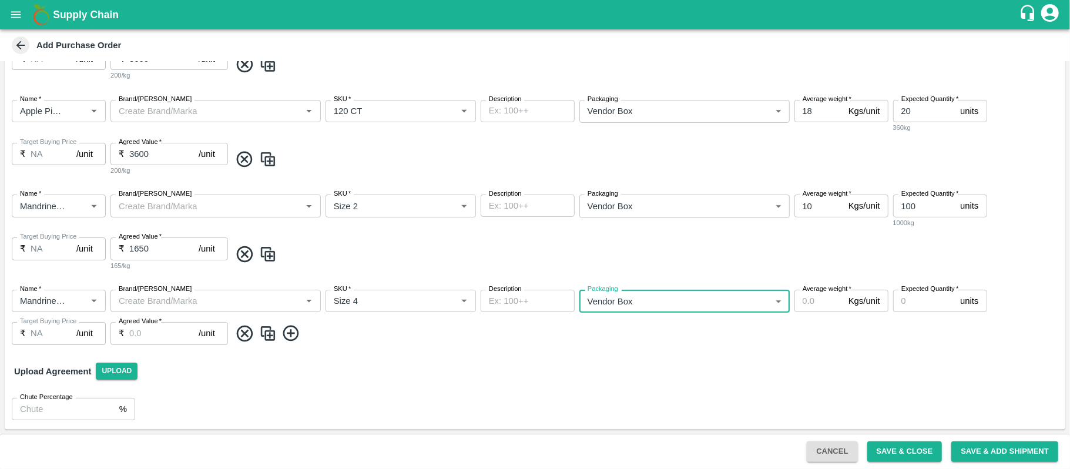
type input "276"
click at [809, 300] on input "Average weight   *" at bounding box center [818, 301] width 49 height 22
type input "10"
click at [912, 304] on input "Expected Quantity   *" at bounding box center [924, 301] width 63 height 22
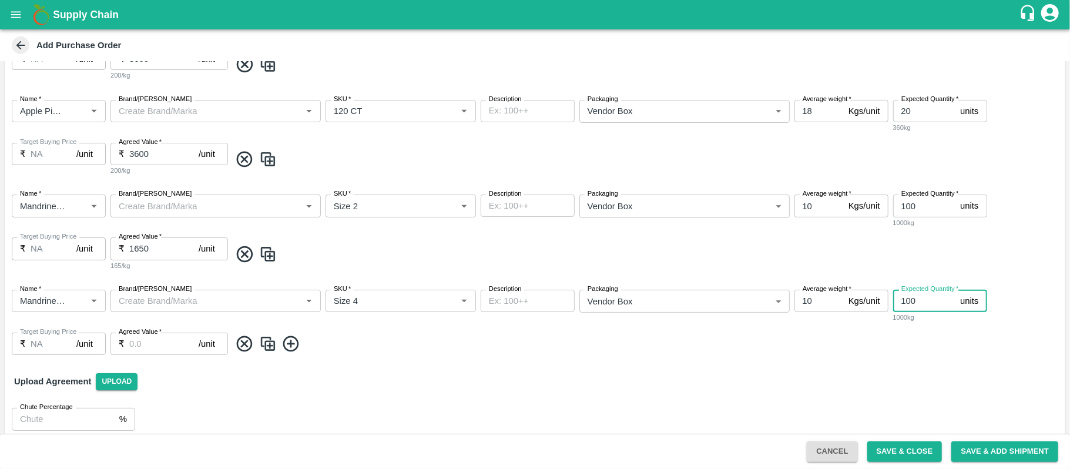
type input "100"
click at [155, 341] on input "Agreed Value   *" at bounding box center [163, 344] width 69 height 22
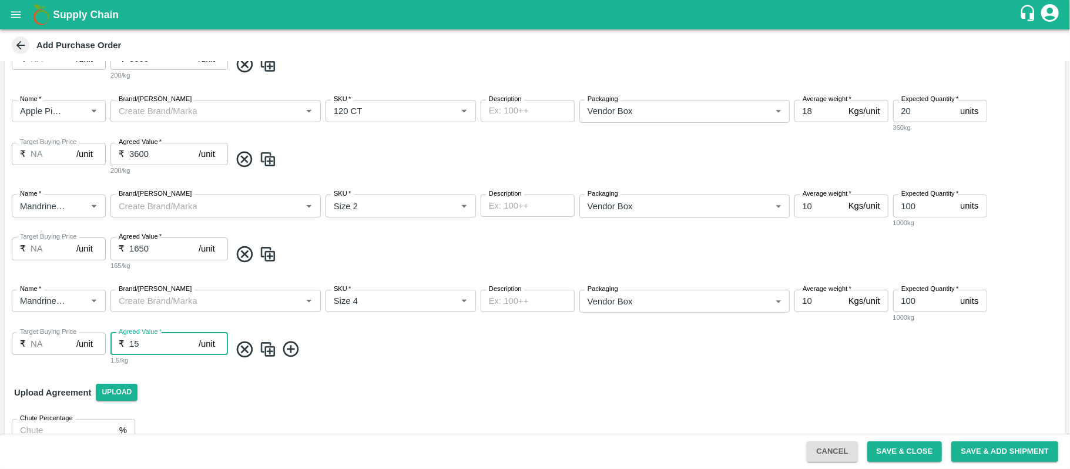
type input "1"
type input "1650"
click at [287, 345] on icon at bounding box center [290, 349] width 19 height 19
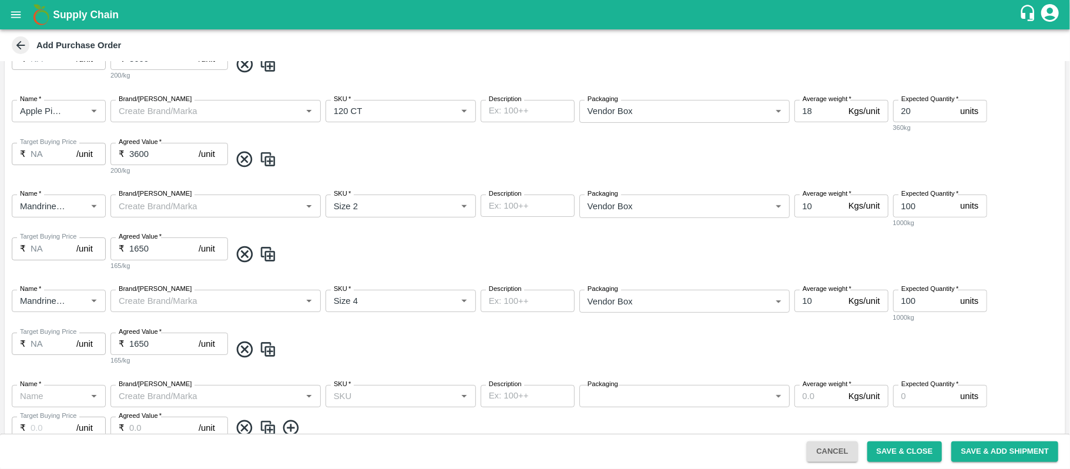
scroll to position [386, 0]
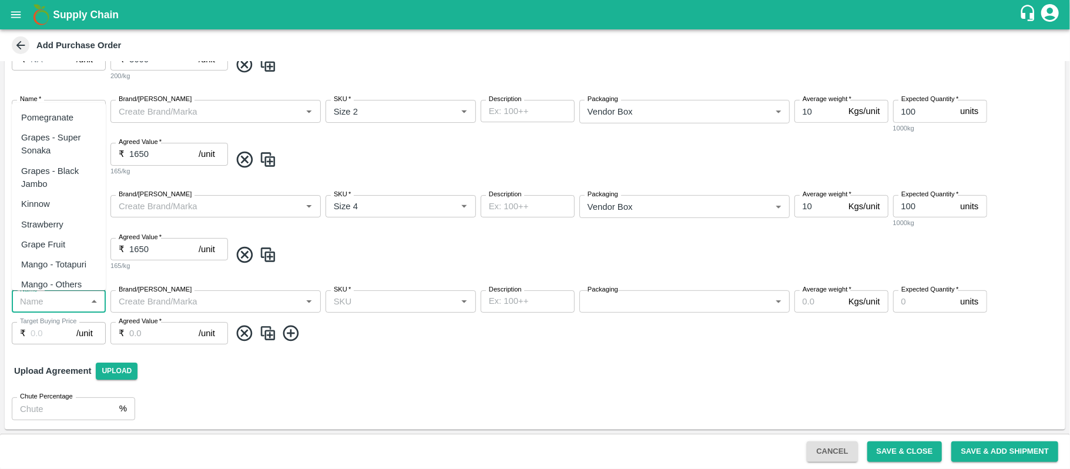
click at [65, 299] on input "Name   *" at bounding box center [49, 301] width 68 height 15
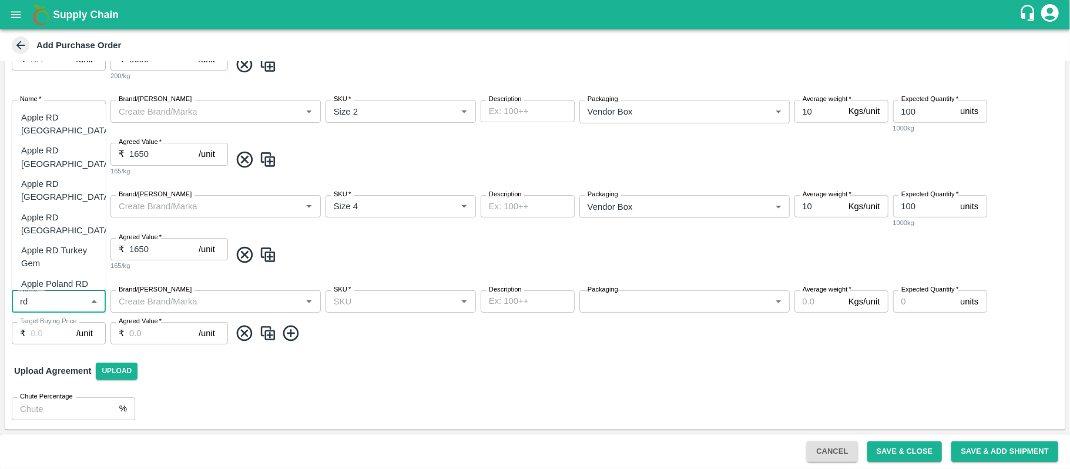
click at [60, 177] on div "Apple RD [GEOGRAPHIC_DATA]" at bounding box center [66, 190] width 91 height 26
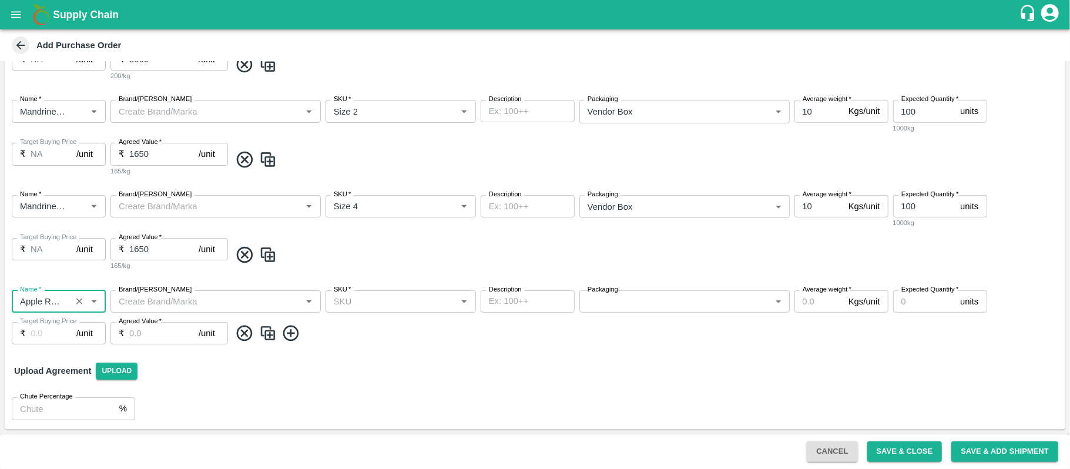
type input "Apple RD [GEOGRAPHIC_DATA]"
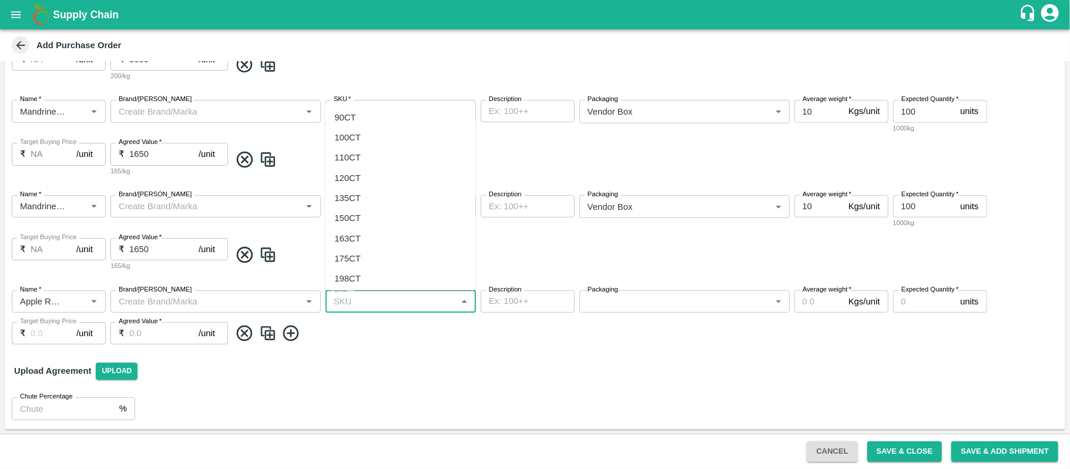
click at [370, 307] on input "SKU   *" at bounding box center [391, 301] width 124 height 15
click at [367, 179] on div "120CT" at bounding box center [400, 178] width 150 height 20
type input "120CT"
type input "NA"
click at [605, 296] on body "Supply Chain Add Purchase Order PO Type   * Vendor Purchase 2 PO Type Buyers   …" at bounding box center [535, 234] width 1070 height 469
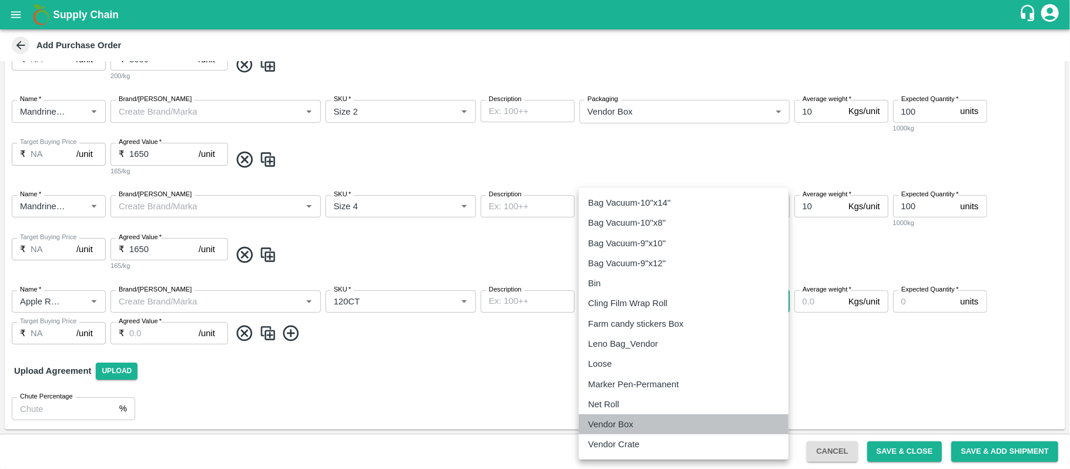
click at [618, 417] on li "Vendor Box" at bounding box center [684, 424] width 210 height 20
type input "276"
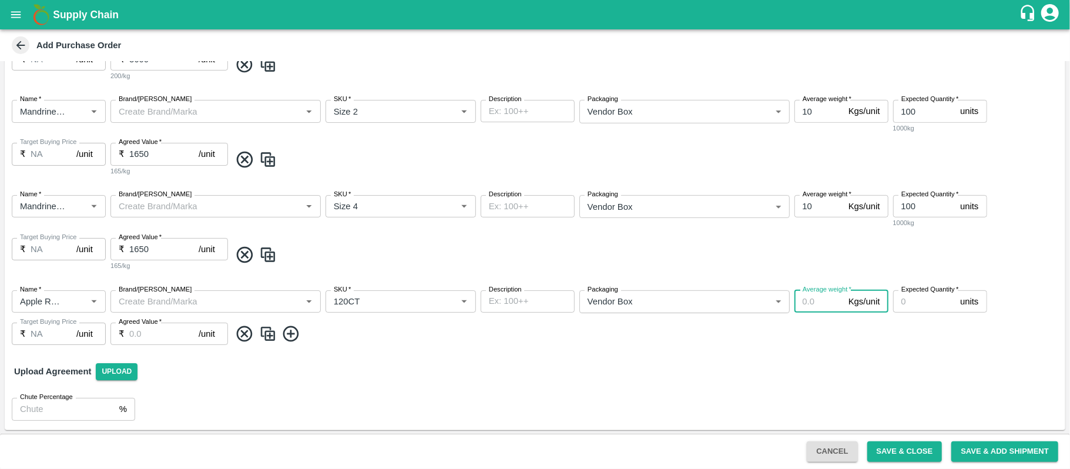
click at [804, 301] on input "Average weight   *" at bounding box center [818, 301] width 49 height 22
type input "18"
click at [905, 304] on input "Expected Quantity   *" at bounding box center [924, 301] width 63 height 22
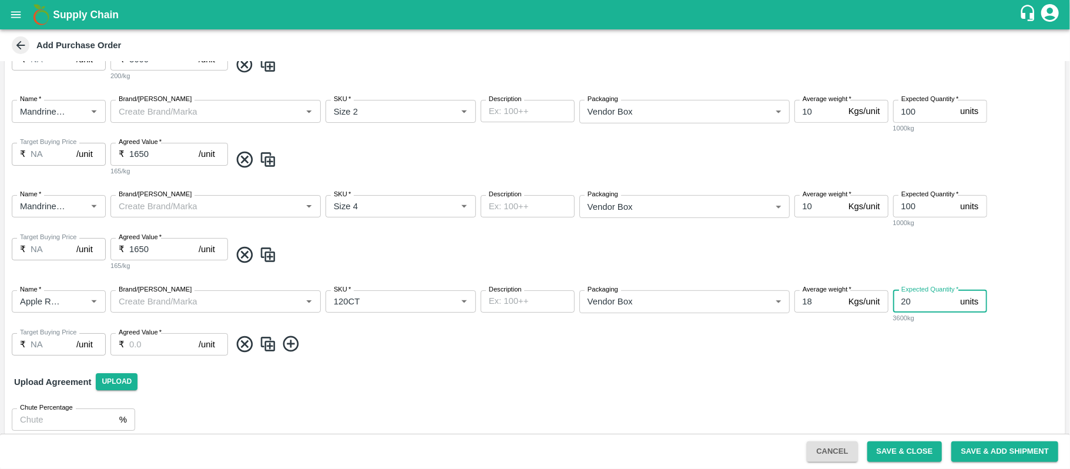
type input "2"
type input "20"
click at [155, 340] on input "Agreed Value   *" at bounding box center [163, 344] width 69 height 22
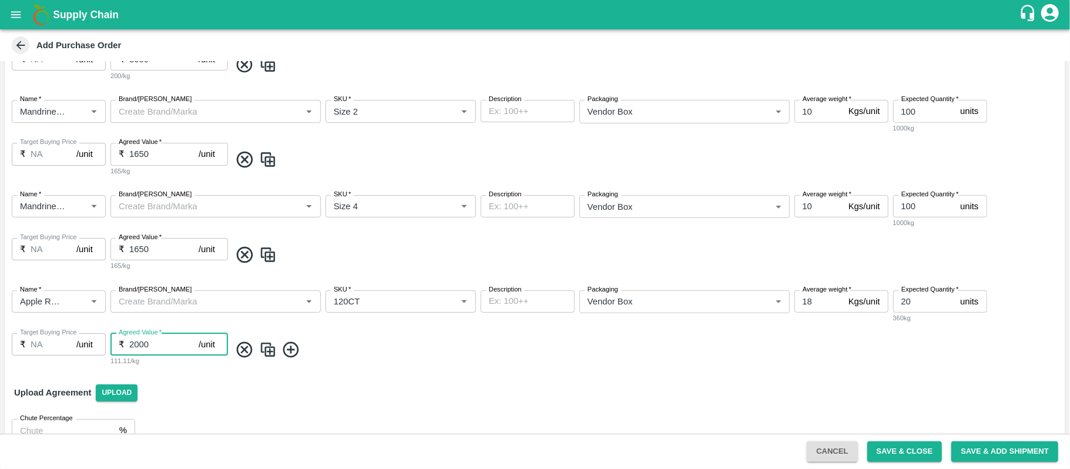
scroll to position [408, 0]
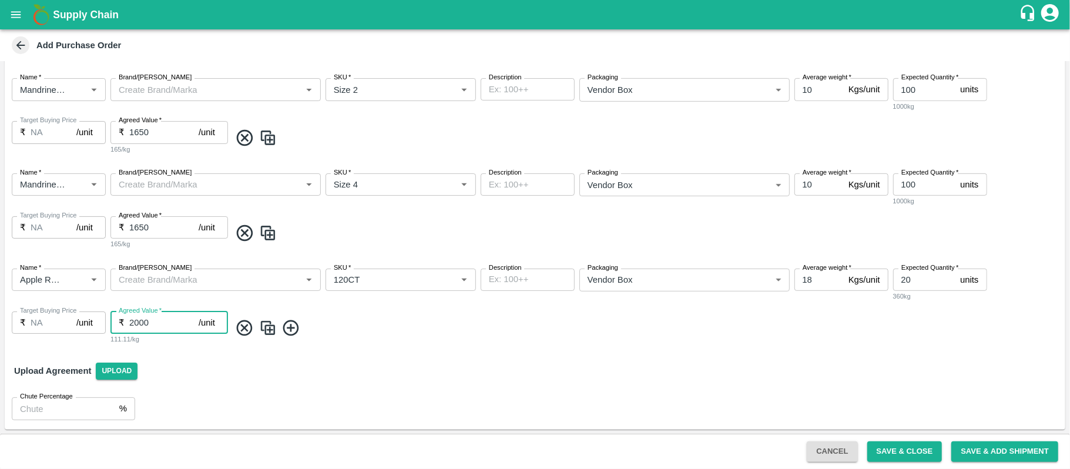
type input "2000"
click at [287, 332] on icon at bounding box center [290, 327] width 19 height 19
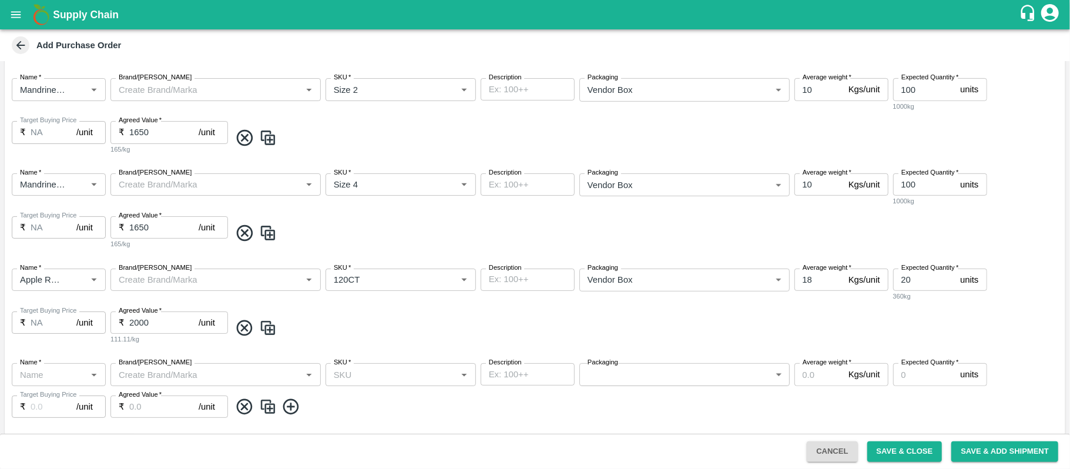
scroll to position [481, 0]
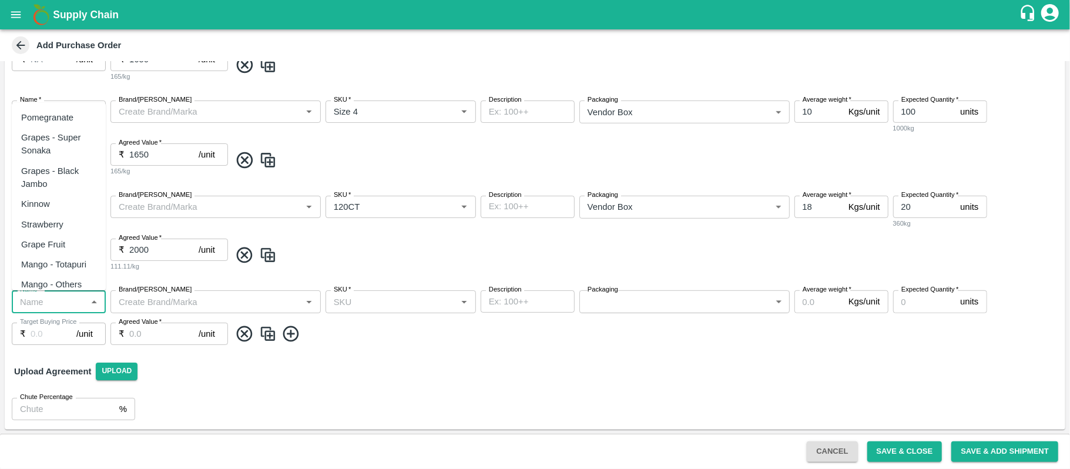
click at [40, 298] on input "Name   *" at bounding box center [49, 301] width 68 height 15
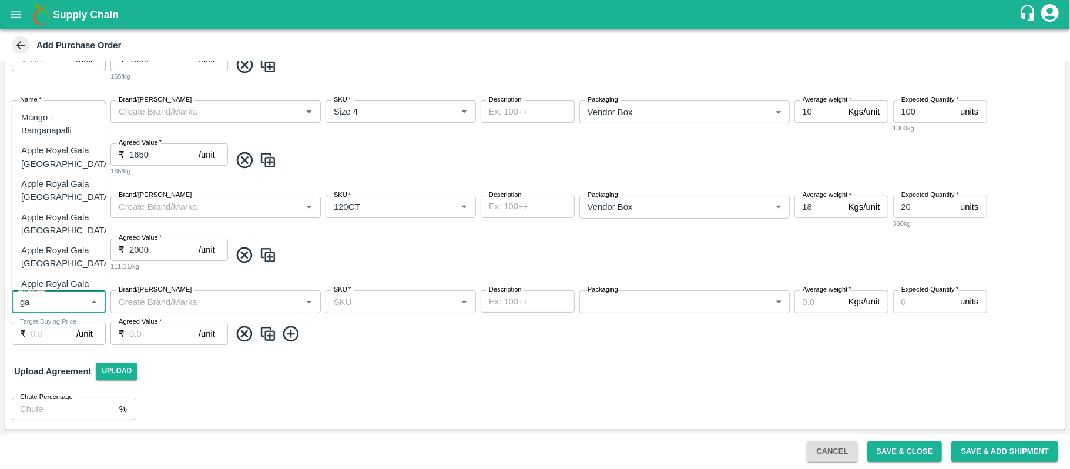
click at [42, 260] on div "Apple Royal Gala [GEOGRAPHIC_DATA]" at bounding box center [66, 257] width 91 height 26
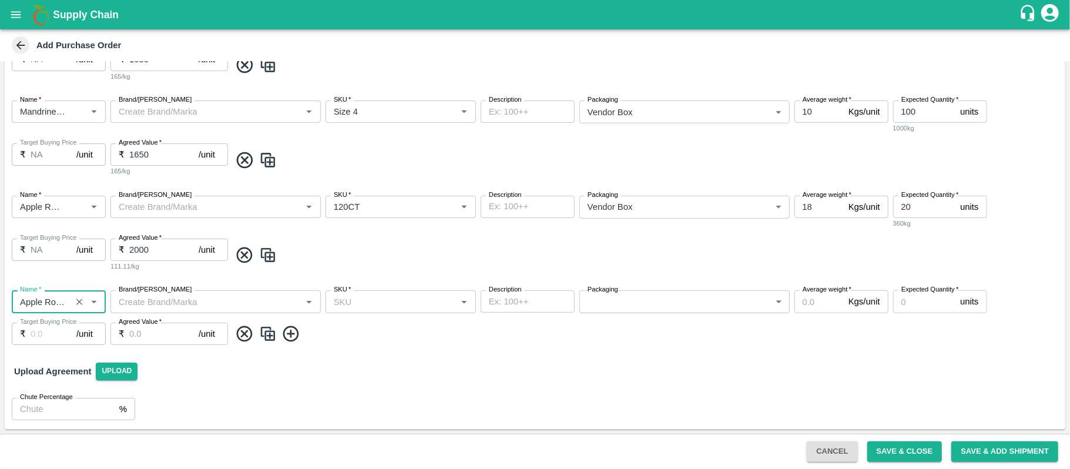
type input "Apple Royal Gala [GEOGRAPHIC_DATA]"
click at [371, 298] on input "SKU   *" at bounding box center [391, 301] width 124 height 15
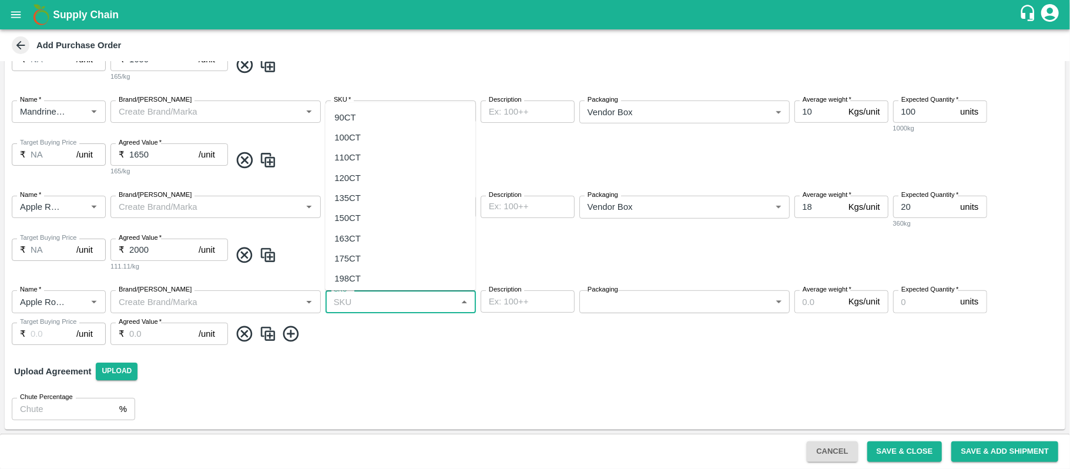
click at [371, 170] on div "120CT" at bounding box center [400, 178] width 150 height 20
type input "120CT"
type input "NA"
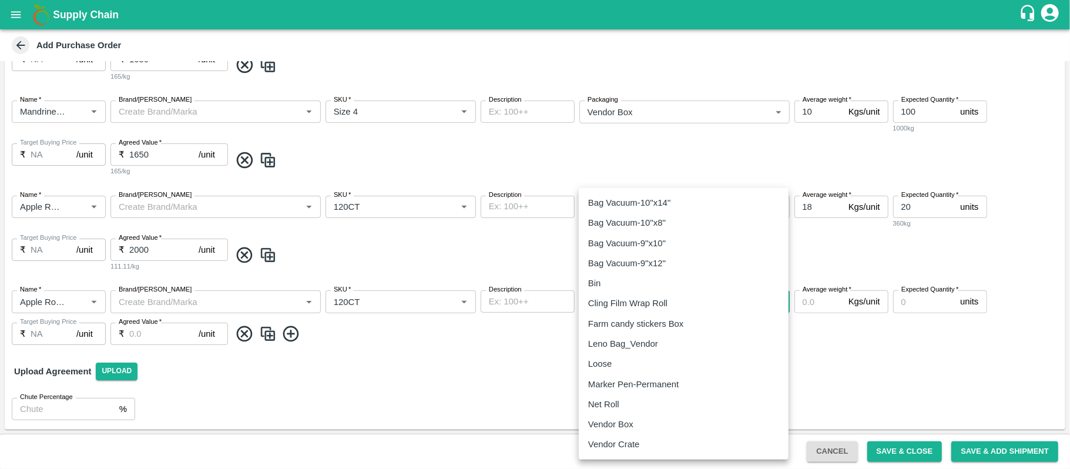
click at [633, 304] on body "Supply Chain Add Purchase Order PO Type   * Vendor Purchase 2 PO Type Buyers   …" at bounding box center [535, 234] width 1070 height 469
click at [610, 421] on p "Vendor Box" at bounding box center [610, 424] width 45 height 13
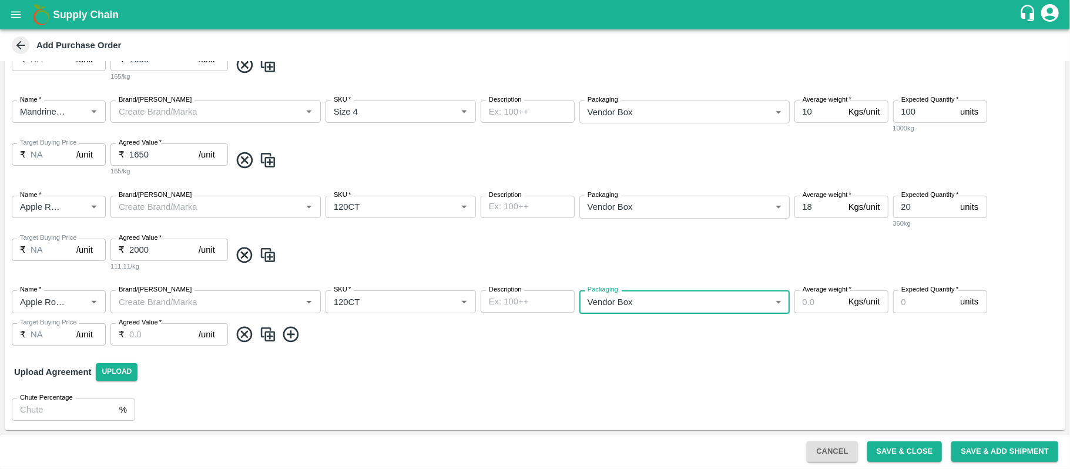
type input "276"
click at [814, 304] on input "Average weight   *" at bounding box center [818, 301] width 49 height 22
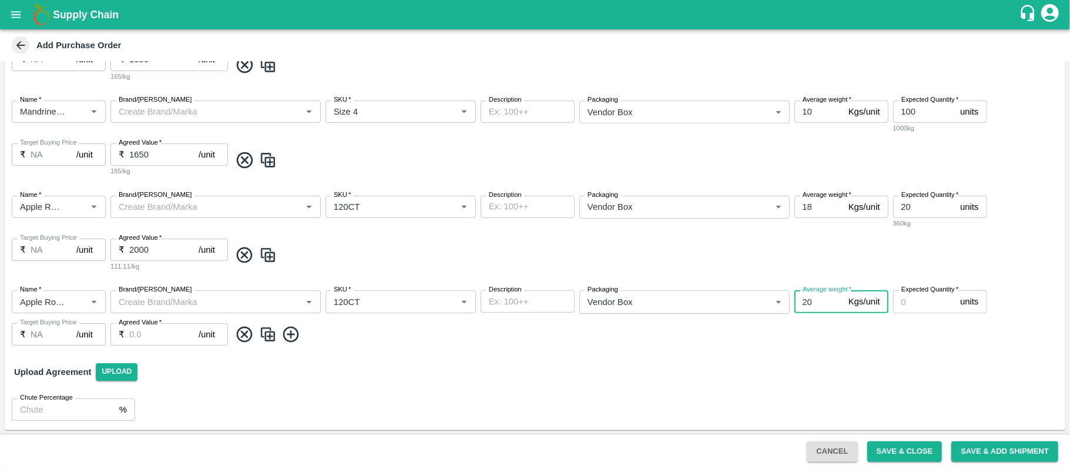
click at [918, 298] on input "Expected Quantity   *" at bounding box center [924, 301] width 63 height 22
click at [825, 305] on input "20" at bounding box center [818, 301] width 49 height 22
type input "2"
type input "18"
click at [914, 308] on input "Expected Quantity   *" at bounding box center [924, 301] width 63 height 22
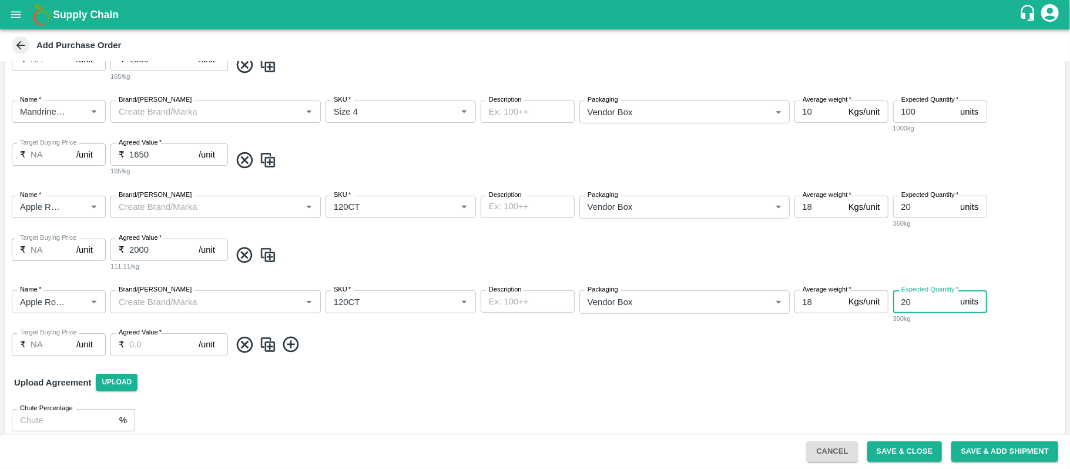
type input "20"
click at [154, 343] on input "Agreed Value   *" at bounding box center [163, 344] width 69 height 22
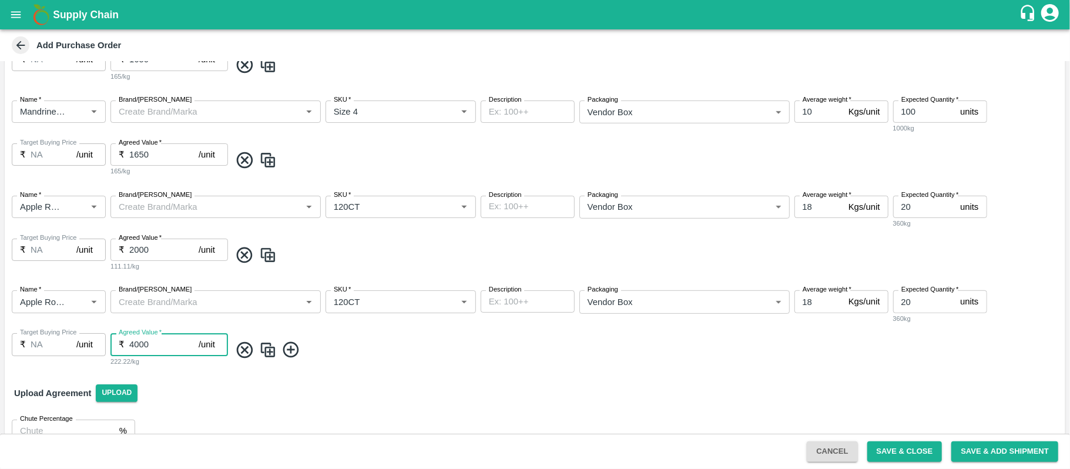
scroll to position [503, 0]
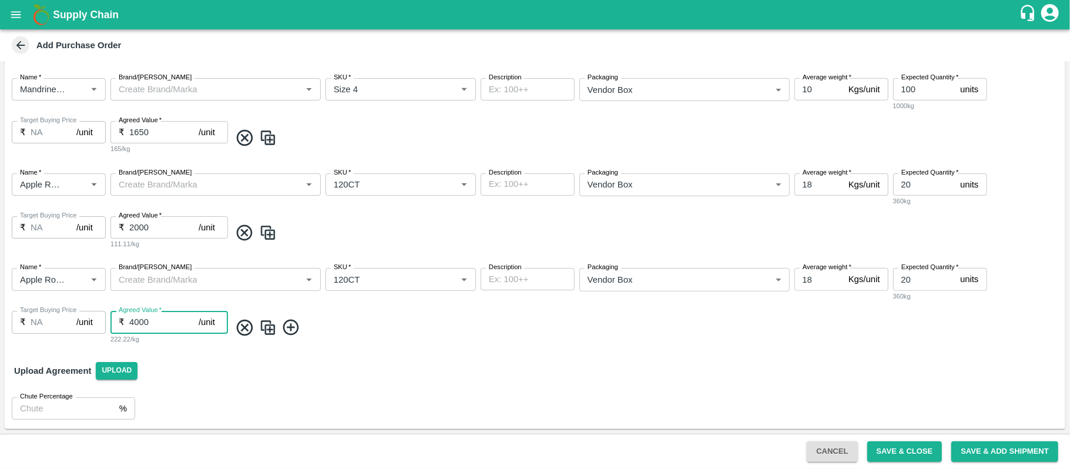
type input "4000"
click at [898, 450] on button "Save & Close" at bounding box center [904, 451] width 75 height 21
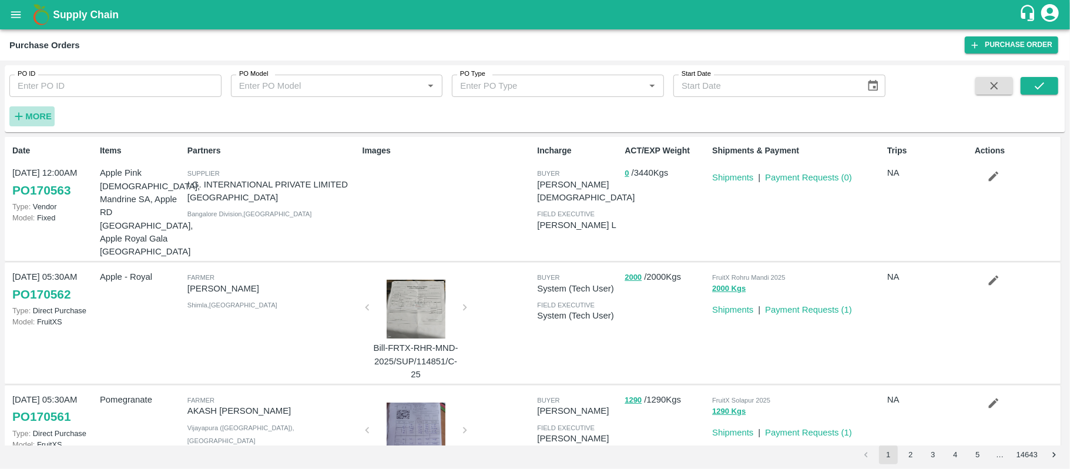
click at [32, 120] on strong "More" at bounding box center [38, 116] width 26 height 9
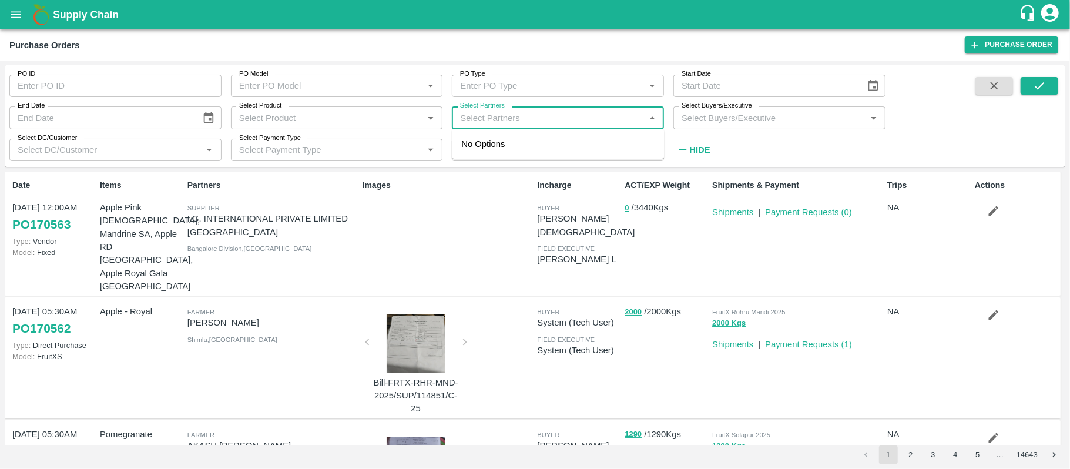
click at [538, 122] on input "Select Partners" at bounding box center [548, 117] width 186 height 15
type input "i.g."
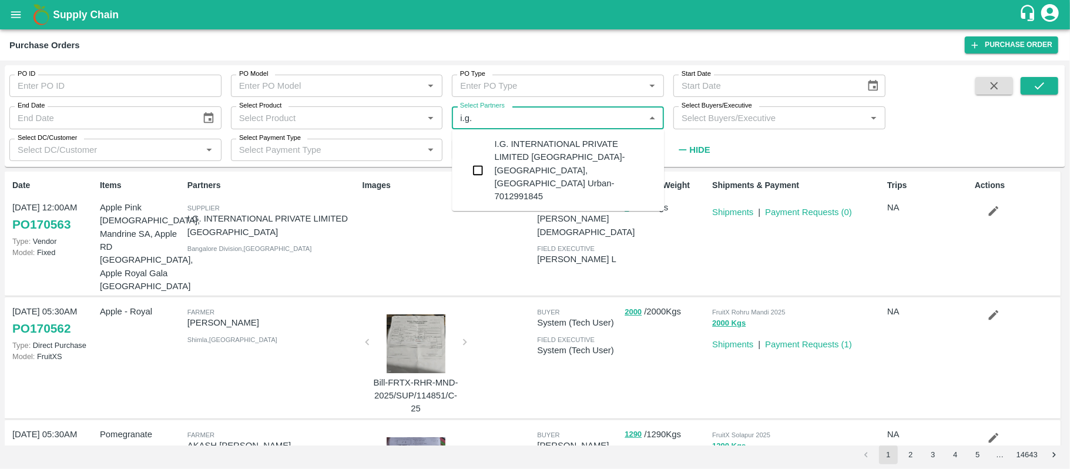
click at [529, 149] on div "I.G. INTERNATIONAL PRIVATE LIMITED [GEOGRAPHIC_DATA]-[GEOGRAPHIC_DATA], [GEOGRA…" at bounding box center [575, 169] width 160 height 65
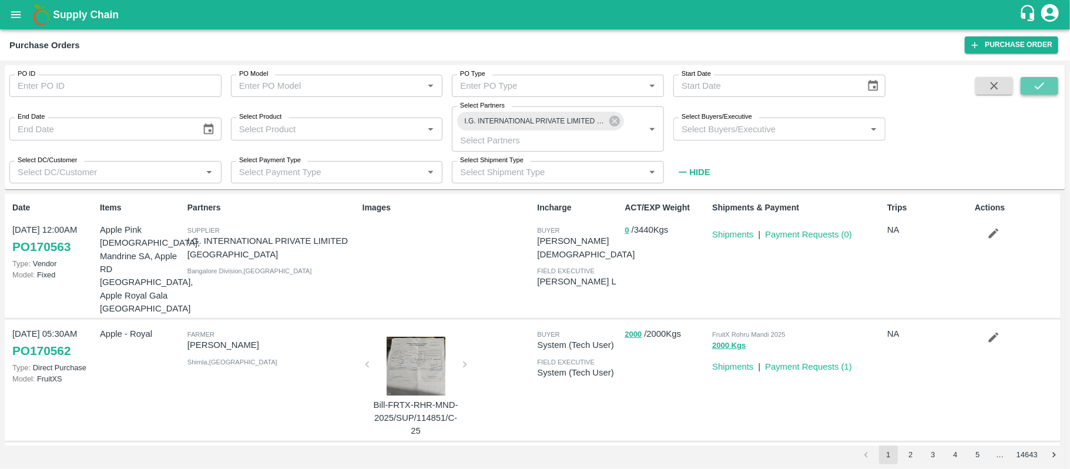
click at [1036, 89] on icon "submit" at bounding box center [1039, 85] width 13 height 13
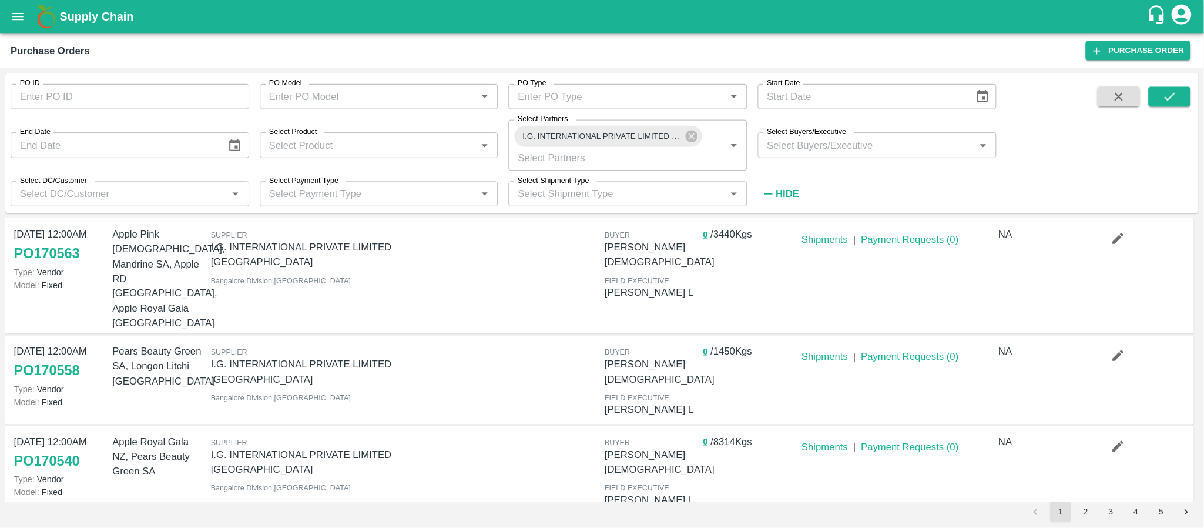
scroll to position [22, 0]
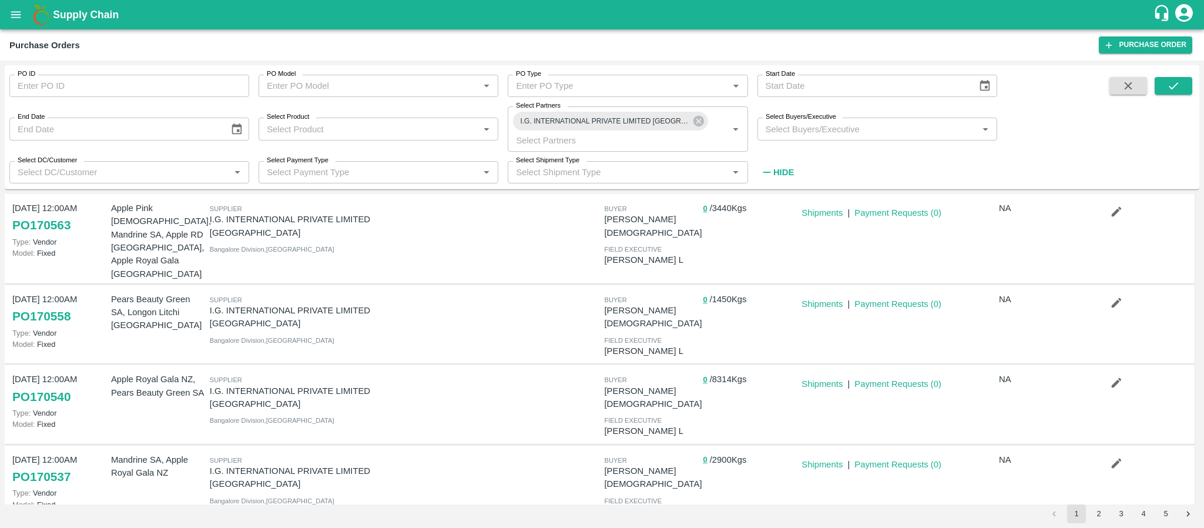
drag, startPoint x: 1053, startPoint y: 0, endPoint x: 686, endPoint y: 383, distance: 530.6
click at [686, 424] on p "[PERSON_NAME] L" at bounding box center [651, 430] width 94 height 13
click at [527, 368] on div at bounding box center [500, 404] width 197 height 72
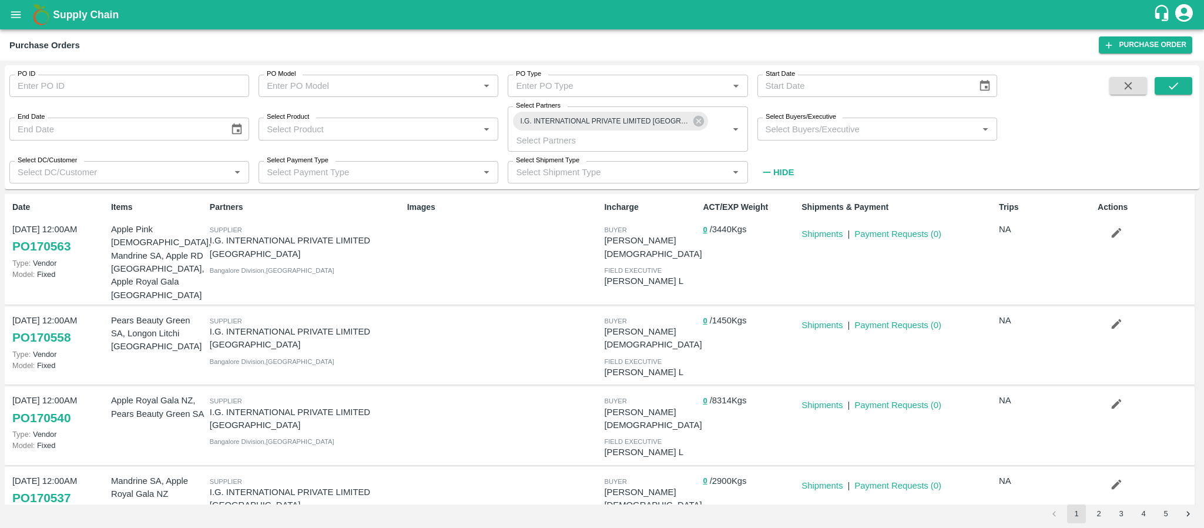
scroll to position [0, 0]
click at [694, 123] on icon at bounding box center [698, 121] width 11 height 11
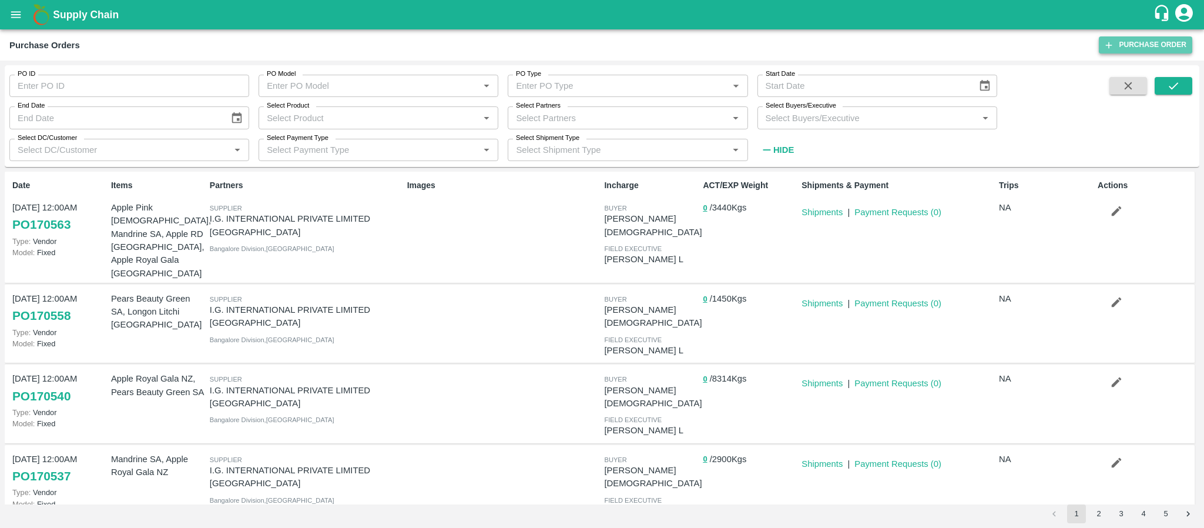
click at [1069, 41] on link "Purchase Order" at bounding box center [1145, 44] width 93 height 17
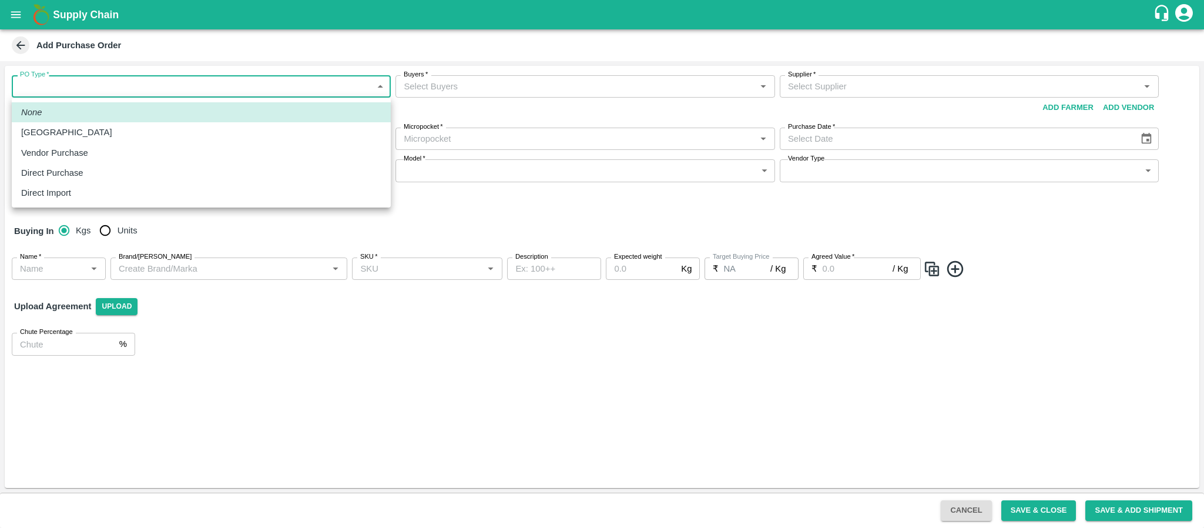
click at [207, 81] on body "Supply Chain Add Purchase Order PO Type   * ​ PO Type Buyers   * Buyers   * Sup…" at bounding box center [602, 264] width 1204 height 528
click at [137, 157] on div "Vendor Purchase" at bounding box center [201, 152] width 360 height 13
type input "2"
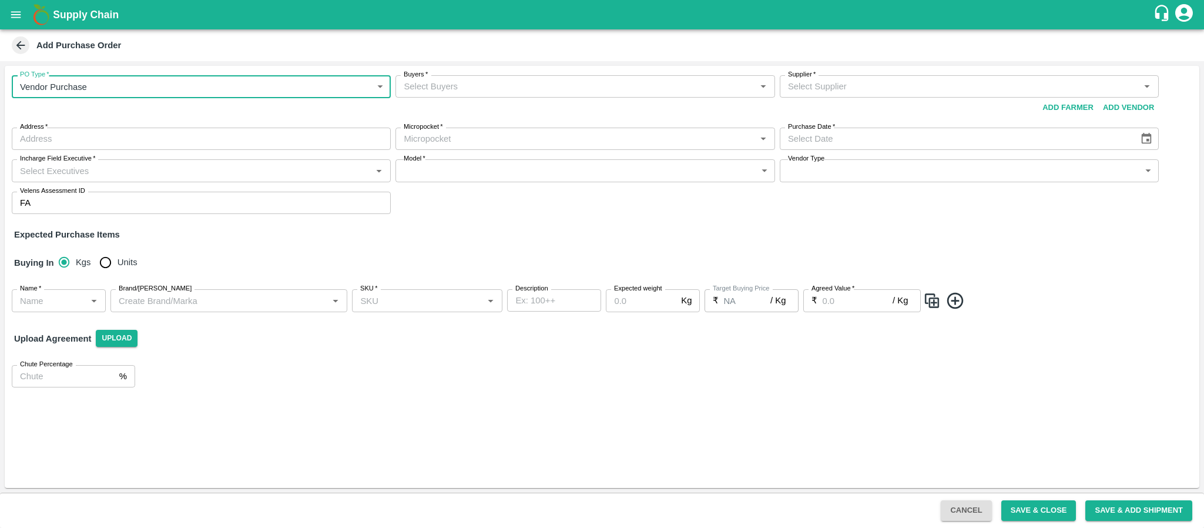
click at [453, 88] on input "Buyers   *" at bounding box center [575, 86] width 352 height 15
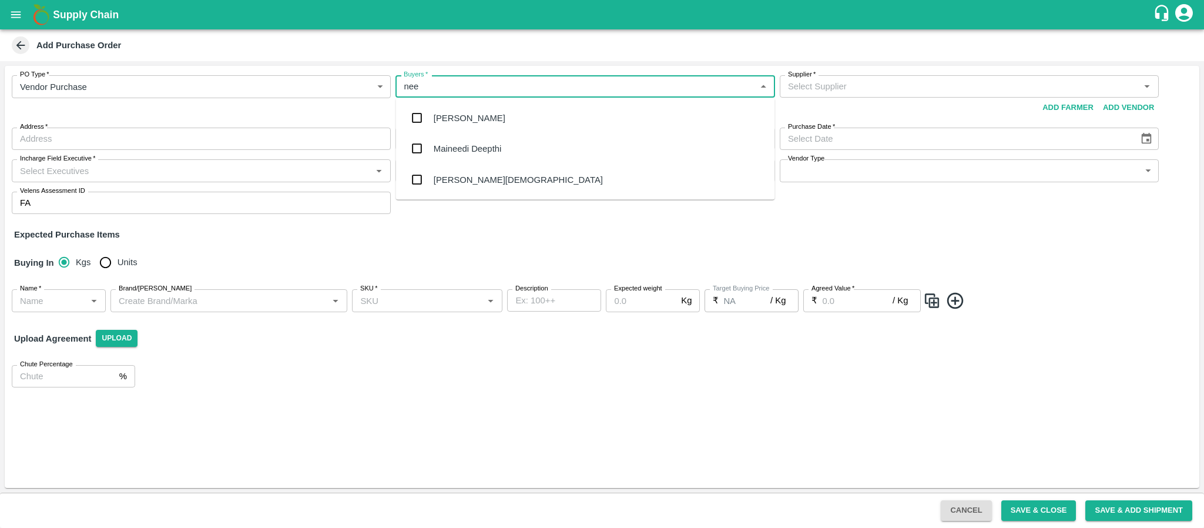
type input "neet"
click at [446, 148] on div "[PERSON_NAME][DEMOGRAPHIC_DATA]" at bounding box center [518, 148] width 169 height 13
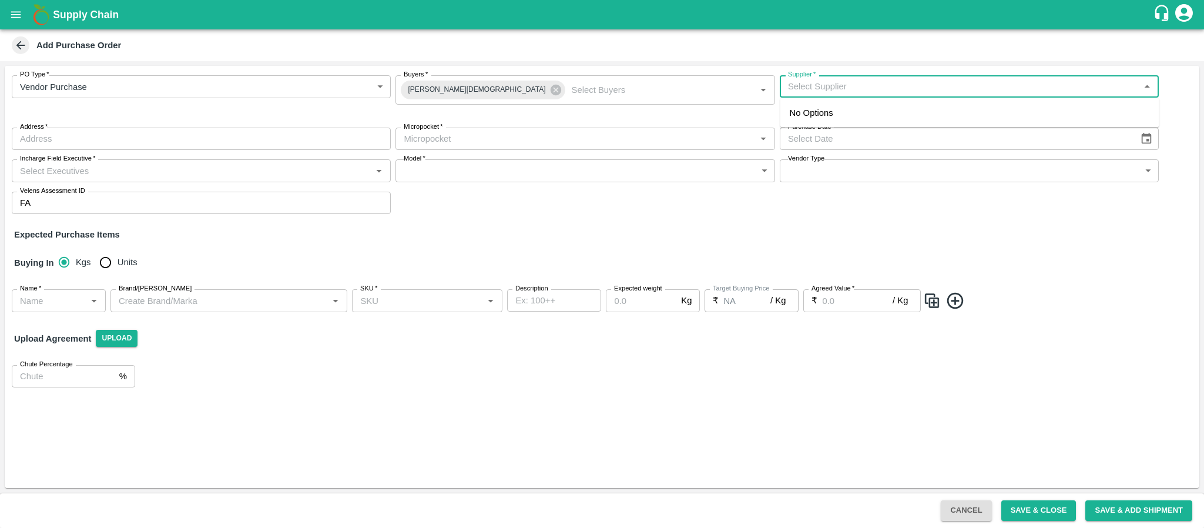
click at [818, 87] on input "Supplier   *" at bounding box center [959, 86] width 352 height 15
click at [938, 117] on div "PRAVASI IMPEX-[STREET_ADDRESS] Urban-9663407838(Supplier)" at bounding box center [925, 112] width 271 height 13
type input "PRAVASI IMPEX-[STREET_ADDRESS] Urban-9663407838(Supplier)"
type input "[STREET_ADDRESS]"
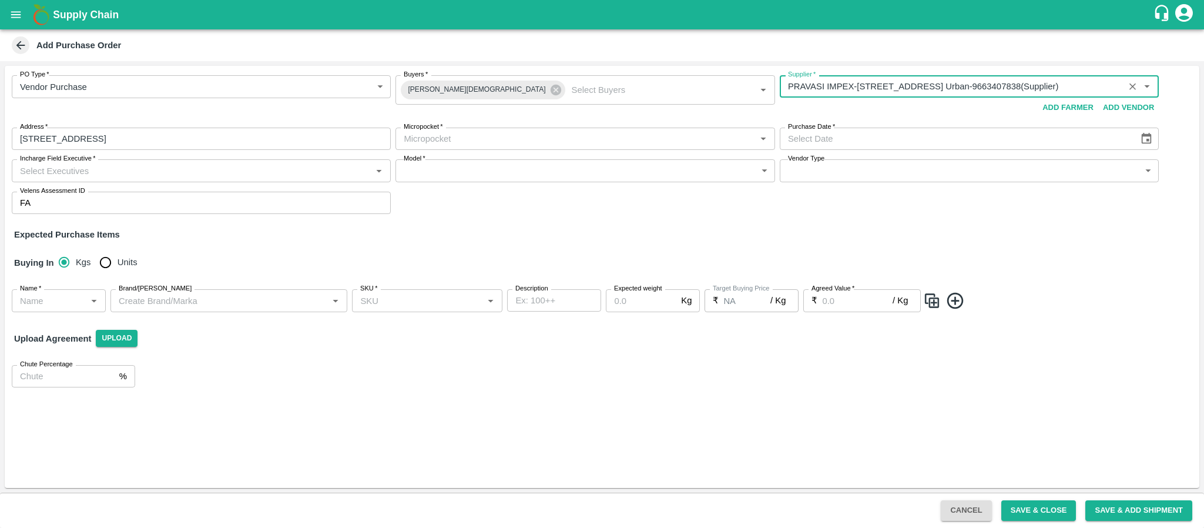
type input "PRAVASI IMPEX-[STREET_ADDRESS] Urban-9663407838(Supplier)"
click at [455, 143] on input "Micropocket   *" at bounding box center [575, 138] width 352 height 15
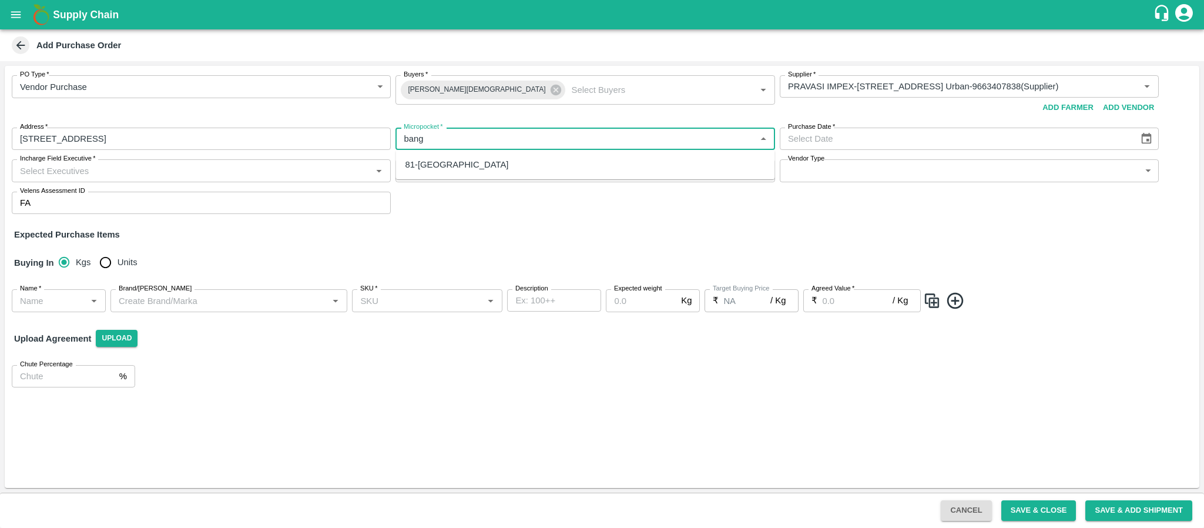
click at [453, 163] on div "81-[GEOGRAPHIC_DATA]" at bounding box center [456, 164] width 103 height 13
type input "81-[GEOGRAPHIC_DATA]"
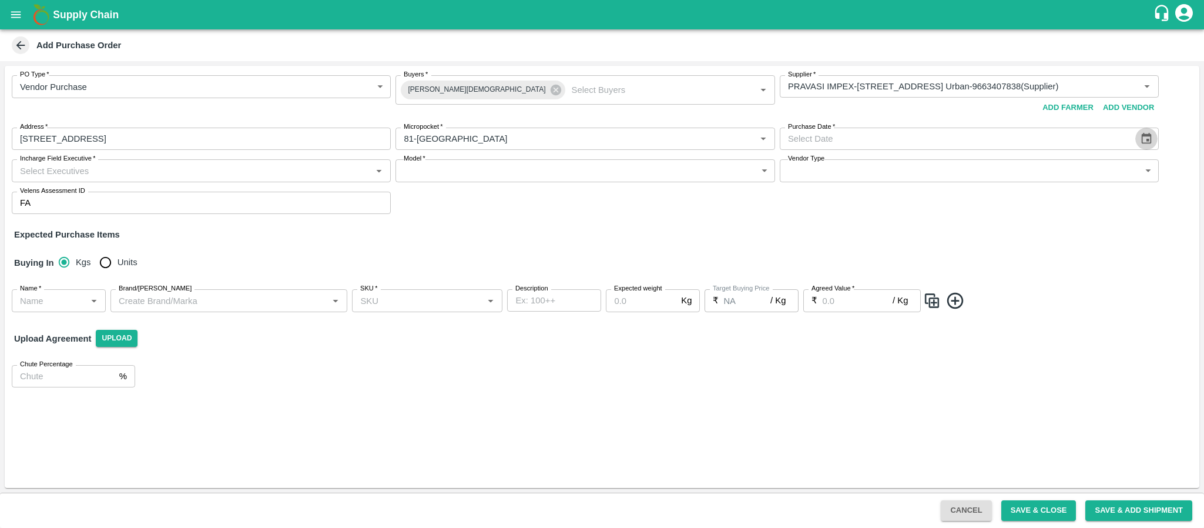
click at [1143, 136] on icon "Choose date" at bounding box center [1146, 138] width 13 height 13
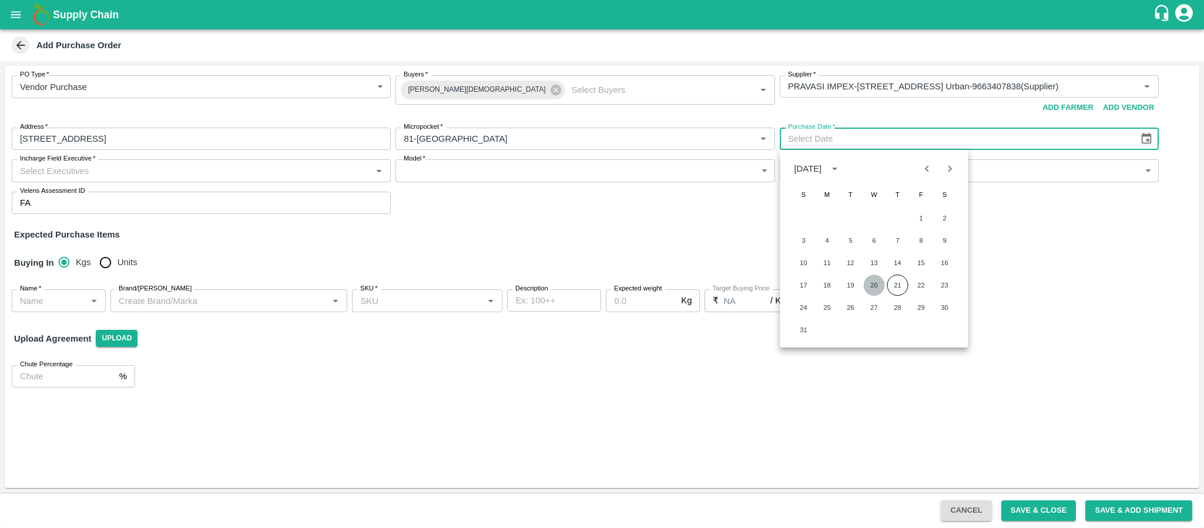
click at [871, 282] on button "20" at bounding box center [874, 284] width 21 height 21
type input "[DATE]"
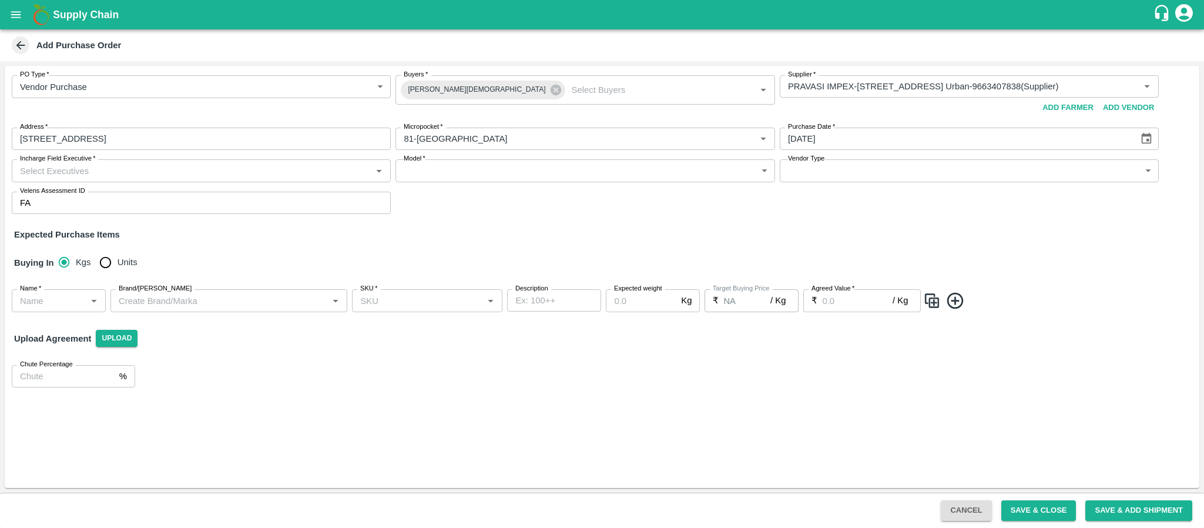
click at [243, 168] on input "Incharge Field Executive   *" at bounding box center [191, 170] width 352 height 15
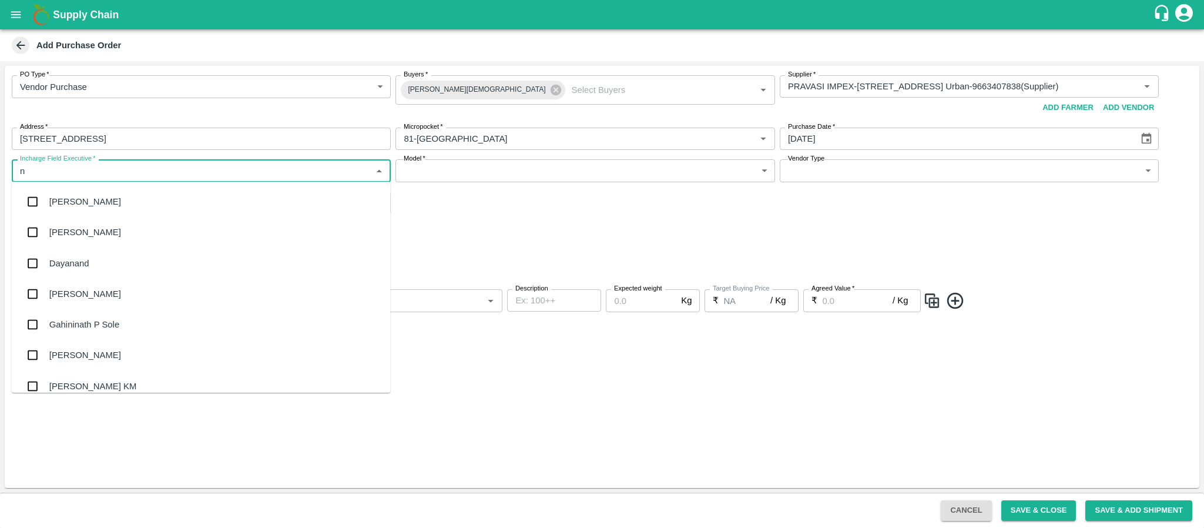
type input "na"
click at [152, 315] on div "[PERSON_NAME] L" at bounding box center [201, 324] width 379 height 31
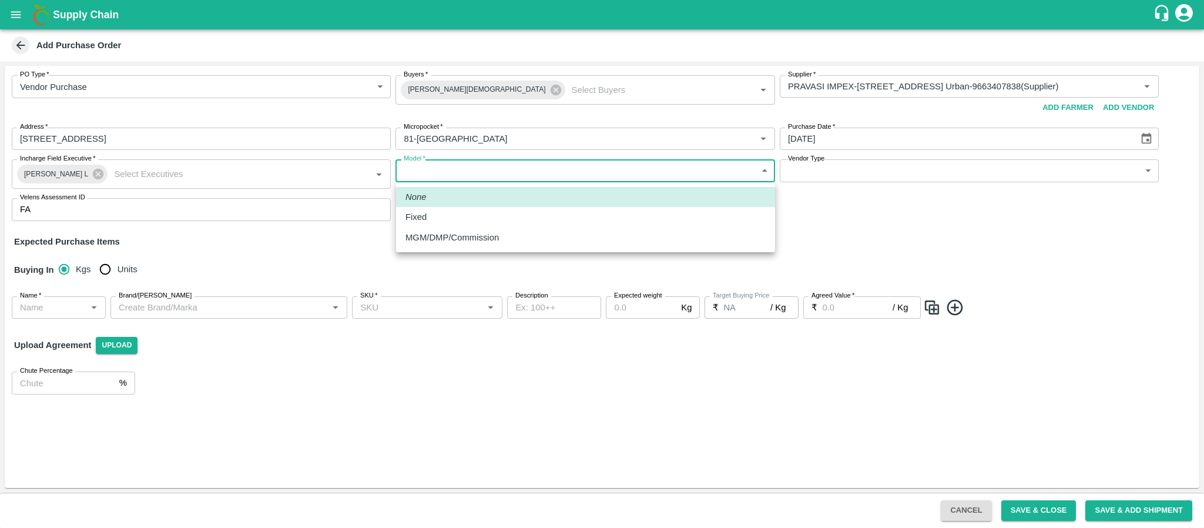
click at [568, 162] on body "Supply Chain Add Purchase Order PO Type   * Vendor Purchase 2 PO Type Buyers   …" at bounding box center [602, 264] width 1204 height 528
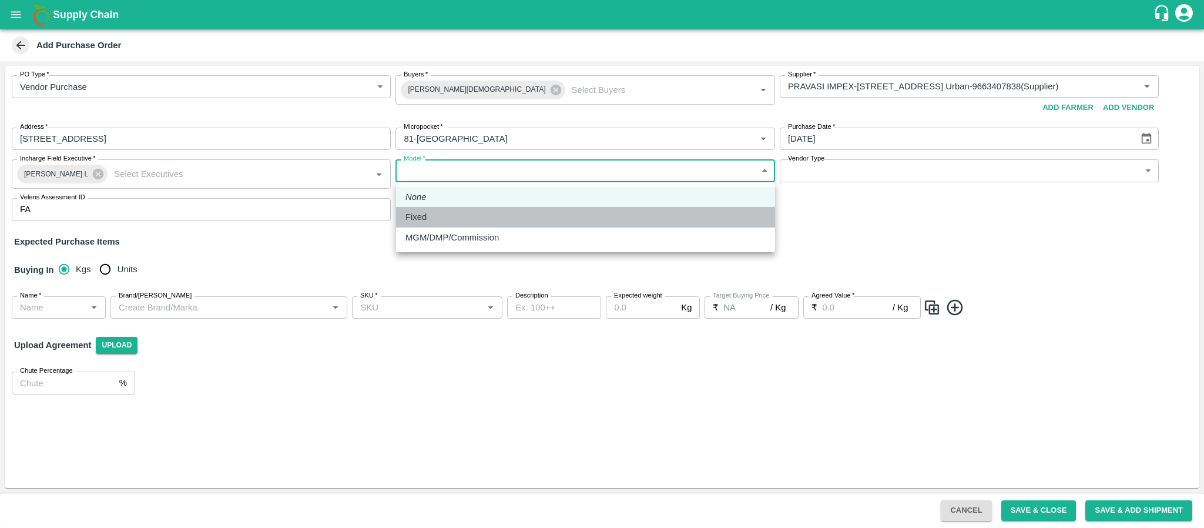
click at [518, 215] on div "Fixed" at bounding box center [585, 216] width 360 height 13
type input "Fixed"
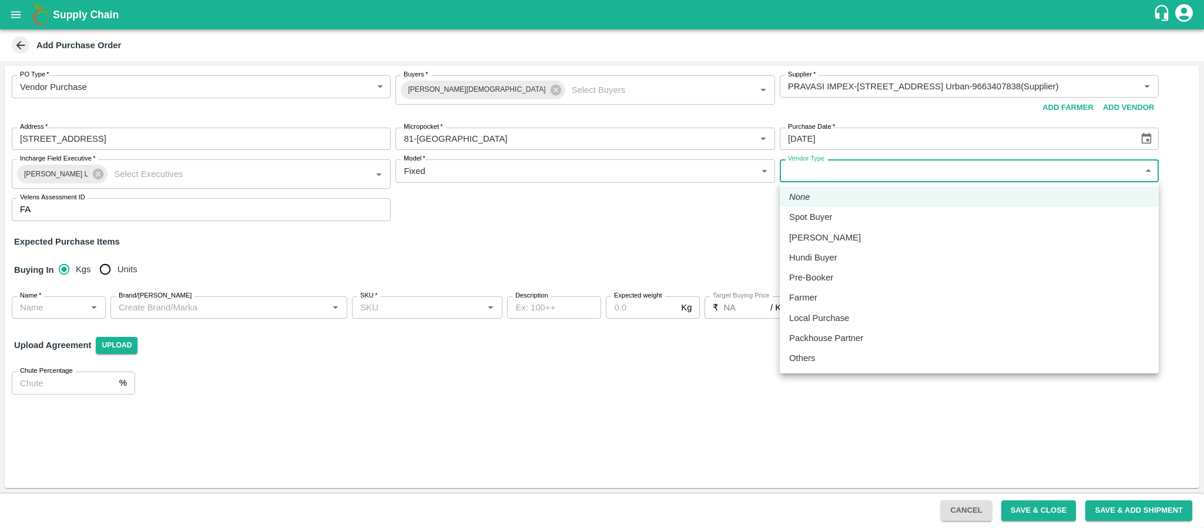
click at [855, 173] on body "Supply Chain Add Purchase Order PO Type   * Vendor Purchase 2 PO Type Buyers   …" at bounding box center [602, 264] width 1204 height 528
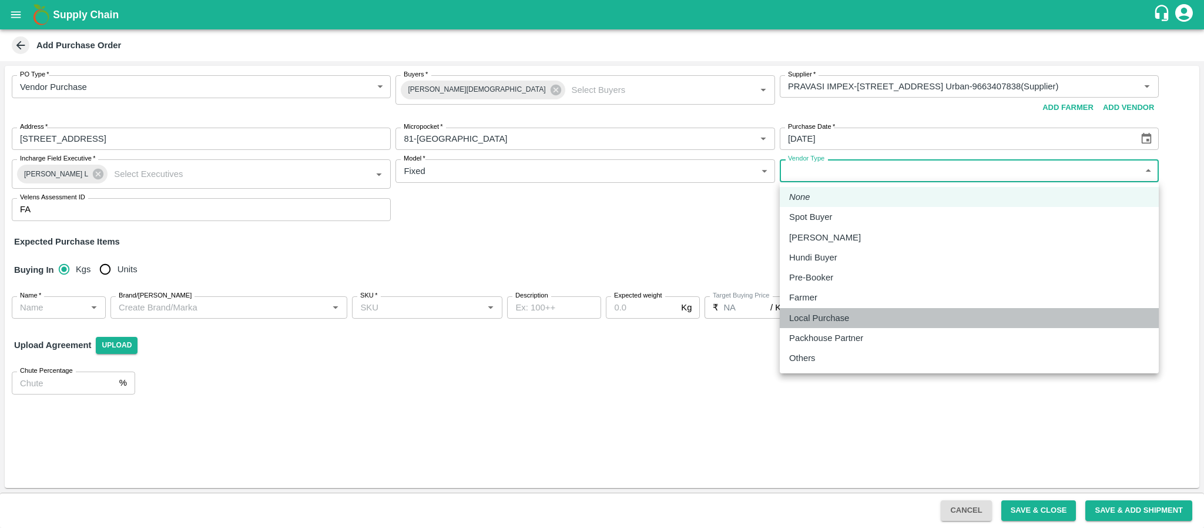
click at [836, 310] on li "Local Purchase" at bounding box center [969, 318] width 379 height 20
type input "LOCAL_PURCHASE"
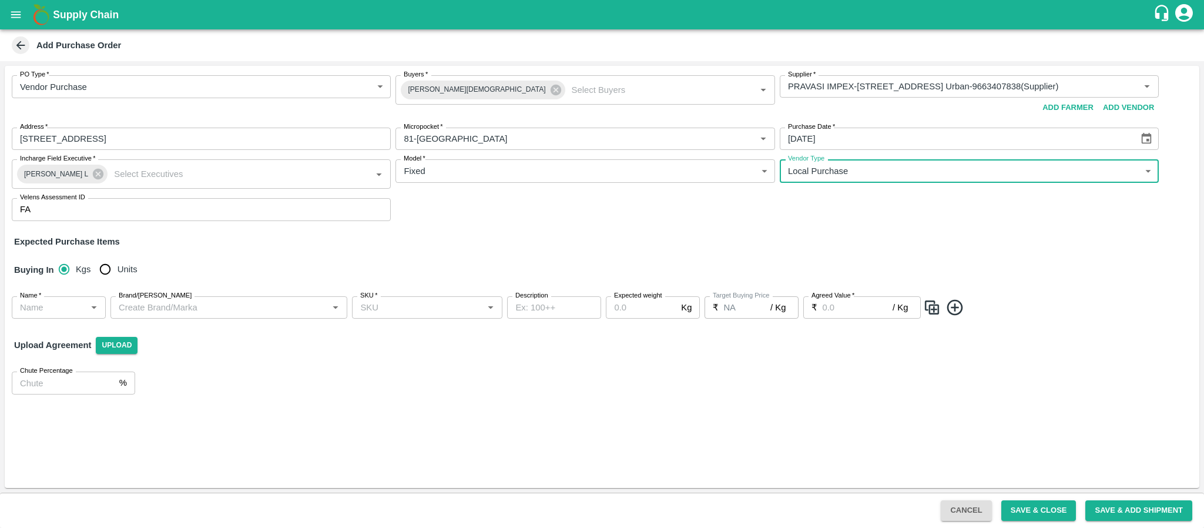
click at [109, 274] on input "Units" at bounding box center [104, 268] width 23 height 23
radio input "true"
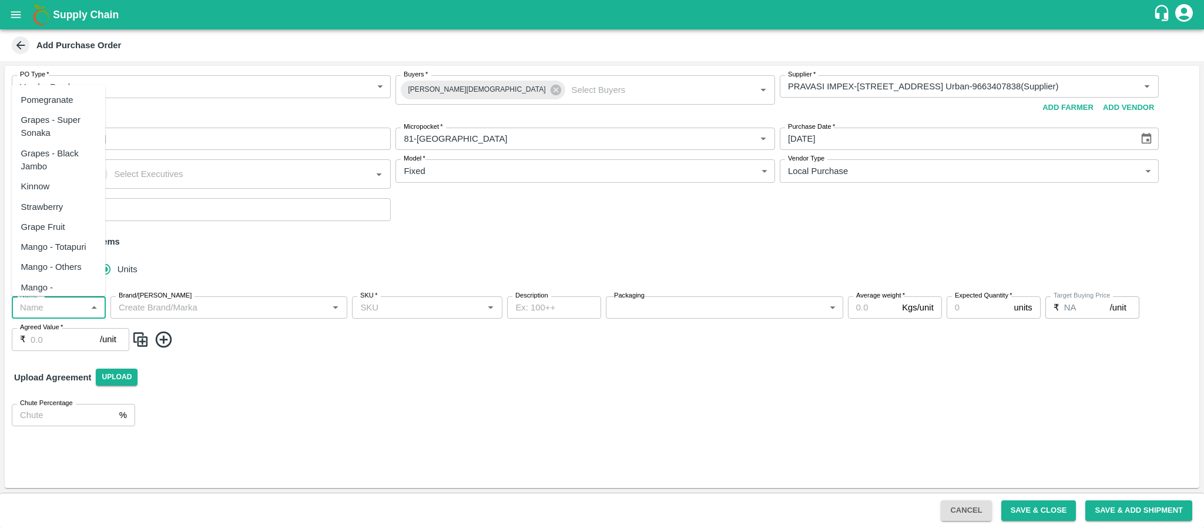
click at [62, 305] on input "Name   *" at bounding box center [49, 307] width 68 height 15
type input "f"
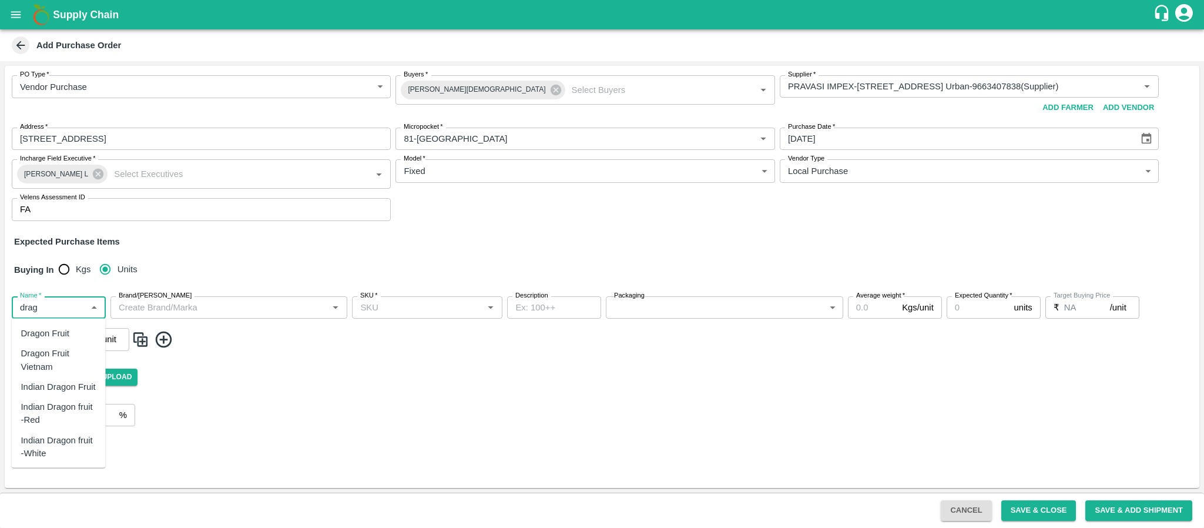
click at [59, 361] on div "Dragon Fruit Vietnam" at bounding box center [58, 360] width 75 height 26
type input "Dragon Fruit Vietnam"
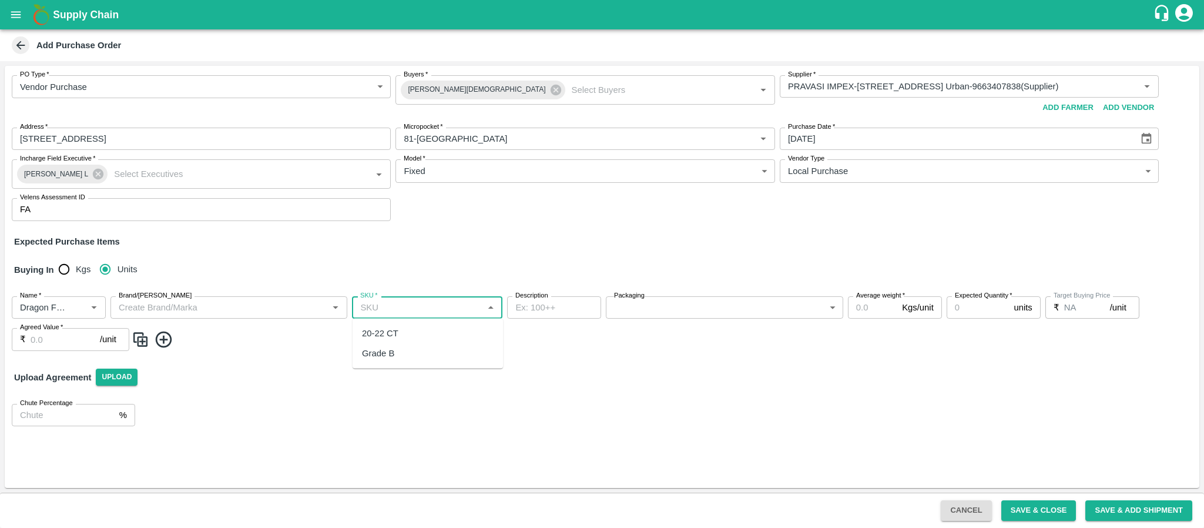
click at [388, 307] on input "SKU   *" at bounding box center [417, 307] width 124 height 15
click at [386, 335] on div "20-22 CT" at bounding box center [380, 333] width 36 height 13
type input "20-22 CT"
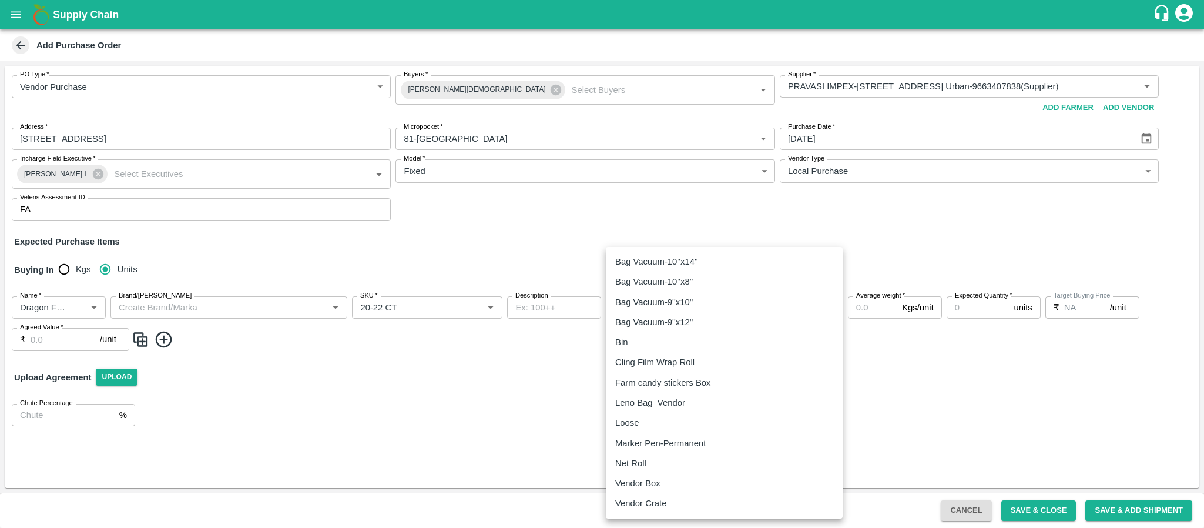
click at [684, 308] on body "Supply Chain Add Purchase Order PO Type   * Vendor Purchase 2 PO Type Buyers   …" at bounding box center [602, 264] width 1204 height 528
click at [643, 487] on p "Vendor Box" at bounding box center [637, 482] width 45 height 13
type input "276"
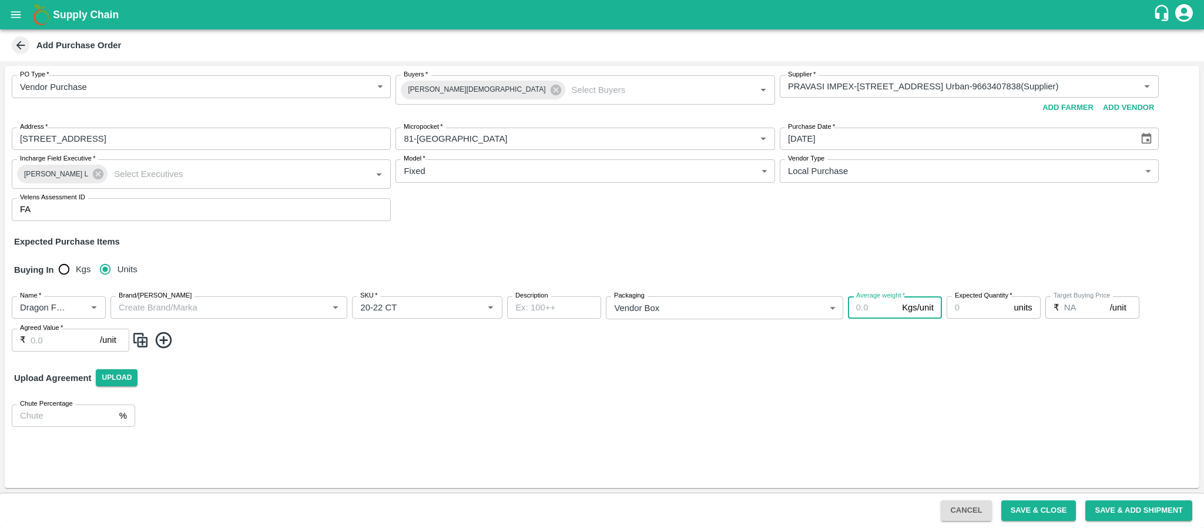
click at [865, 307] on input "Average weight   *" at bounding box center [872, 307] width 49 height 22
type input "9"
click at [965, 308] on input "Expected Quantity   *" at bounding box center [977, 307] width 63 height 22
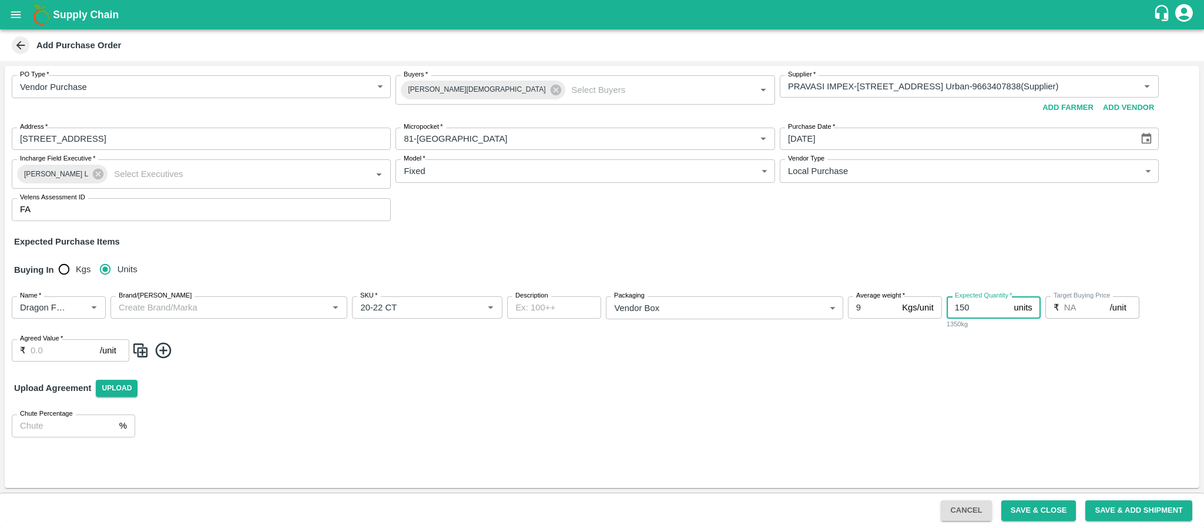
type input "150"
click at [48, 351] on input "Agreed Value   *" at bounding box center [65, 350] width 69 height 22
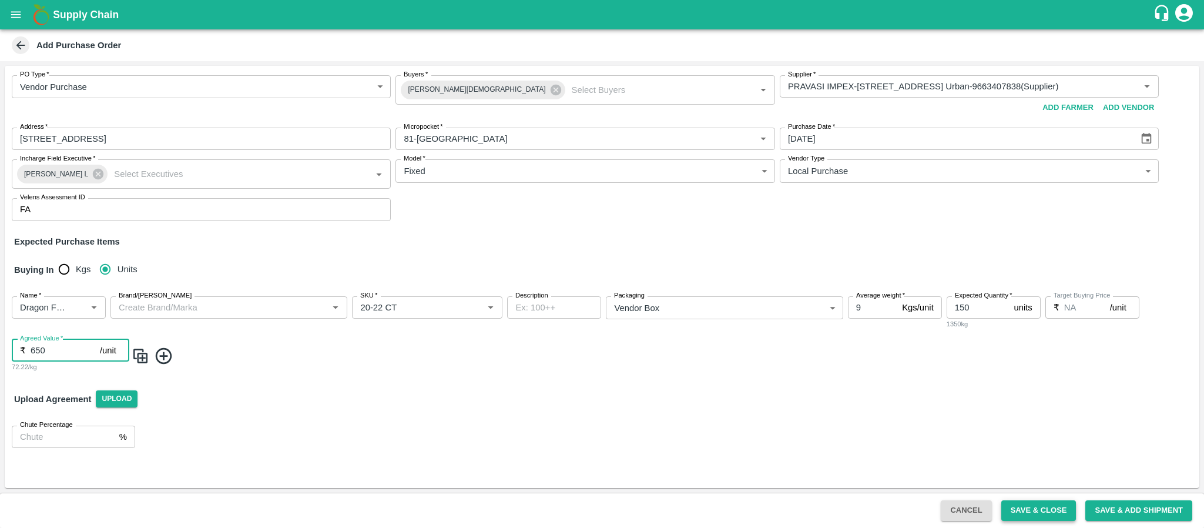
type input "650"
click at [1029, 509] on button "Save & Close" at bounding box center [1038, 510] width 75 height 21
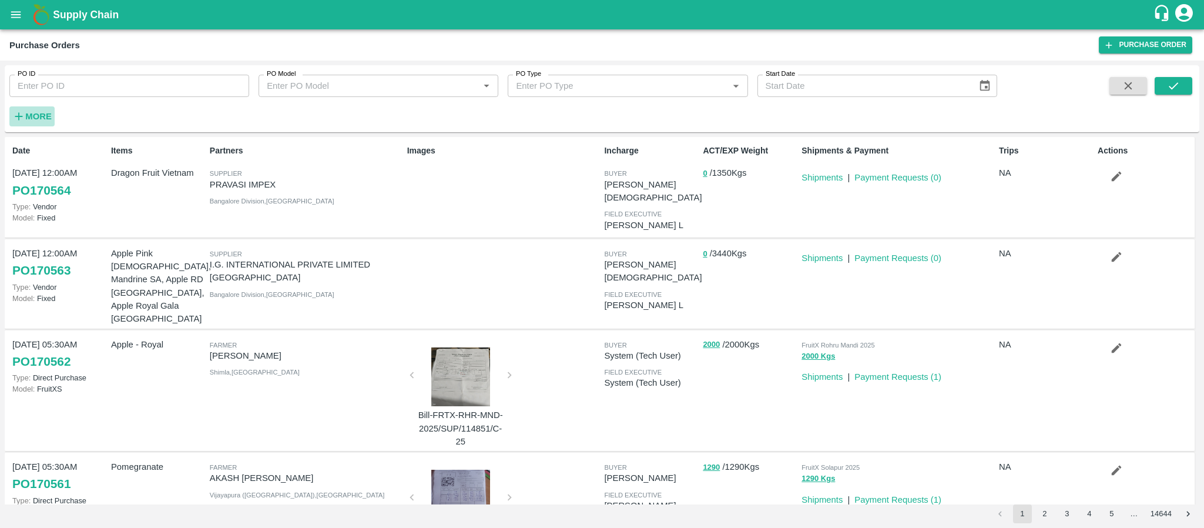
click at [32, 118] on strong "More" at bounding box center [38, 116] width 26 height 9
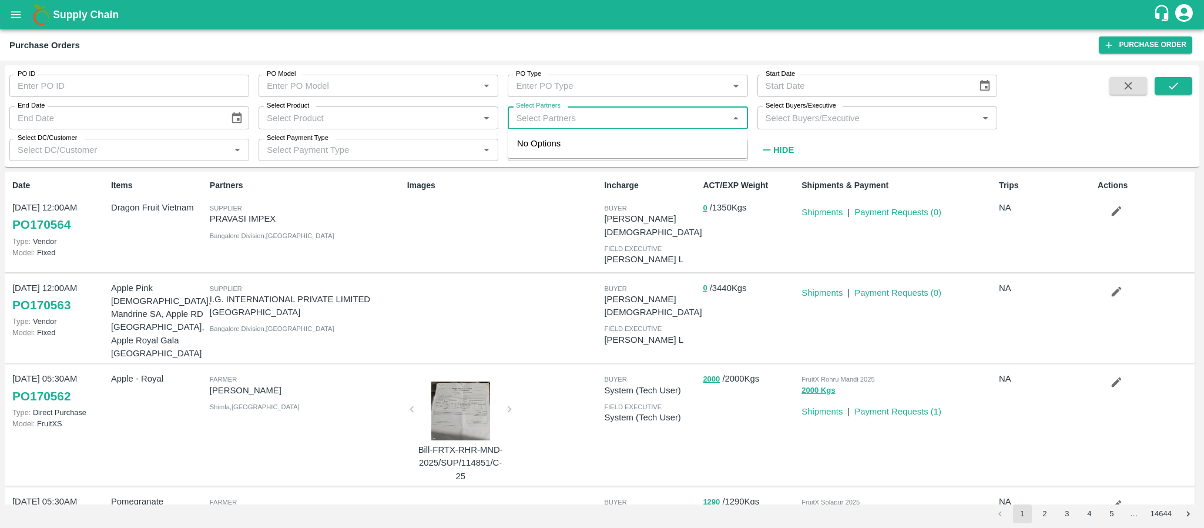
click at [651, 119] on input "Select Partners" at bounding box center [617, 117] width 213 height 15
click at [539, 109] on label "Select Partners" at bounding box center [538, 105] width 45 height 9
click at [539, 110] on input "Select Partners" at bounding box center [617, 117] width 213 height 15
type input "i.g."
click at [571, 142] on div "I.G. INTERNATIONAL PRIVATE LIMITED [GEOGRAPHIC_DATA]-[GEOGRAPHIC_DATA], [GEOGRA…" at bounding box center [644, 156] width 188 height 39
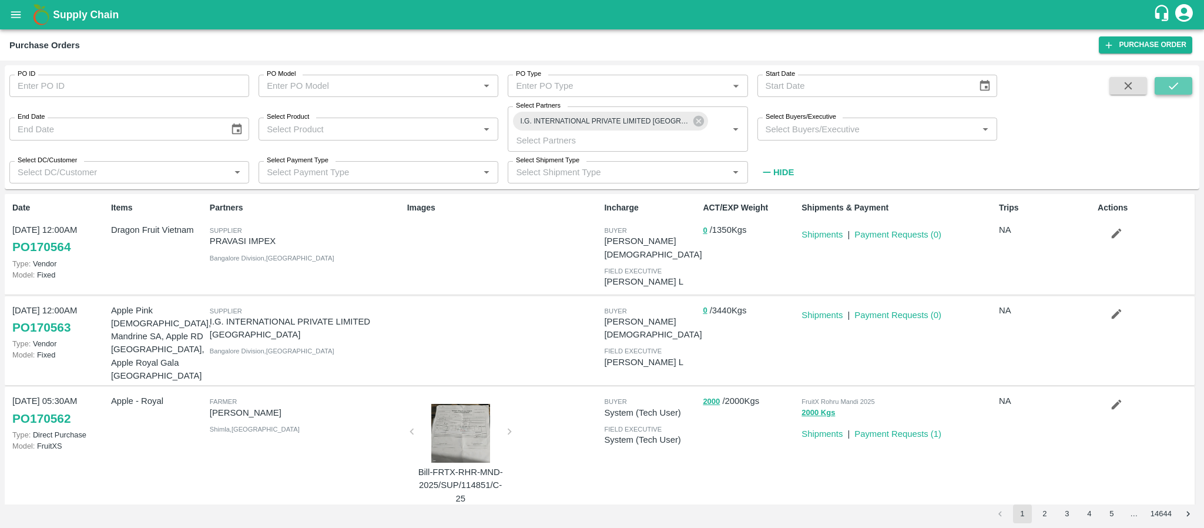
click at [1183, 86] on button "submit" at bounding box center [1173, 86] width 38 height 18
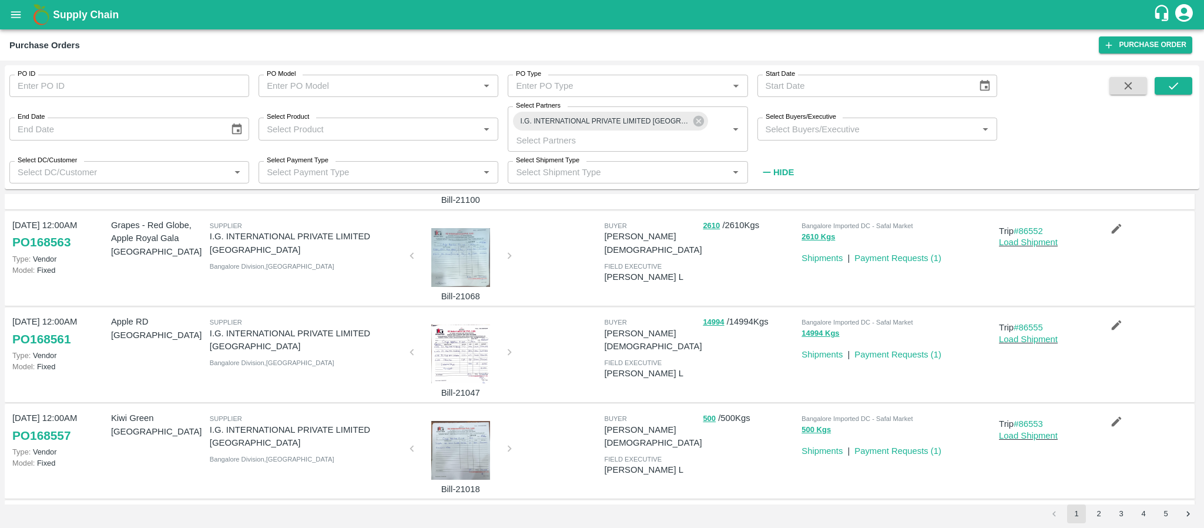
scroll to position [434, 0]
click at [442, 323] on div at bounding box center [461, 352] width 88 height 59
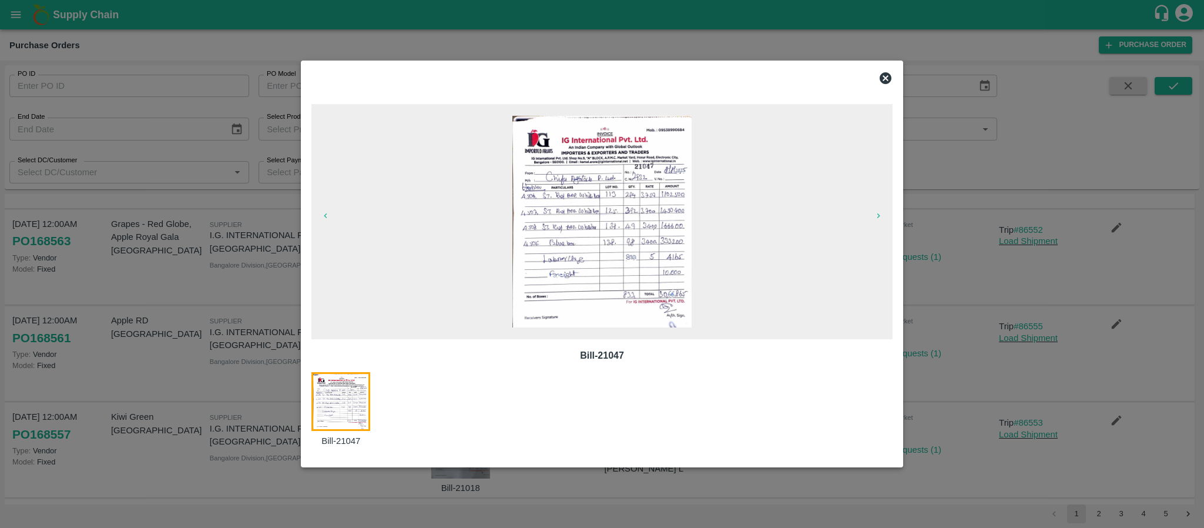
click at [885, 72] on icon at bounding box center [885, 78] width 12 height 12
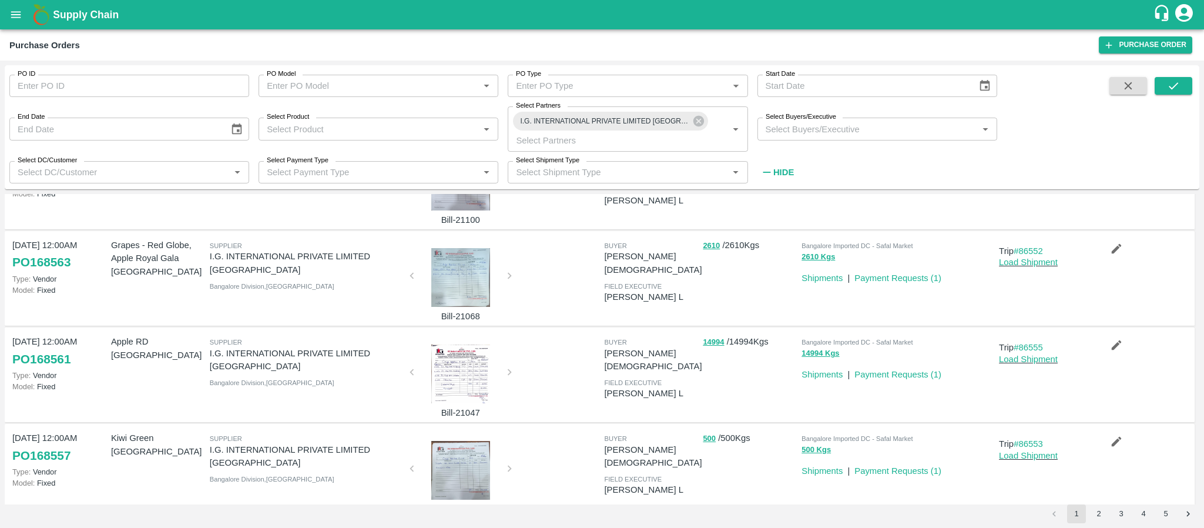
scroll to position [579, 0]
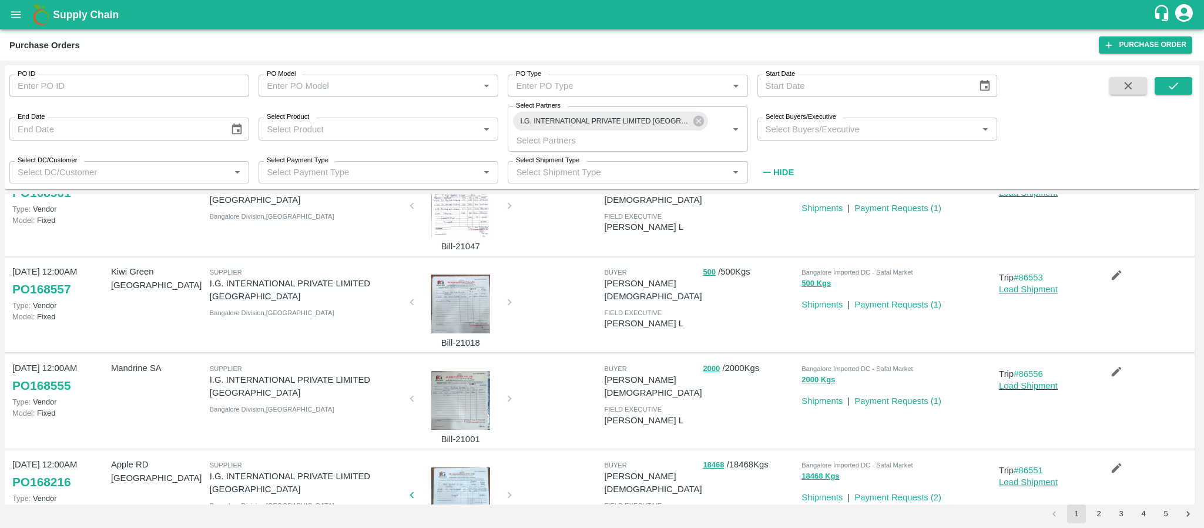
click at [1093, 510] on button "2" at bounding box center [1098, 513] width 19 height 19
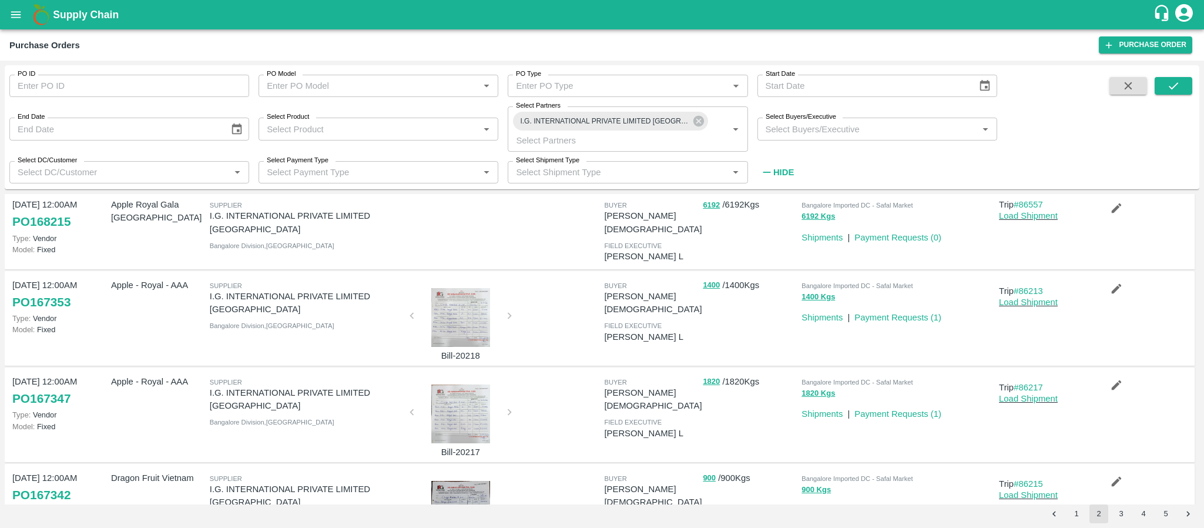
scroll to position [0, 0]
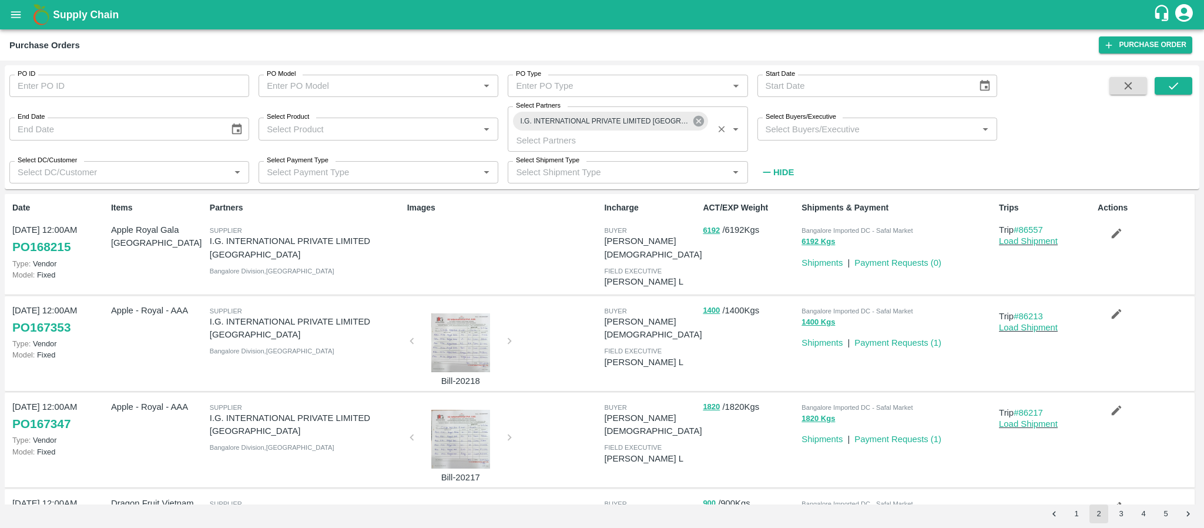
click at [701, 118] on icon at bounding box center [698, 121] width 11 height 11
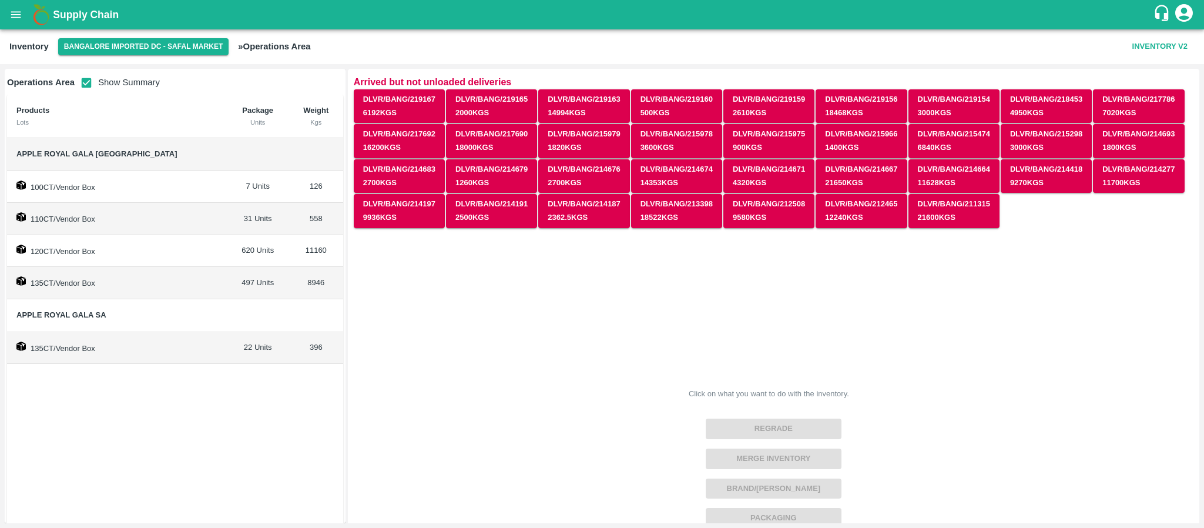
scroll to position [59, 0]
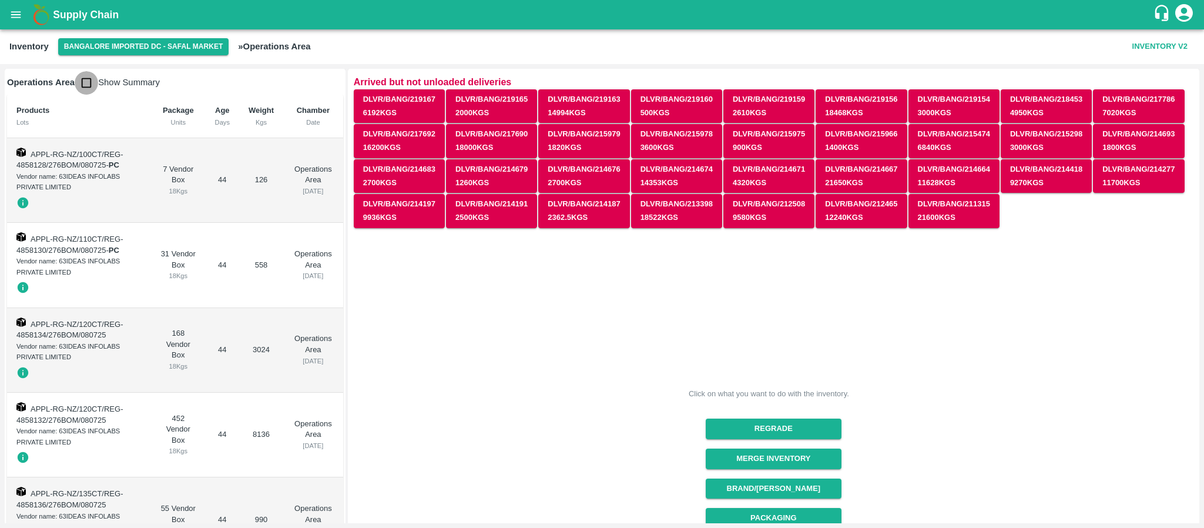
click at [85, 73] on input "checkbox" at bounding box center [86, 82] width 23 height 23
checkbox input "true"
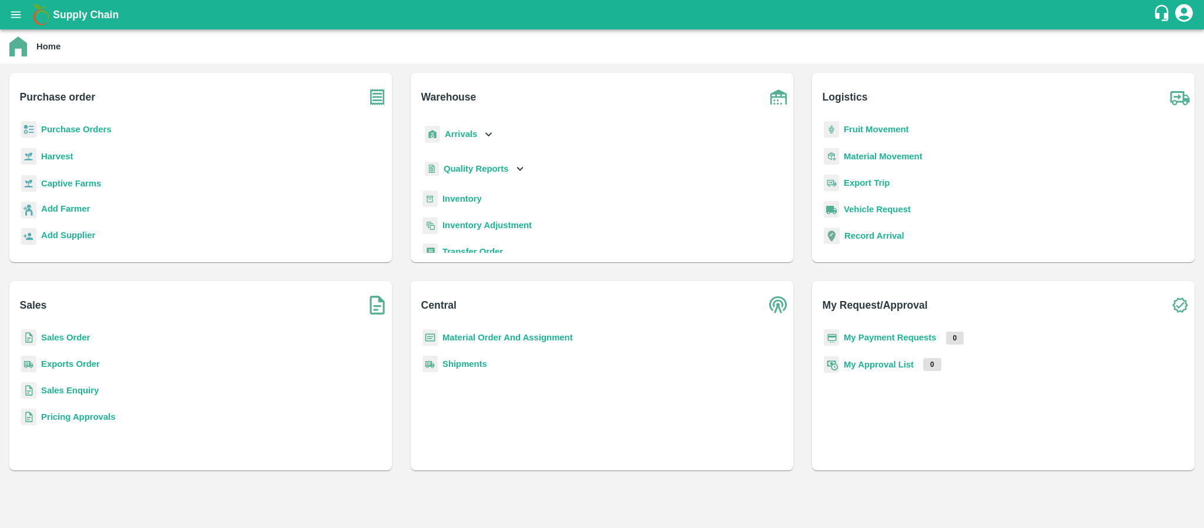
click at [62, 125] on b "Purchase Orders" at bounding box center [76, 129] width 70 height 9
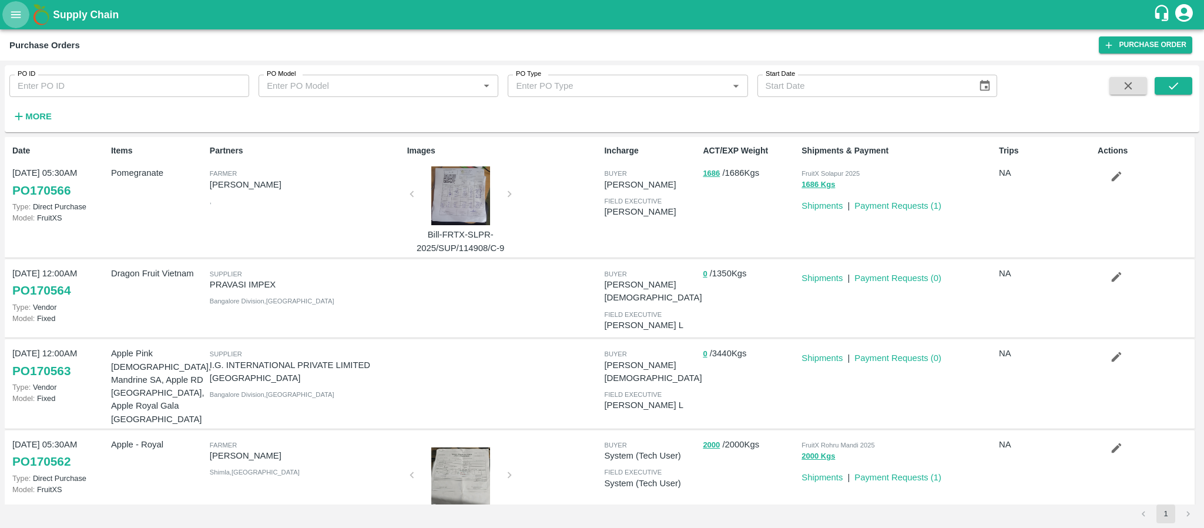
click at [16, 16] on icon "open drawer" at bounding box center [15, 14] width 13 height 13
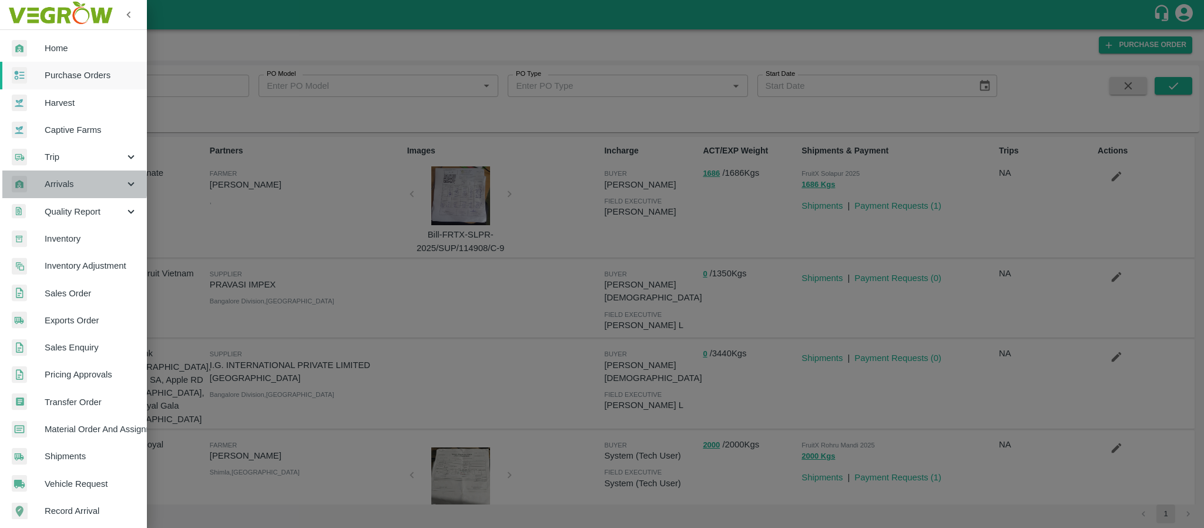
click at [66, 186] on span "Arrivals" at bounding box center [85, 183] width 80 height 13
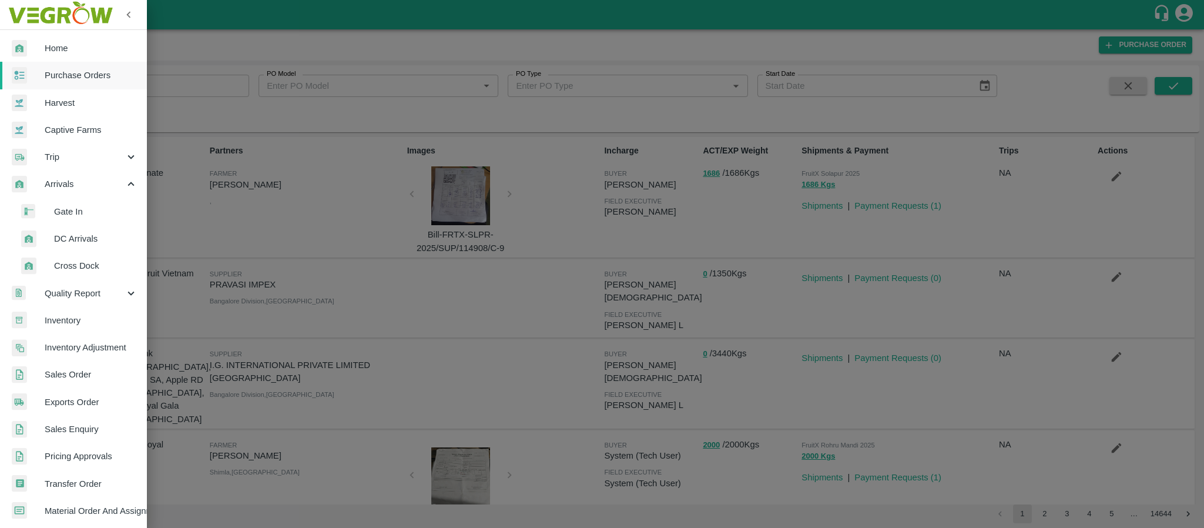
click at [70, 233] on span "DC Arrivals" at bounding box center [95, 238] width 83 height 13
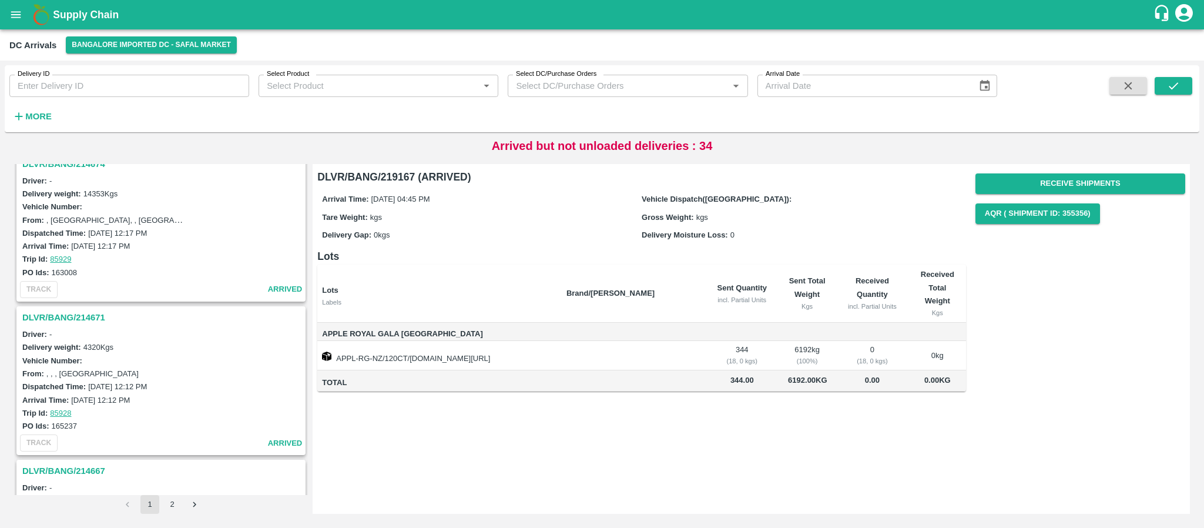
scroll to position [3511, 0]
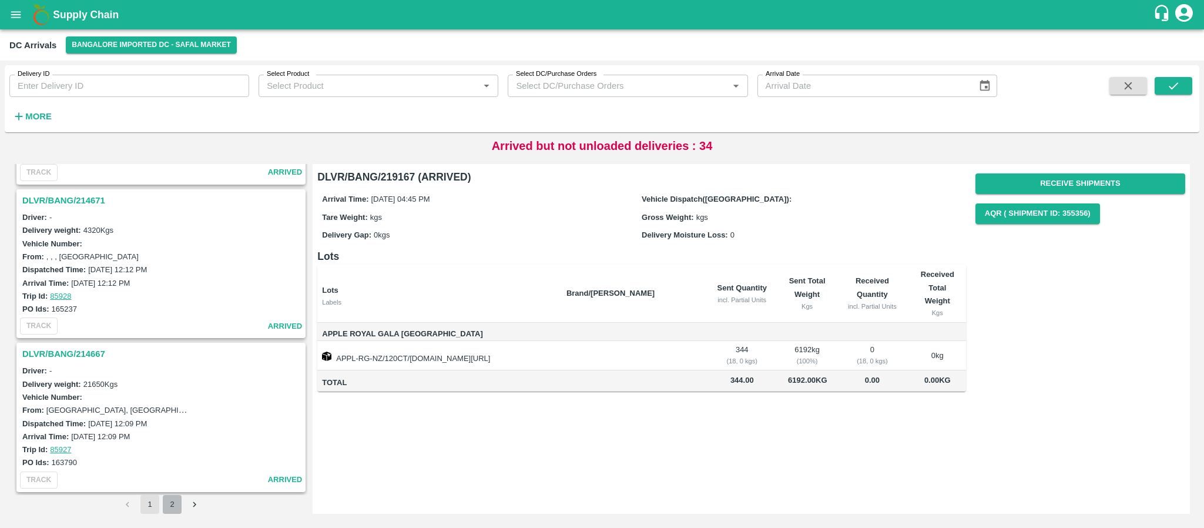
click at [167, 504] on button "2" at bounding box center [172, 504] width 19 height 19
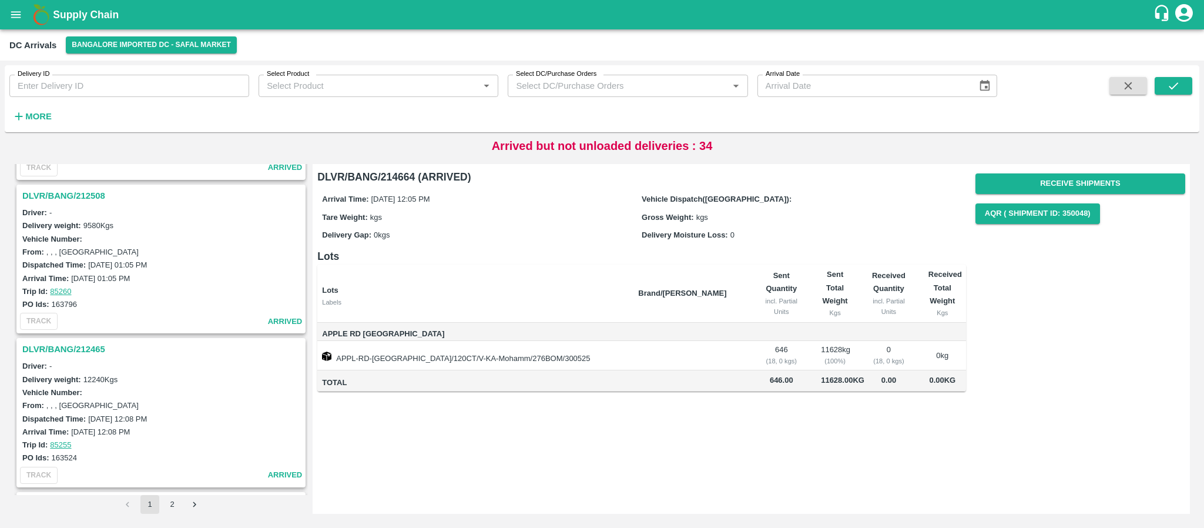
scroll to position [1349, 0]
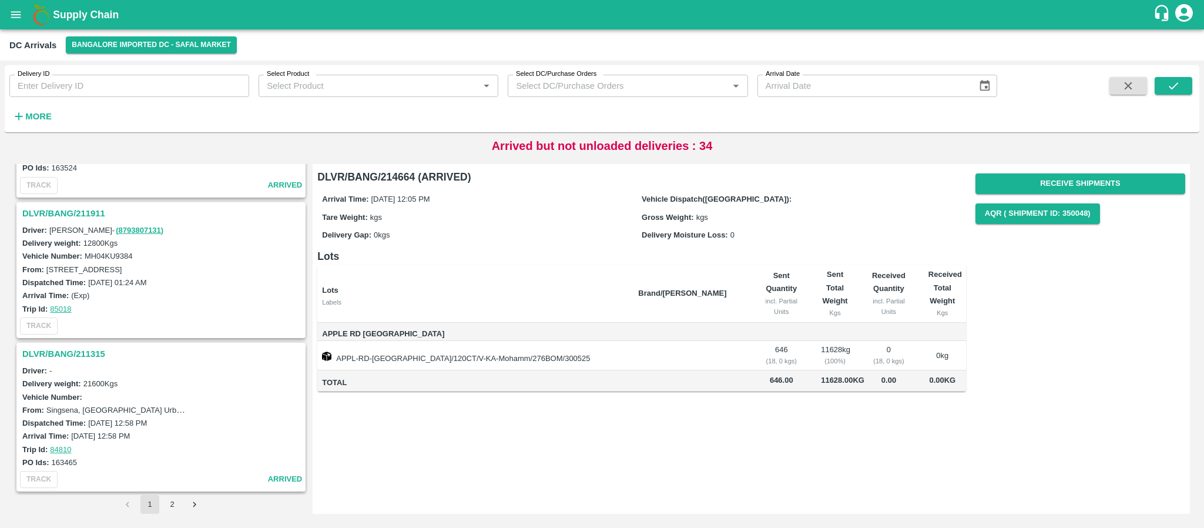
click at [73, 350] on h3 "DLVR/BANG/211315" at bounding box center [162, 353] width 281 height 15
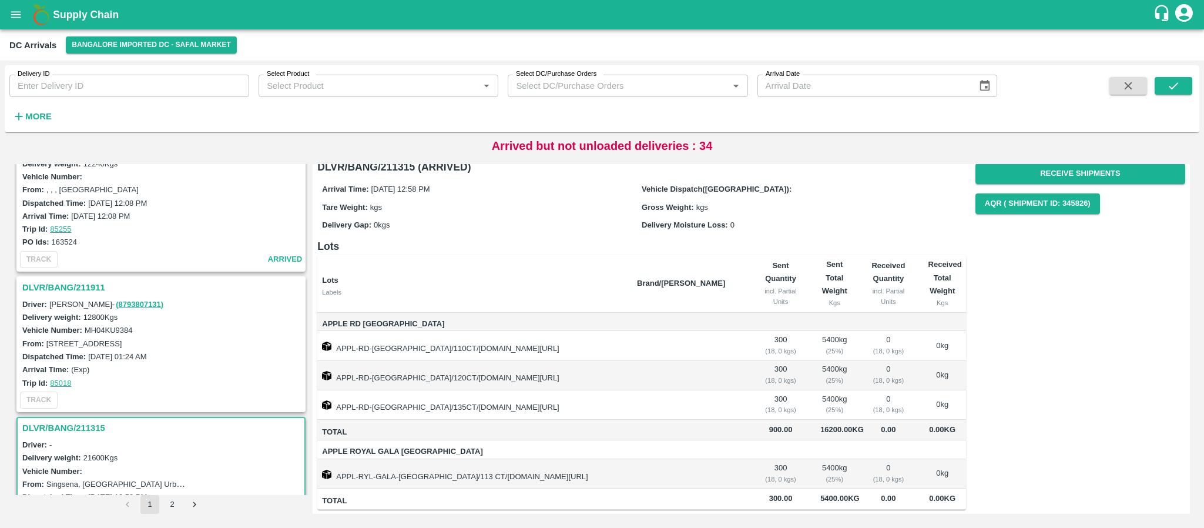
scroll to position [1266, 0]
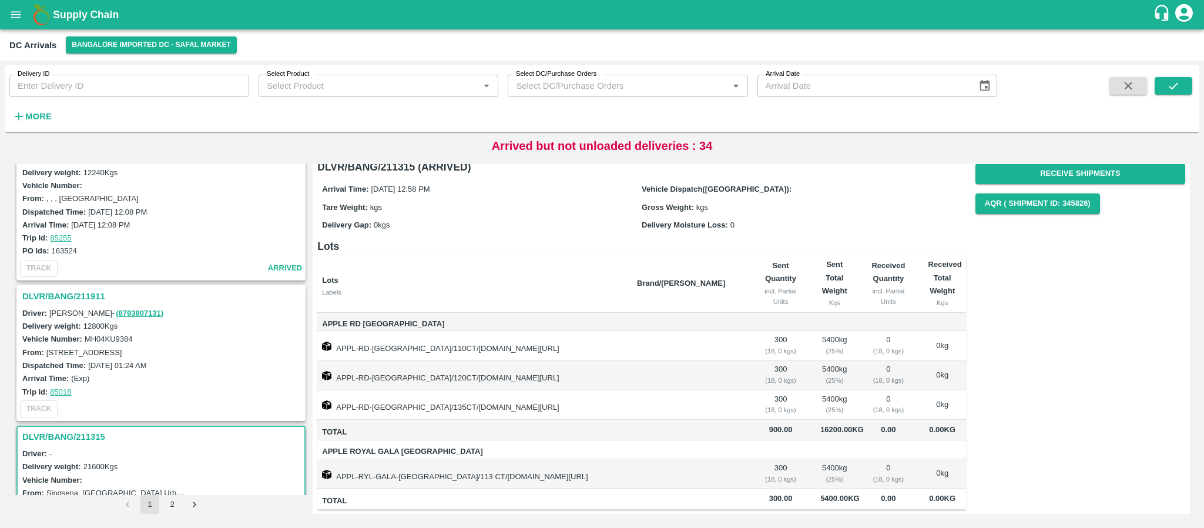
click at [86, 297] on h3 "DLVR/BANG/211911" at bounding box center [162, 295] width 281 height 15
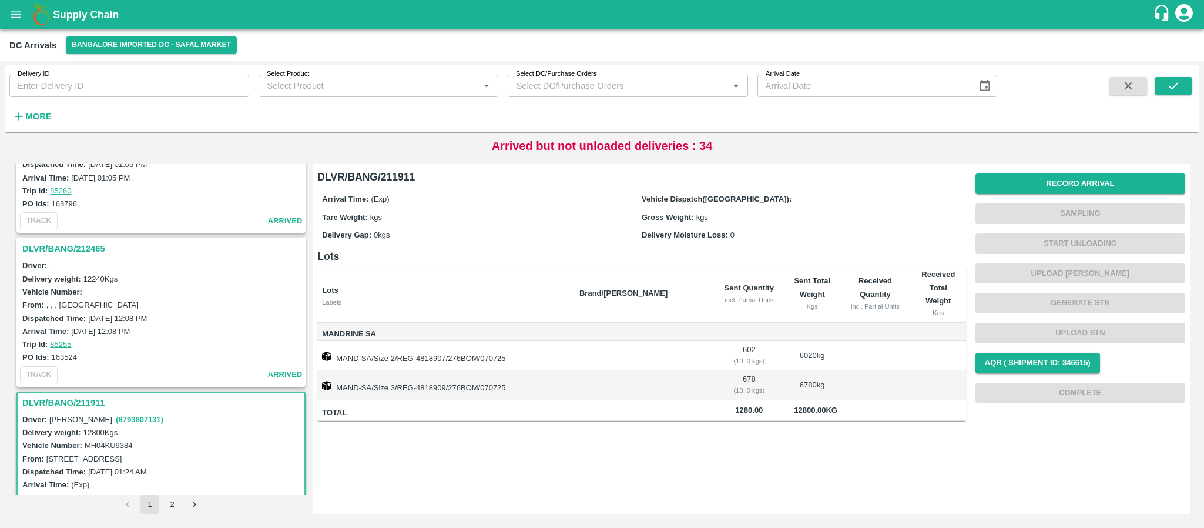
scroll to position [1159, 0]
click at [83, 244] on h3 "DLVR/BANG/212465" at bounding box center [162, 249] width 281 height 15
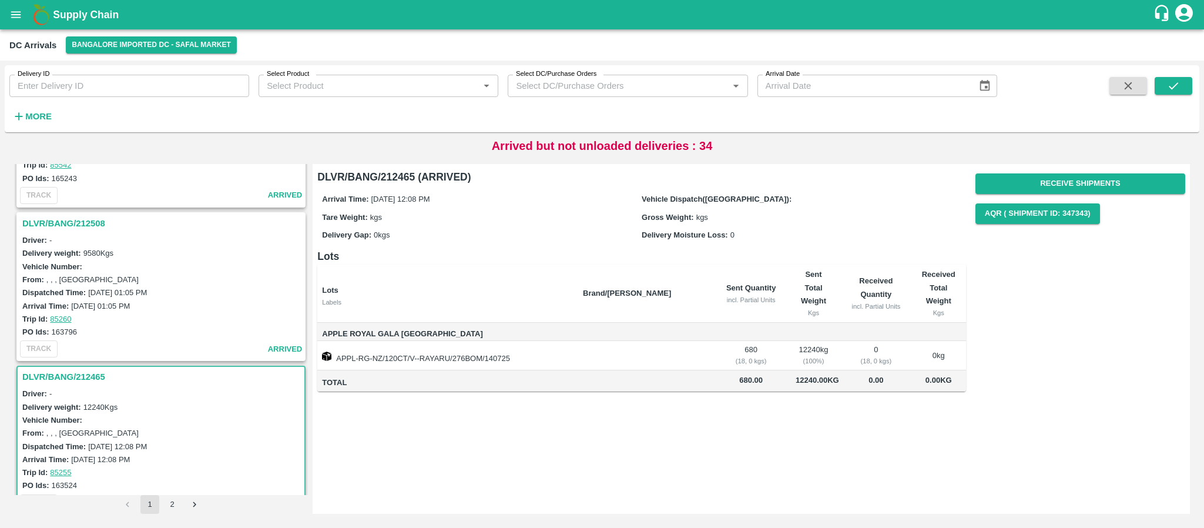
scroll to position [1031, 0]
click at [85, 228] on h3 "DLVR/BANG/212508" at bounding box center [162, 223] width 281 height 15
click at [69, 220] on h3 "DLVR/BANG/213398" at bounding box center [162, 221] width 281 height 15
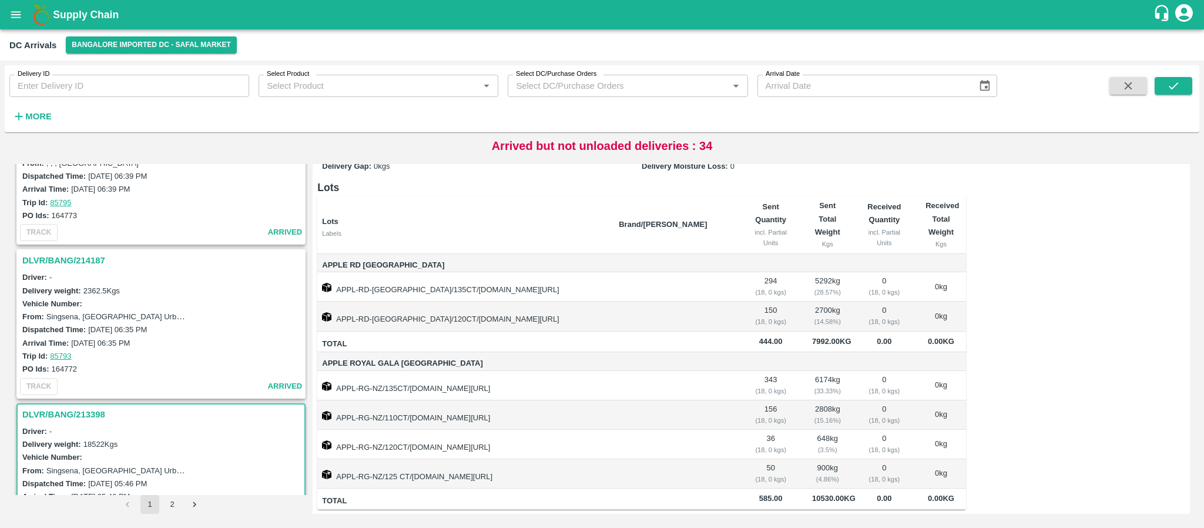
scroll to position [686, 0]
click at [85, 263] on h3 "DLVR/BANG/214187" at bounding box center [162, 261] width 281 height 15
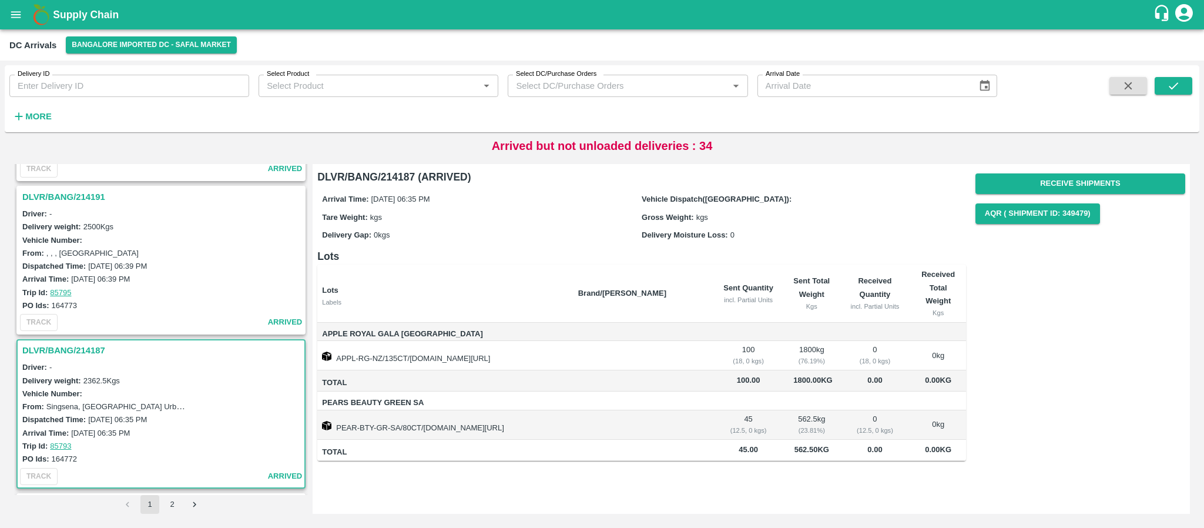
scroll to position [596, 0]
click at [71, 192] on h3 "DLVR/BANG/214191" at bounding box center [162, 197] width 281 height 15
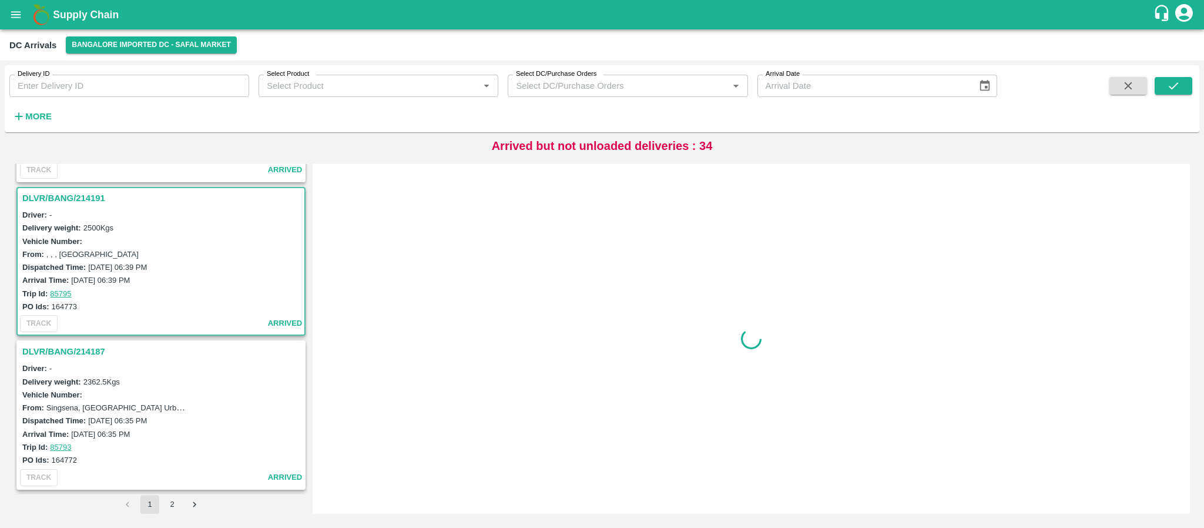
scroll to position [619, 0]
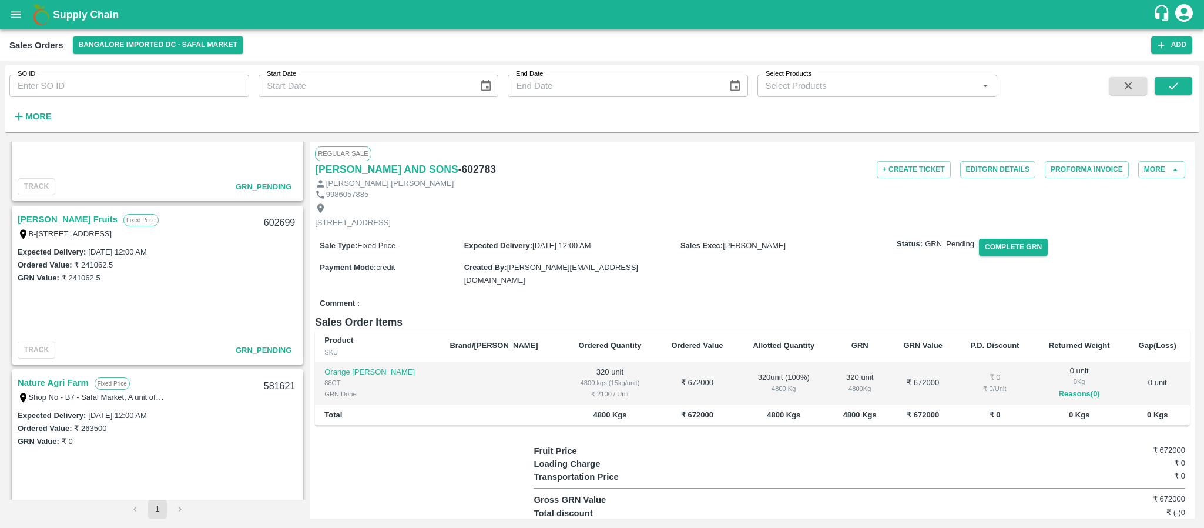
scroll to position [458, 0]
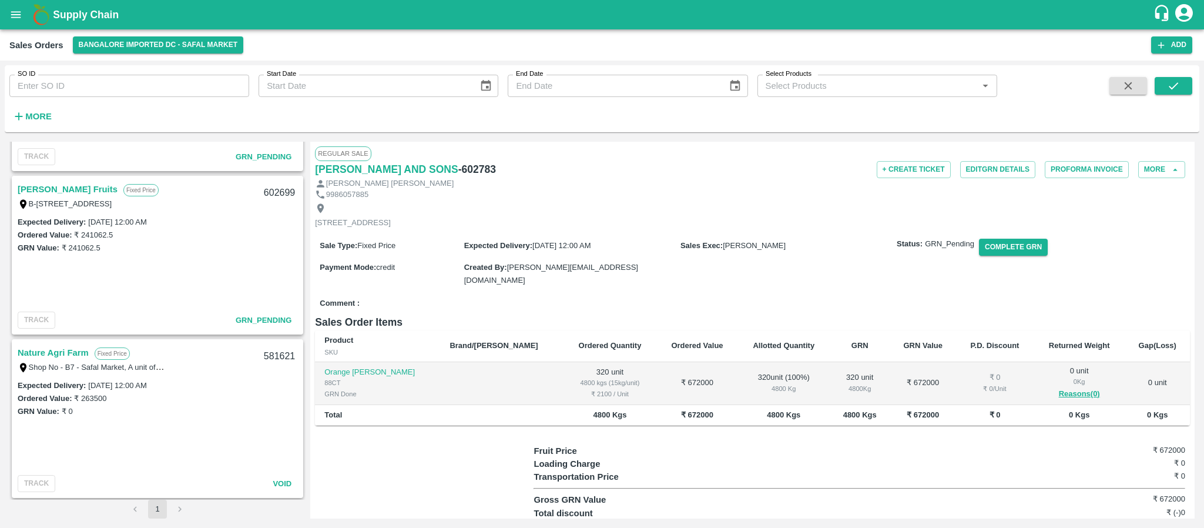
click at [50, 184] on link "[PERSON_NAME] Fruits" at bounding box center [68, 189] width 100 height 15
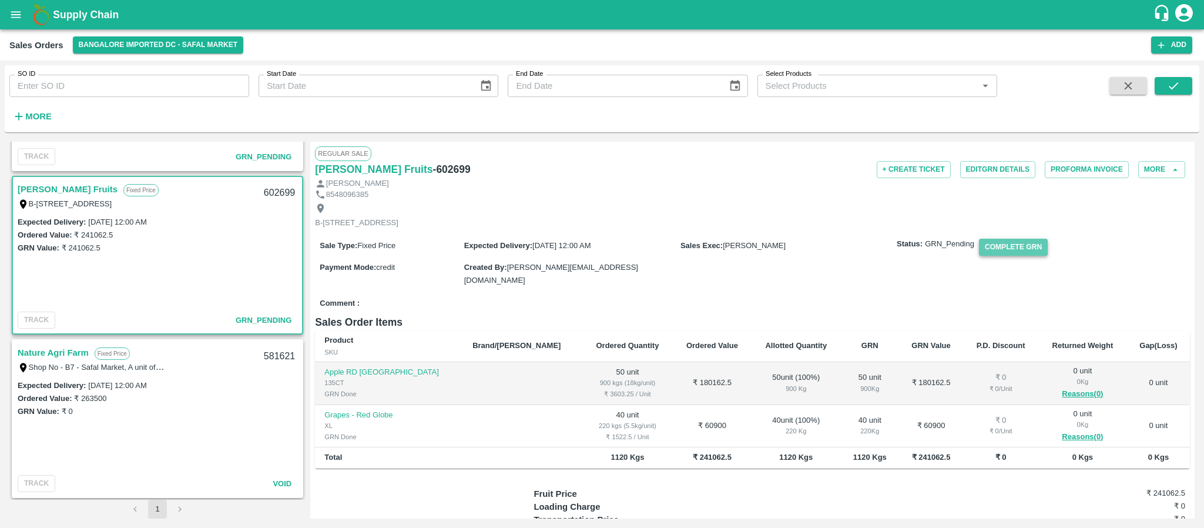
click at [1003, 256] on button "Complete GRN" at bounding box center [1013, 247] width 69 height 17
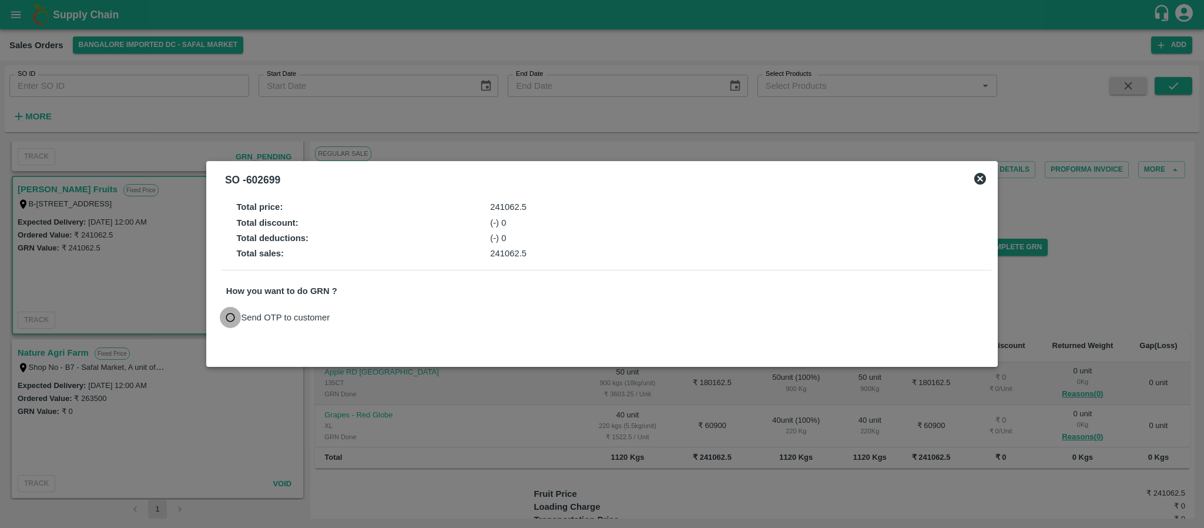
click at [234, 310] on input "Send OTP to customer" at bounding box center [231, 318] width 22 height 22
radio input "true"
click at [369, 314] on button "Send OTP" at bounding box center [363, 316] width 48 height 17
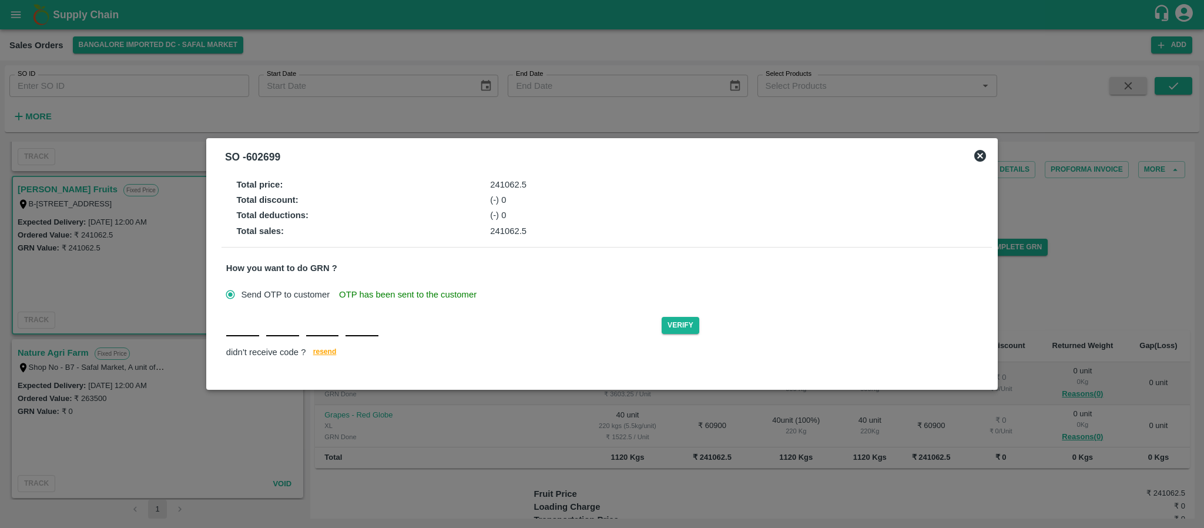
click at [244, 335] on input "text" at bounding box center [242, 325] width 33 height 21
type input "V"
type input "S"
type input "W"
type input "Q"
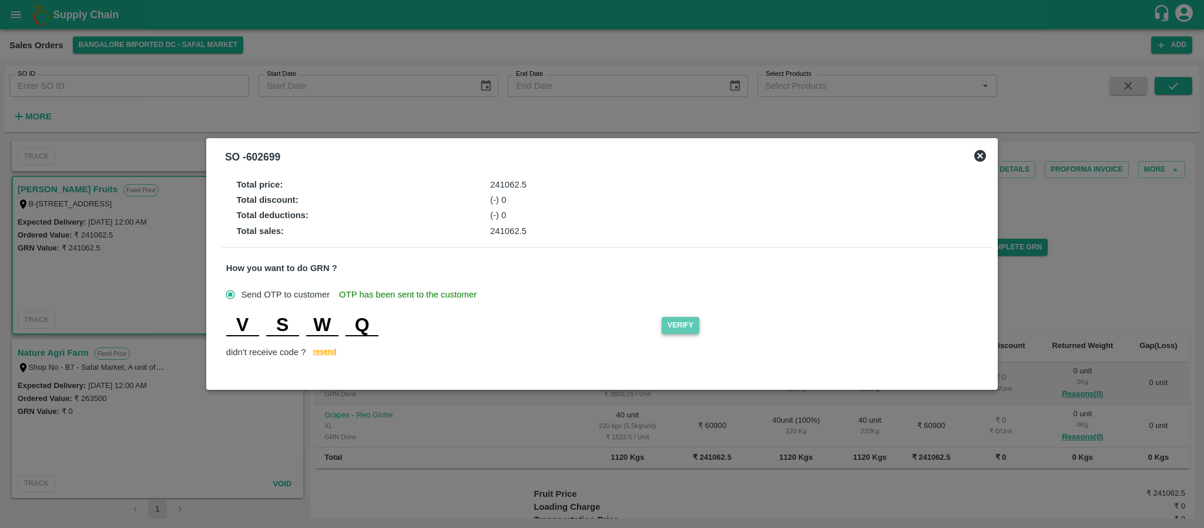
click at [683, 328] on button "Verify" at bounding box center [681, 325] width 38 height 17
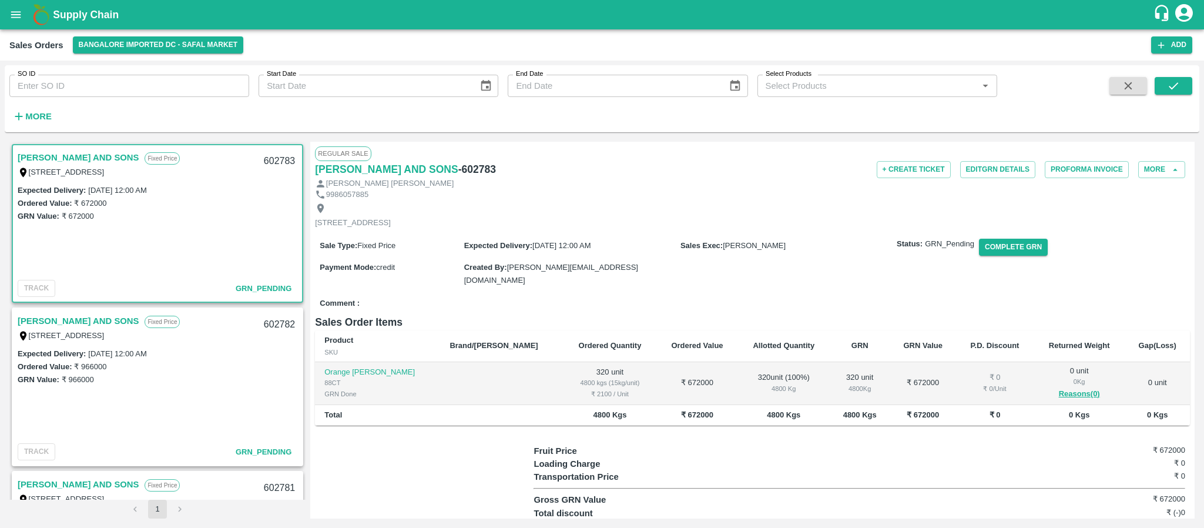
click at [83, 155] on link "[PERSON_NAME] AND SONS" at bounding box center [78, 157] width 121 height 15
click at [1154, 164] on button "More" at bounding box center [1161, 169] width 47 height 17
click at [1139, 218] on span "Edit" at bounding box center [1154, 224] width 40 height 13
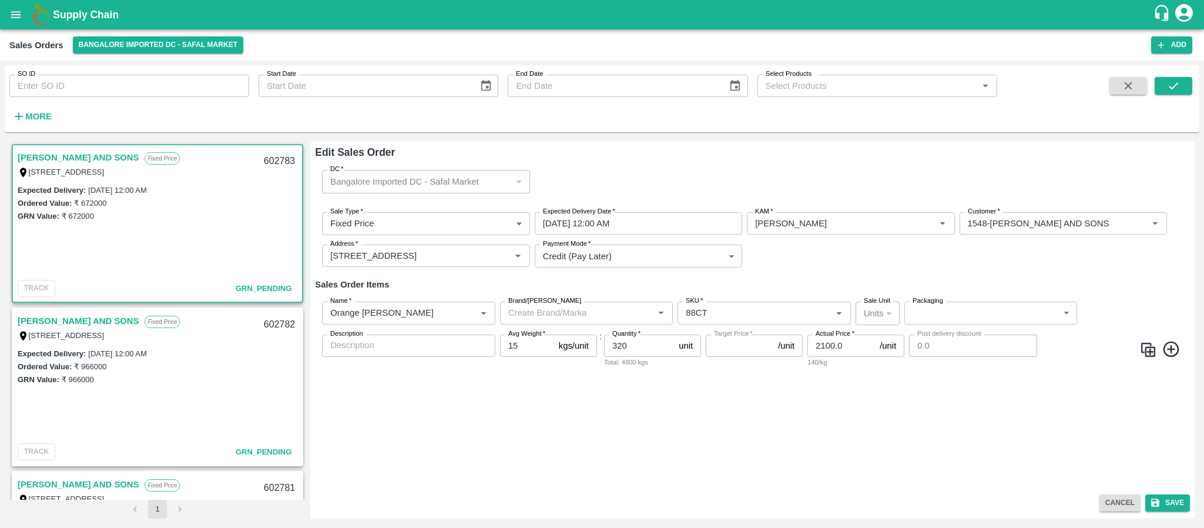
type input "NA"
drag, startPoint x: 844, startPoint y: 346, endPoint x: 812, endPoint y: 346, distance: 31.7
click at [812, 346] on input "2100.0" at bounding box center [841, 345] width 68 height 22
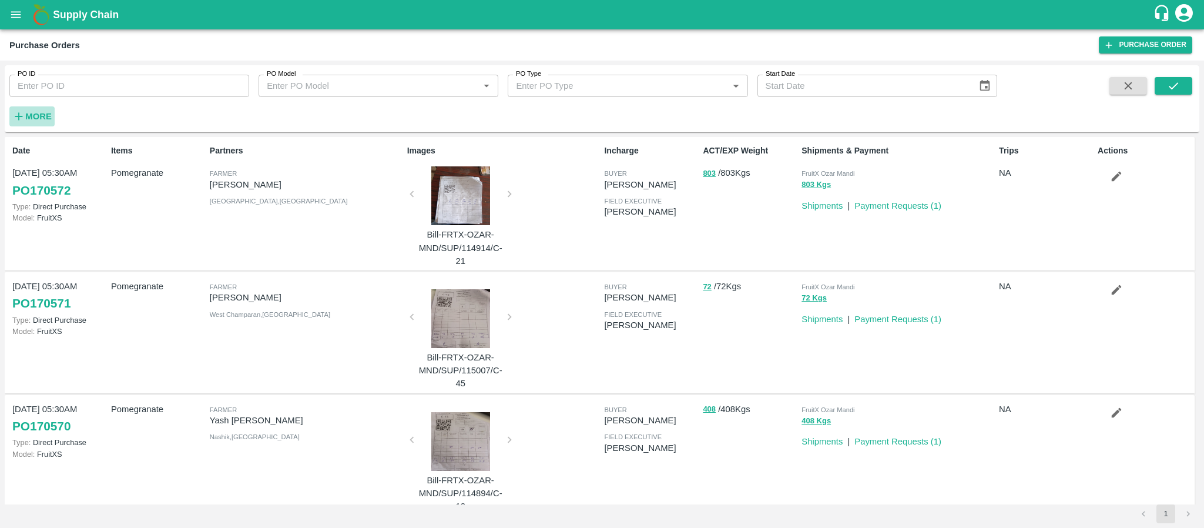
click at [30, 117] on strong "More" at bounding box center [38, 116] width 26 height 9
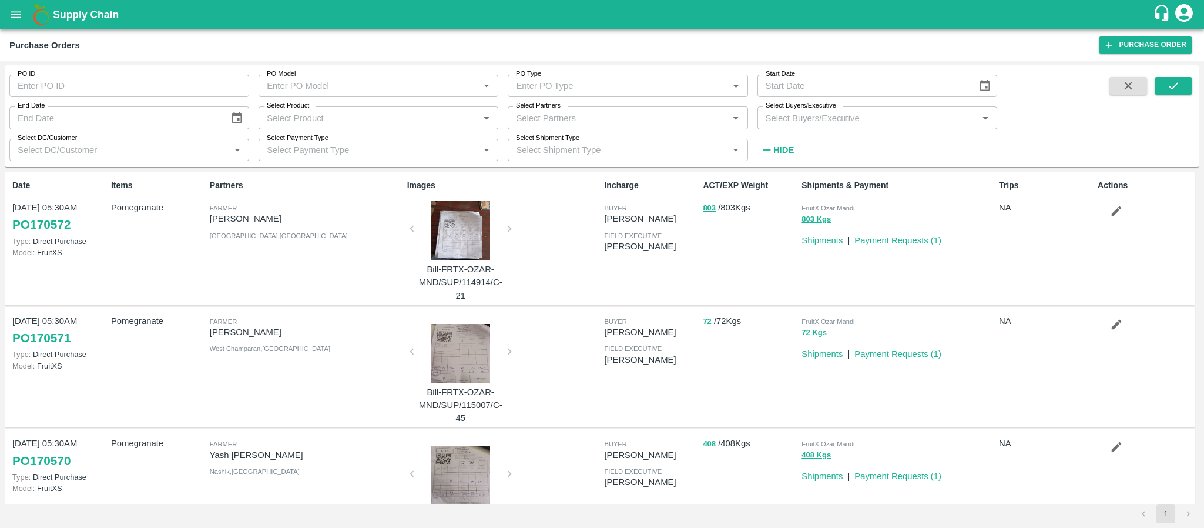
click at [642, 126] on div "Select Partners   *" at bounding box center [628, 117] width 240 height 22
type input "i.g."
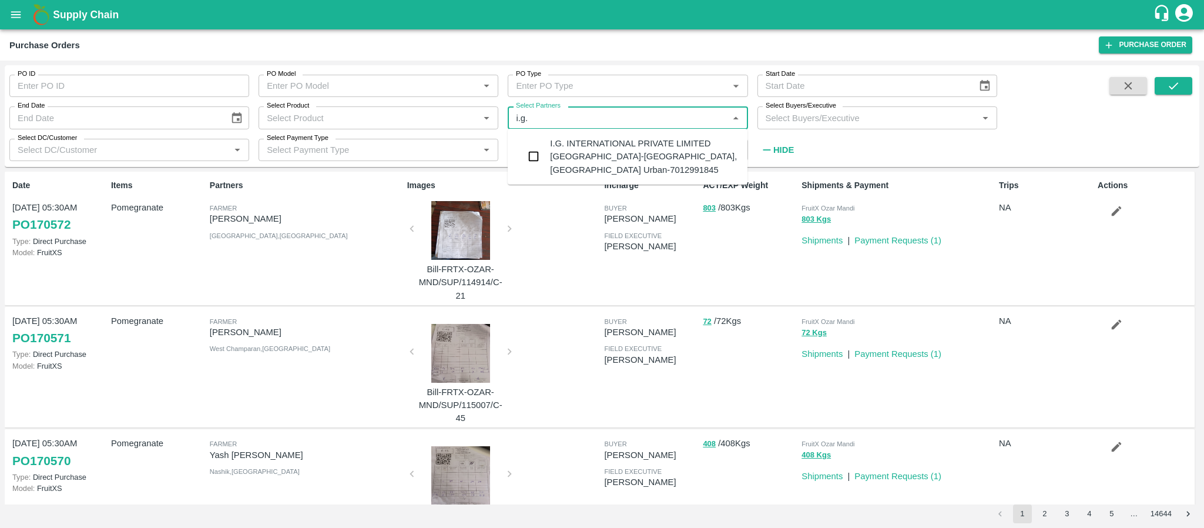
click at [647, 150] on div "I.G. INTERNATIONAL PRIVATE LIMITED [GEOGRAPHIC_DATA]-[GEOGRAPHIC_DATA], [GEOGRA…" at bounding box center [644, 156] width 188 height 39
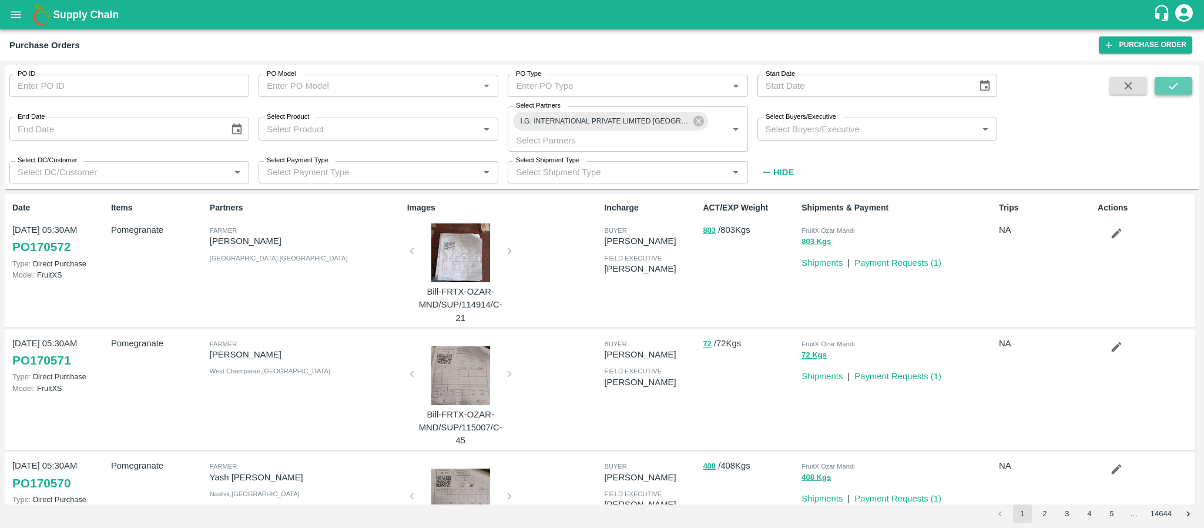
click at [1179, 92] on icon "submit" at bounding box center [1173, 85] width 13 height 13
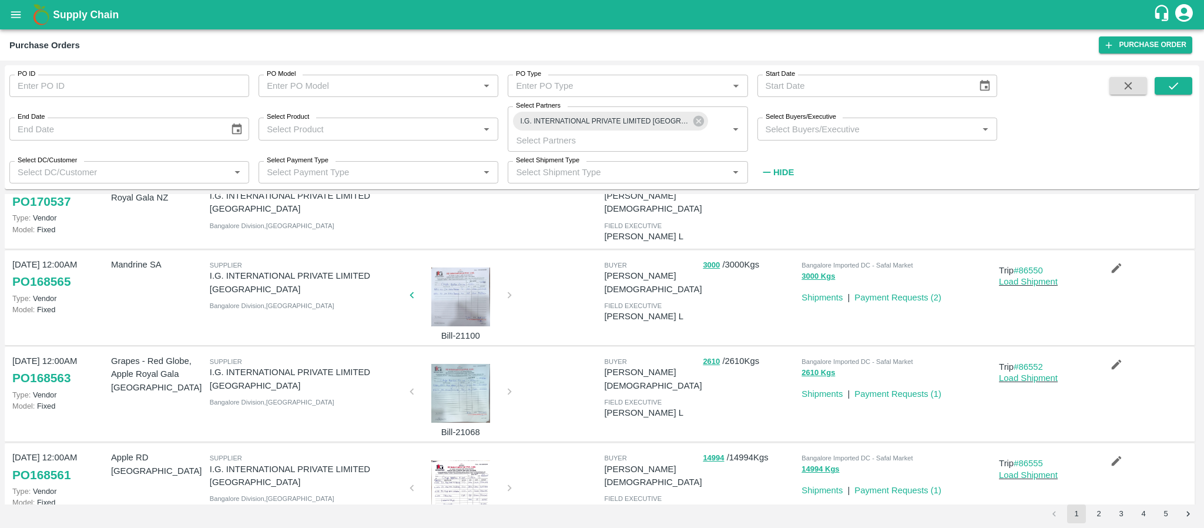
scroll to position [331, 0]
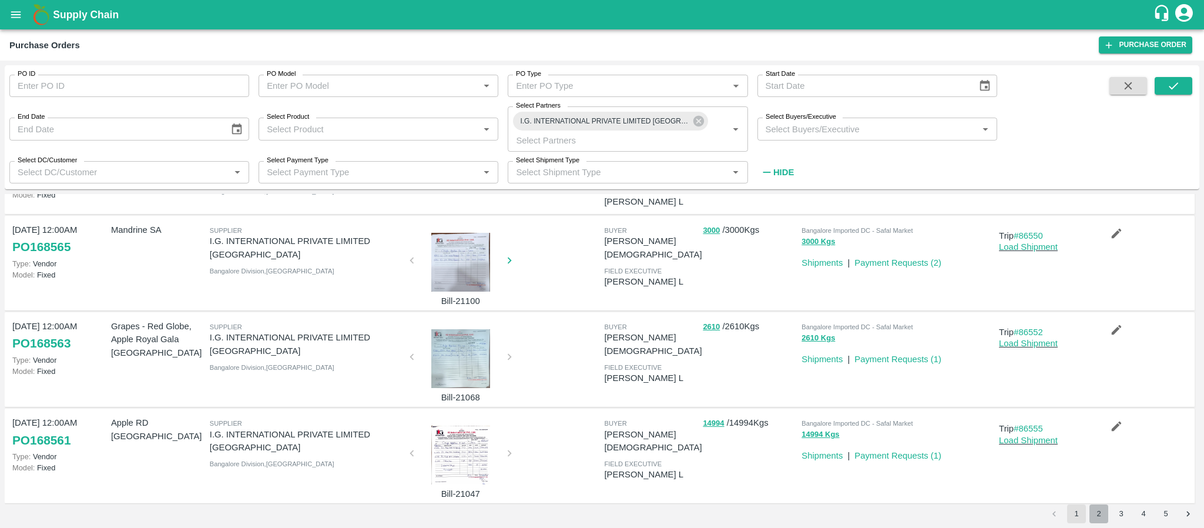
click at [1096, 513] on button "2" at bounding box center [1098, 513] width 19 height 19
